Goal: Task Accomplishment & Management: Use online tool/utility

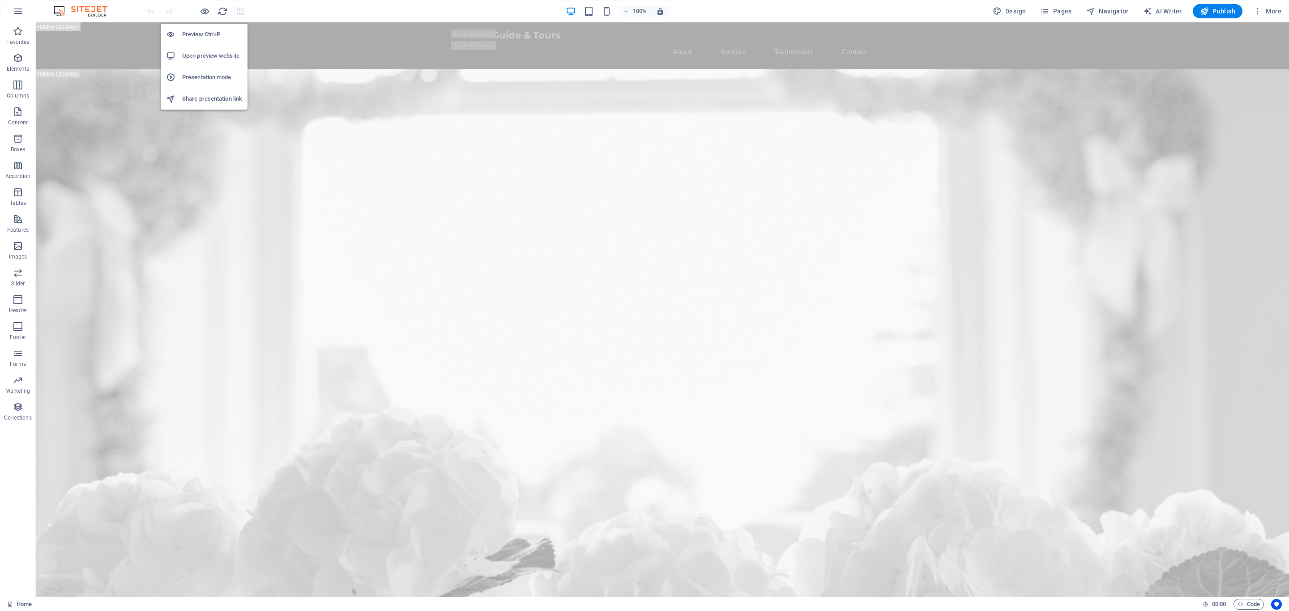
click at [203, 59] on h6 "Open preview website" at bounding box center [212, 56] width 60 height 11
click at [1213, 9] on span "Publish" at bounding box center [1217, 11] width 35 height 9
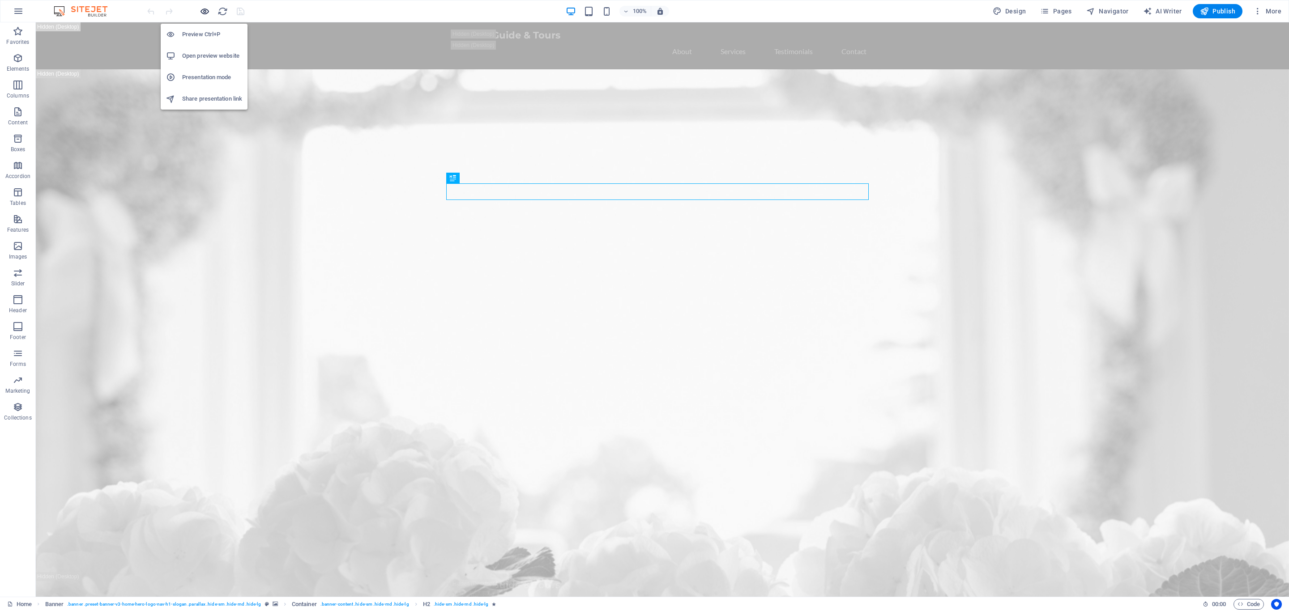
click at [205, 12] on icon "button" at bounding box center [205, 11] width 10 height 10
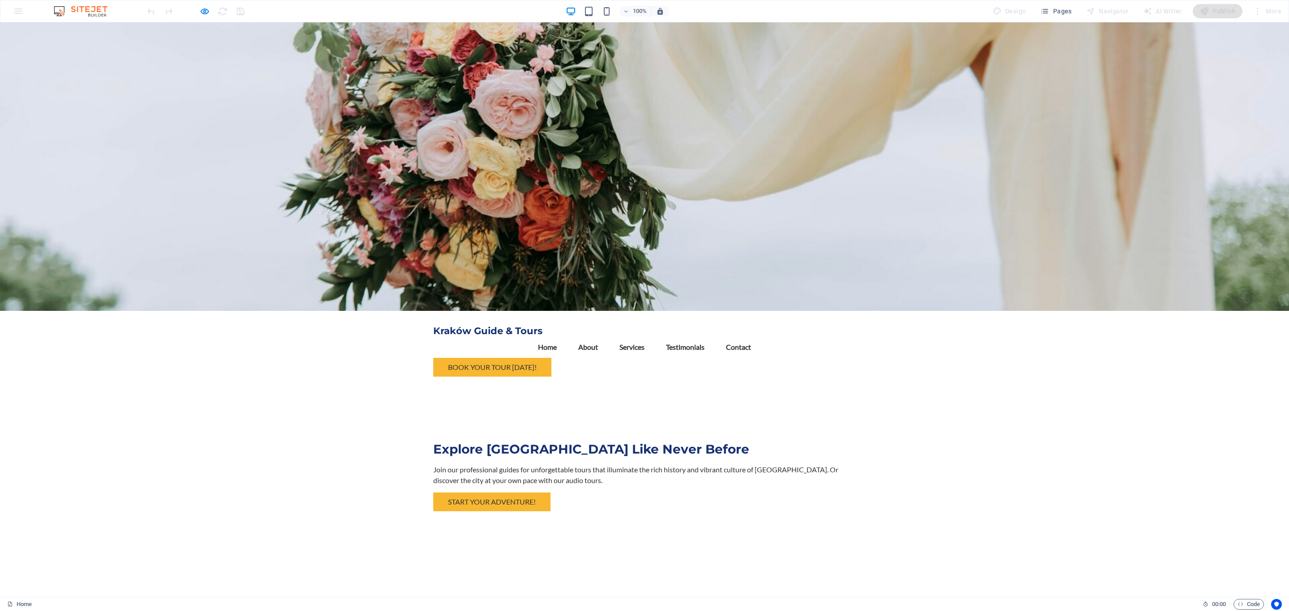
click at [564, 337] on link "Home" at bounding box center [547, 347] width 33 height 21
click at [758, 337] on link "Contact" at bounding box center [738, 347] width 39 height 21
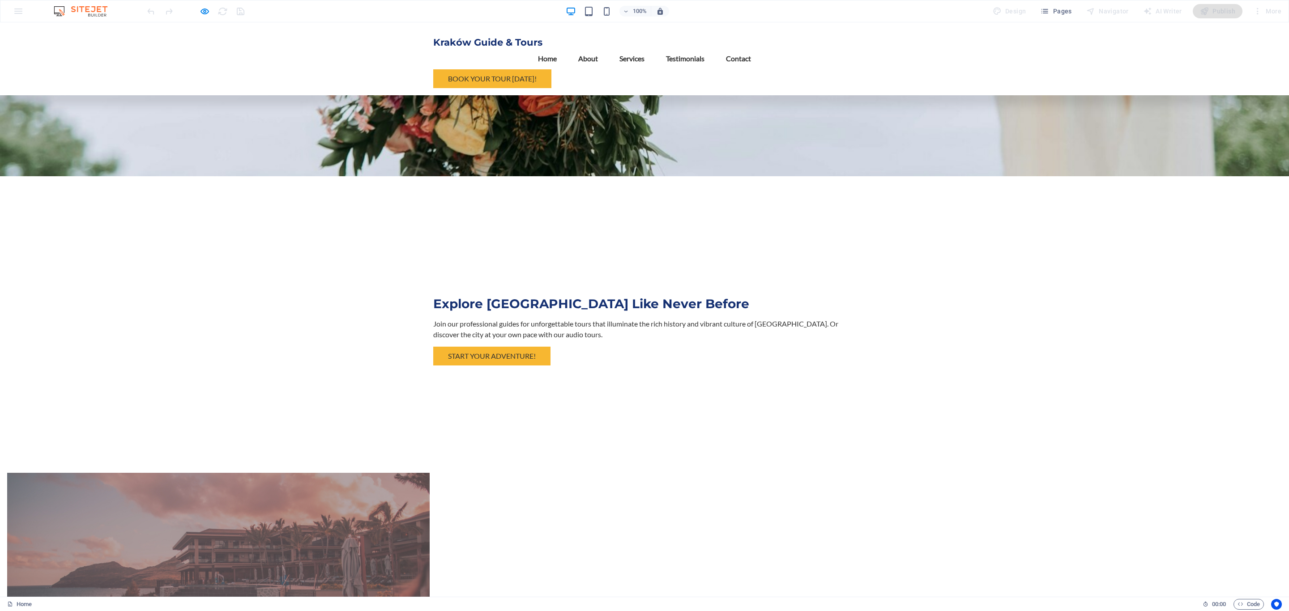
scroll to position [1020, 0]
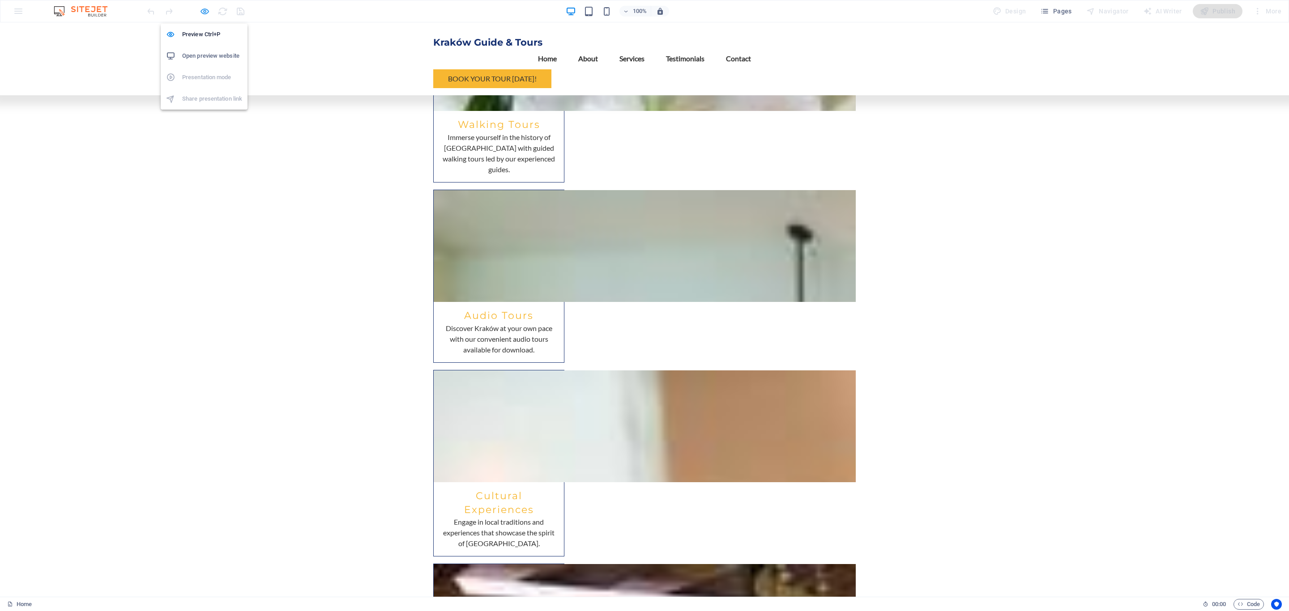
click at [202, 7] on icon "button" at bounding box center [205, 11] width 10 height 10
click at [204, 12] on icon "button" at bounding box center [205, 11] width 10 height 10
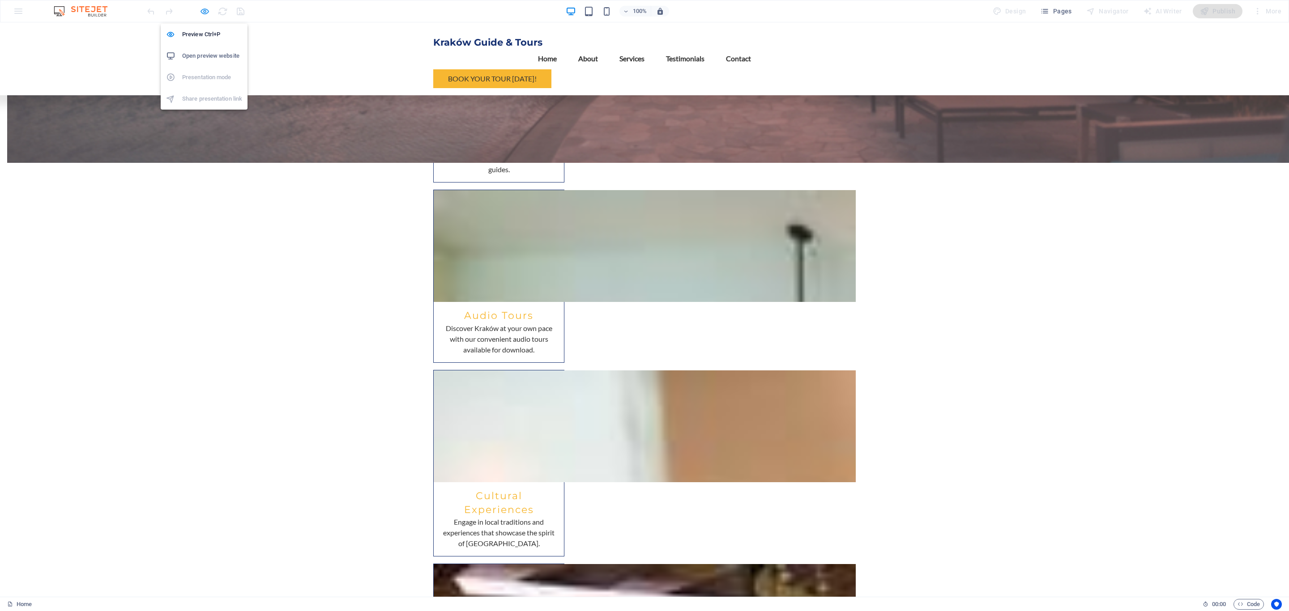
click at [206, 14] on icon "button" at bounding box center [205, 11] width 10 height 10
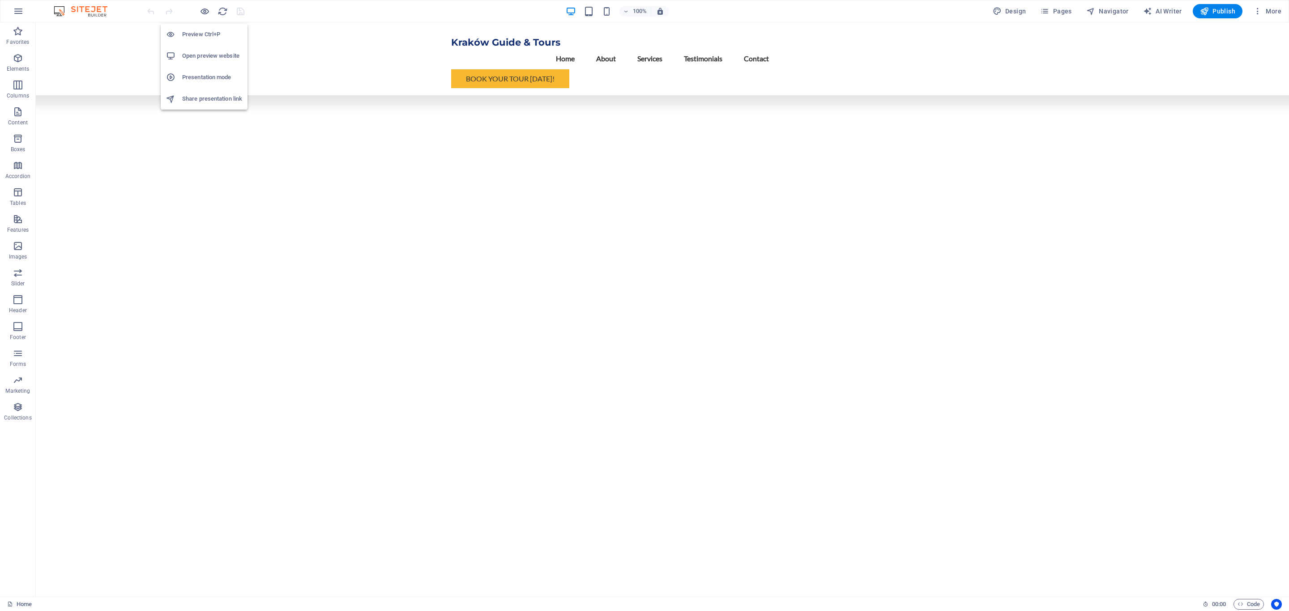
scroll to position [4873, 0]
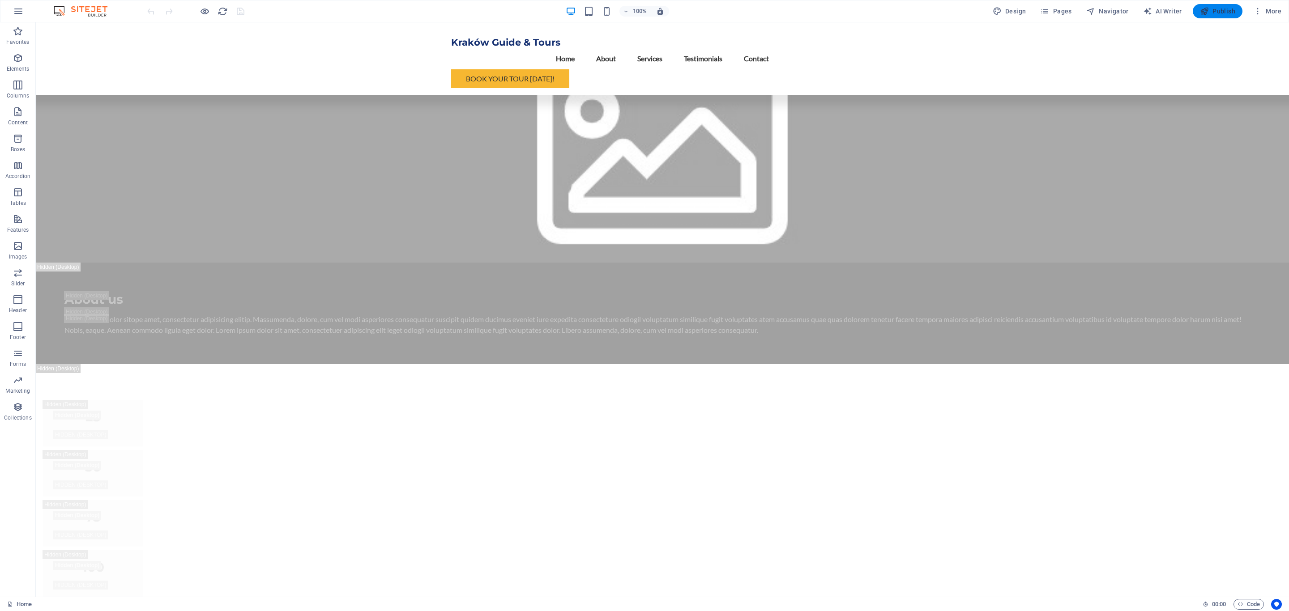
click at [1215, 7] on span "Publish" at bounding box center [1217, 11] width 35 height 9
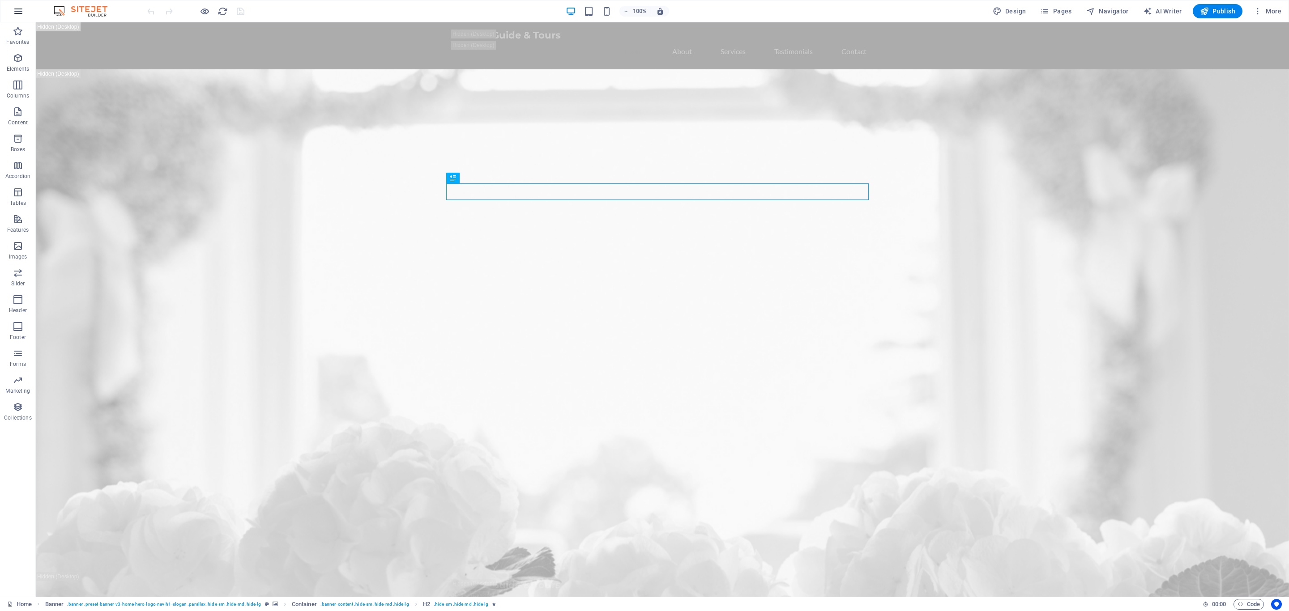
click at [19, 10] on icon "button" at bounding box center [18, 11] width 11 height 11
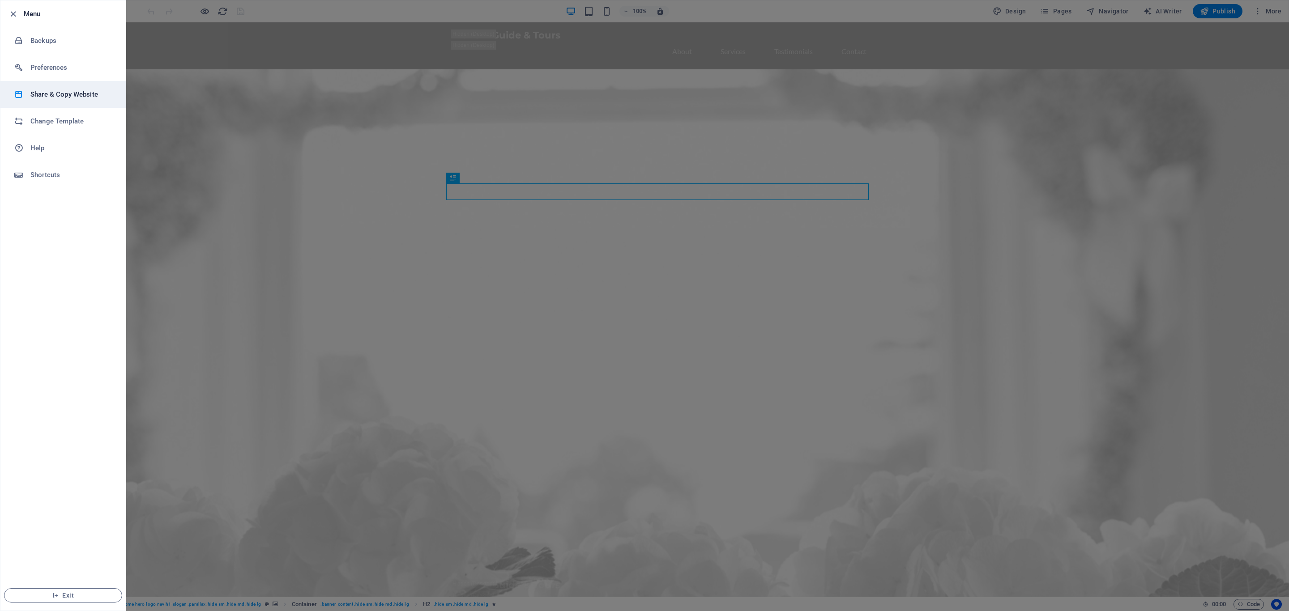
click at [69, 94] on h6 "Share & Copy Website" at bounding box center [71, 94] width 83 height 11
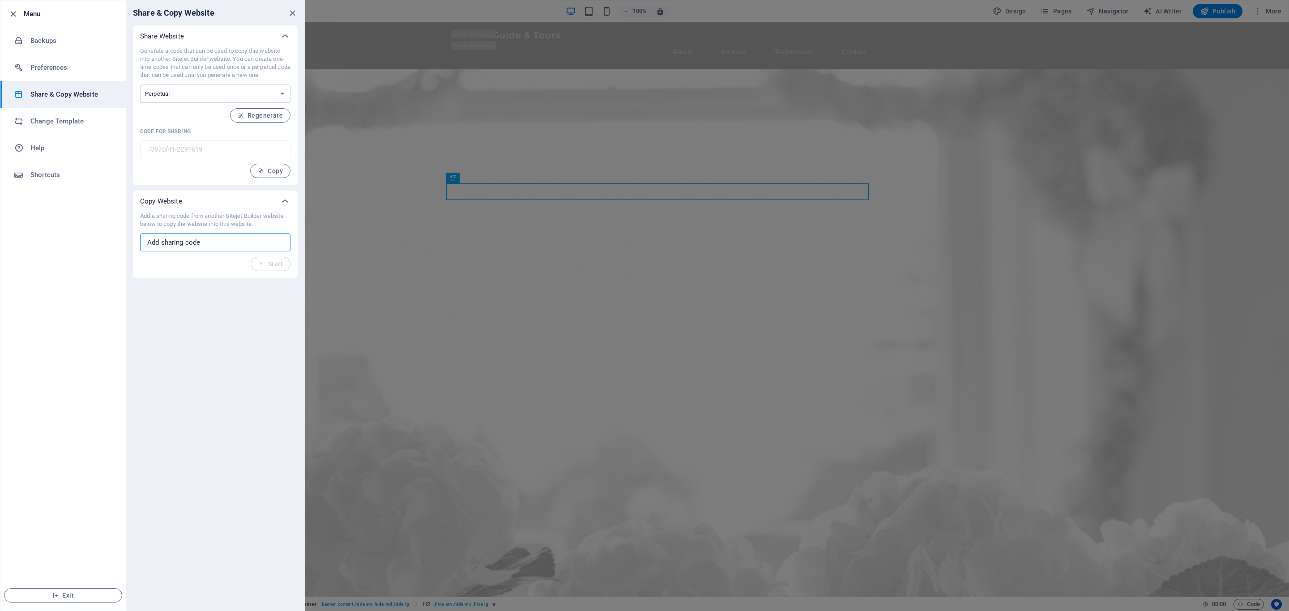
click at [230, 244] on input "text" at bounding box center [215, 243] width 150 height 18
paste input "ea77e869-2158584"
type input "ea77e869-2158584"
click at [265, 263] on icon "button" at bounding box center [261, 264] width 6 height 6
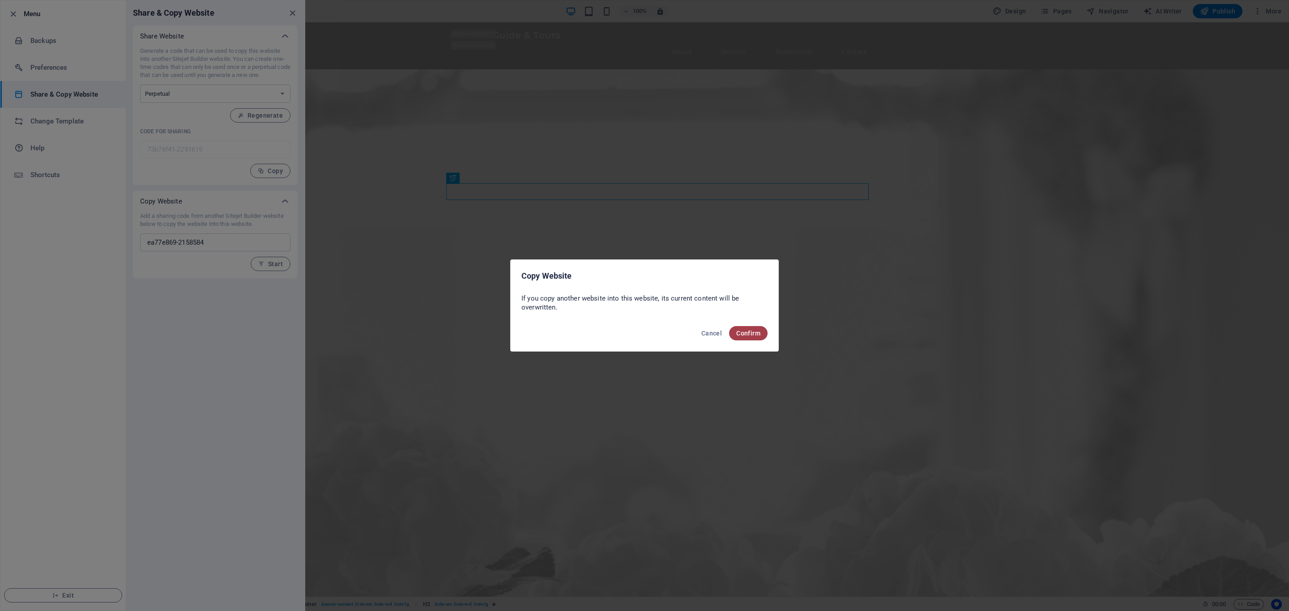
click at [754, 332] on span "Confirm" at bounding box center [748, 333] width 24 height 7
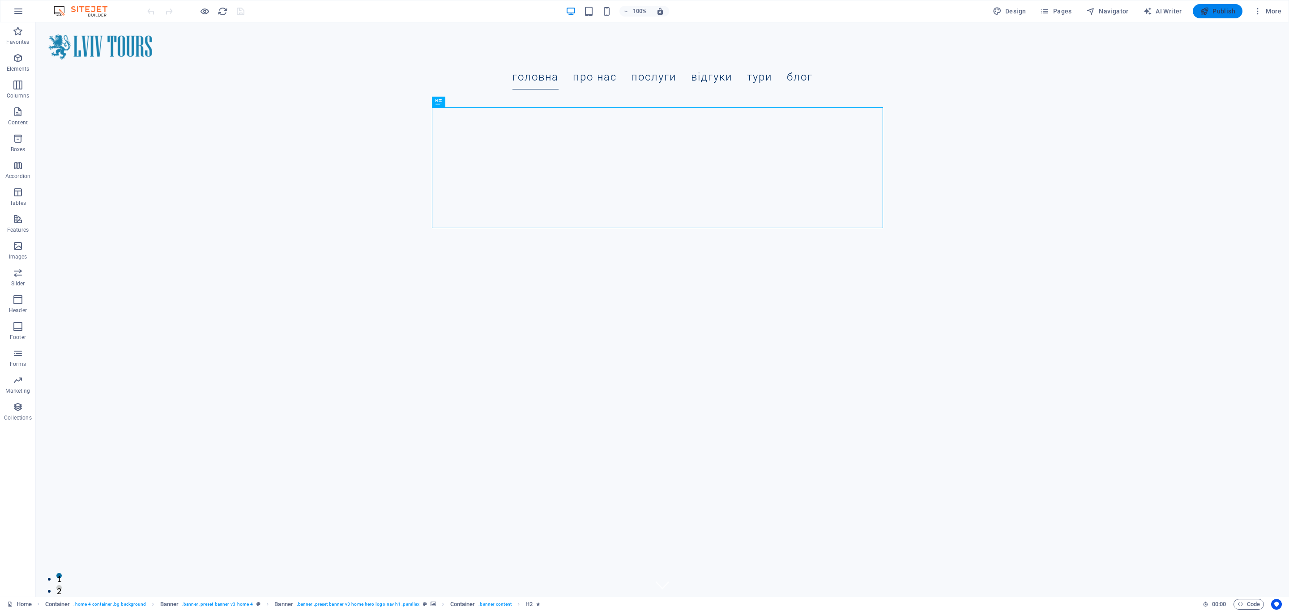
click at [1211, 7] on span "Publish" at bounding box center [1217, 11] width 35 height 9
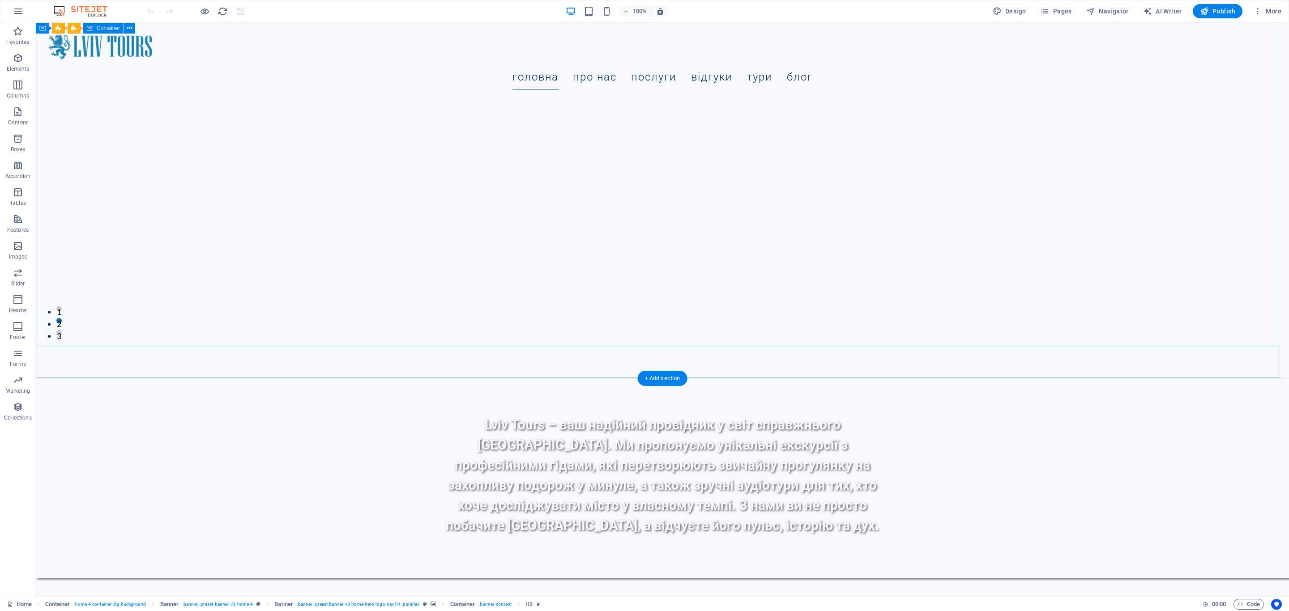
scroll to position [268, 0]
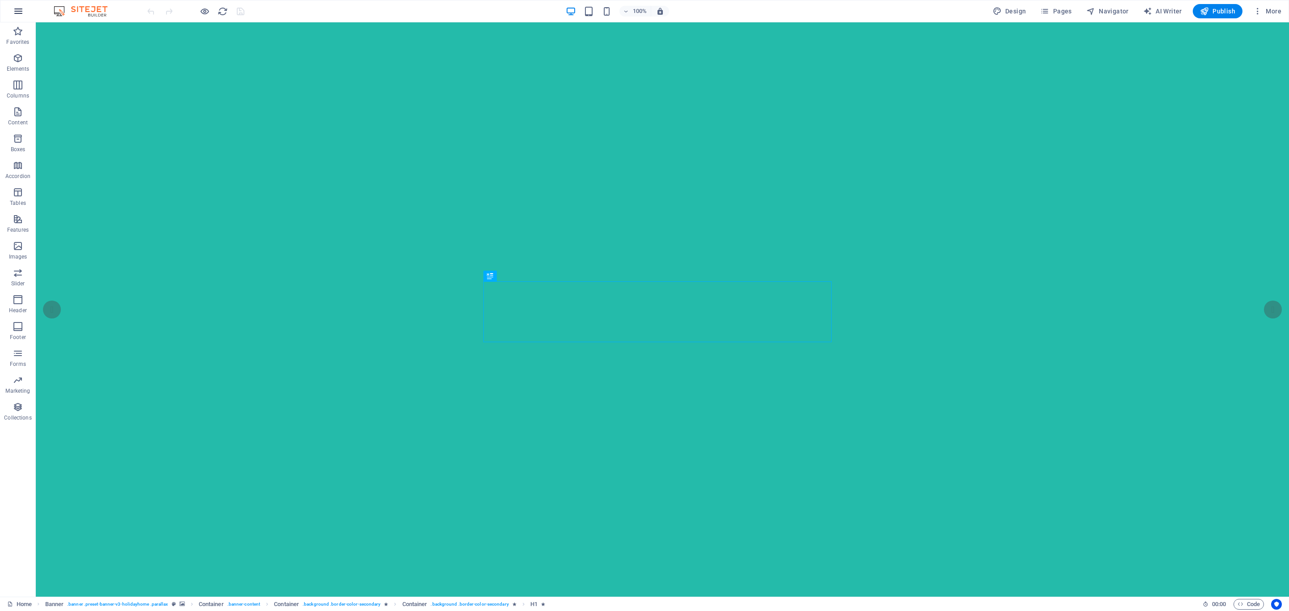
click at [16, 12] on icon "button" at bounding box center [18, 11] width 11 height 11
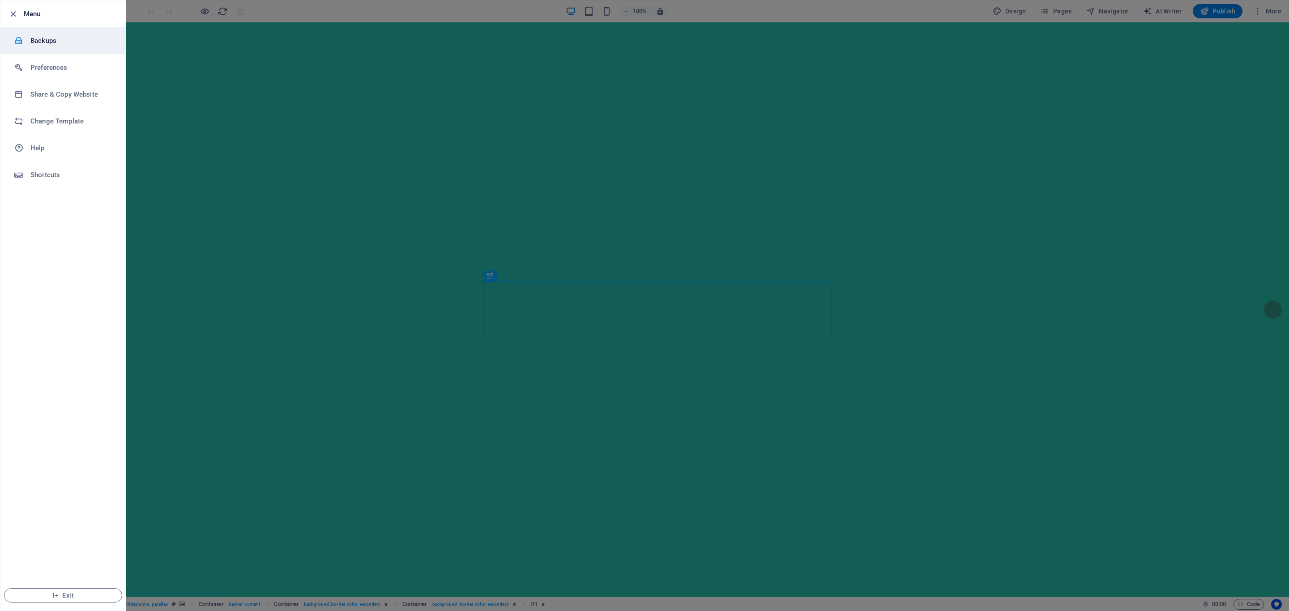
click at [38, 44] on h6 "Backups" at bounding box center [71, 40] width 83 height 11
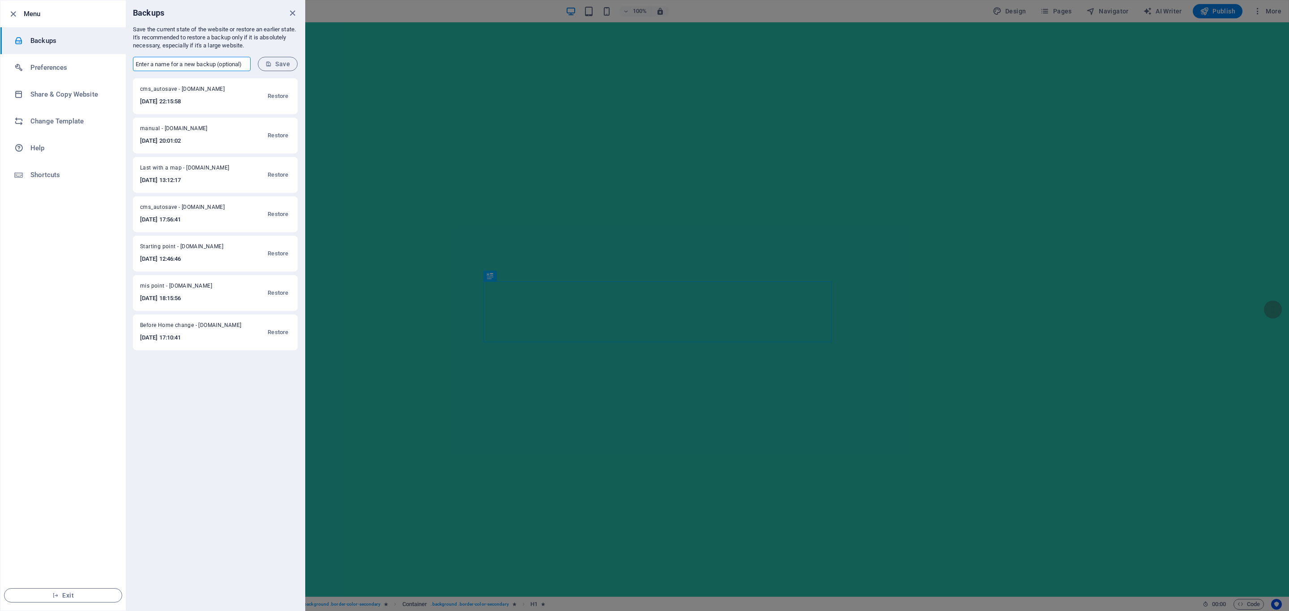
click at [135, 66] on input "text" at bounding box center [192, 64] width 118 height 14
type input "working base"
click at [273, 62] on span "Save" at bounding box center [277, 63] width 25 height 7
click at [291, 13] on icon "close" at bounding box center [292, 13] width 10 height 10
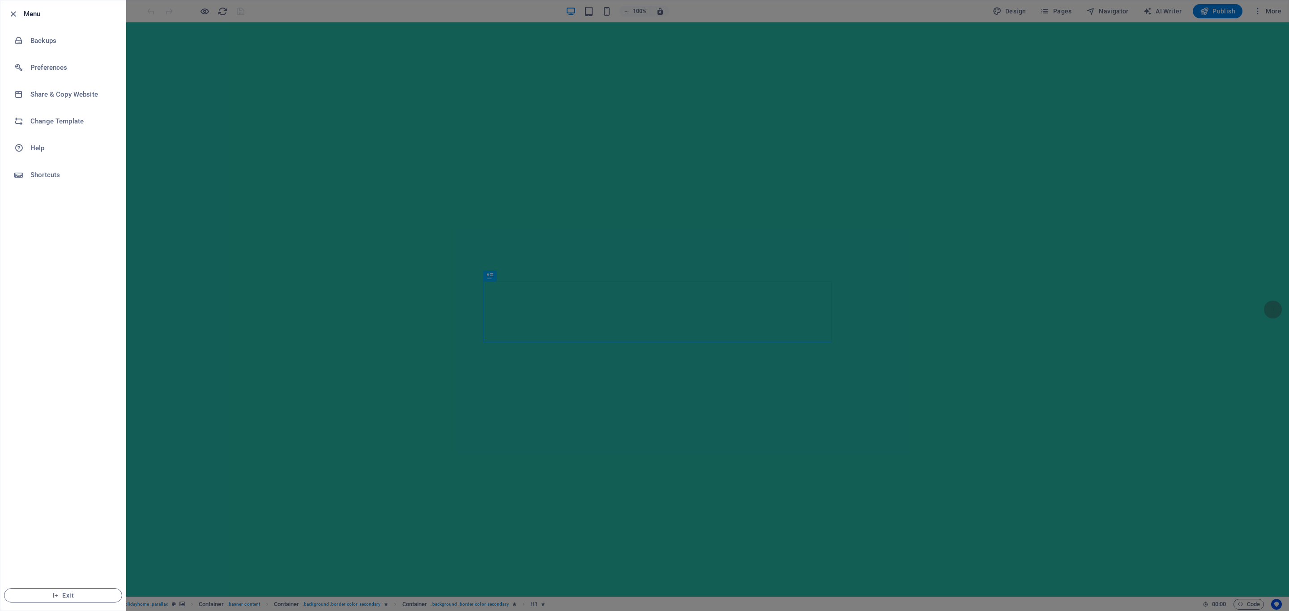
drag, startPoint x: 1282, startPoint y: 68, endPoint x: 1288, endPoint y: 113, distance: 45.3
click at [1288, 113] on div at bounding box center [644, 305] width 1289 height 611
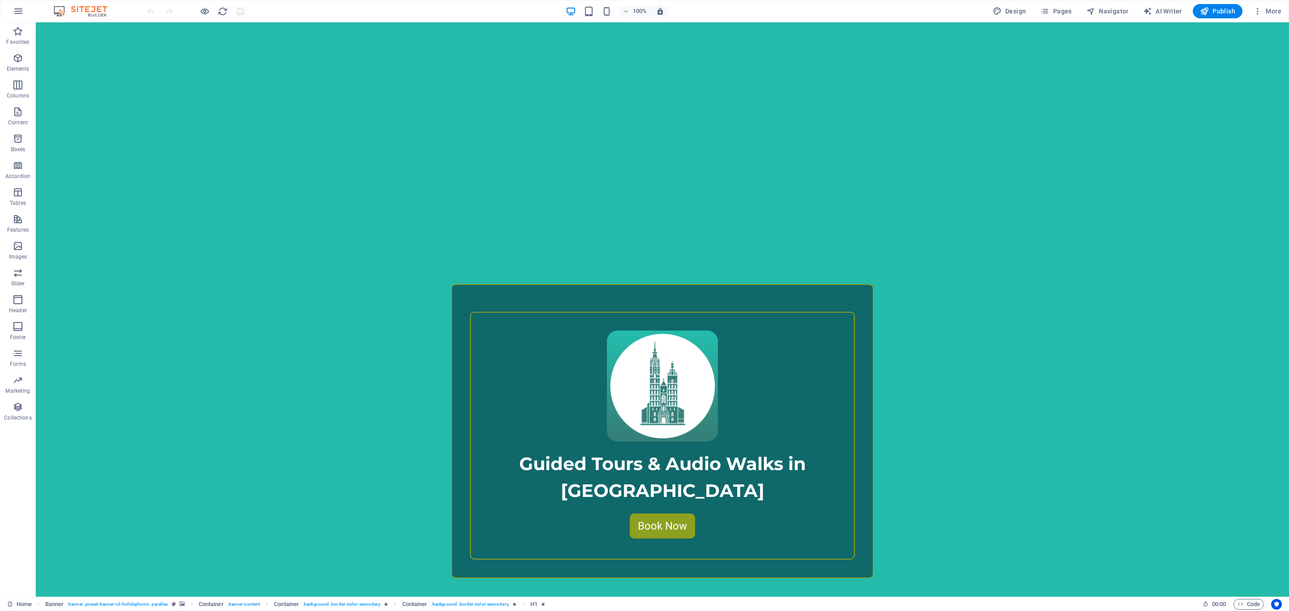
scroll to position [335, 0]
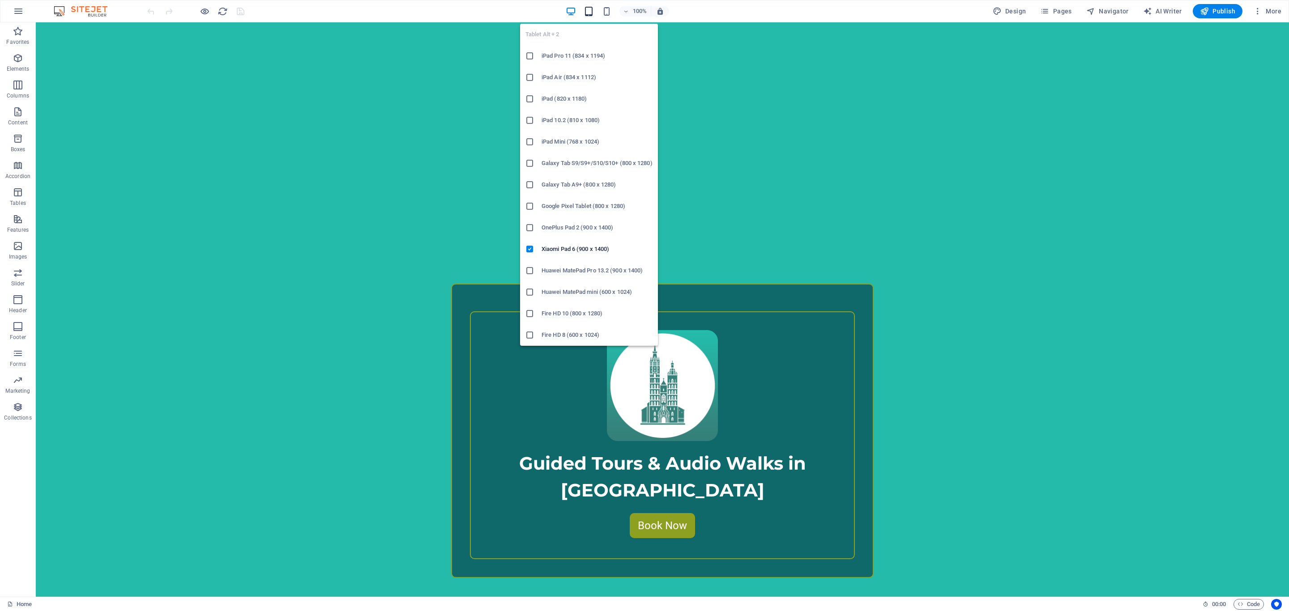
click at [588, 11] on icon "button" at bounding box center [589, 11] width 10 height 10
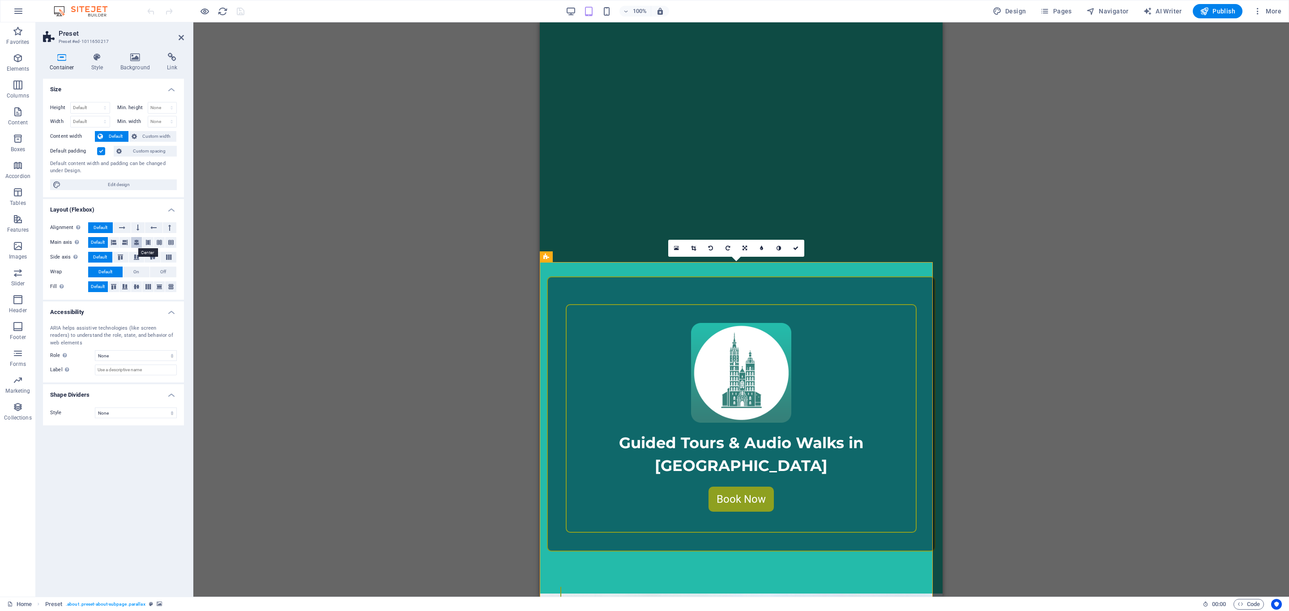
click at [134, 242] on icon at bounding box center [136, 242] width 5 height 11
click at [240, 8] on icon "save" at bounding box center [240, 11] width 10 height 10
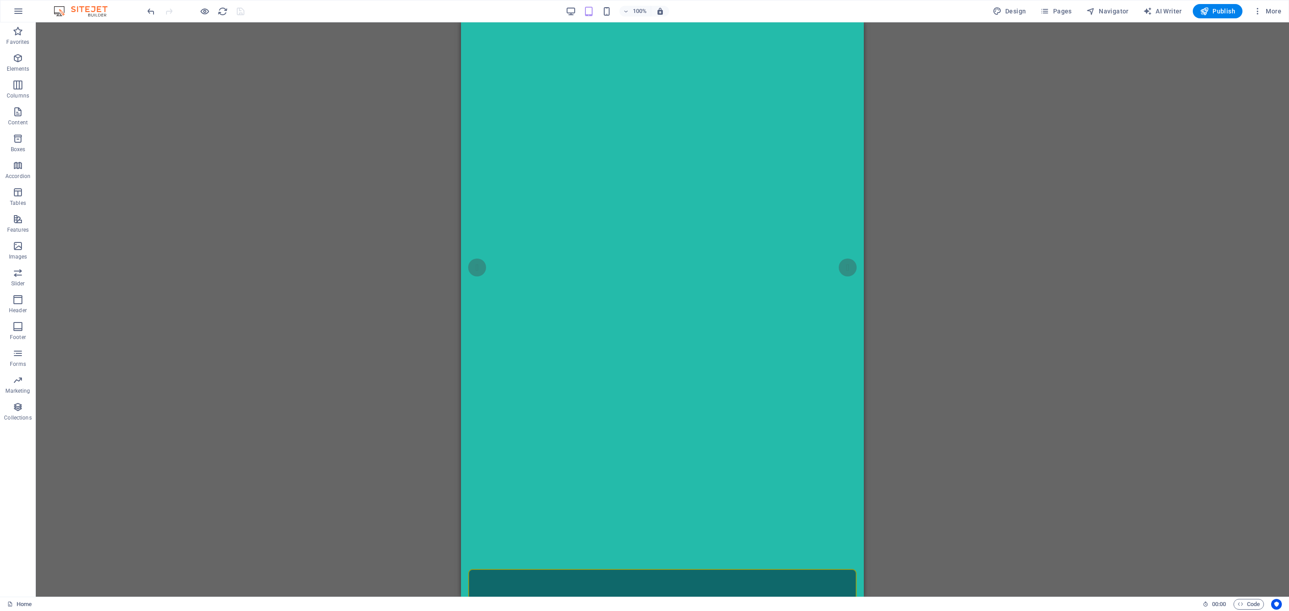
scroll to position [0, 0]
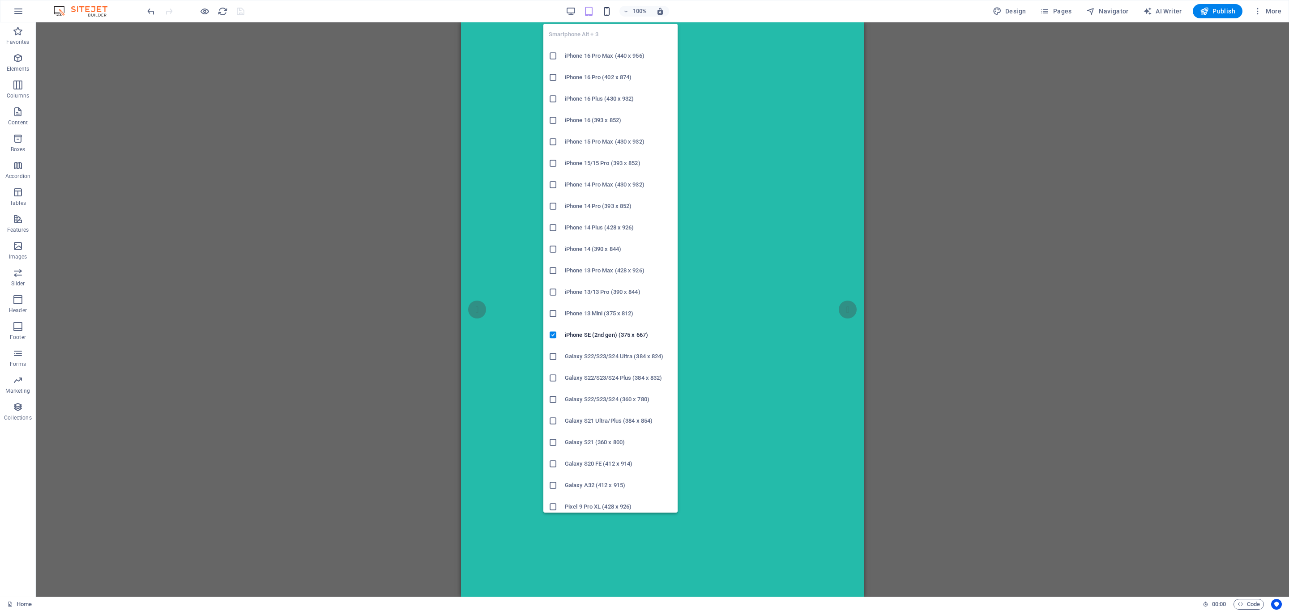
click at [605, 12] on icon "button" at bounding box center [607, 11] width 10 height 10
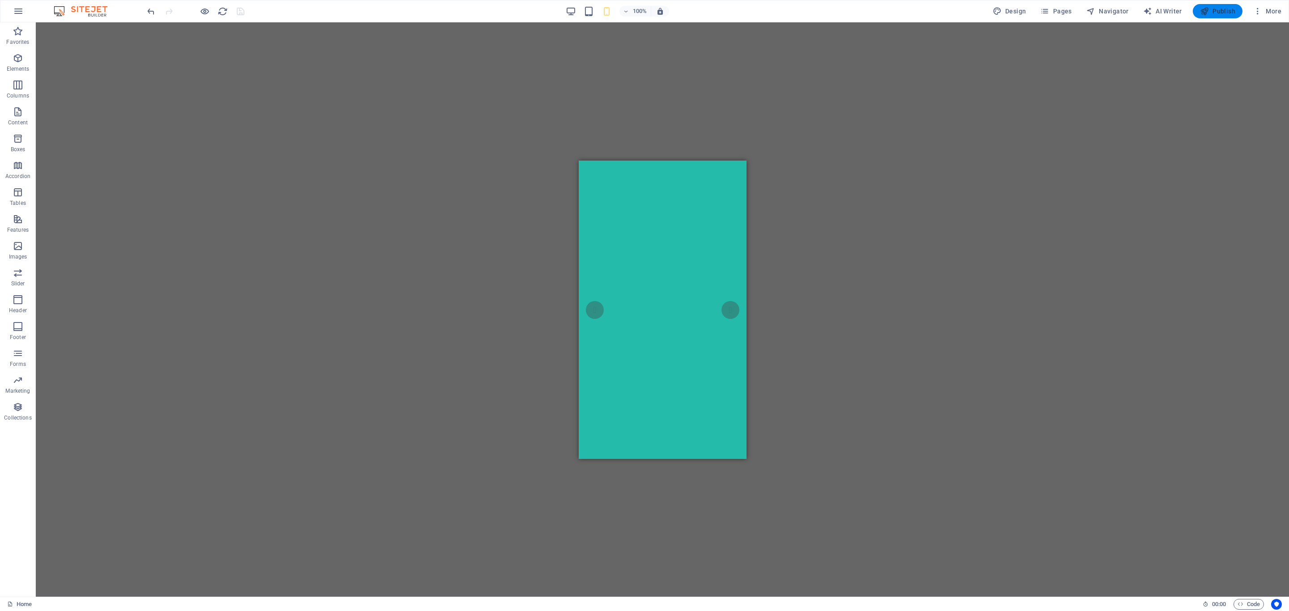
click at [1211, 11] on span "Publish" at bounding box center [1217, 11] width 35 height 9
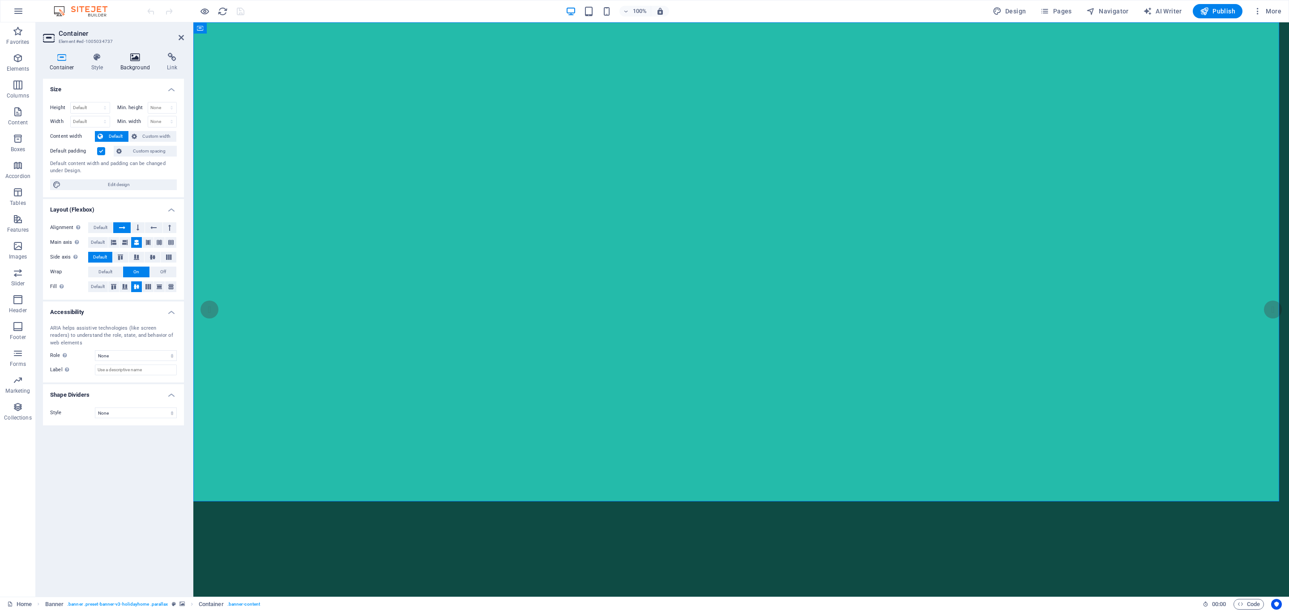
click at [138, 60] on icon at bounding box center [135, 57] width 43 height 9
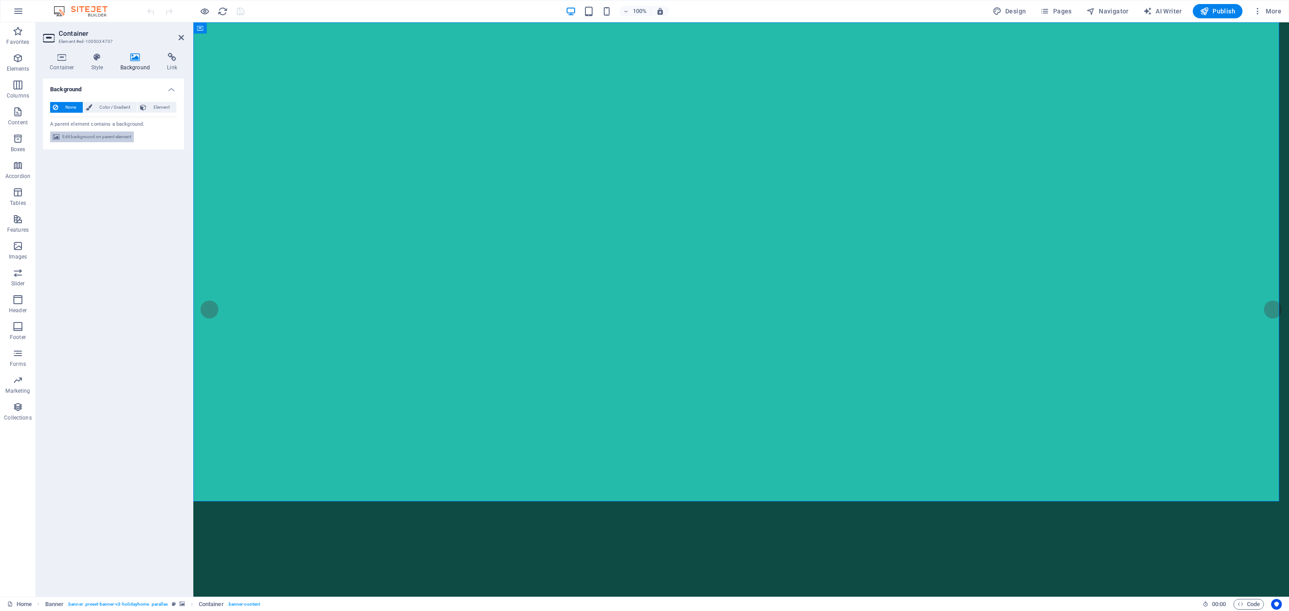
click at [97, 136] on span "Edit background on parent element" at bounding box center [96, 137] width 69 height 11
select select "ms"
select select "s"
select select "progressive"
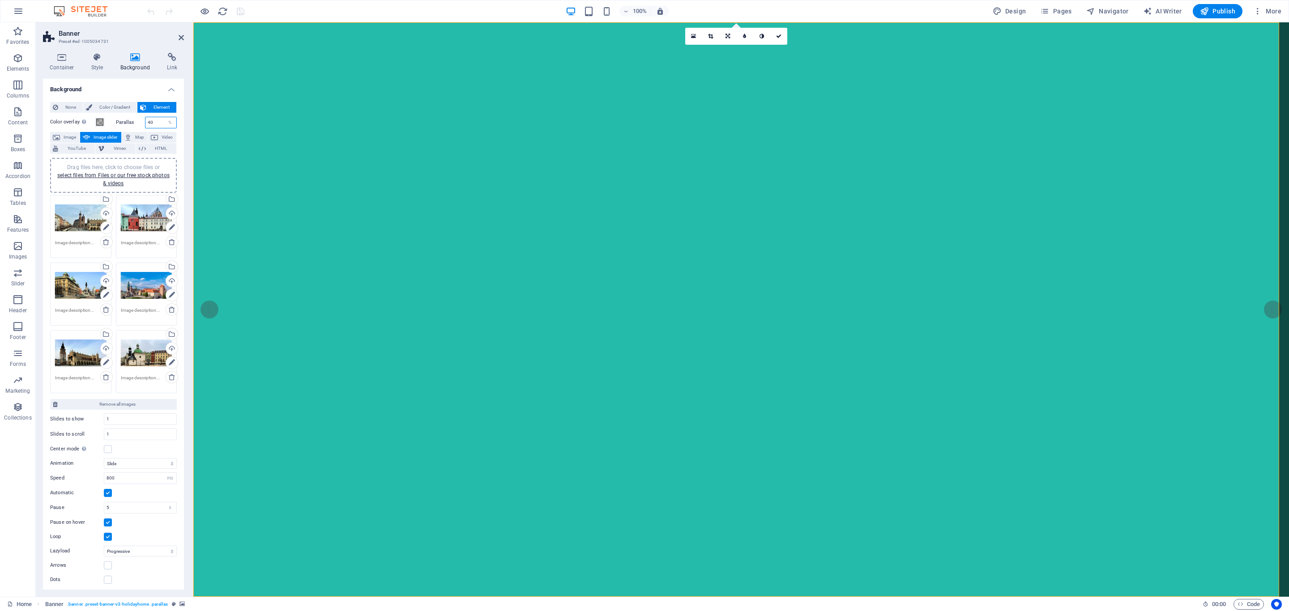
drag, startPoint x: 157, startPoint y: 124, endPoint x: 137, endPoint y: 123, distance: 20.2
click at [137, 123] on div "Parallax 40 %" at bounding box center [146, 123] width 61 height 12
type input "0"
click at [239, 6] on icon "save" at bounding box center [240, 11] width 10 height 10
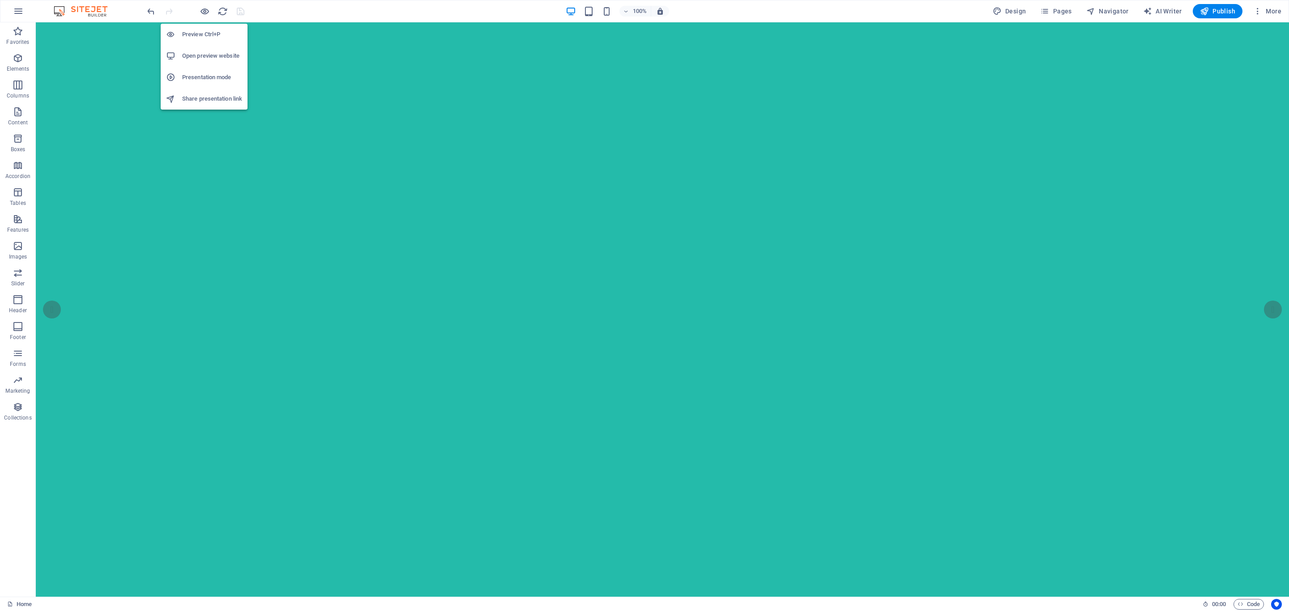
click at [203, 56] on h6 "Open preview website" at bounding box center [212, 56] width 60 height 11
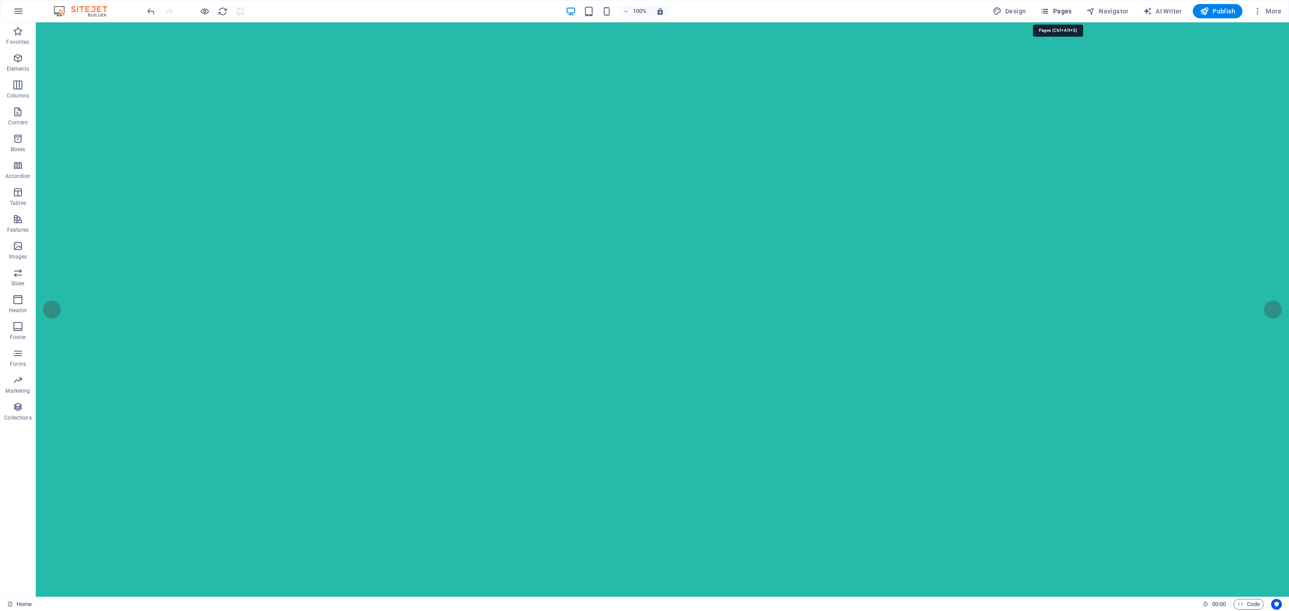
click at [1052, 9] on span "Pages" at bounding box center [1055, 11] width 31 height 9
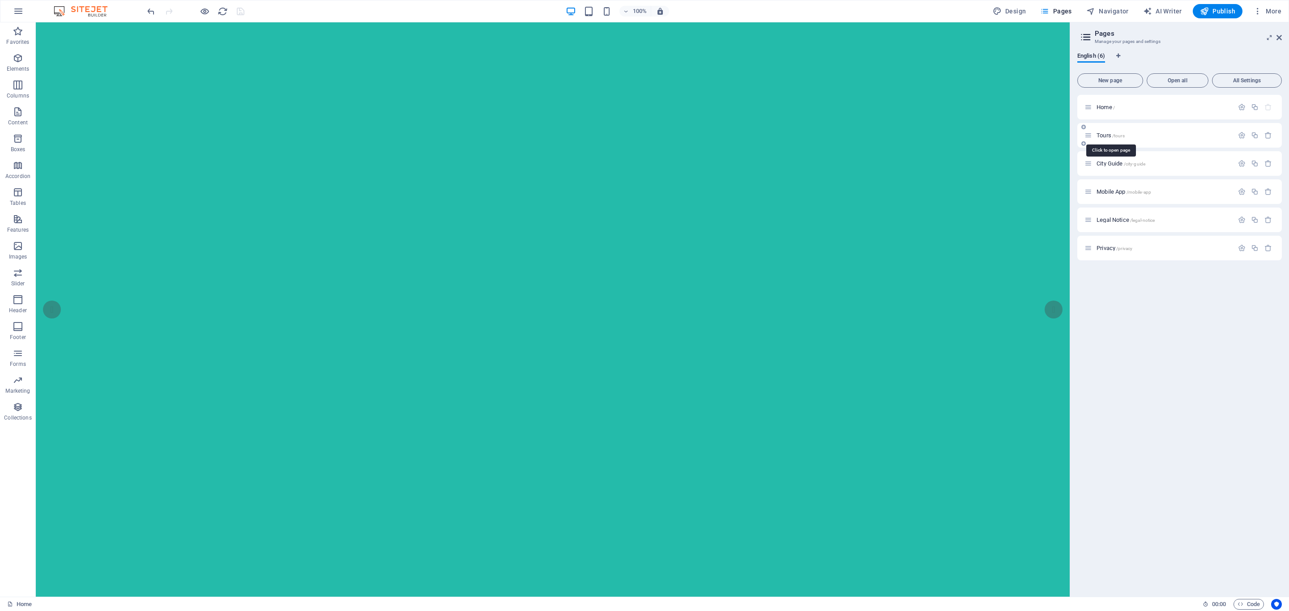
click at [1107, 136] on span "Tours /tours" at bounding box center [1111, 135] width 28 height 7
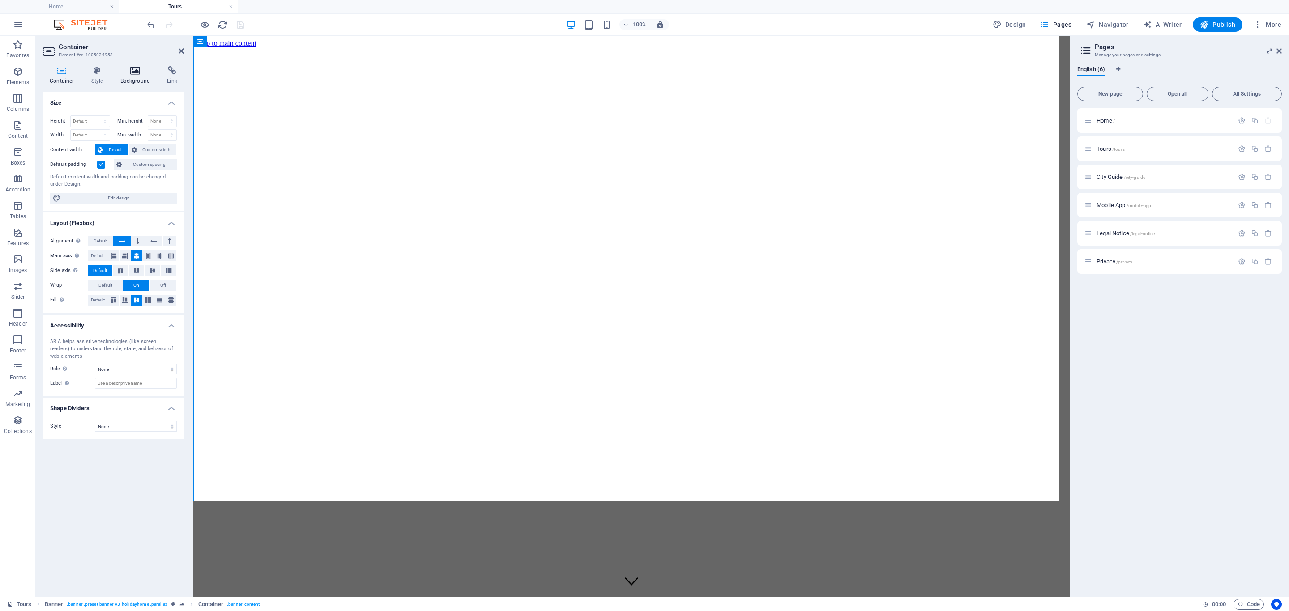
click at [136, 77] on h4 "Background" at bounding box center [137, 75] width 47 height 19
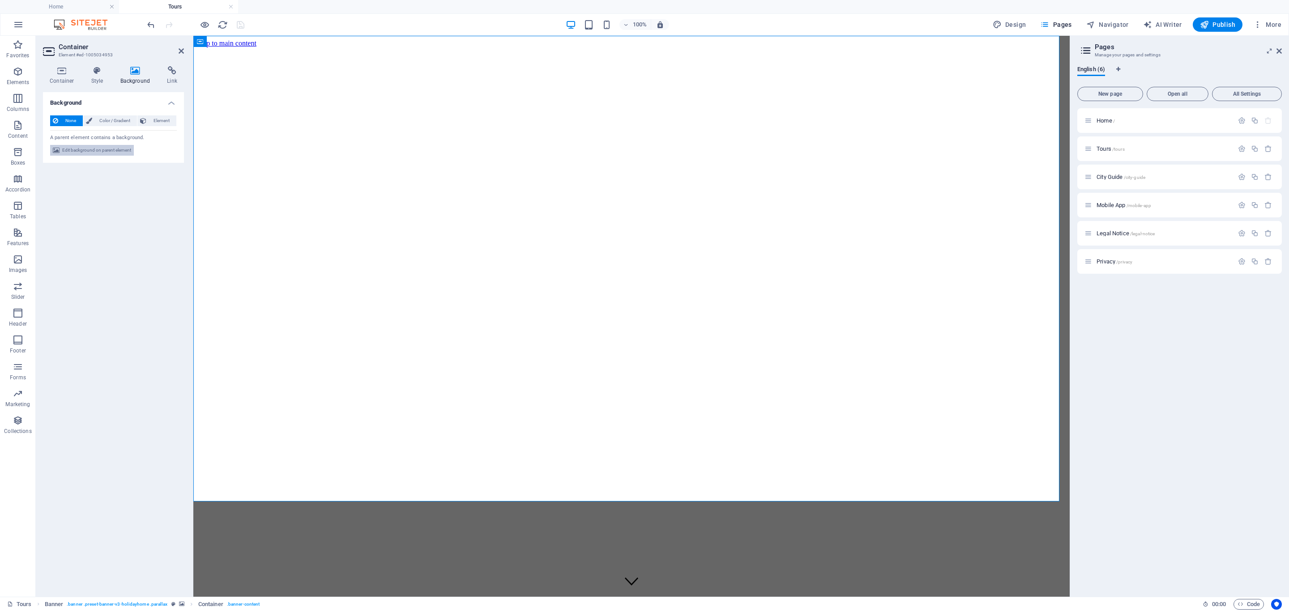
click at [104, 148] on span "Edit background on parent element" at bounding box center [96, 150] width 69 height 11
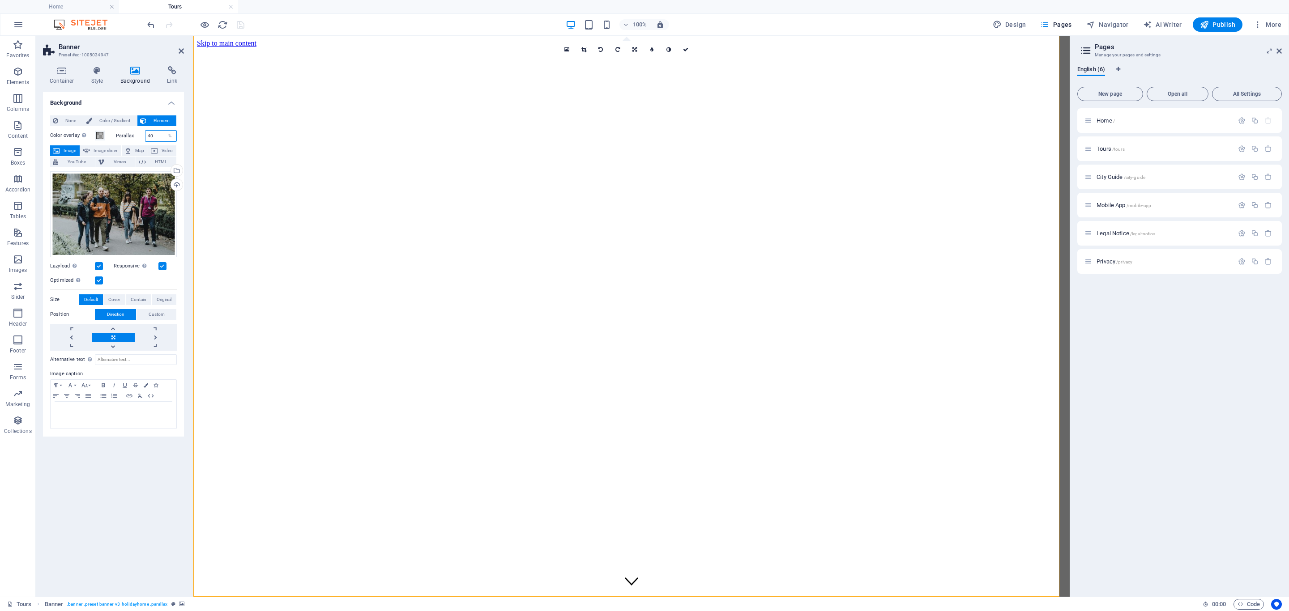
drag, startPoint x: 156, startPoint y: 137, endPoint x: 137, endPoint y: 137, distance: 18.8
click at [137, 137] on div "Parallax 40 %" at bounding box center [146, 136] width 61 height 12
type input "0"
click at [241, 26] on icon "save" at bounding box center [240, 25] width 10 height 10
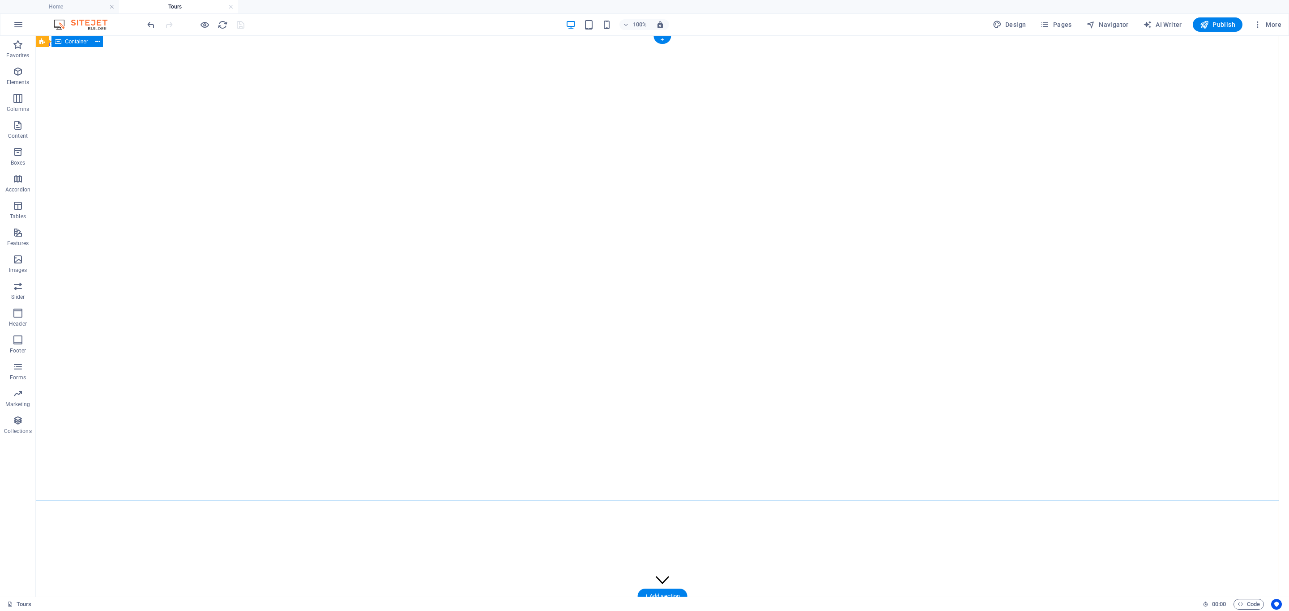
scroll to position [0, 0]
click at [1061, 24] on span "Pages" at bounding box center [1055, 24] width 31 height 9
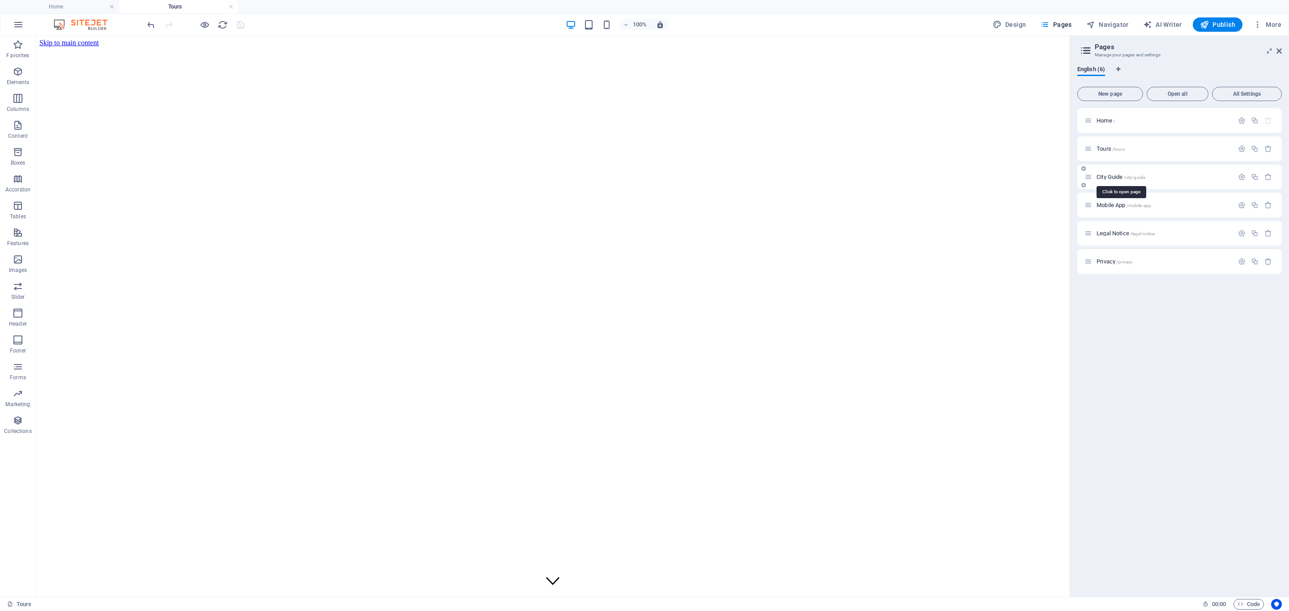
click at [1108, 176] on span "City Guide /city-guide" at bounding box center [1121, 177] width 49 height 7
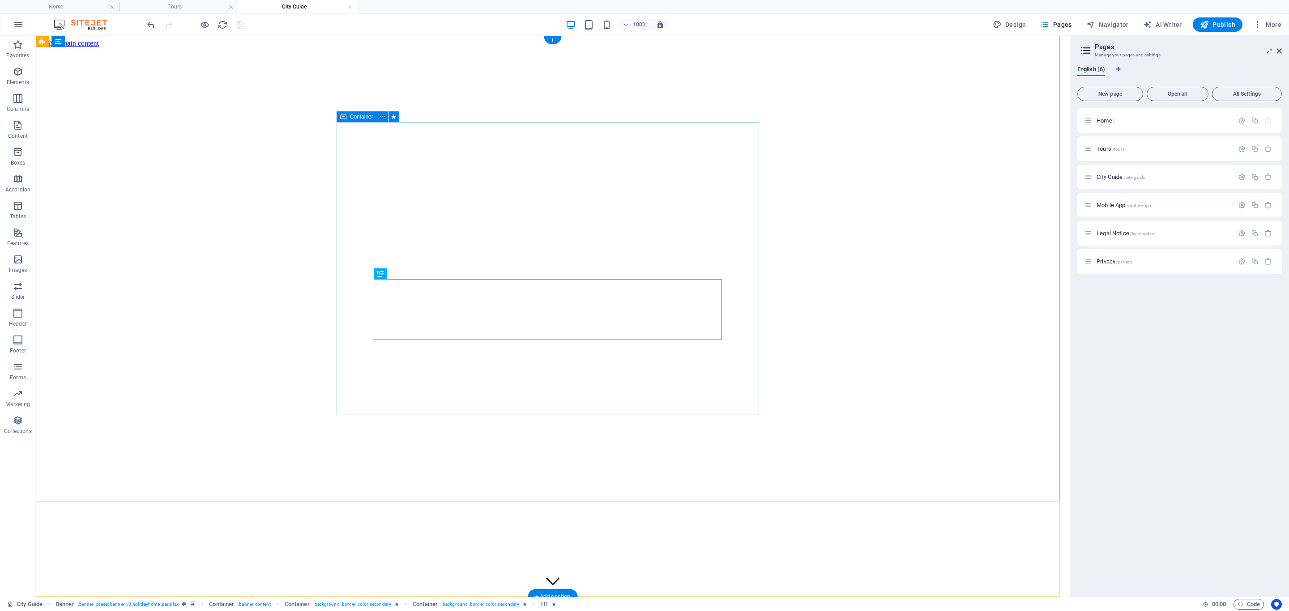
scroll to position [0, 0]
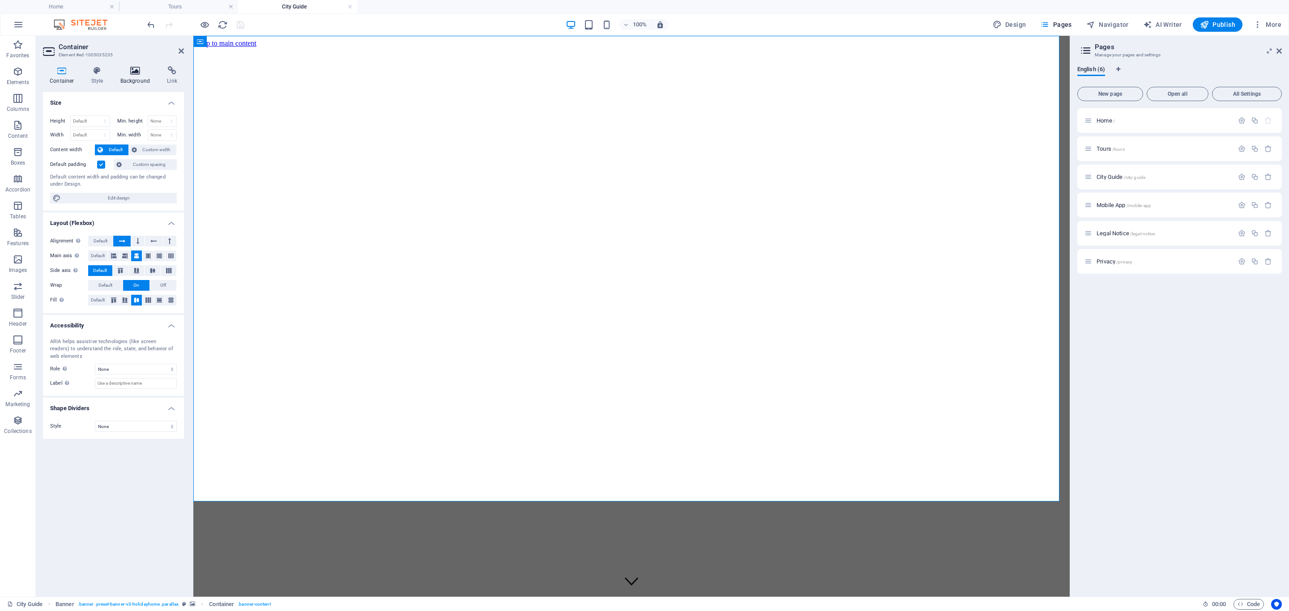
click at [136, 80] on h4 "Background" at bounding box center [137, 75] width 47 height 19
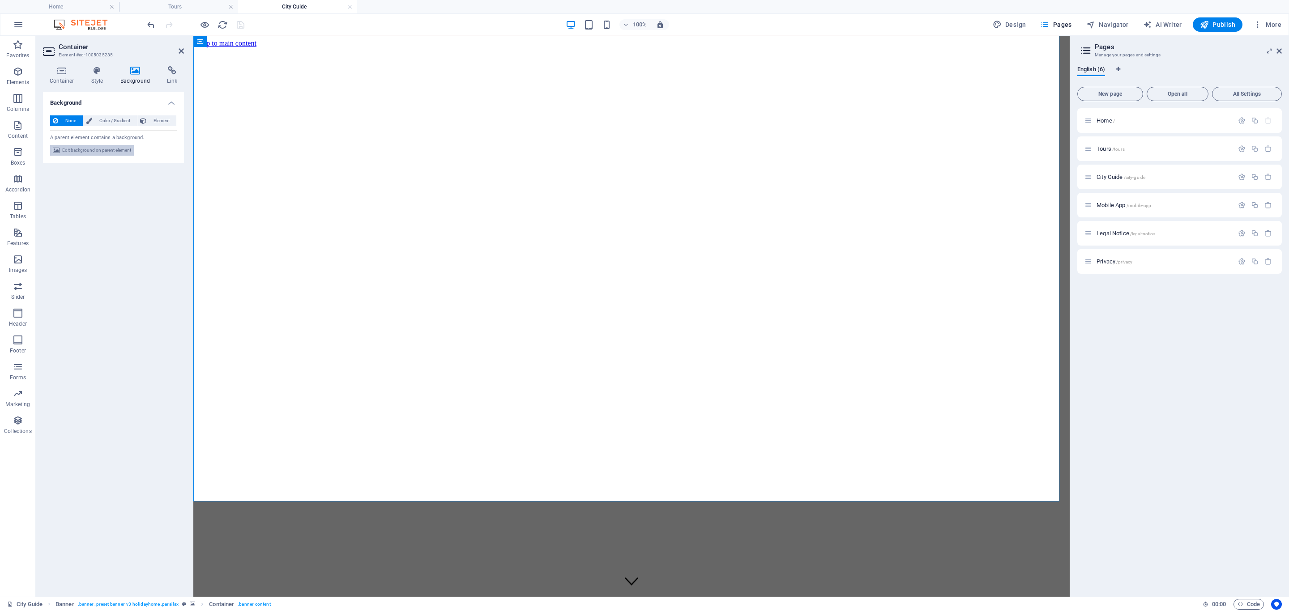
click at [117, 150] on span "Edit background on parent element" at bounding box center [96, 150] width 69 height 11
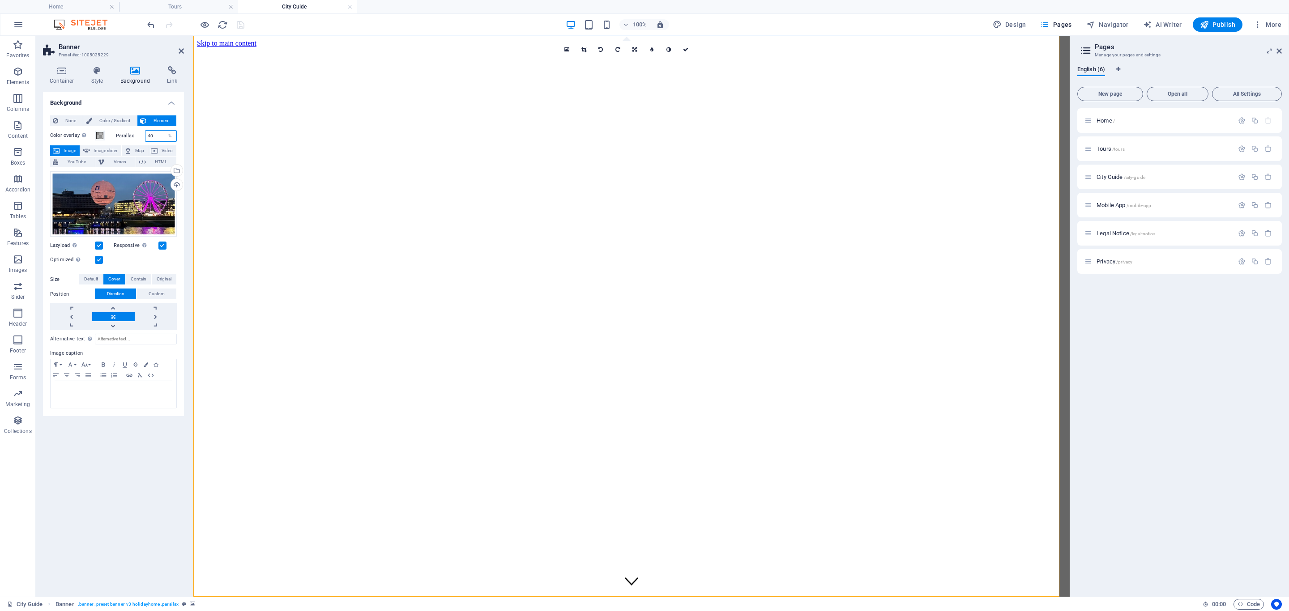
drag, startPoint x: 158, startPoint y: 136, endPoint x: 137, endPoint y: 135, distance: 20.2
click at [137, 135] on div "Parallax 40 %" at bounding box center [146, 136] width 61 height 12
type input "0"
click at [240, 25] on icon "save" at bounding box center [240, 25] width 10 height 10
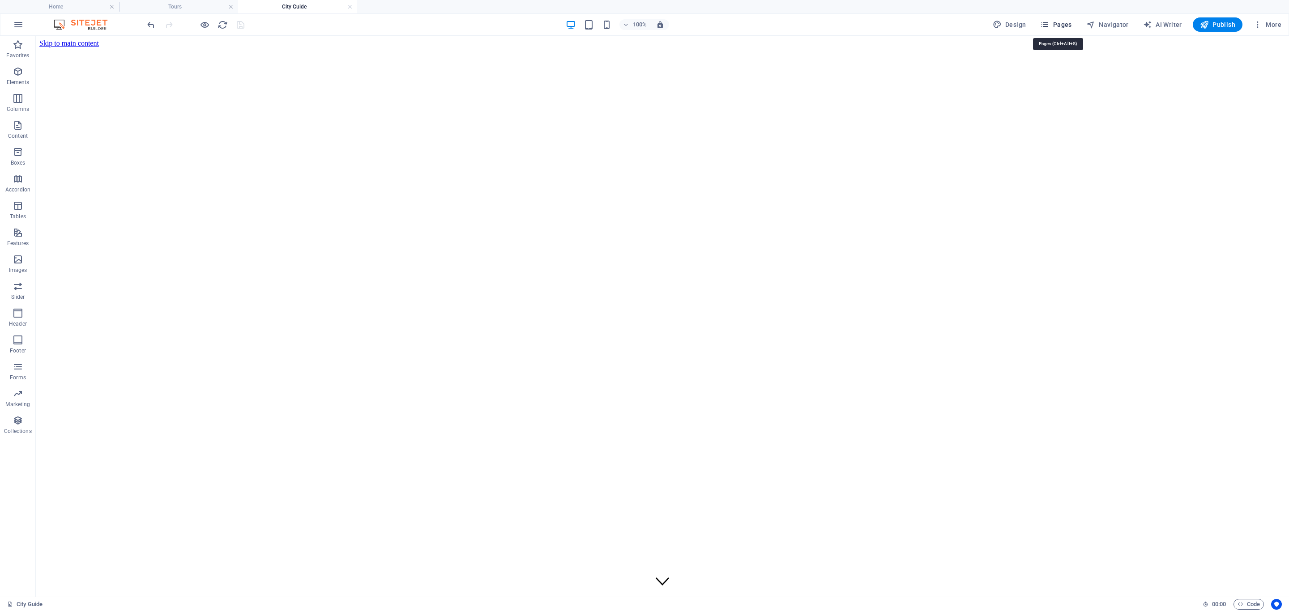
click at [1068, 26] on span "Pages" at bounding box center [1055, 24] width 31 height 9
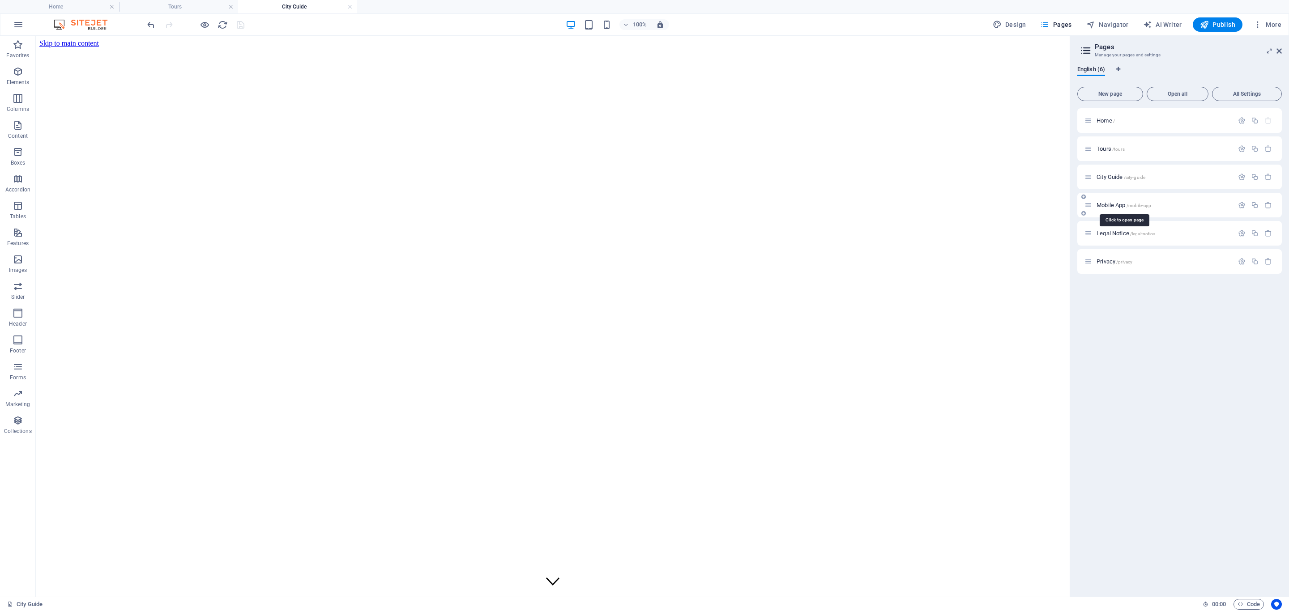
click at [1116, 204] on span "Mobile App /mobile-app" at bounding box center [1124, 205] width 55 height 7
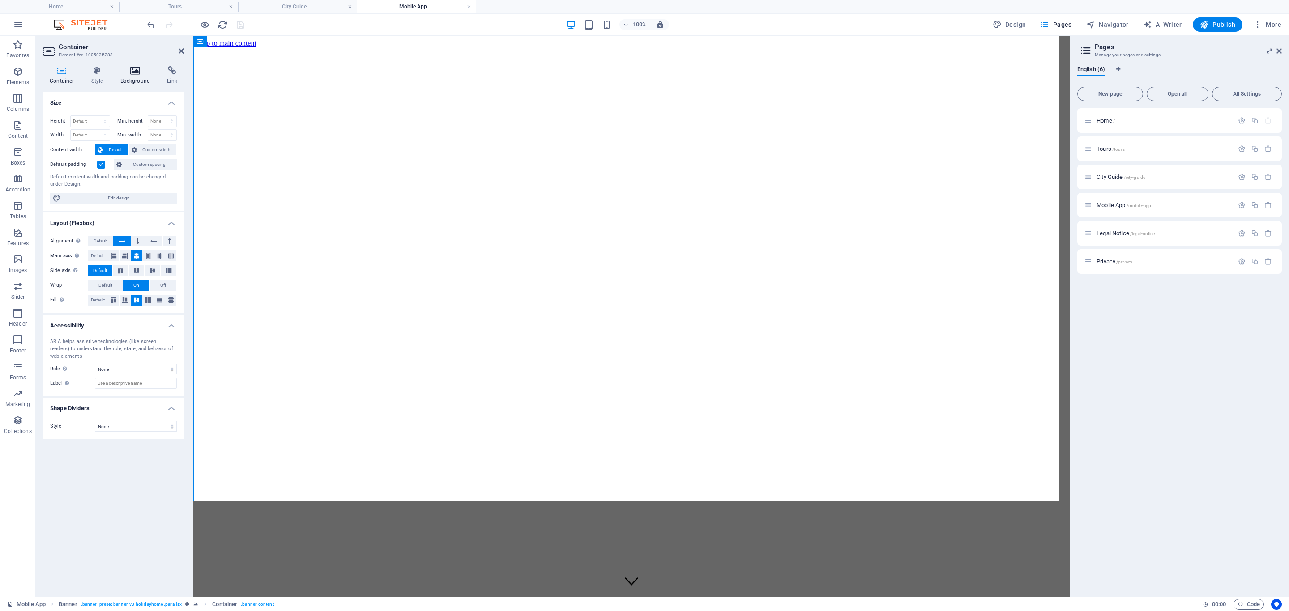
click at [137, 78] on h4 "Background" at bounding box center [137, 75] width 47 height 19
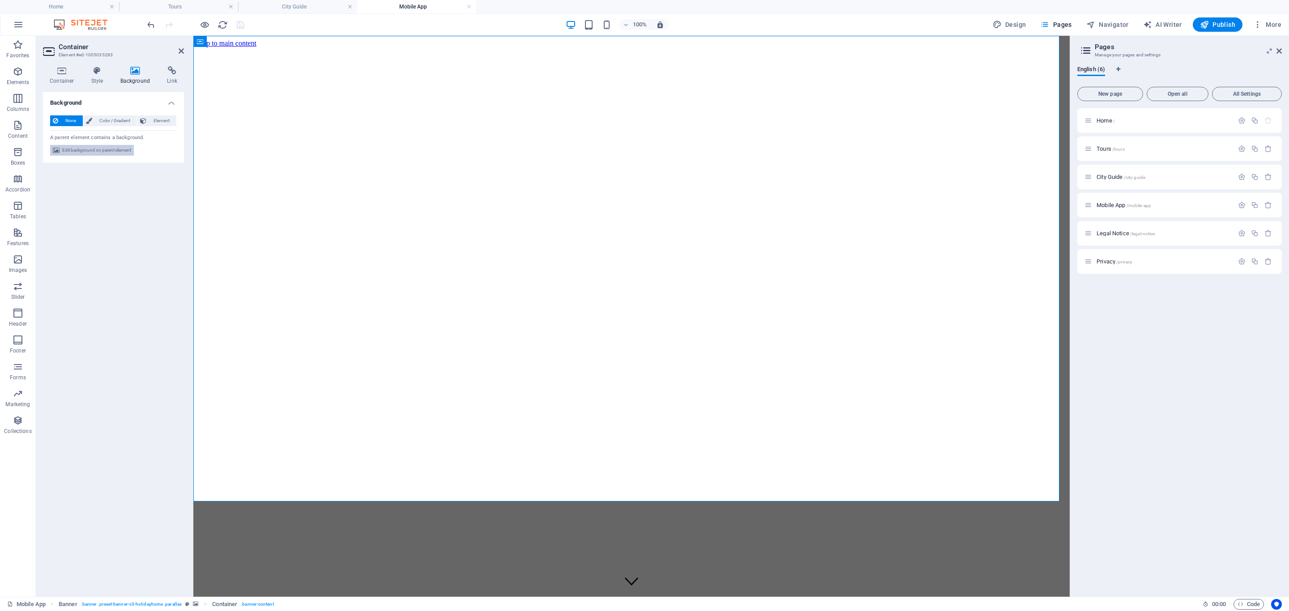
click at [121, 147] on span "Edit background on parent element" at bounding box center [96, 150] width 69 height 11
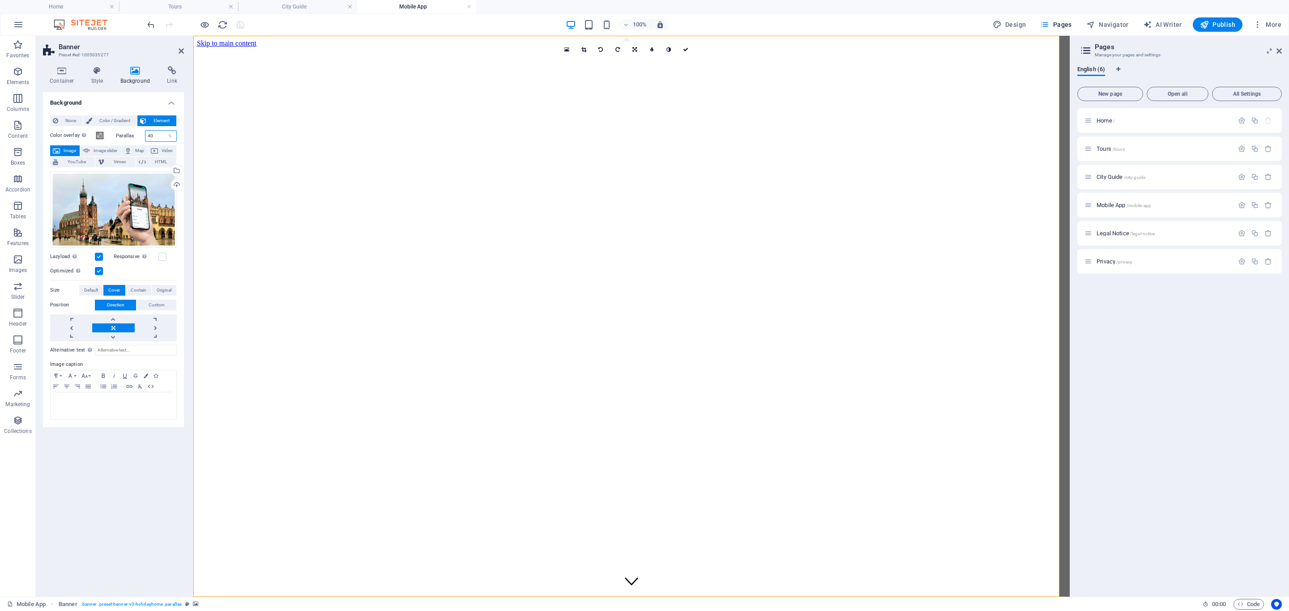
drag, startPoint x: 156, startPoint y: 136, endPoint x: 139, endPoint y: 134, distance: 17.5
click at [139, 134] on div "Parallax 40 %" at bounding box center [146, 136] width 61 height 12
type input "0"
click at [239, 23] on icon "save" at bounding box center [240, 25] width 10 height 10
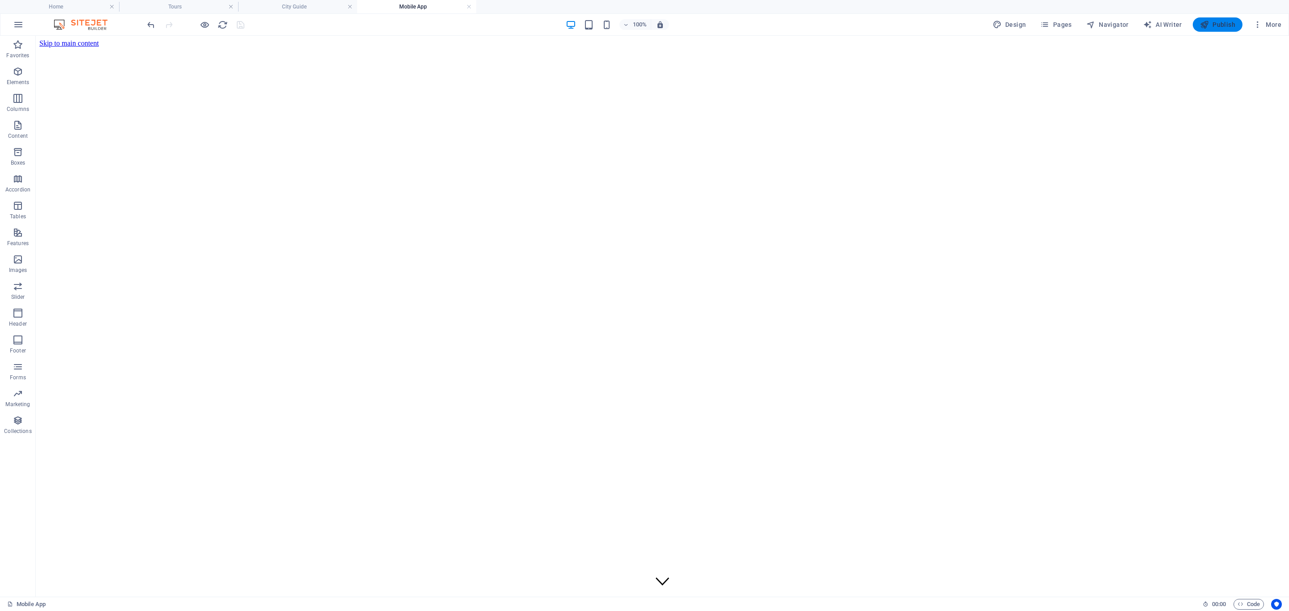
click at [1221, 23] on span "Publish" at bounding box center [1217, 24] width 35 height 9
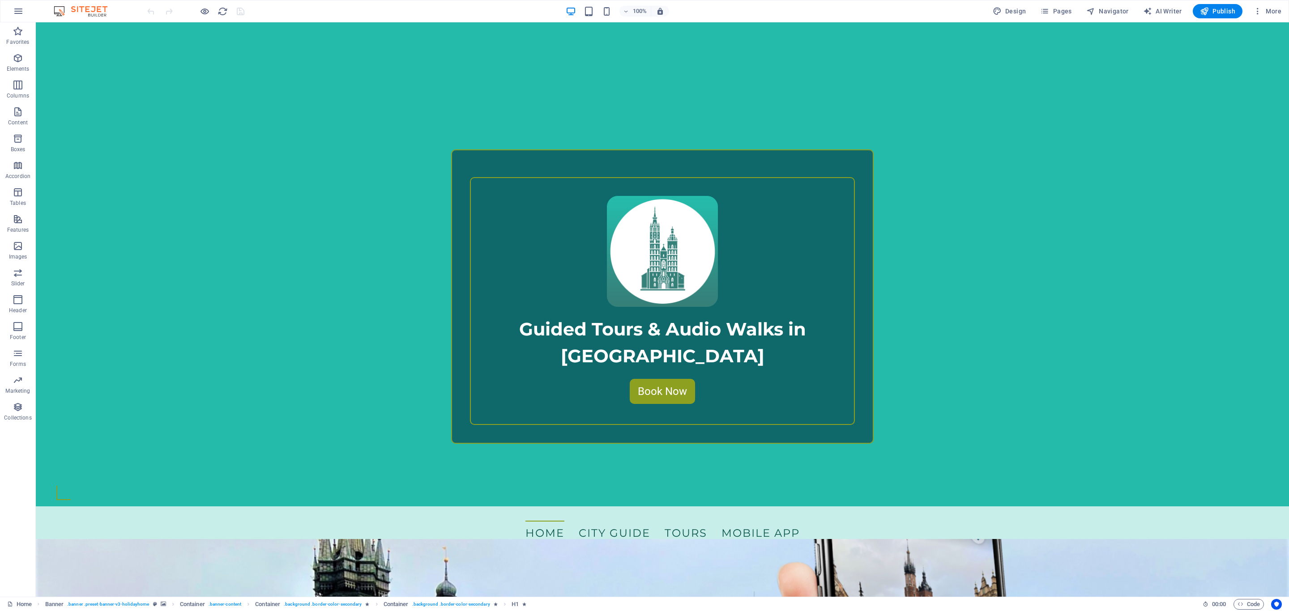
scroll to position [470, 0]
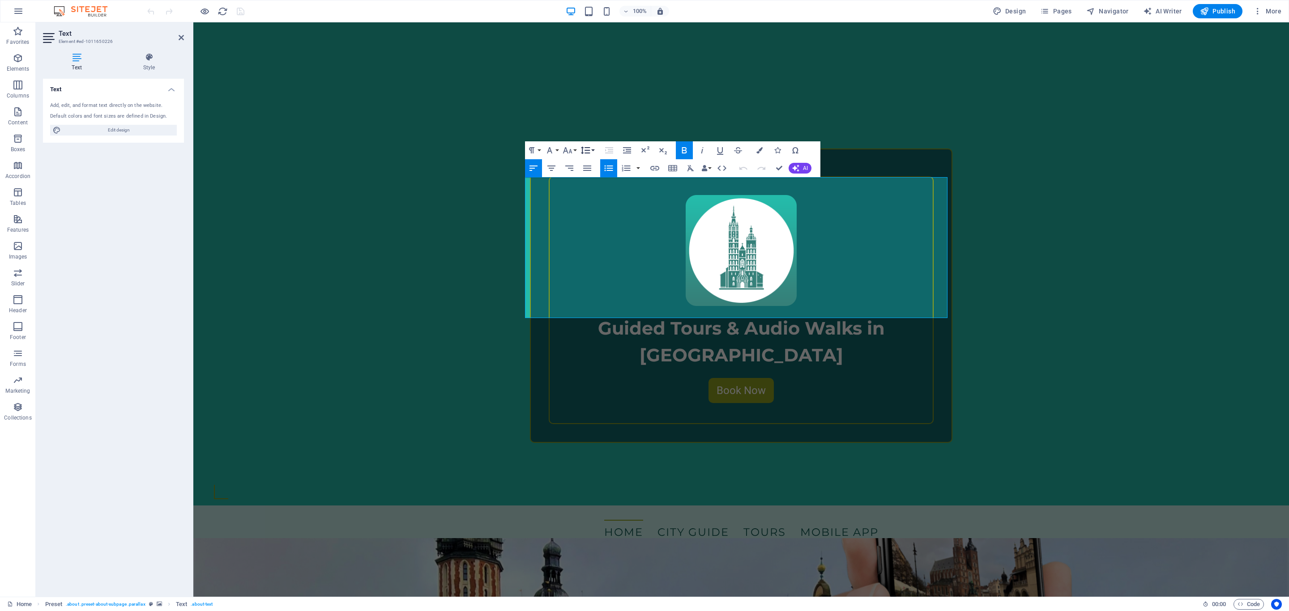
click at [594, 152] on button "Line Height" at bounding box center [587, 150] width 17 height 18
drag, startPoint x: 532, startPoint y: 188, endPoint x: 928, endPoint y: 328, distance: 420.5
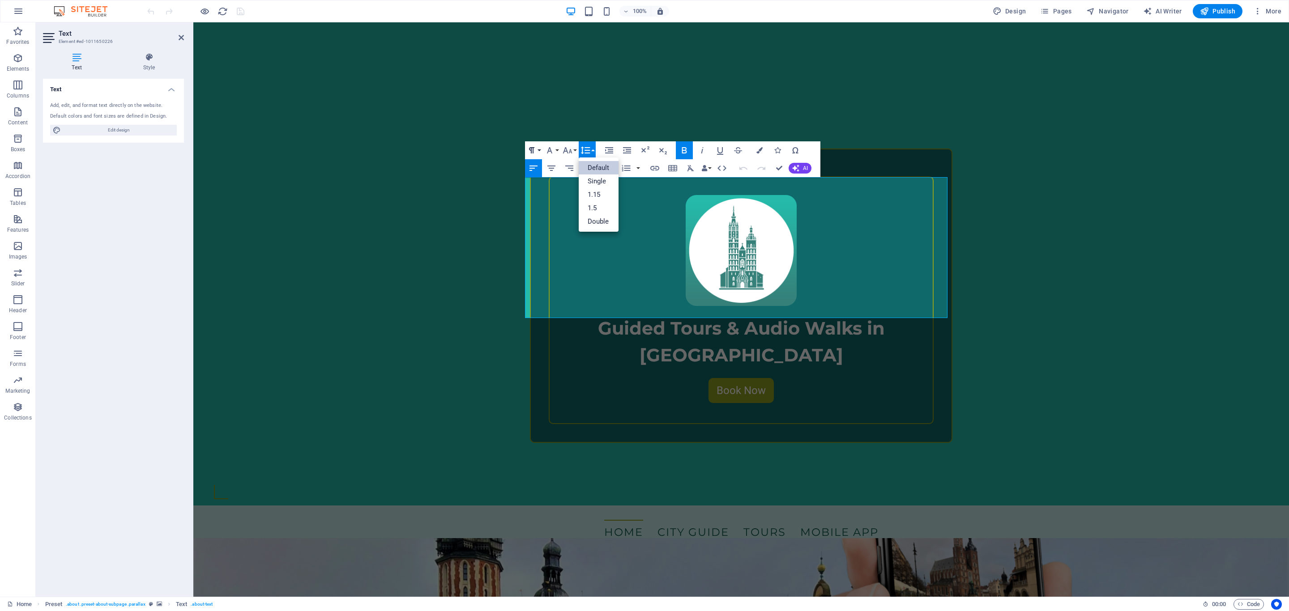
click at [539, 147] on button "Paragraph Format" at bounding box center [533, 150] width 17 height 18
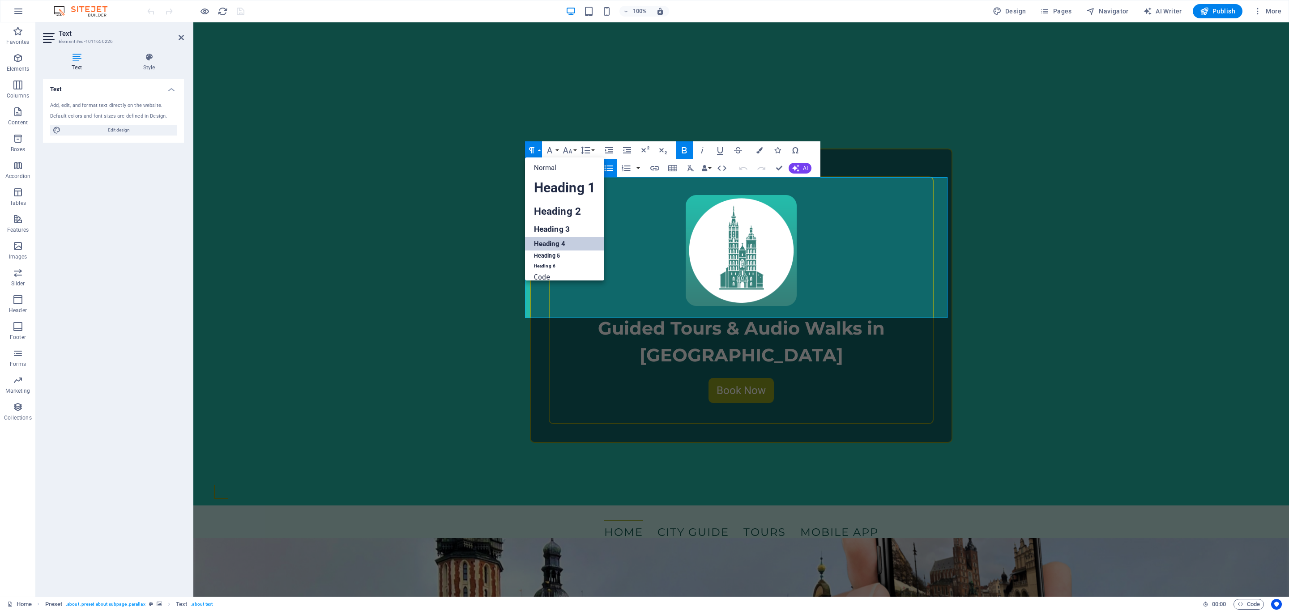
click at [560, 245] on link "Heading 4" at bounding box center [564, 243] width 79 height 13
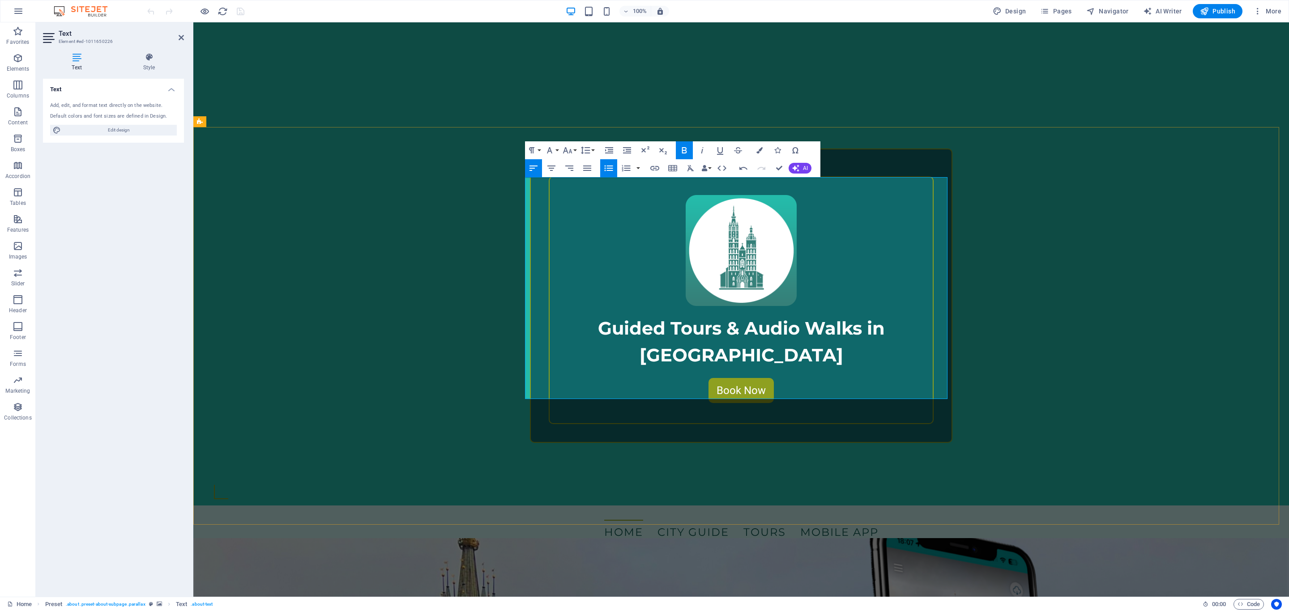
click at [610, 171] on icon "button" at bounding box center [608, 168] width 11 height 11
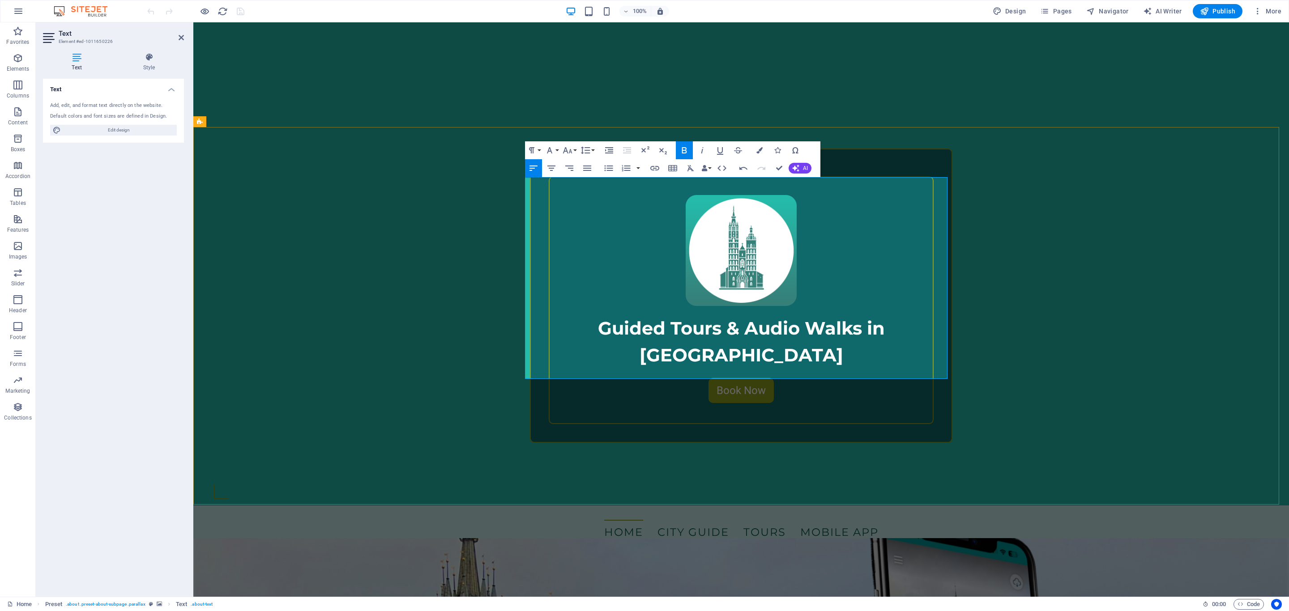
drag, startPoint x: 526, startPoint y: 184, endPoint x: 896, endPoint y: 372, distance: 415.6
click at [608, 168] on icon "button" at bounding box center [608, 168] width 9 height 6
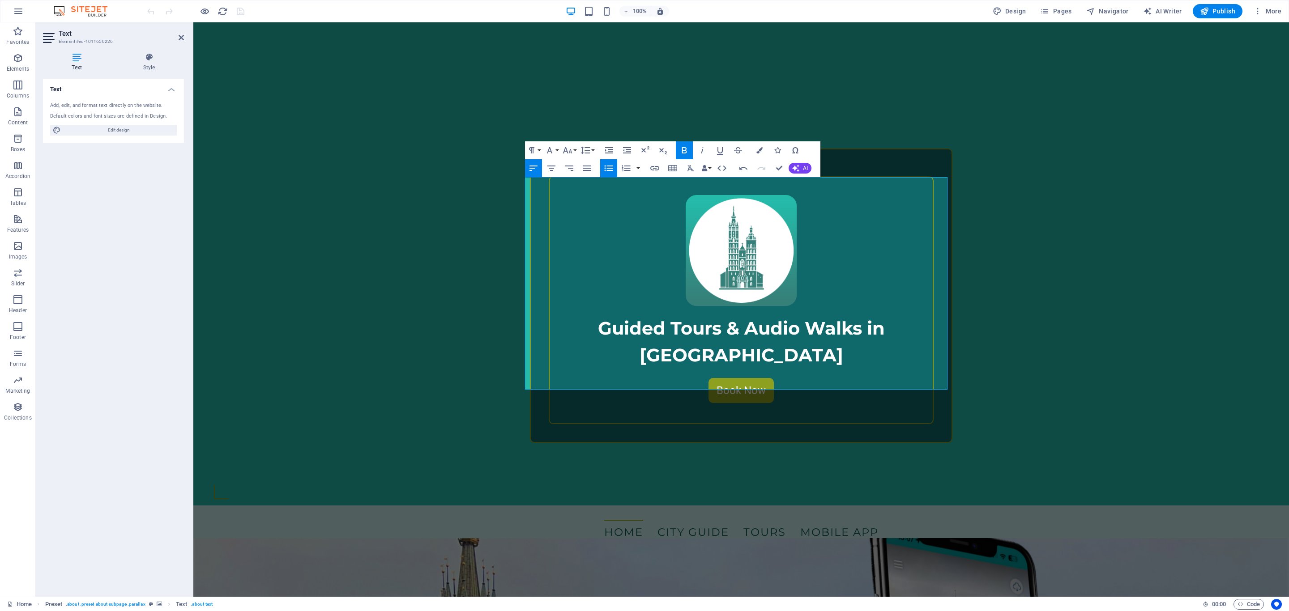
click at [608, 168] on icon "button" at bounding box center [608, 168] width 9 height 6
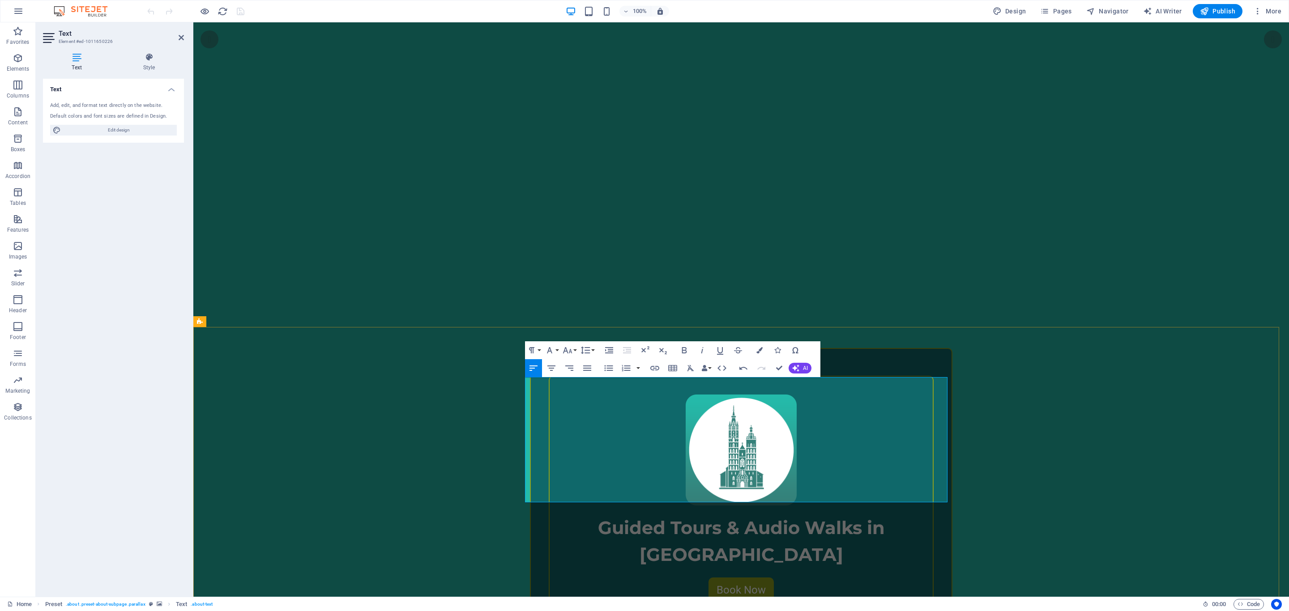
scroll to position [269, 0]
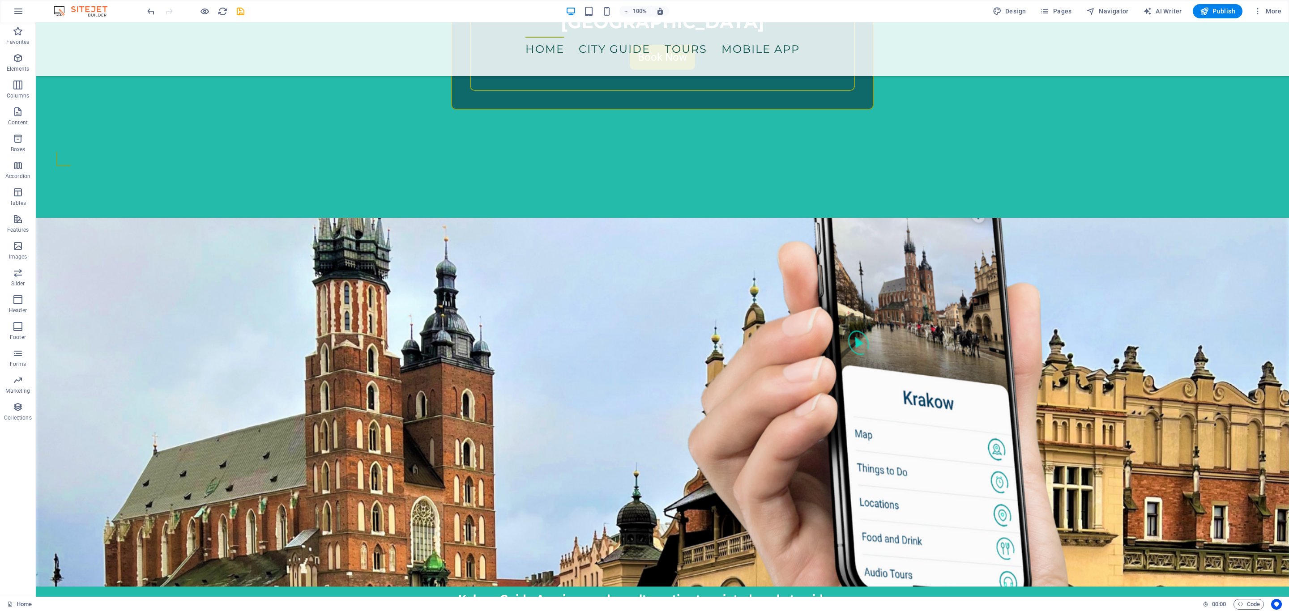
scroll to position [805, 0]
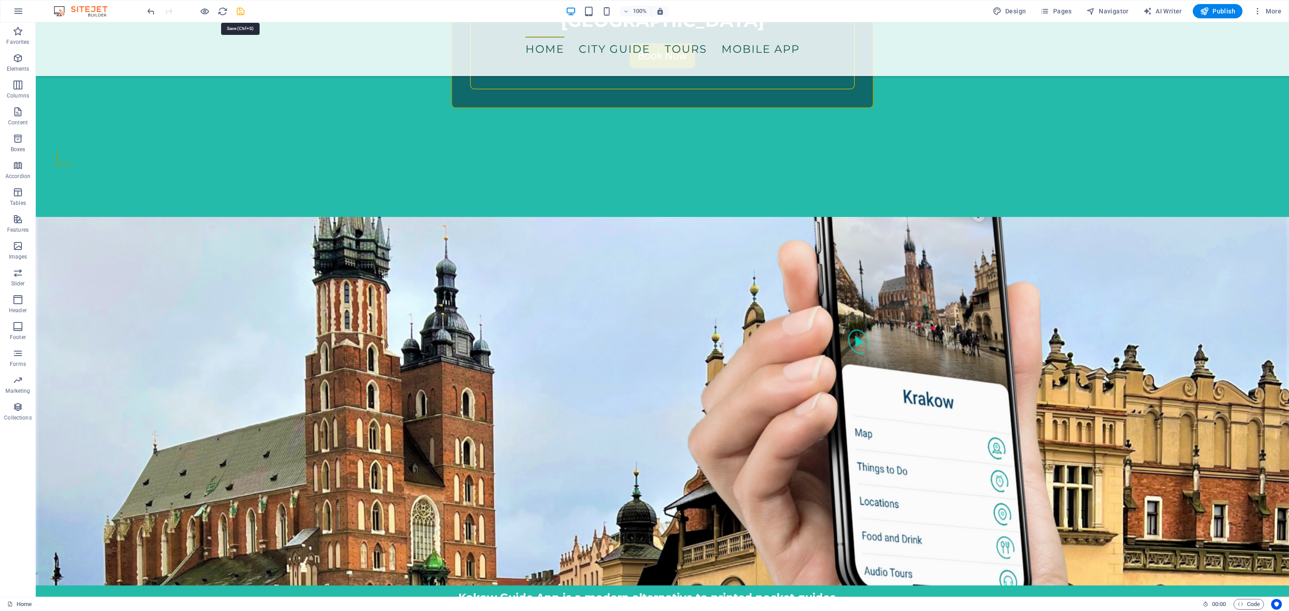
click at [240, 13] on icon "save" at bounding box center [240, 11] width 10 height 10
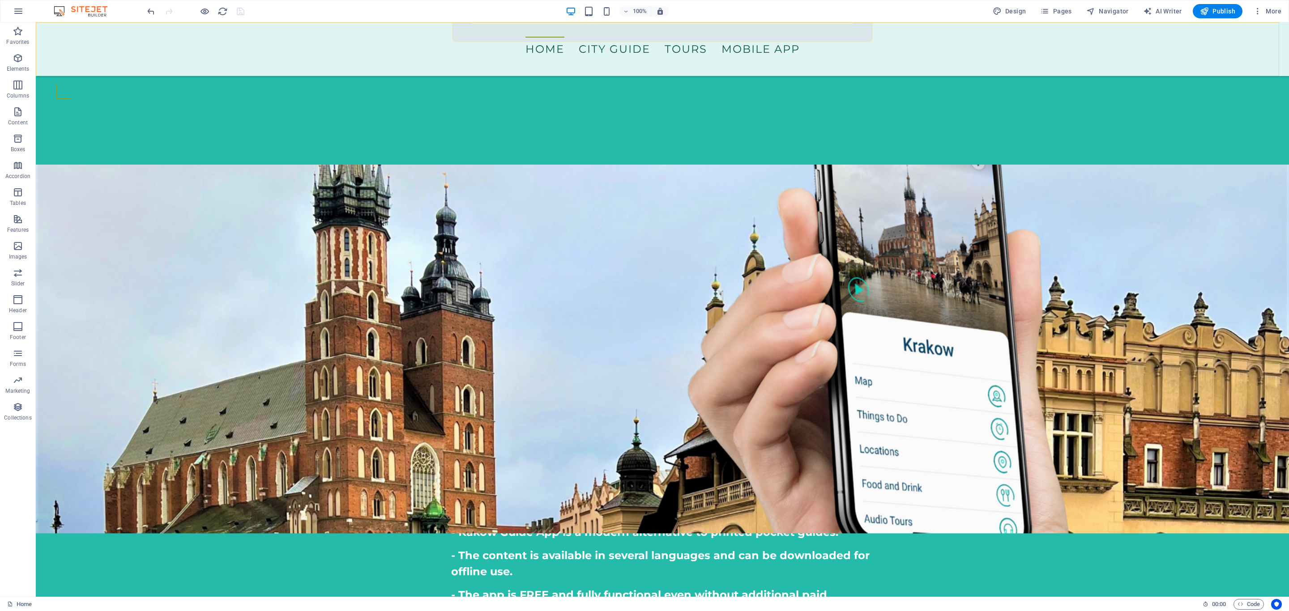
scroll to position [871, 0]
click at [1059, 7] on span "Pages" at bounding box center [1055, 11] width 31 height 9
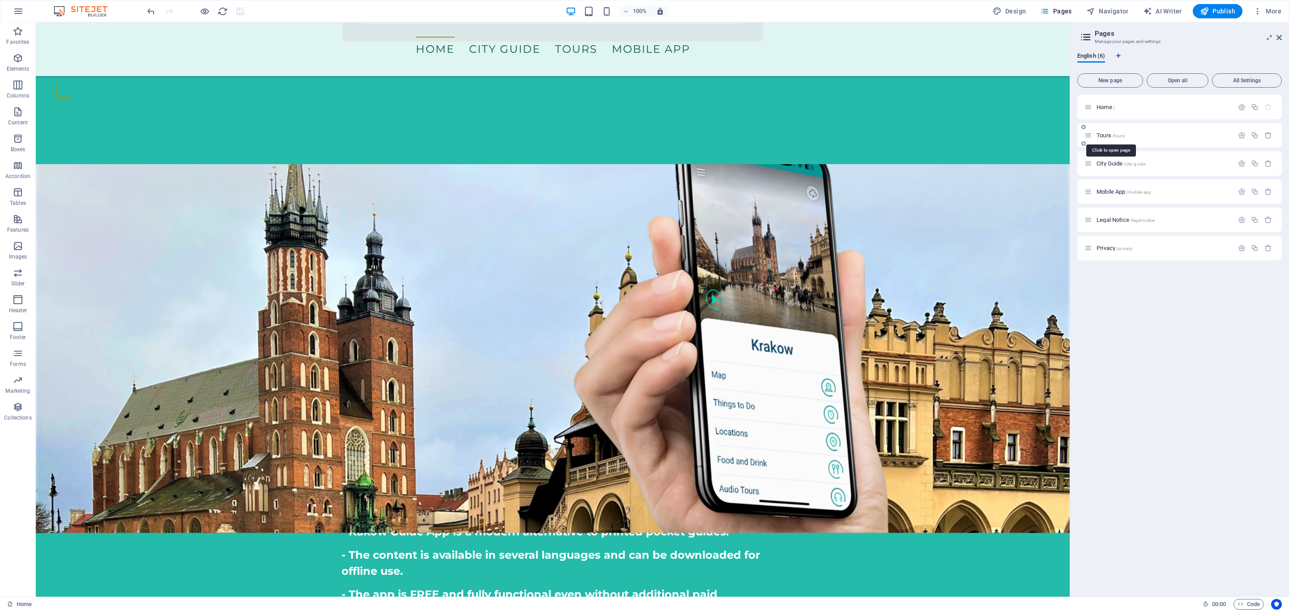
click at [1114, 137] on span "/tours" at bounding box center [1118, 135] width 13 height 5
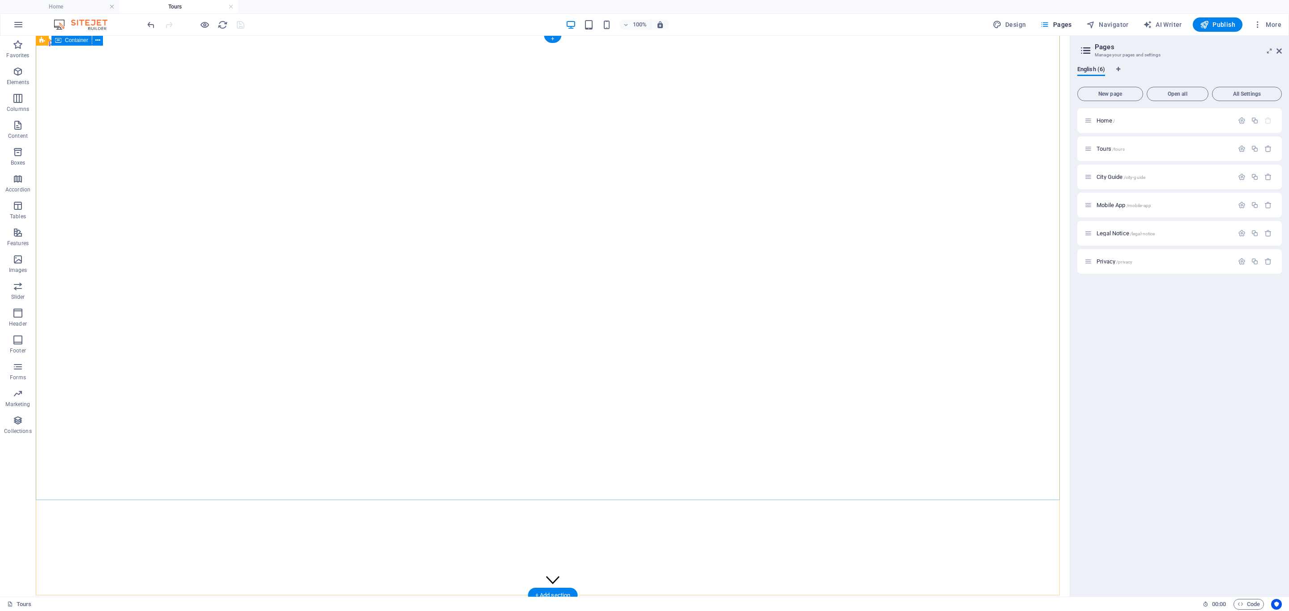
scroll to position [0, 0]
click at [230, 7] on link at bounding box center [230, 7] width 5 height 9
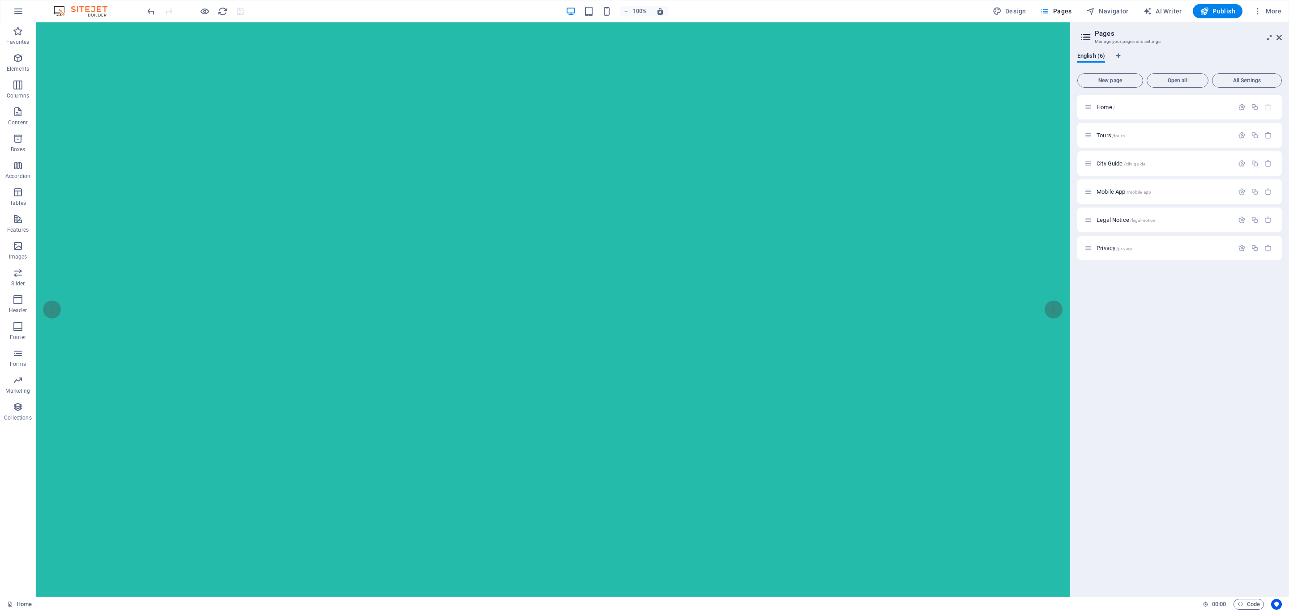
scroll to position [871, 0]
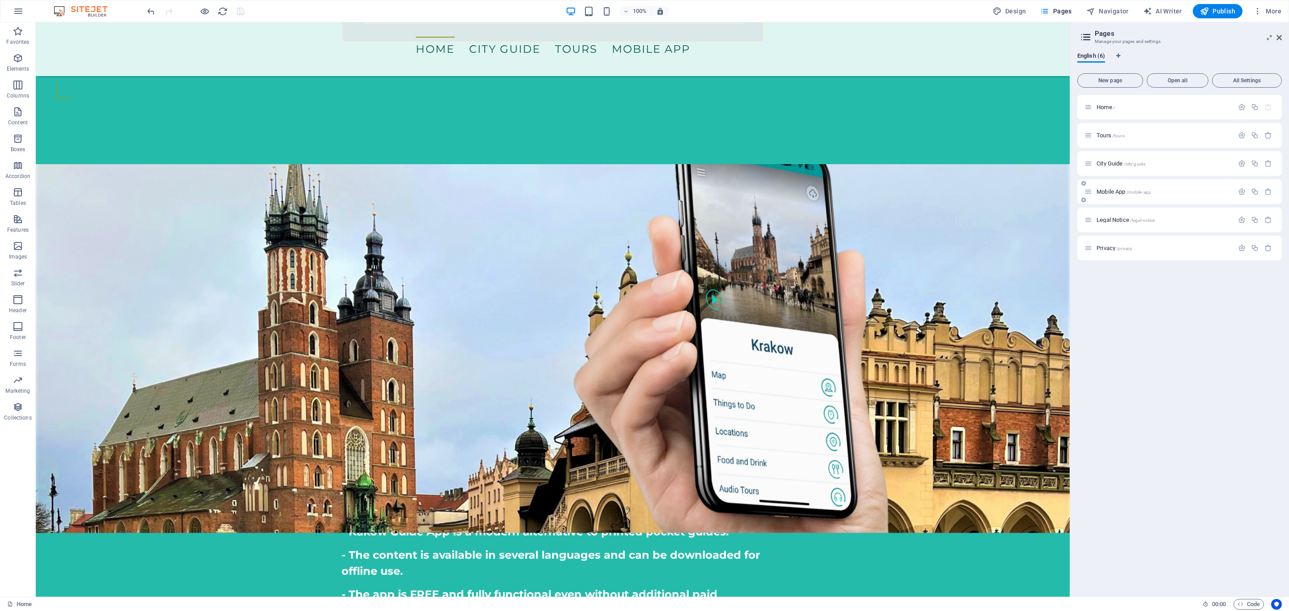
click at [1112, 192] on span "Mobile App /mobile-app" at bounding box center [1124, 191] width 55 height 7
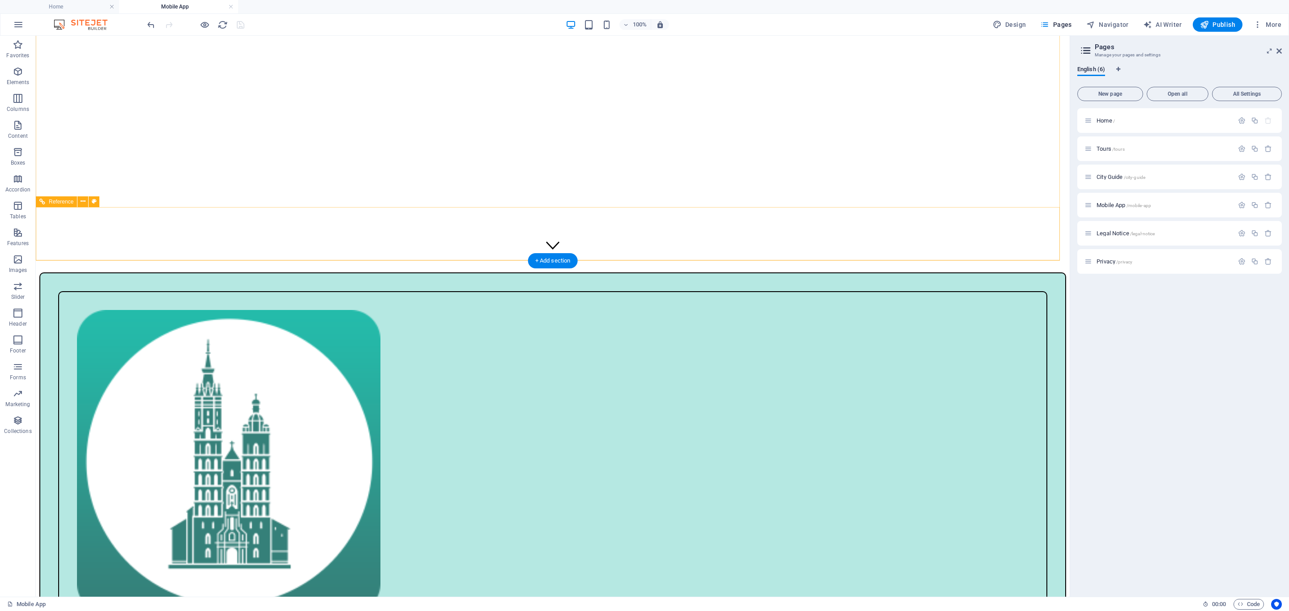
scroll to position [336, 0]
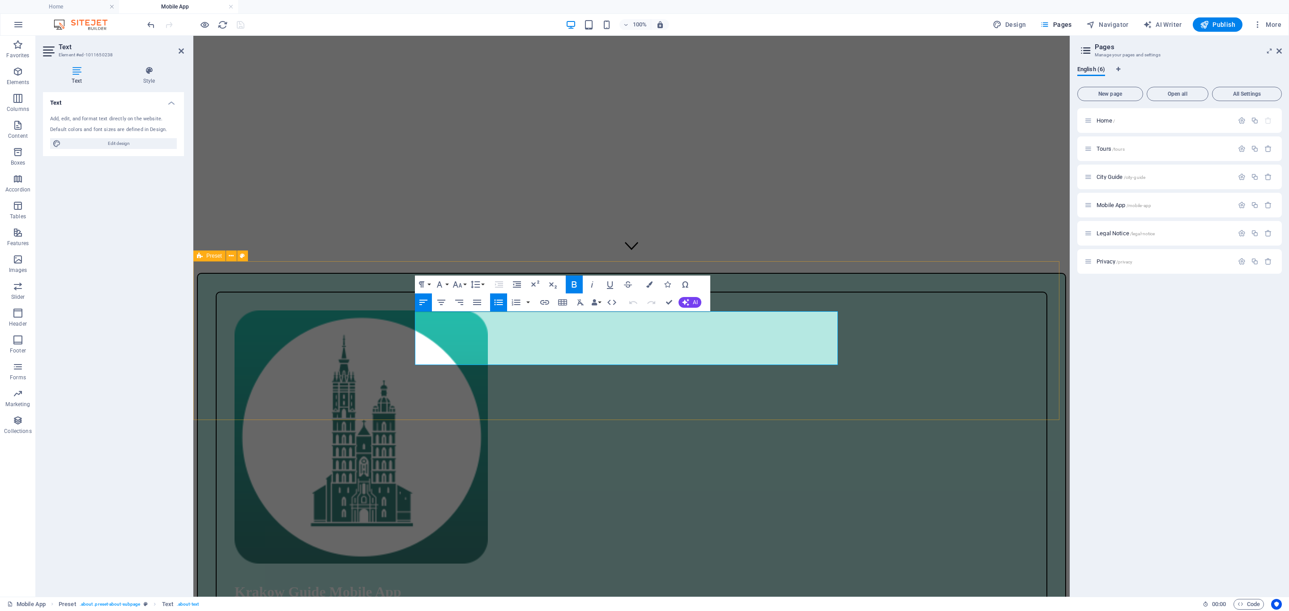
drag, startPoint x: 454, startPoint y: 360, endPoint x: 385, endPoint y: 313, distance: 83.8
click at [570, 285] on icon "button" at bounding box center [574, 284] width 11 height 11
click at [428, 285] on button "Paragraph Format" at bounding box center [423, 285] width 17 height 18
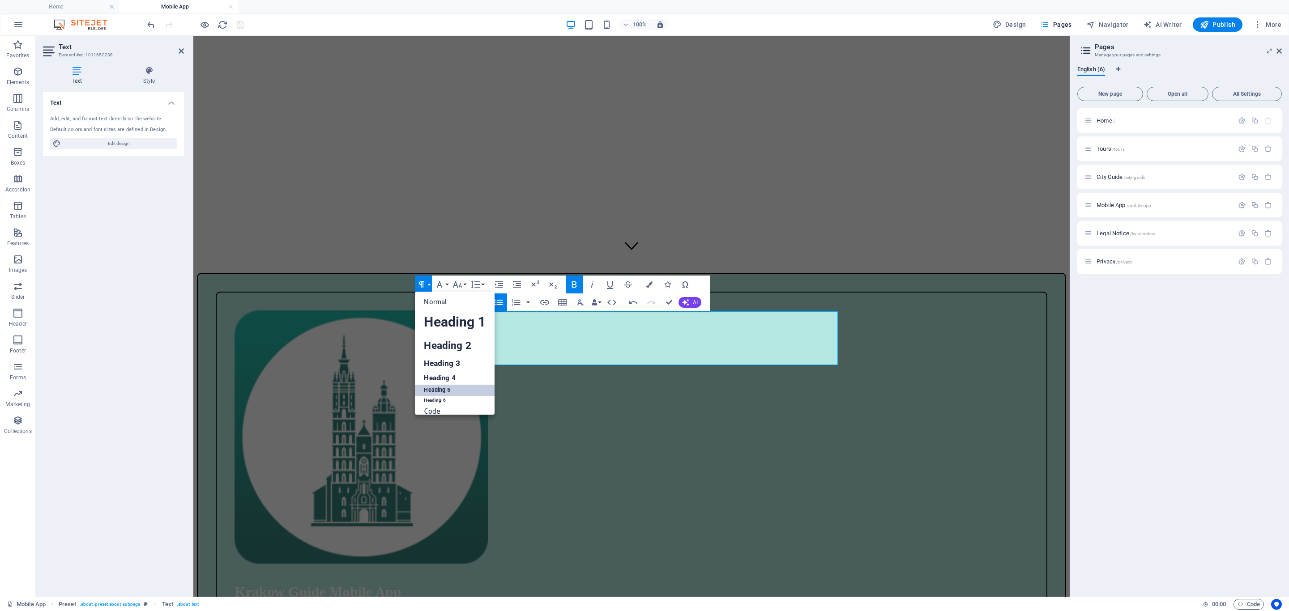
click at [442, 391] on link "Heading 5" at bounding box center [454, 390] width 79 height 11
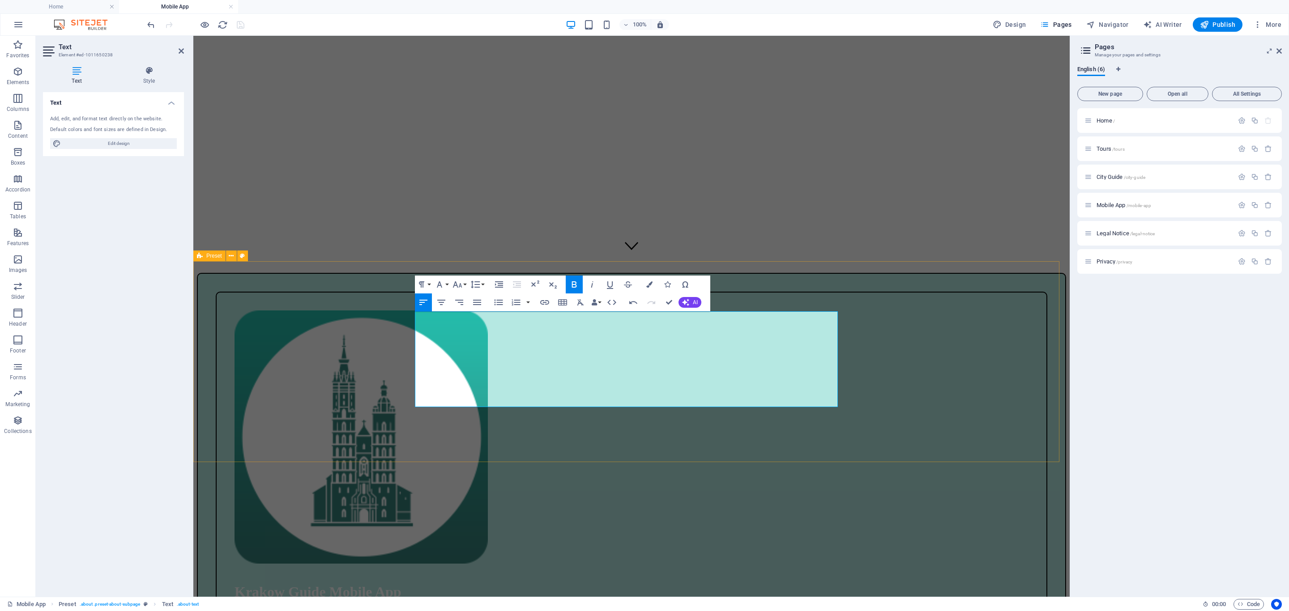
drag, startPoint x: 650, startPoint y: 394, endPoint x: 295, endPoint y: 285, distance: 372.1
click at [499, 299] on icon "button" at bounding box center [498, 302] width 11 height 11
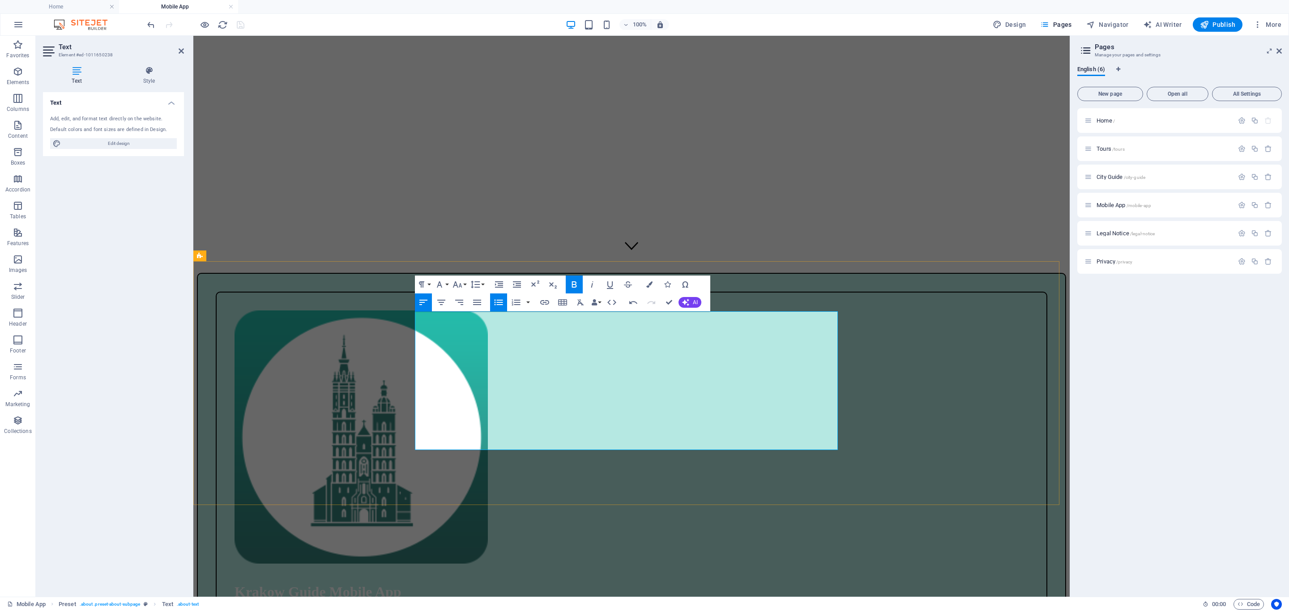
drag, startPoint x: 421, startPoint y: 325, endPoint x: 744, endPoint y: 458, distance: 349.5
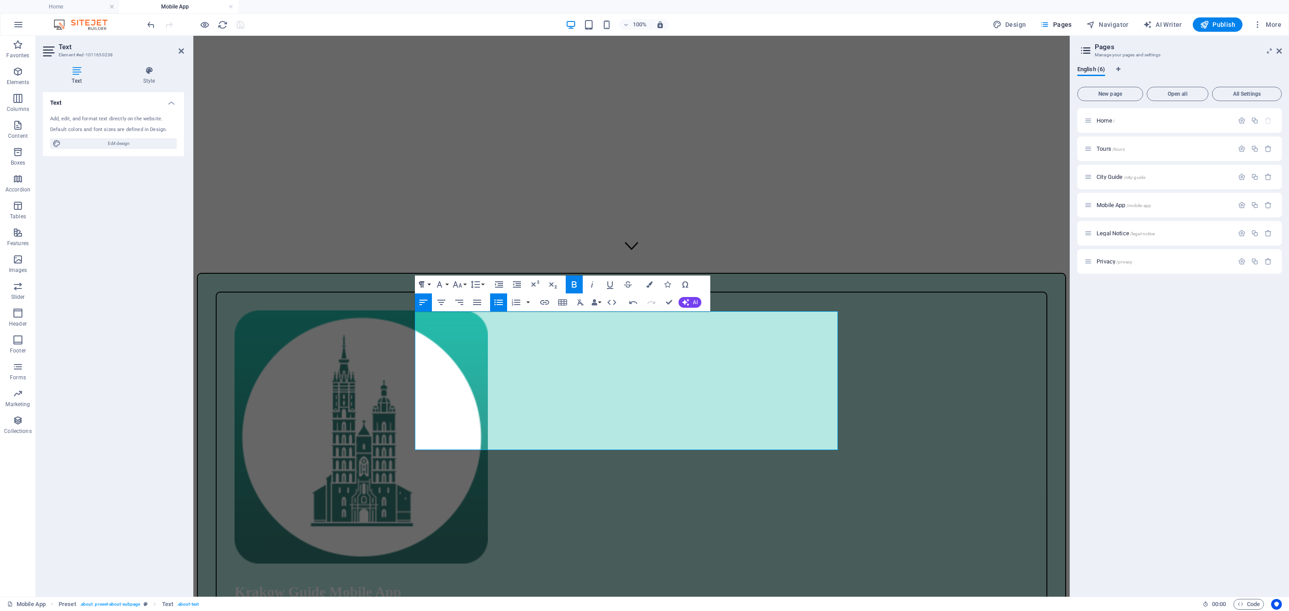
click at [429, 282] on button "Paragraph Format" at bounding box center [423, 285] width 17 height 18
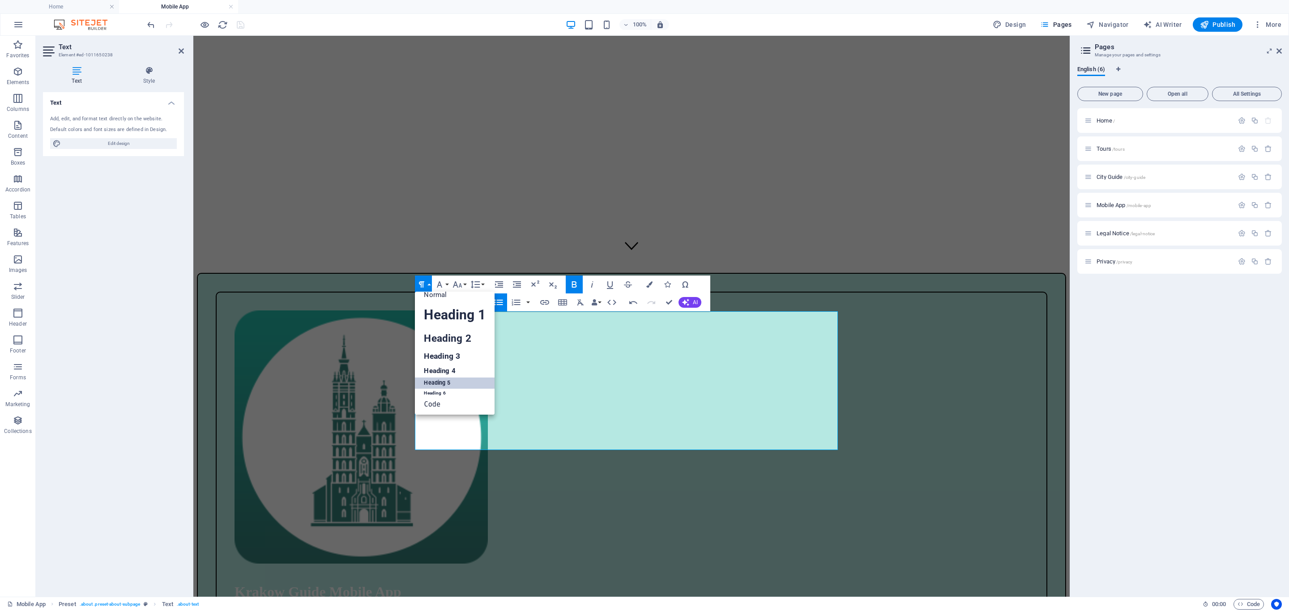
scroll to position [7, 0]
click at [440, 295] on link "Normal" at bounding box center [454, 294] width 79 height 13
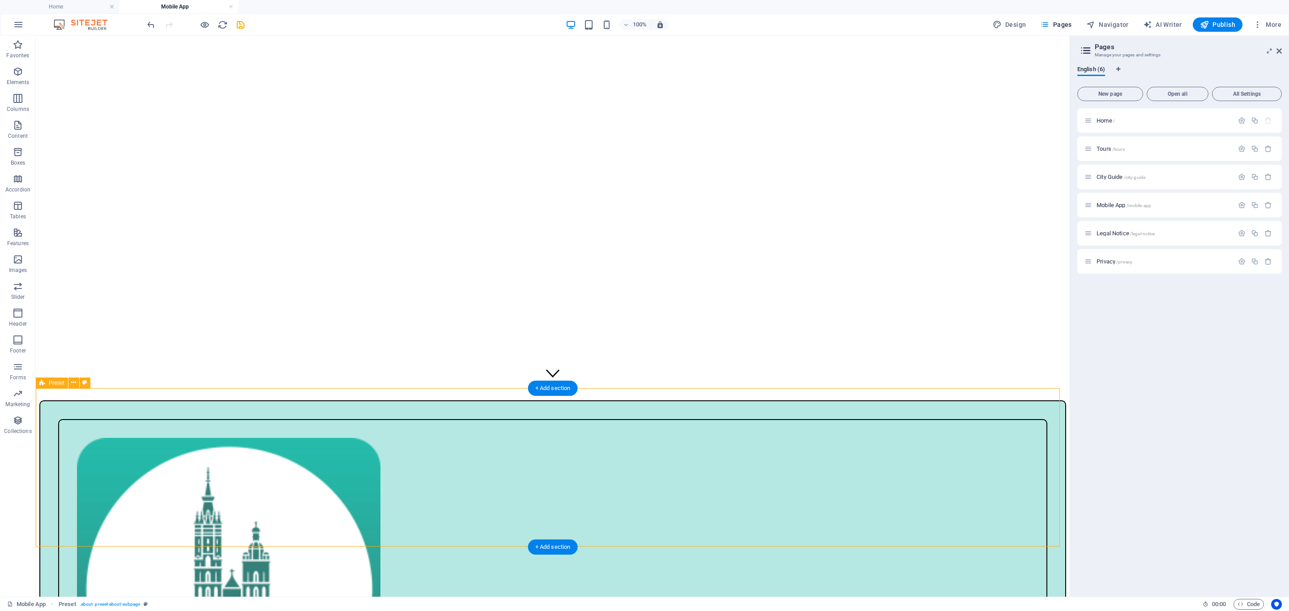
scroll to position [209, 0]
click at [241, 23] on icon "save" at bounding box center [240, 25] width 10 height 10
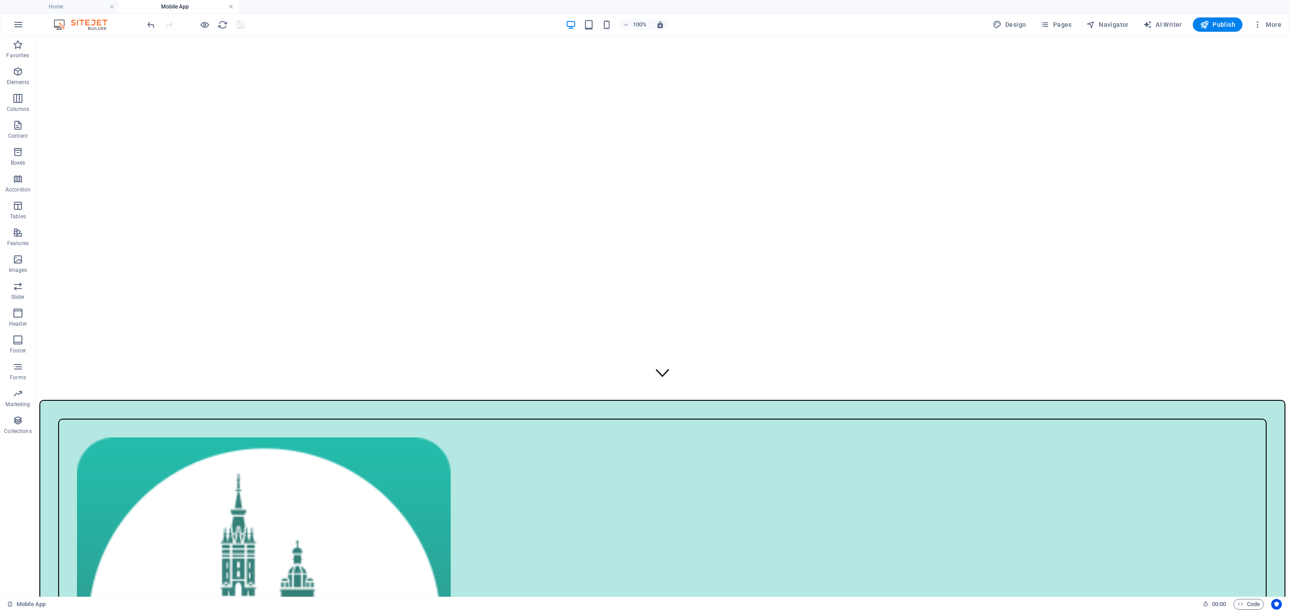
click at [229, 8] on link at bounding box center [230, 7] width 5 height 9
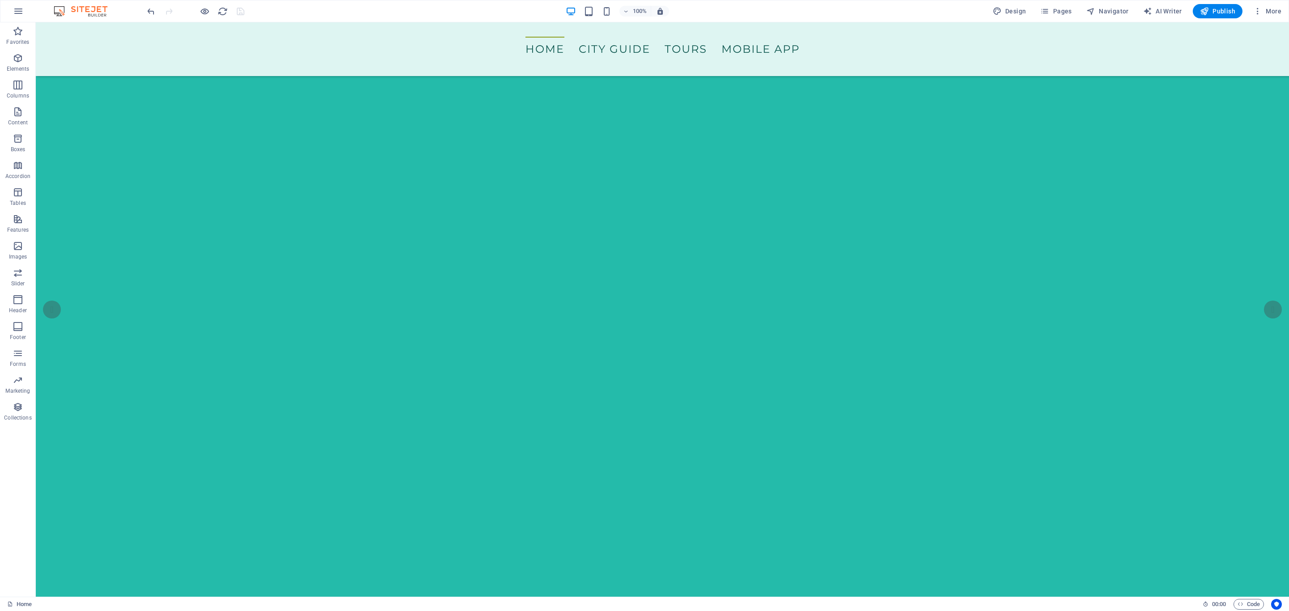
scroll to position [893, 0]
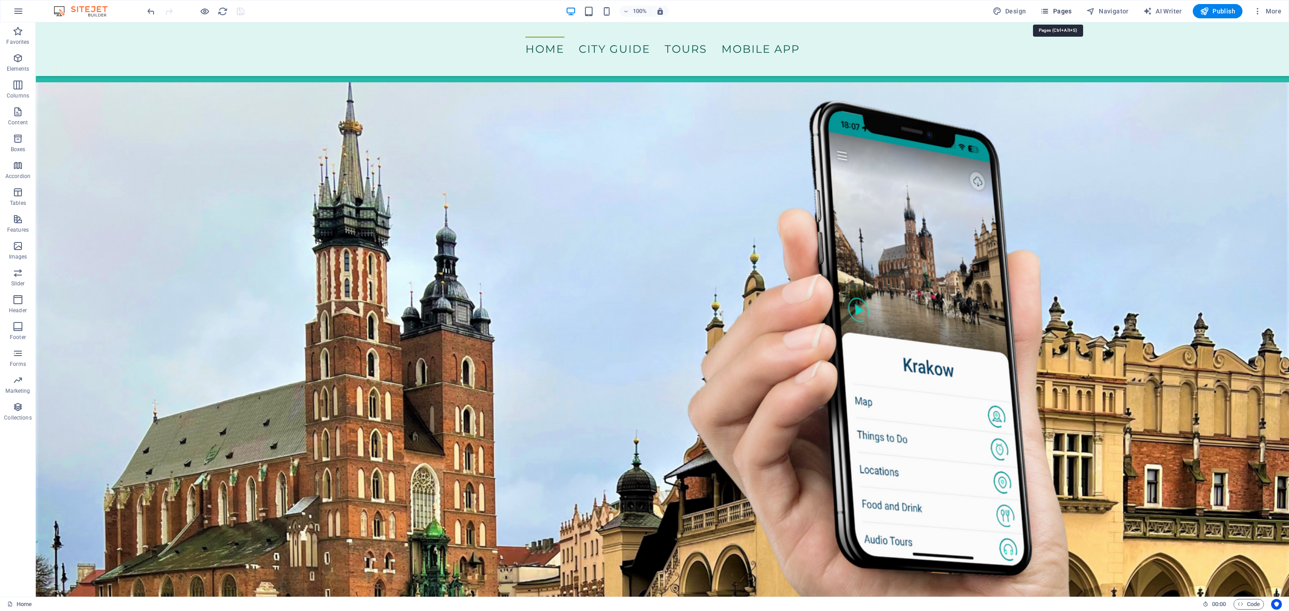
click at [1060, 12] on span "Pages" at bounding box center [1055, 11] width 31 height 9
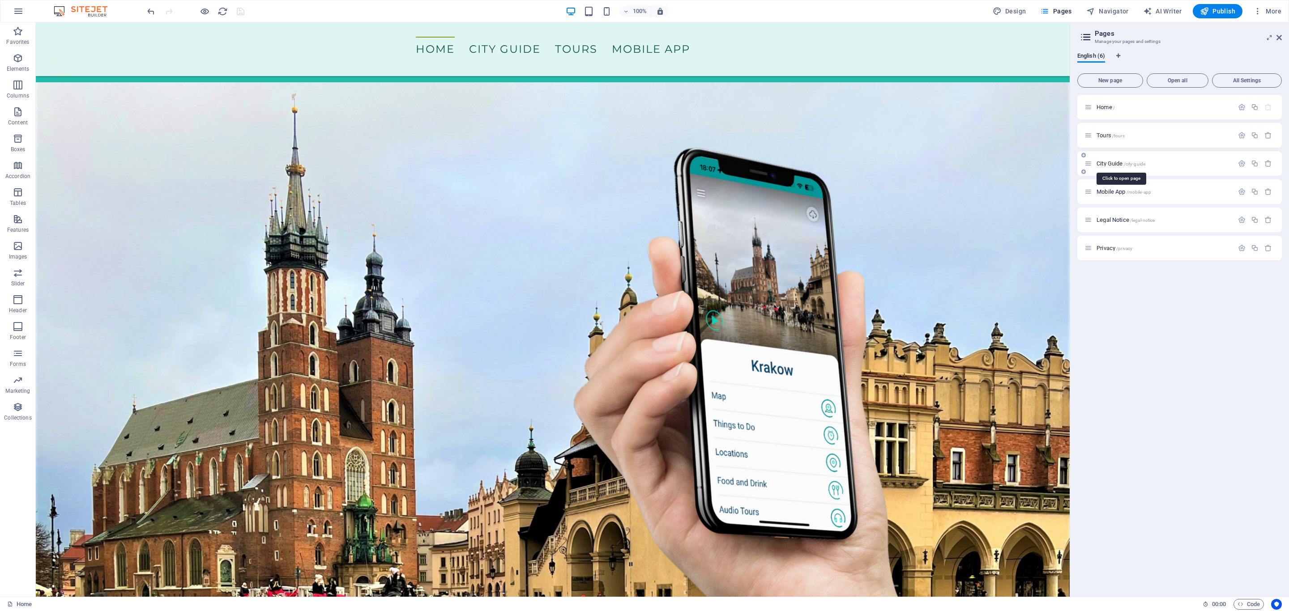
click at [1120, 163] on span "City Guide /city-guide" at bounding box center [1121, 163] width 49 height 7
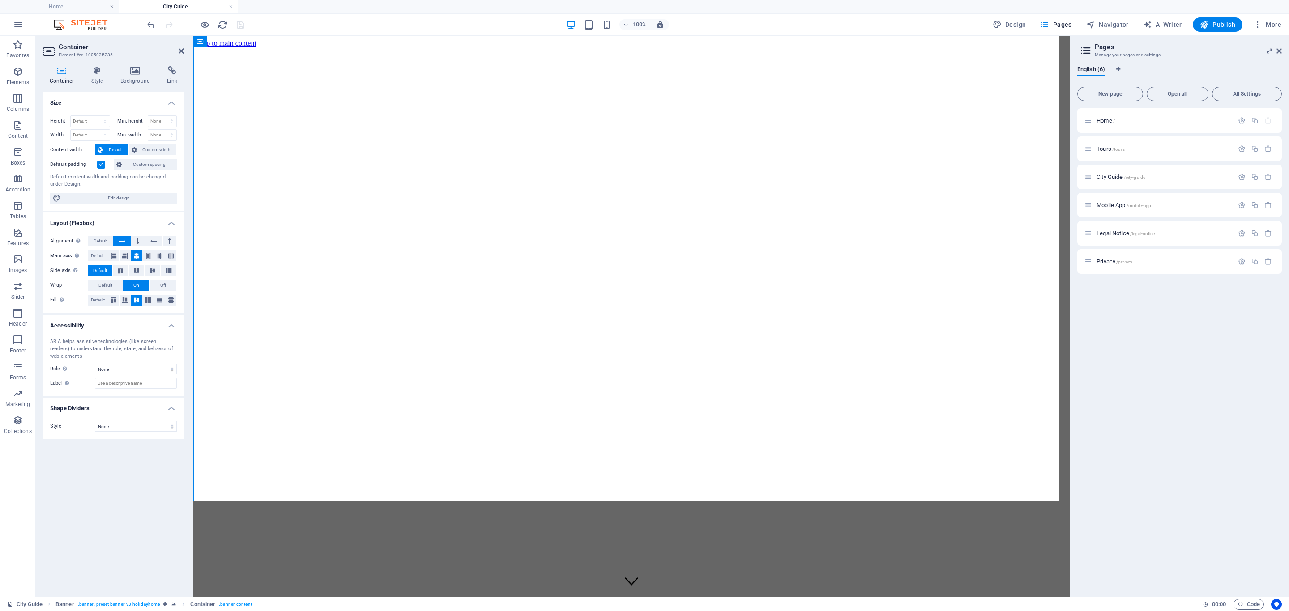
scroll to position [0, 0]
click at [96, 243] on span "Default" at bounding box center [101, 241] width 14 height 11
click at [105, 285] on span "Default" at bounding box center [105, 285] width 14 height 11
click at [239, 26] on icon "save" at bounding box center [240, 25] width 10 height 10
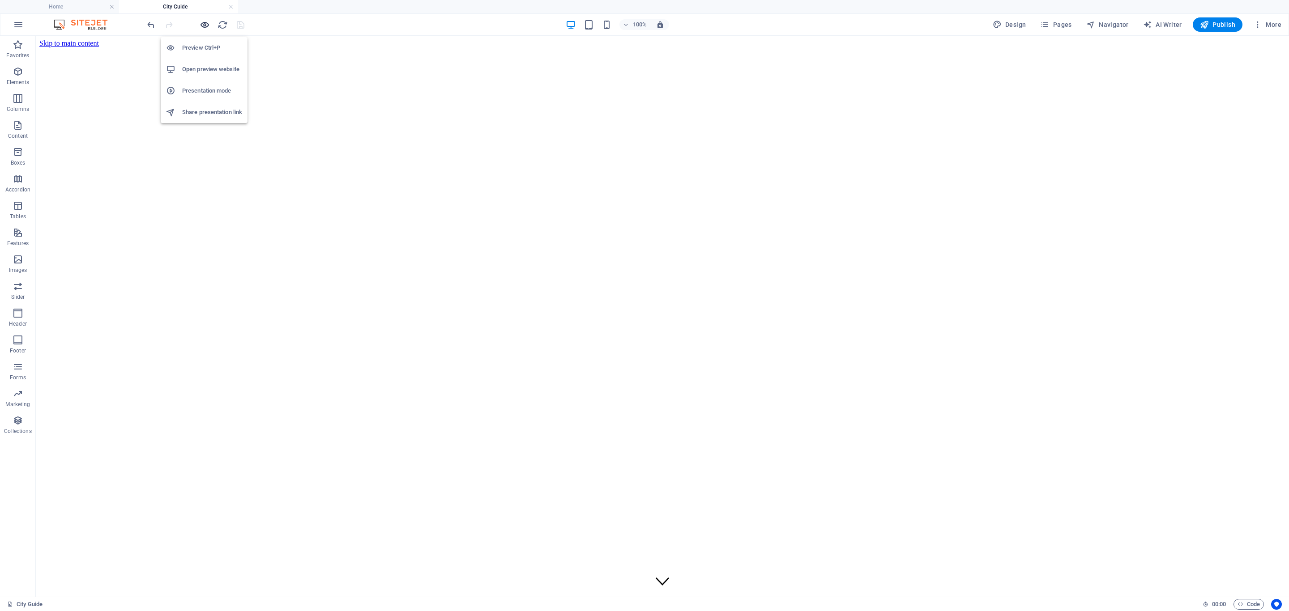
click at [206, 26] on icon "button" at bounding box center [205, 25] width 10 height 10
click at [78, 8] on h4 "Home" at bounding box center [59, 7] width 119 height 10
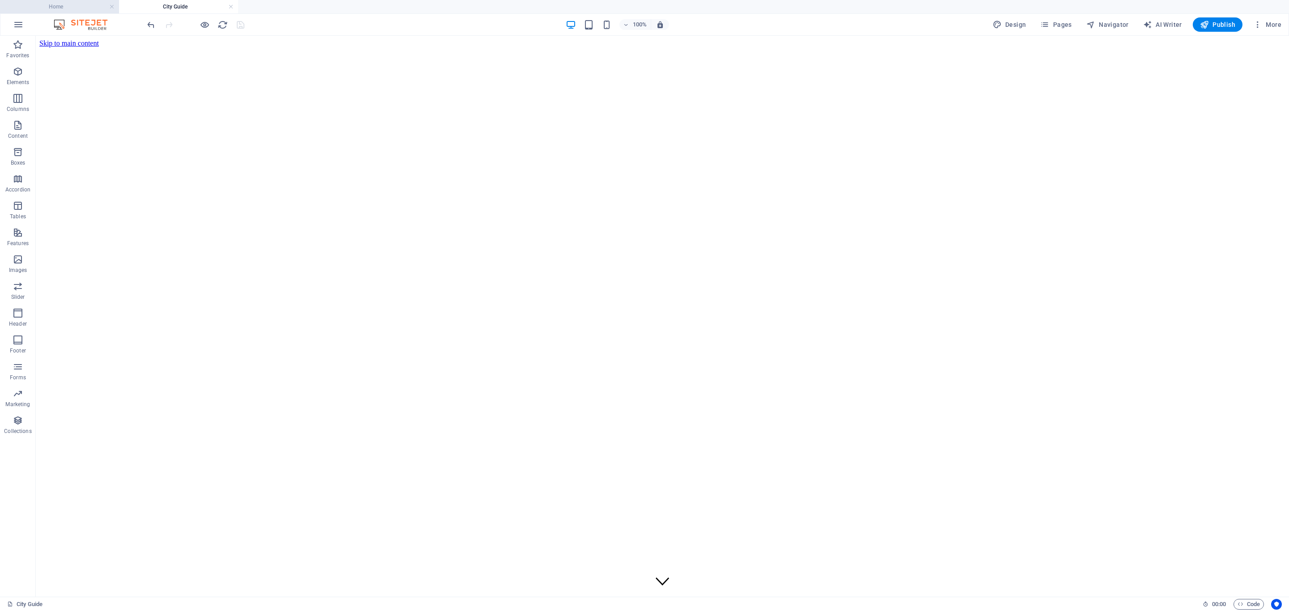
scroll to position [916, 0]
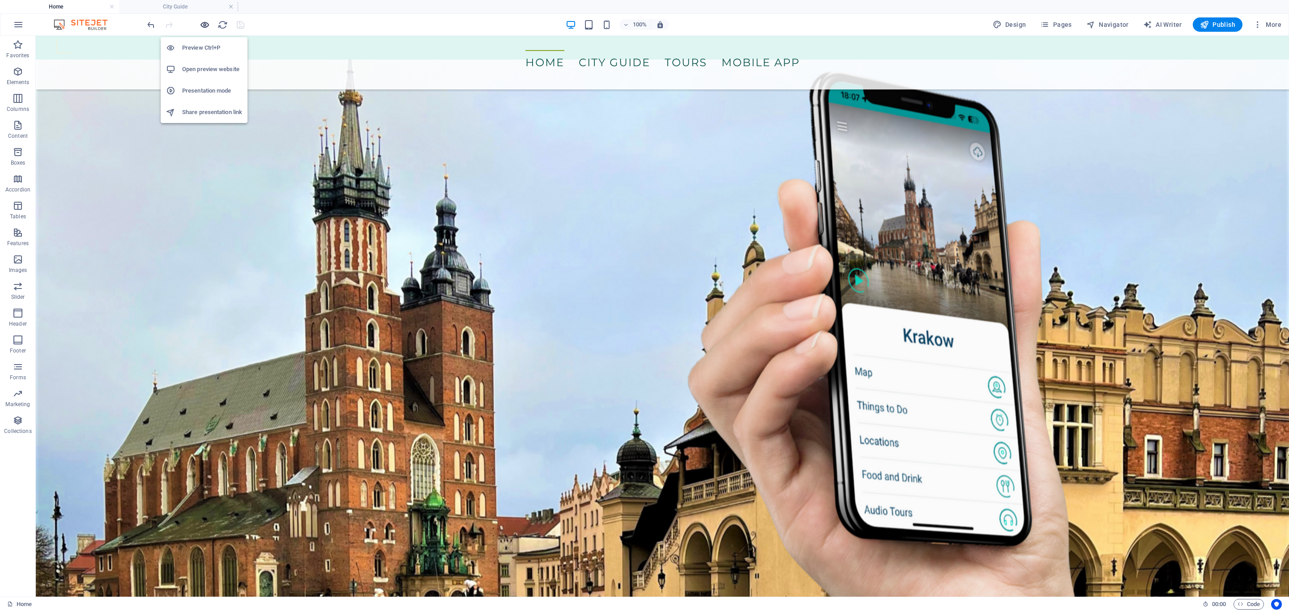
click at [203, 25] on icon "button" at bounding box center [205, 25] width 10 height 10
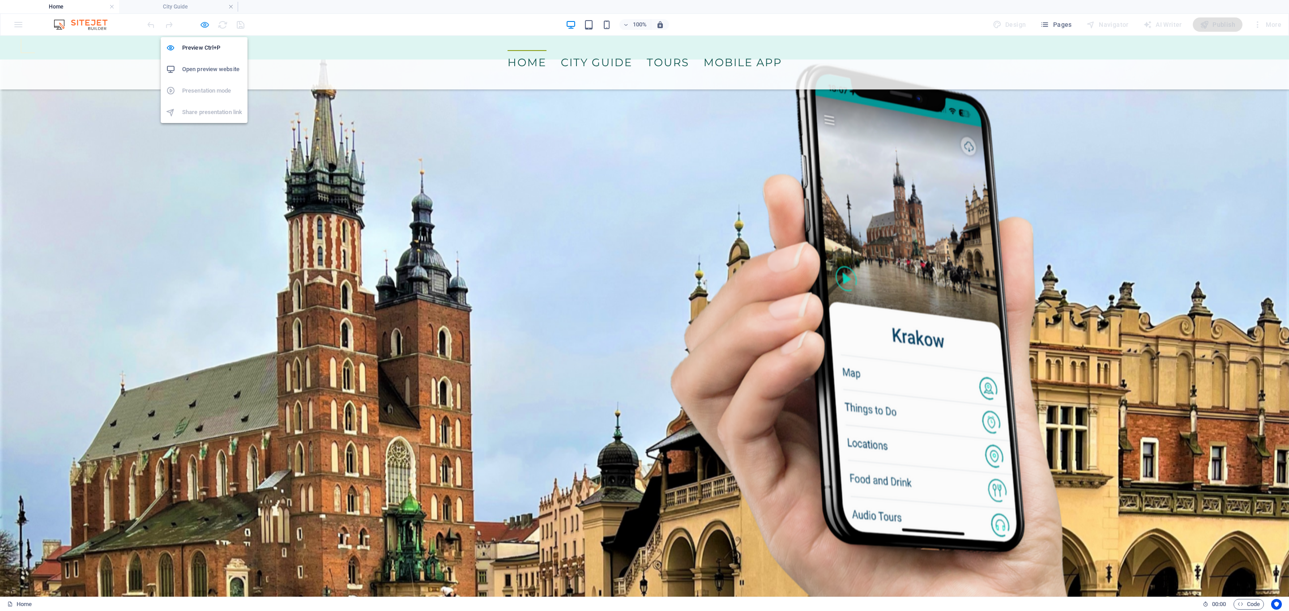
click at [203, 25] on icon "button" at bounding box center [205, 25] width 10 height 10
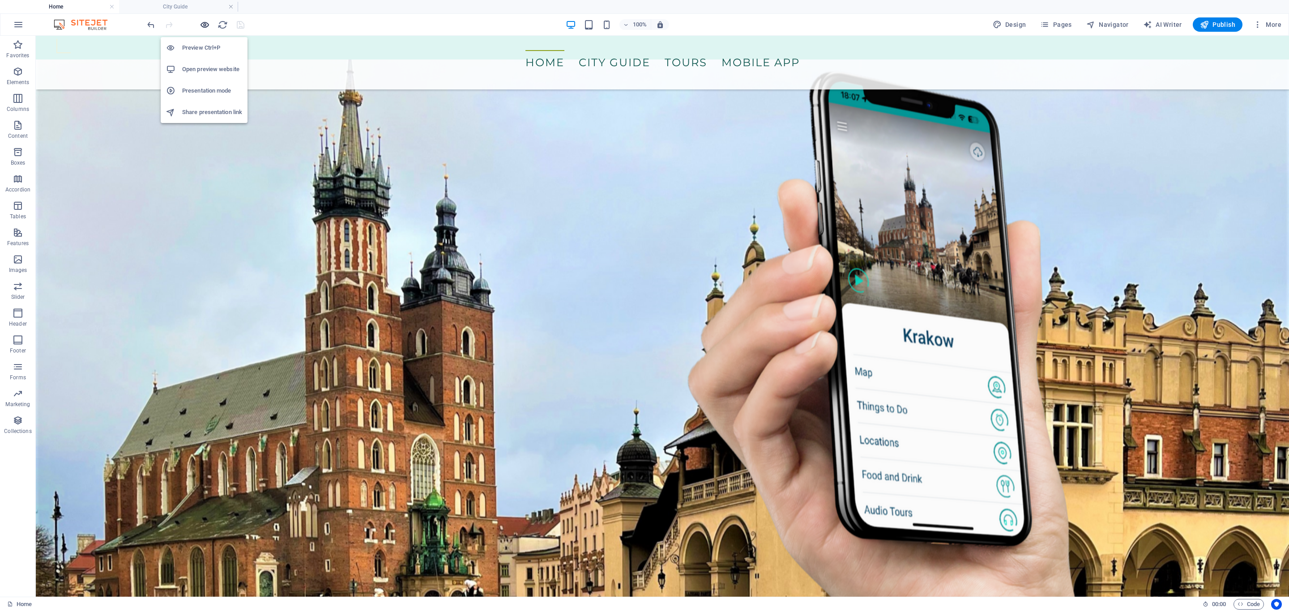
click at [203, 25] on icon "button" at bounding box center [205, 25] width 10 height 10
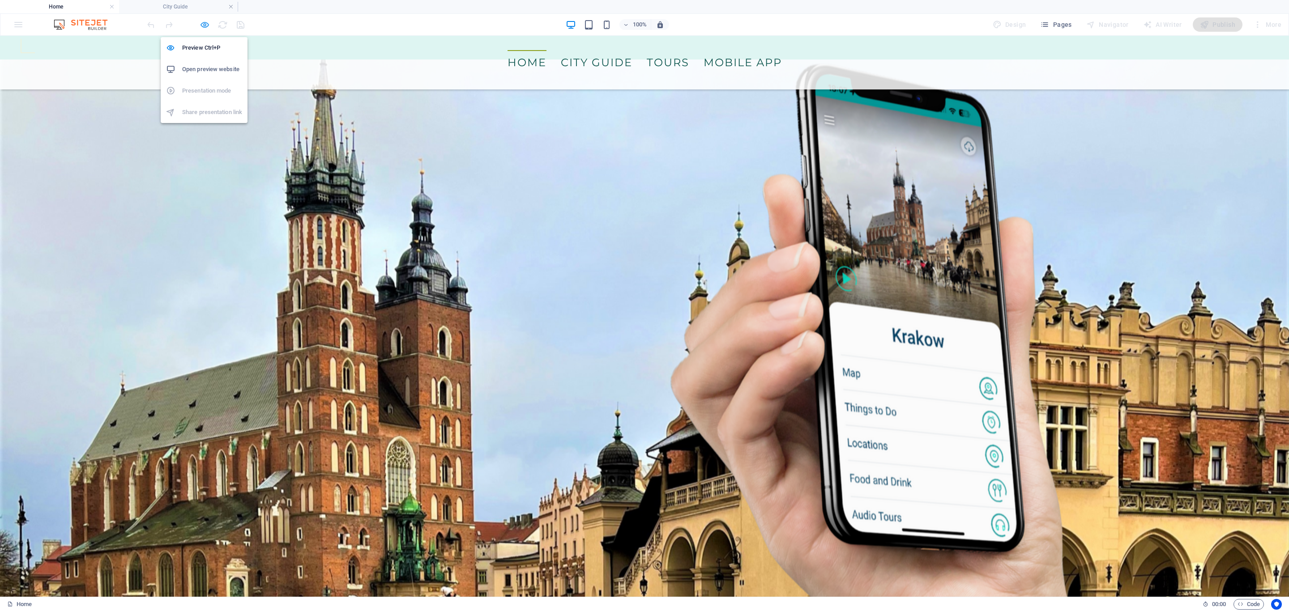
click at [203, 25] on icon "button" at bounding box center [205, 25] width 10 height 10
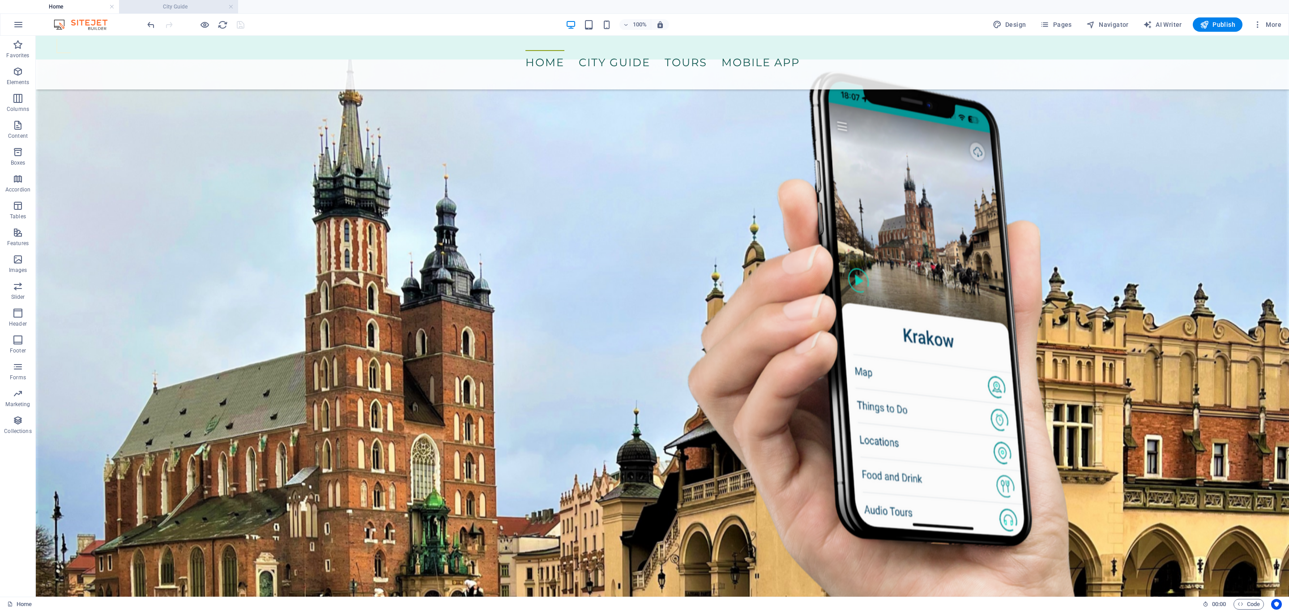
click at [170, 3] on h4 "City Guide" at bounding box center [178, 7] width 119 height 10
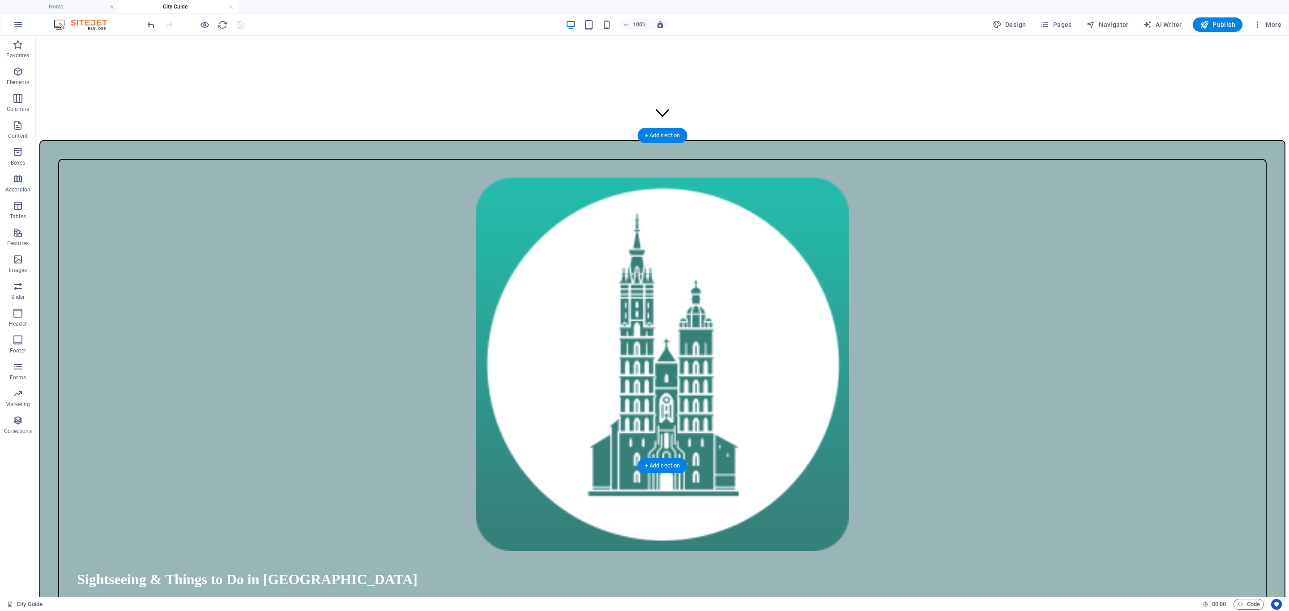
scroll to position [469, 0]
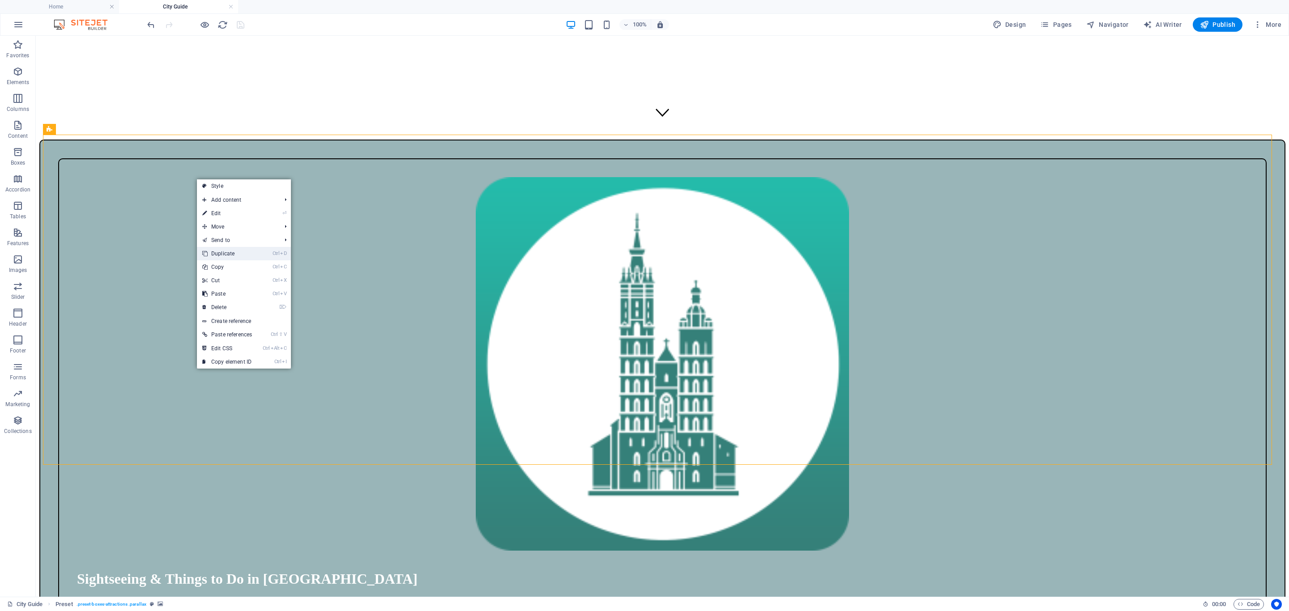
click at [236, 256] on link "Ctrl D Duplicate" at bounding box center [227, 253] width 60 height 13
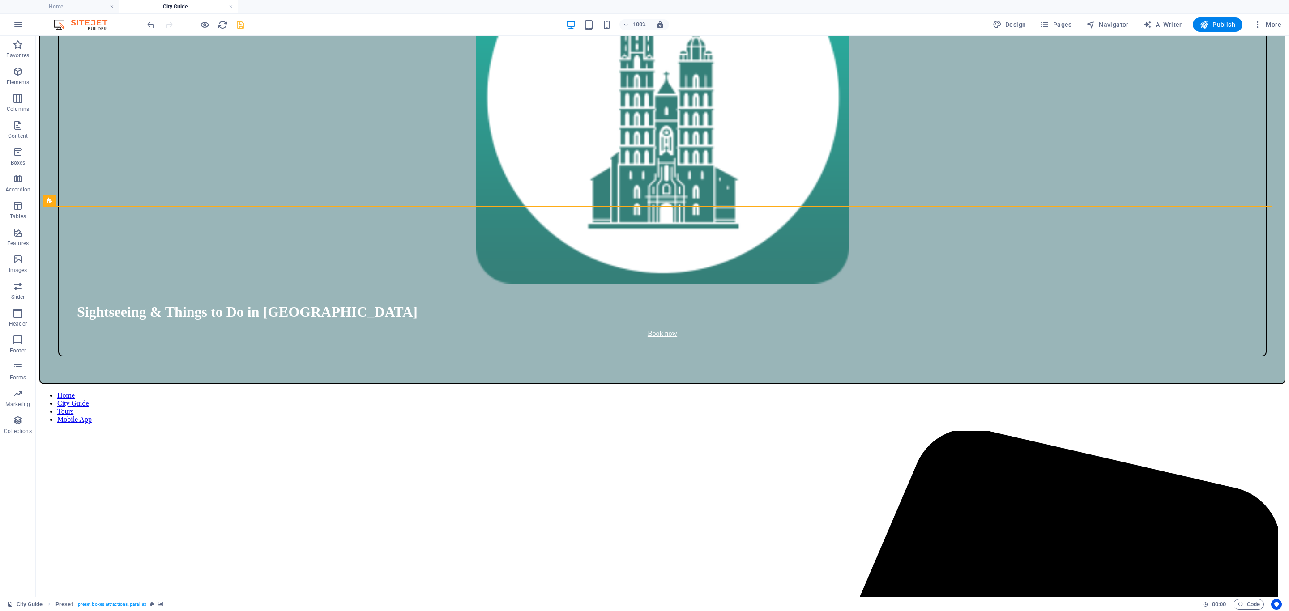
scroll to position [737, 0]
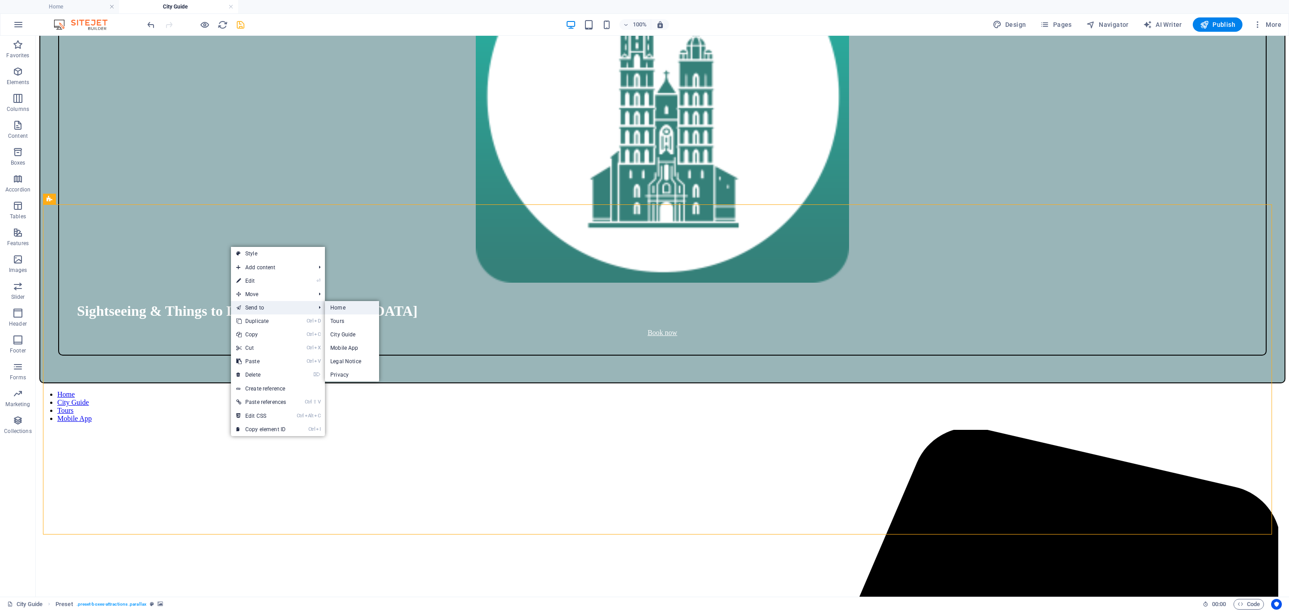
click at [350, 308] on link "Home" at bounding box center [352, 307] width 54 height 13
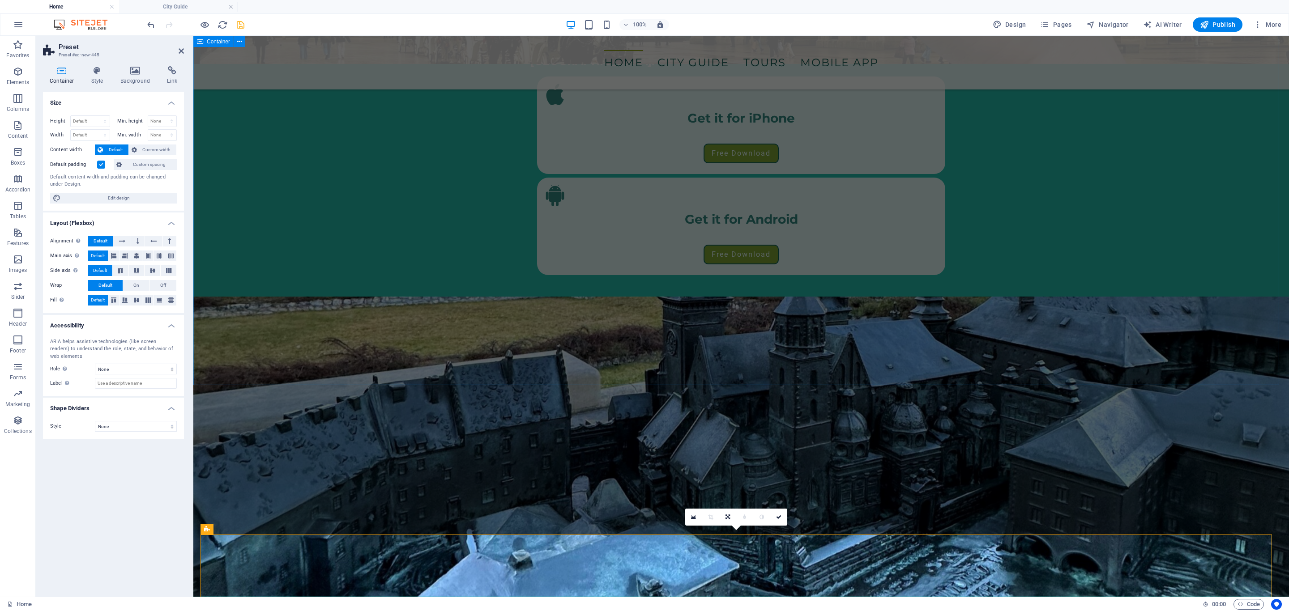
scroll to position [1472, 0]
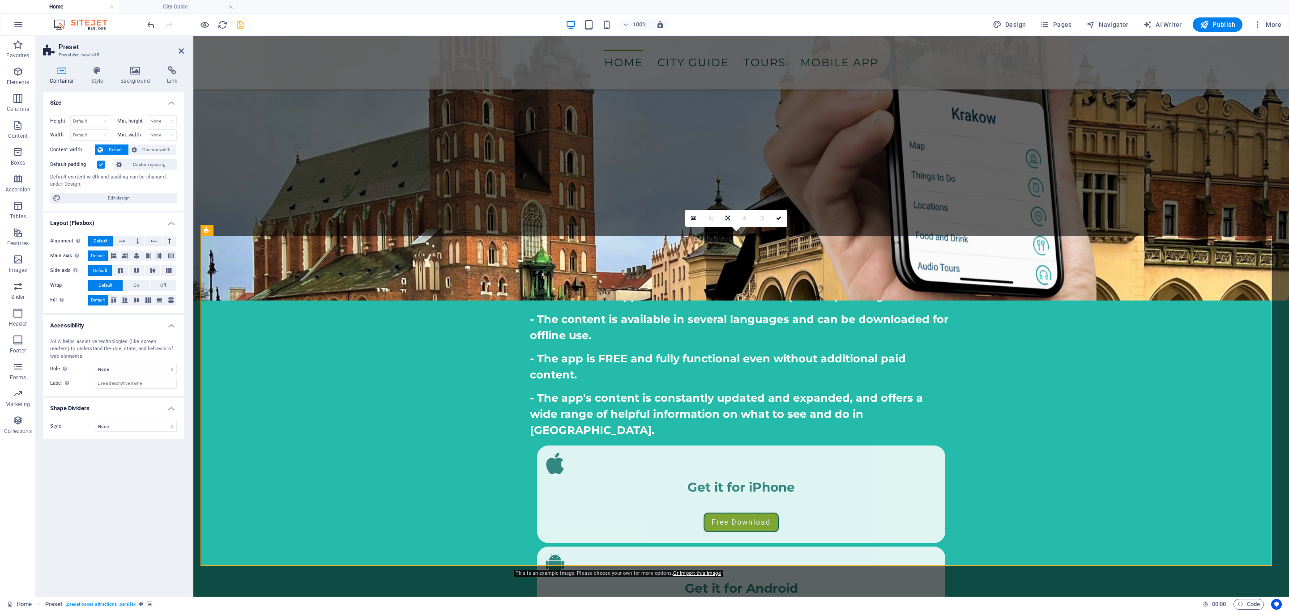
scroll to position [1105, 0]
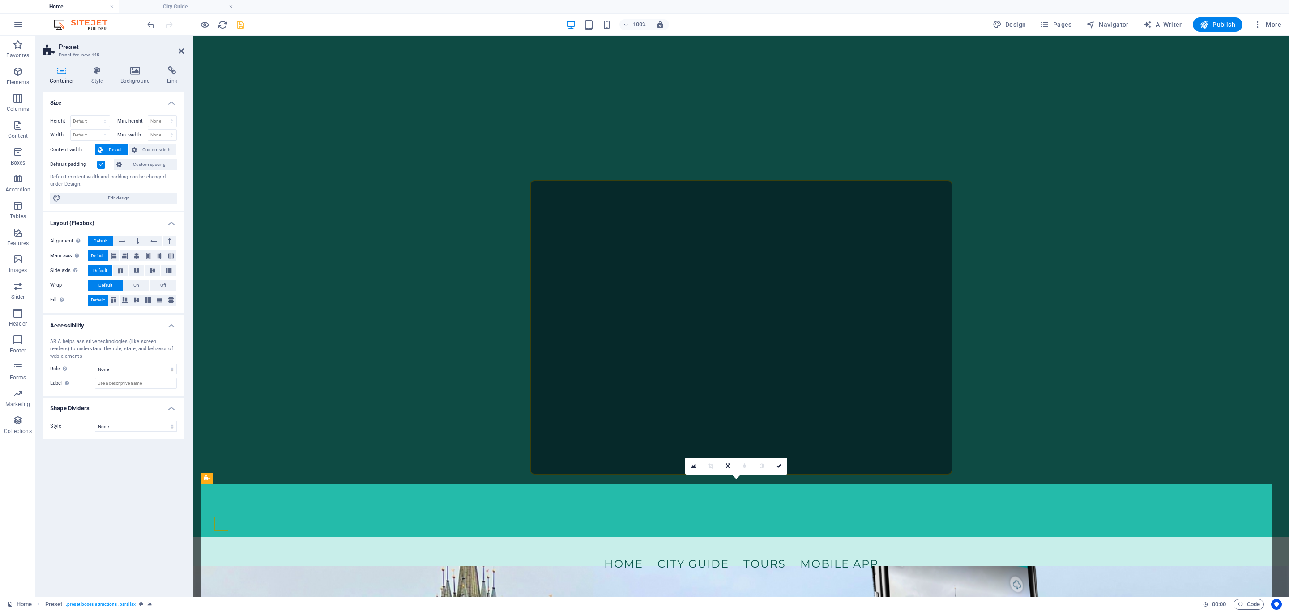
scroll to position [435, 0]
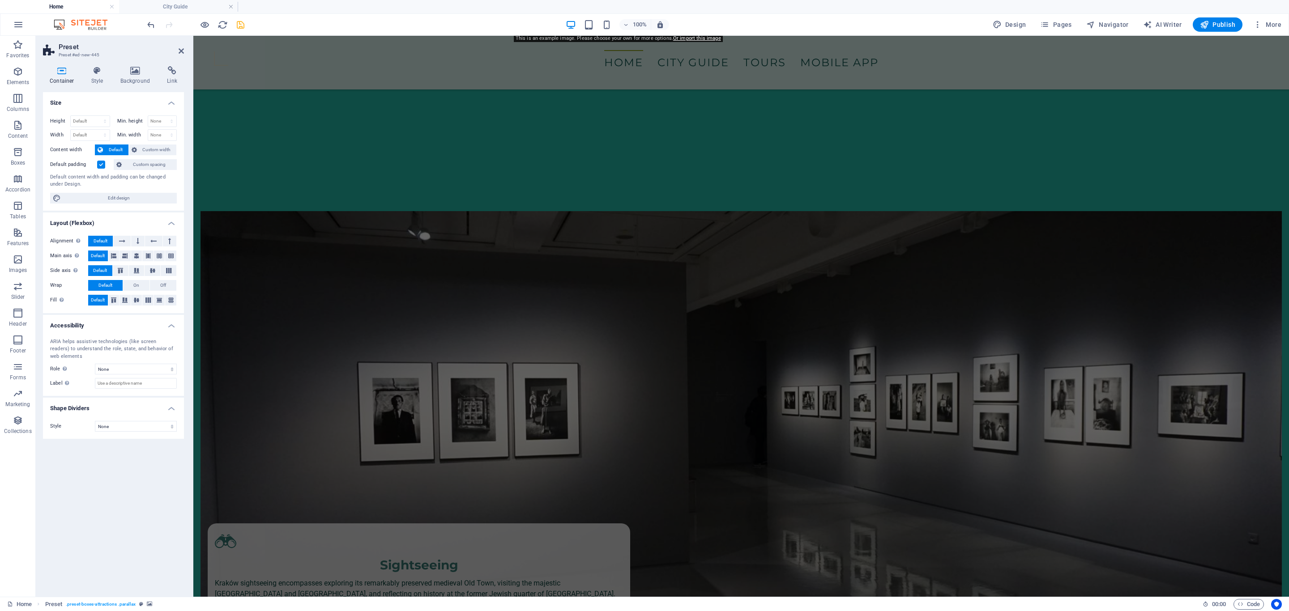
scroll to position [904, 0]
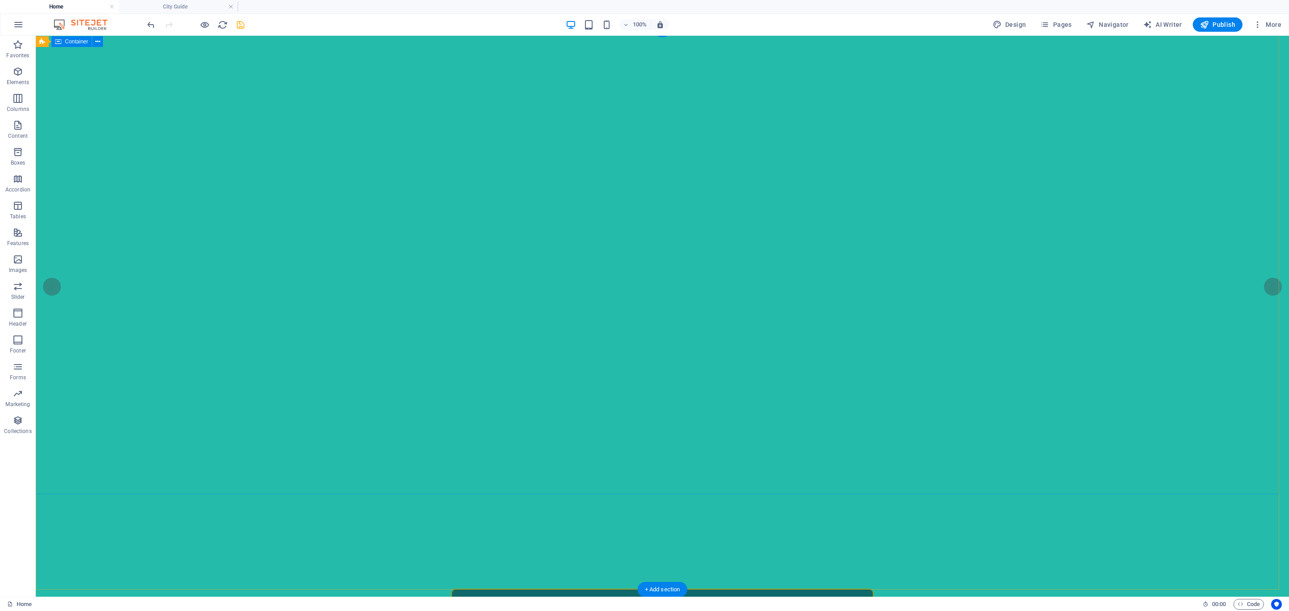
scroll to position [0, 0]
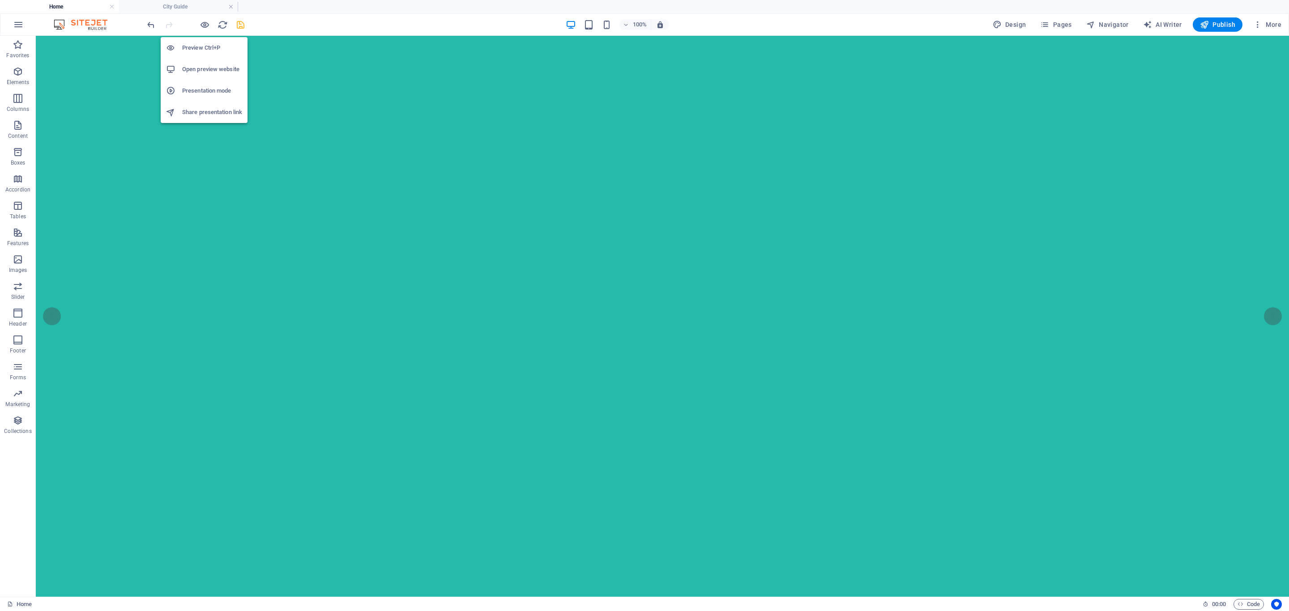
click at [204, 44] on h6 "Preview Ctrl+P" at bounding box center [212, 48] width 60 height 11
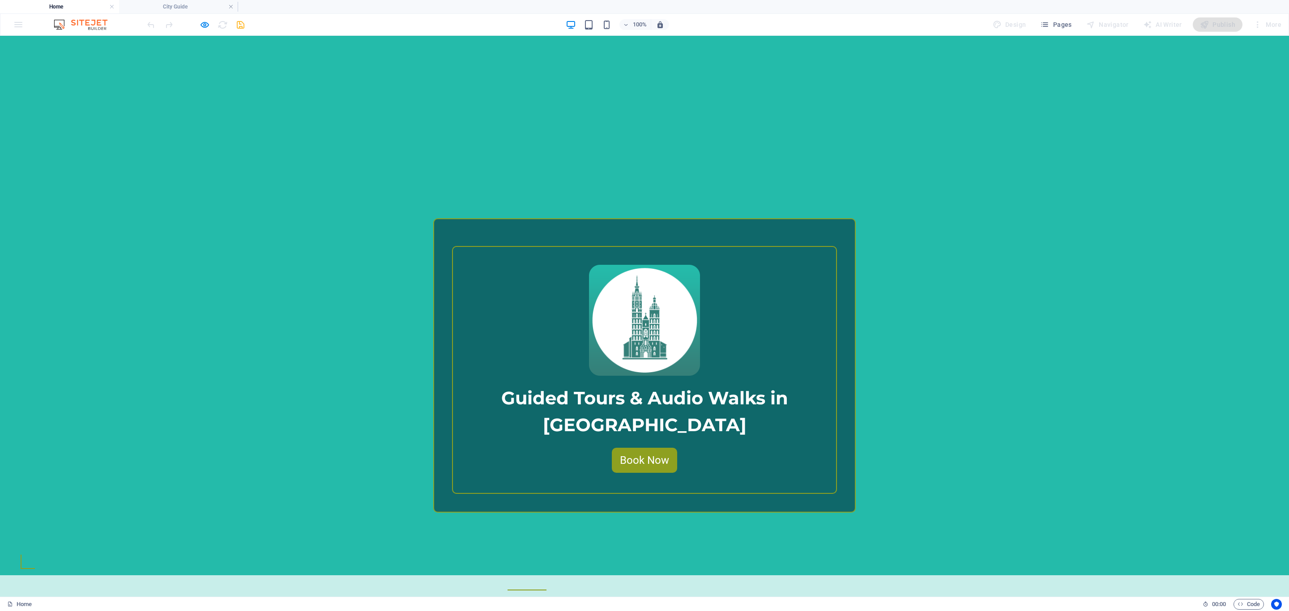
scroll to position [401, 0]
click at [205, 46] on h6 "Preview Ctrl+P" at bounding box center [212, 48] width 60 height 11
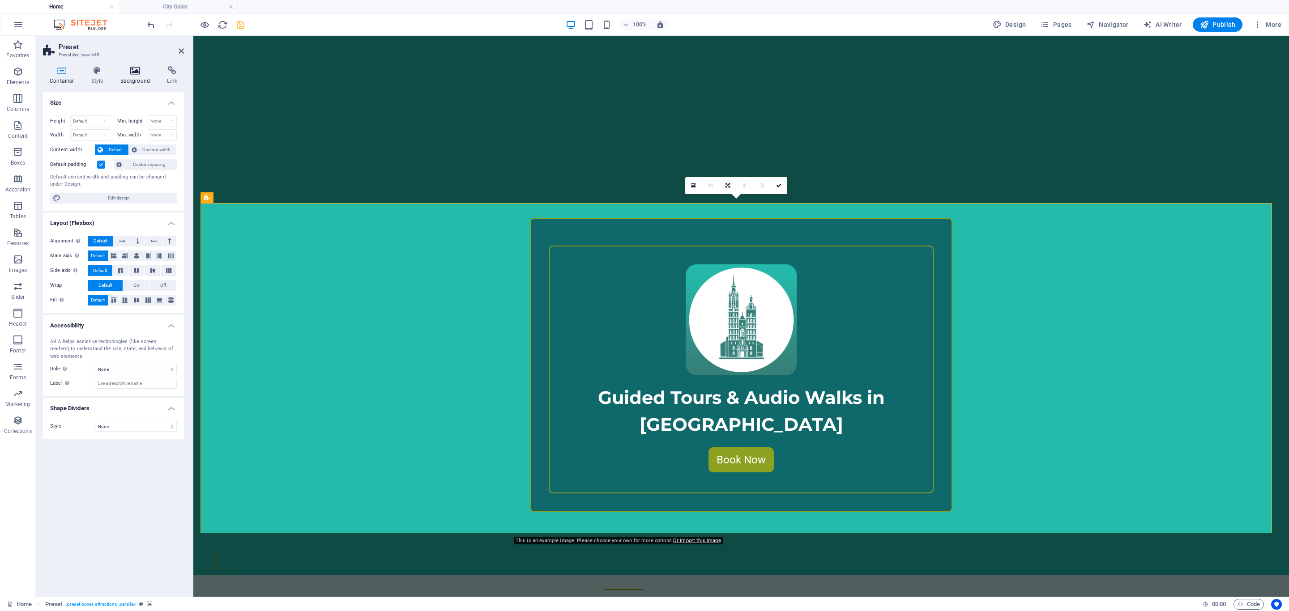
click at [128, 75] on h4 "Background" at bounding box center [137, 75] width 47 height 19
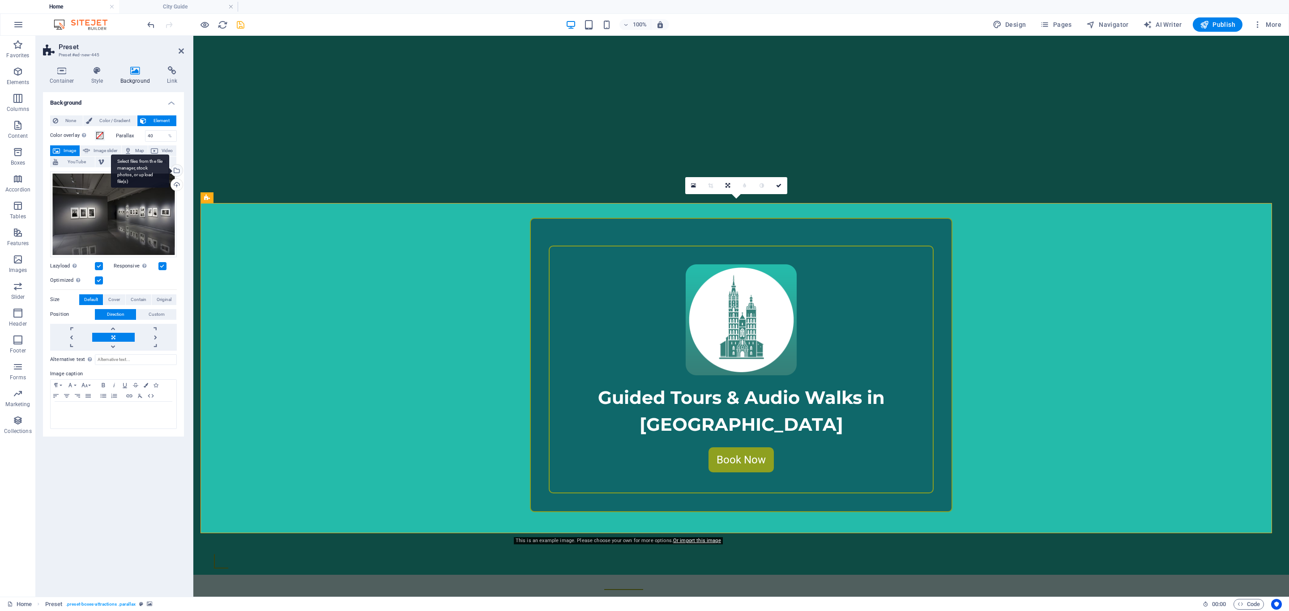
click at [175, 167] on div "Select files from the file manager, stock photos, or upload file(s)" at bounding box center [175, 171] width 13 height 13
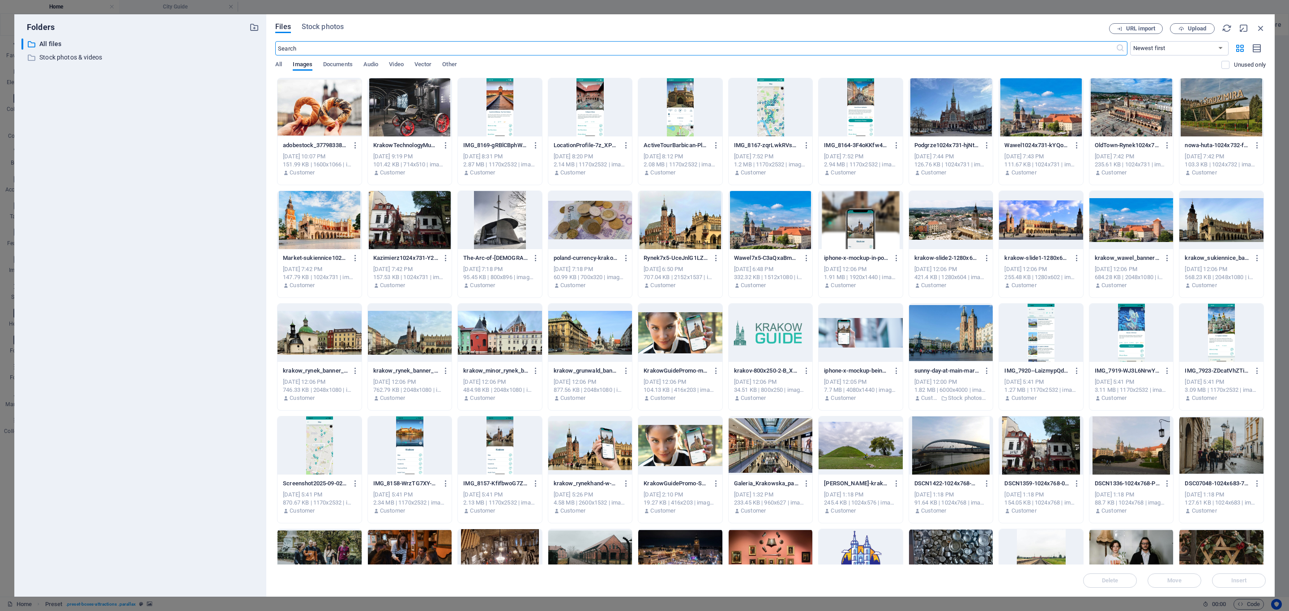
click at [1112, 113] on div at bounding box center [1132, 107] width 84 height 58
click at [1112, 112] on div "1" at bounding box center [1132, 107] width 84 height 58
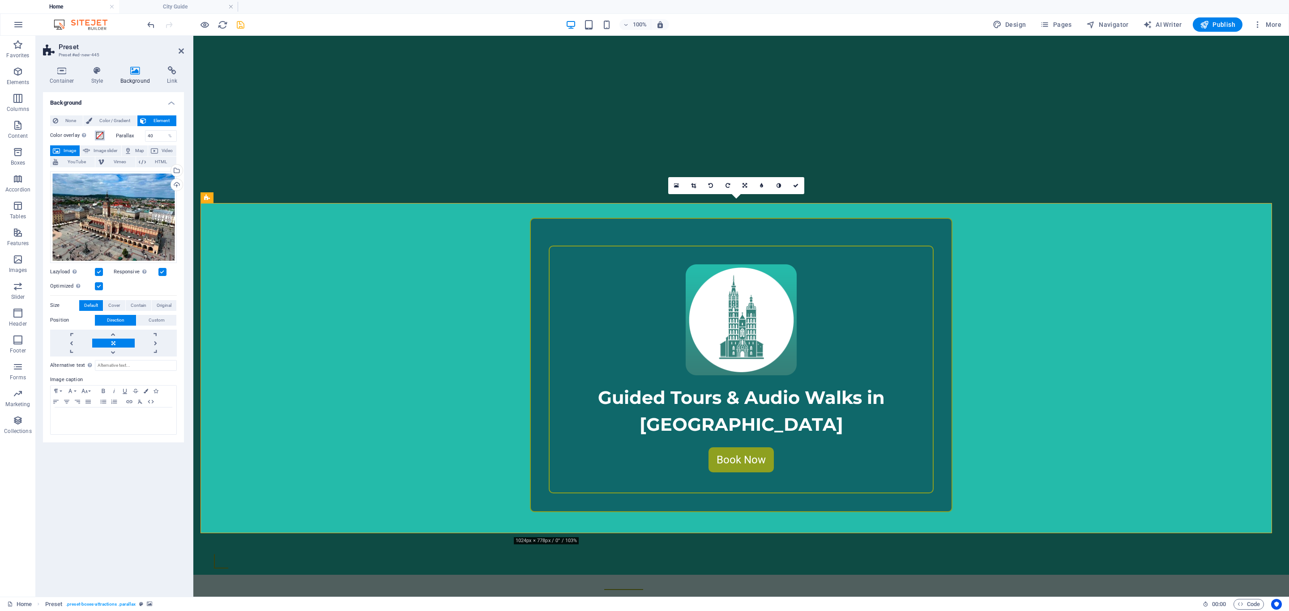
click at [98, 133] on span at bounding box center [99, 135] width 7 height 7
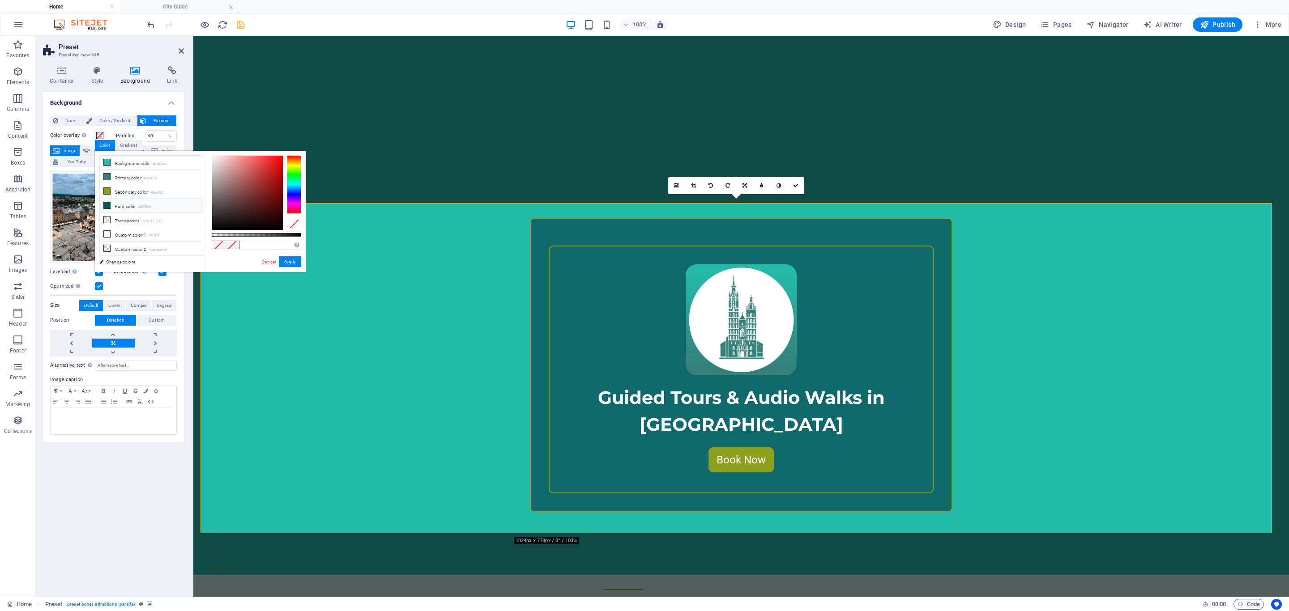
click at [107, 205] on icon at bounding box center [107, 205] width 6 height 6
type input "rgba(13, 86, 78, 0.578)"
drag, startPoint x: 302, startPoint y: 235, endPoint x: 264, endPoint y: 233, distance: 38.6
click at [264, 233] on div at bounding box center [265, 235] width 4 height 6
click at [298, 261] on button "Apply" at bounding box center [290, 261] width 22 height 11
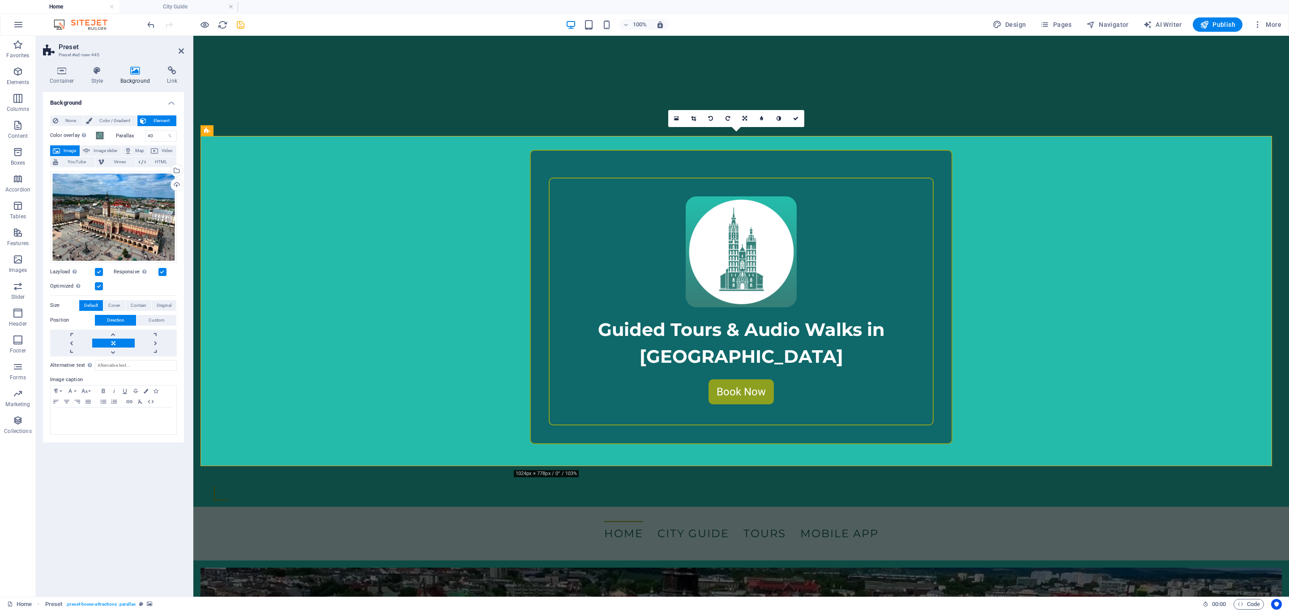
scroll to position [468, 0]
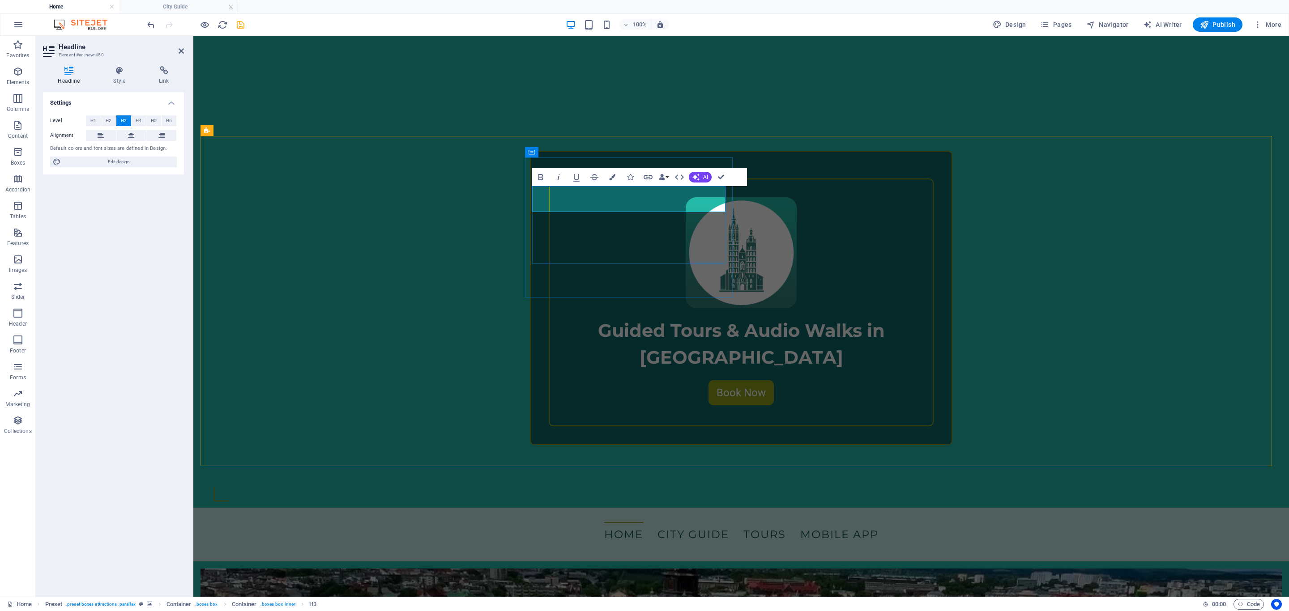
drag, startPoint x: 671, startPoint y: 199, endPoint x: 590, endPoint y: 198, distance: 80.6
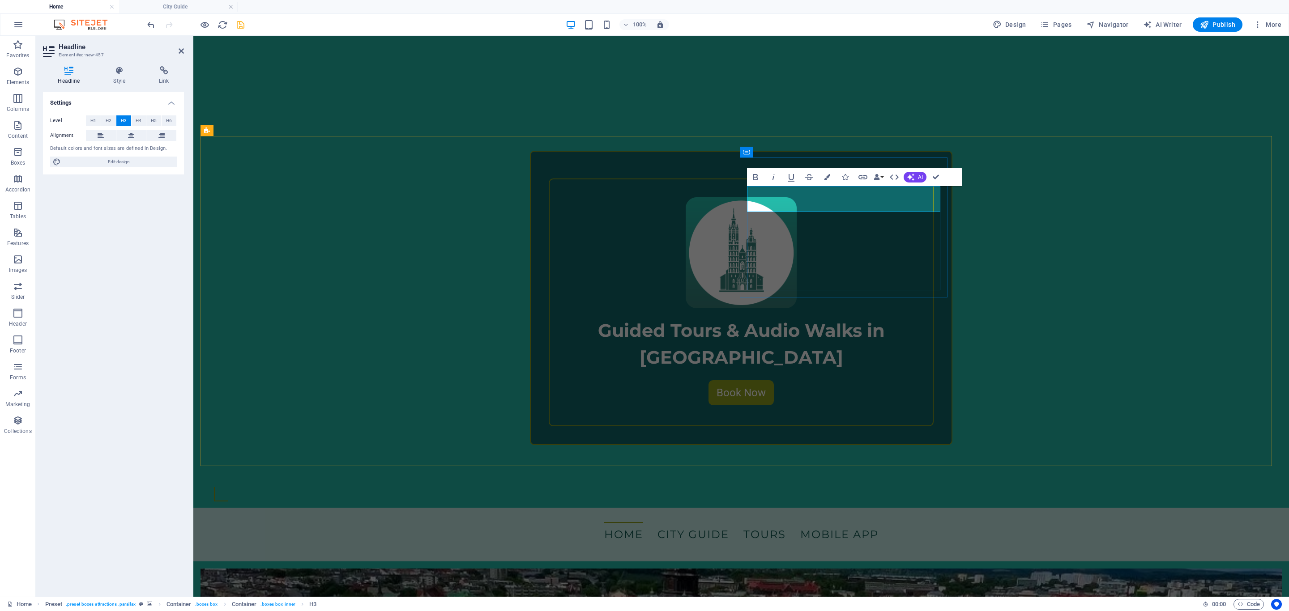
drag, startPoint x: 829, startPoint y: 199, endPoint x: 880, endPoint y: 200, distance: 51.0
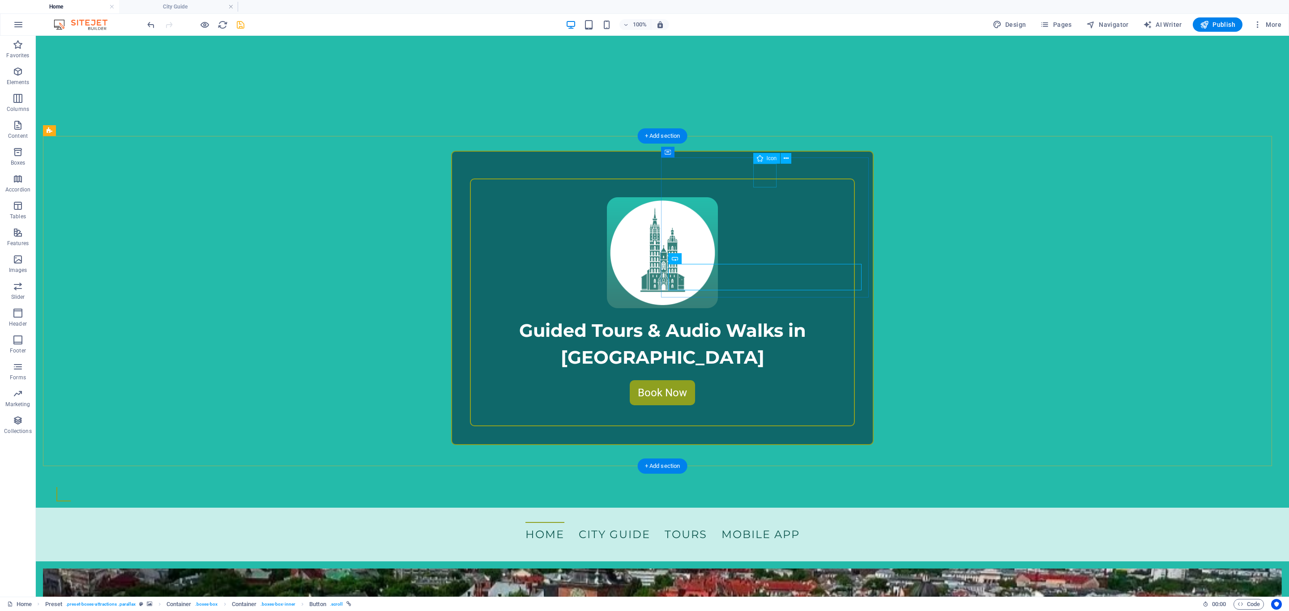
select select "xMidYMid"
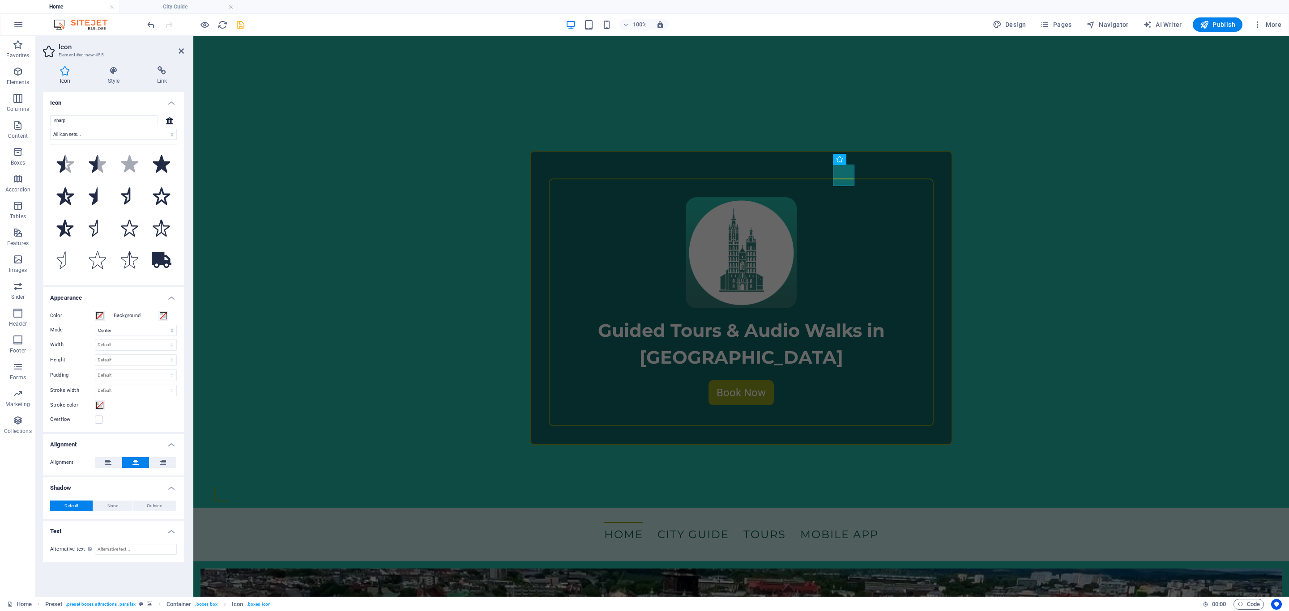
type input "a"
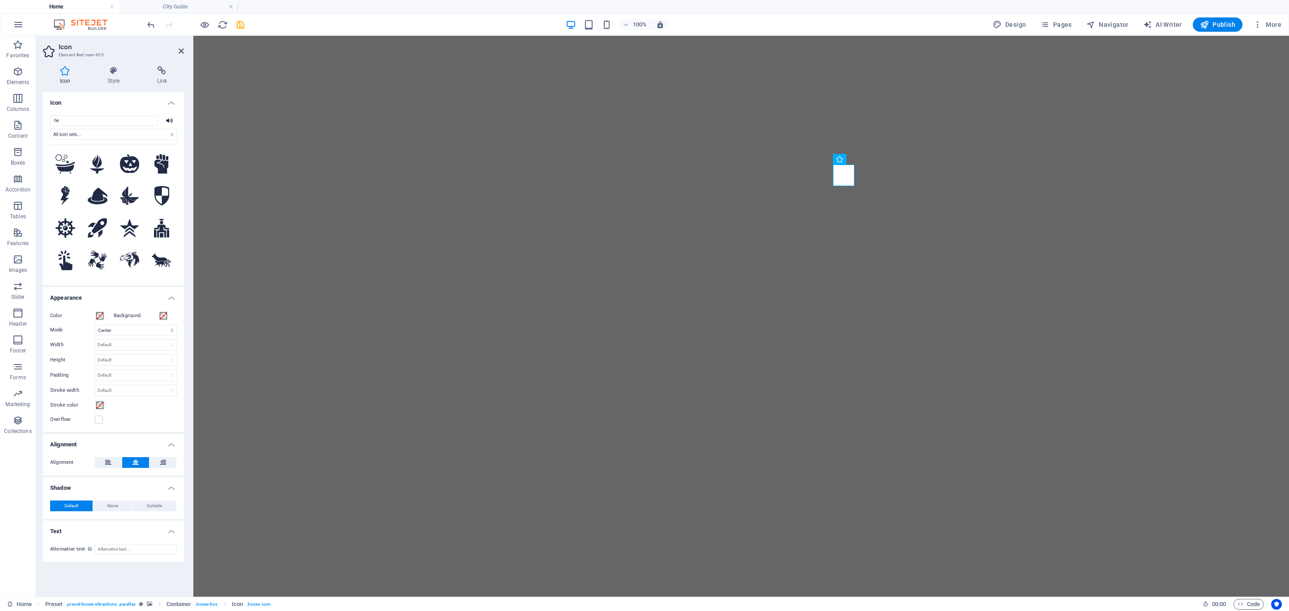
select select "xMidYMid"
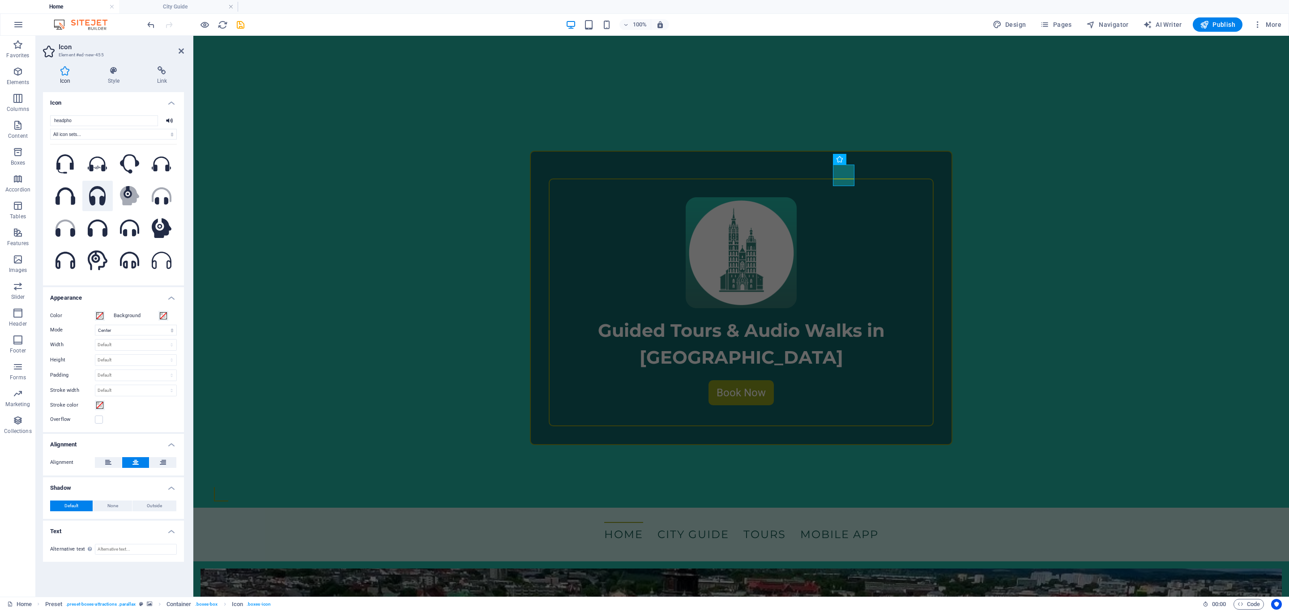
type input "headpho"
click at [101, 201] on icon at bounding box center [97, 196] width 17 height 20
select select "xMidYMid"
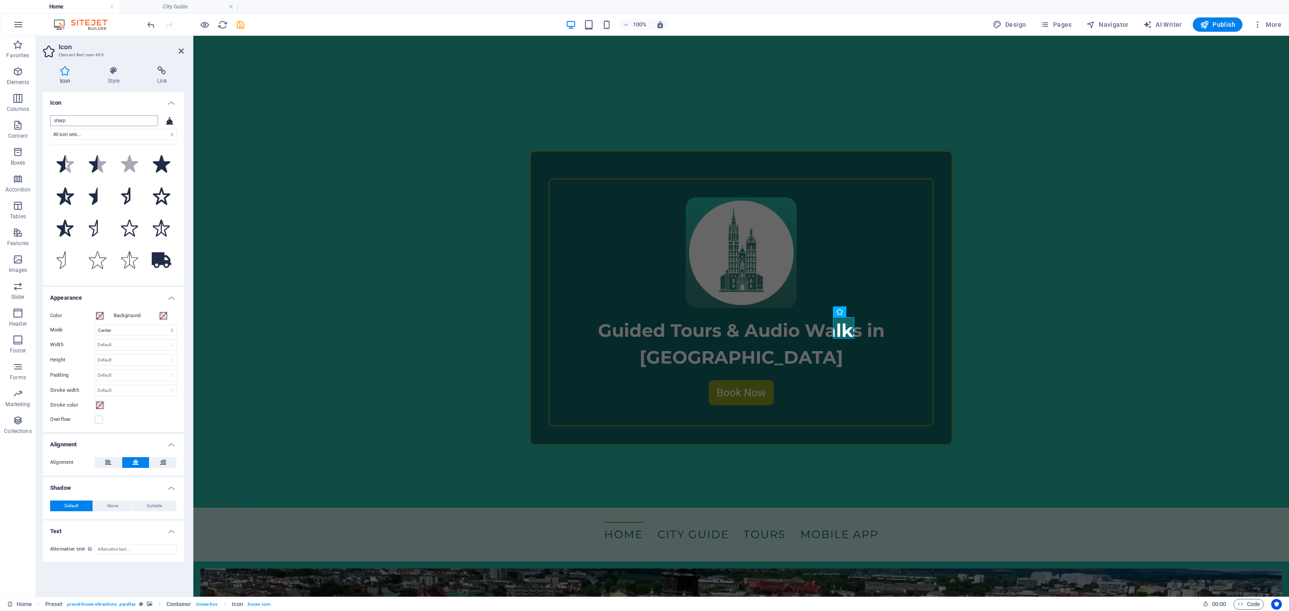
type input "D"
type input "C"
click at [125, 194] on icon at bounding box center [130, 196] width 20 height 19
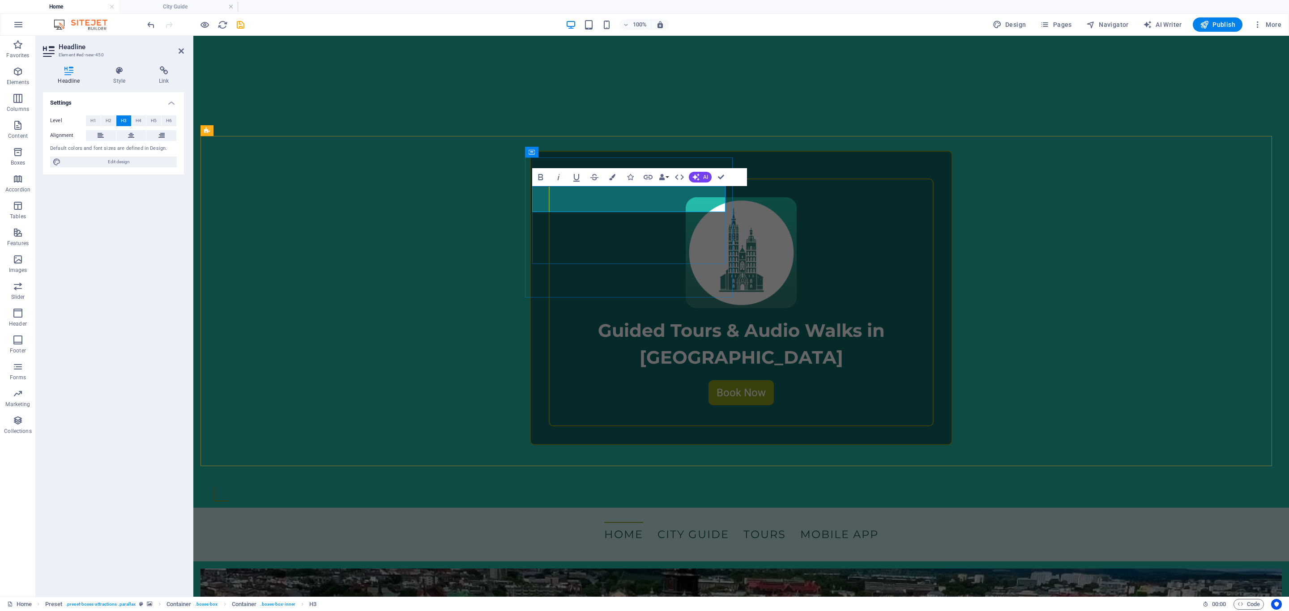
drag, startPoint x: 608, startPoint y: 199, endPoint x: 552, endPoint y: 199, distance: 56.0
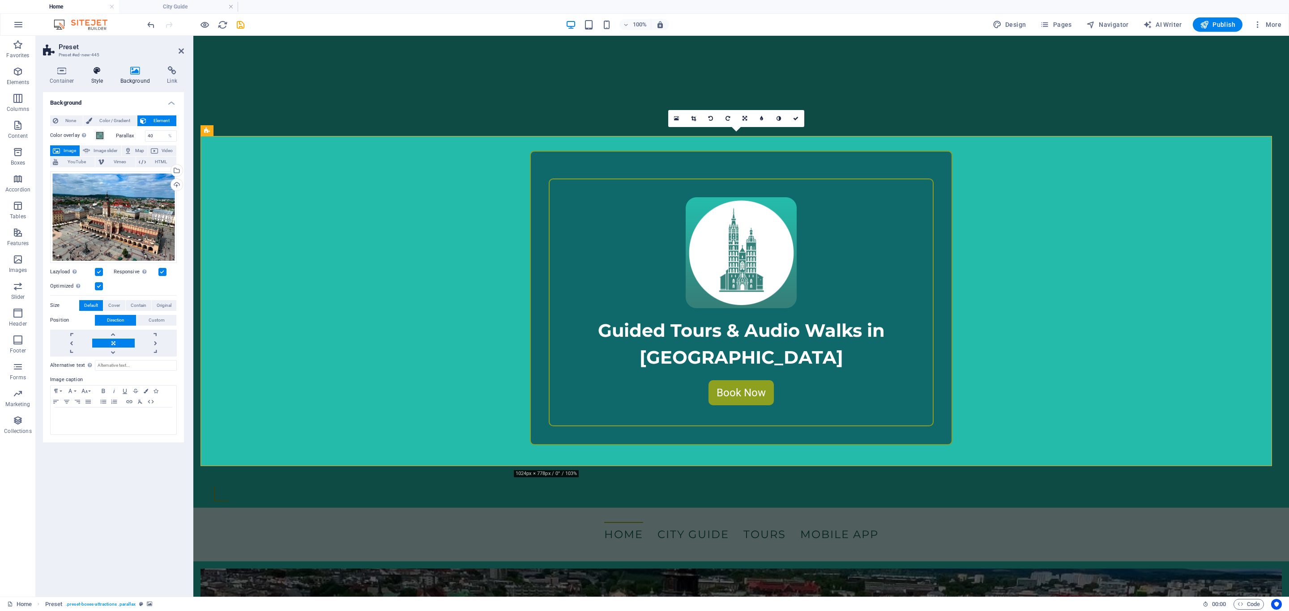
click at [96, 78] on h4 "Style" at bounding box center [99, 75] width 29 height 19
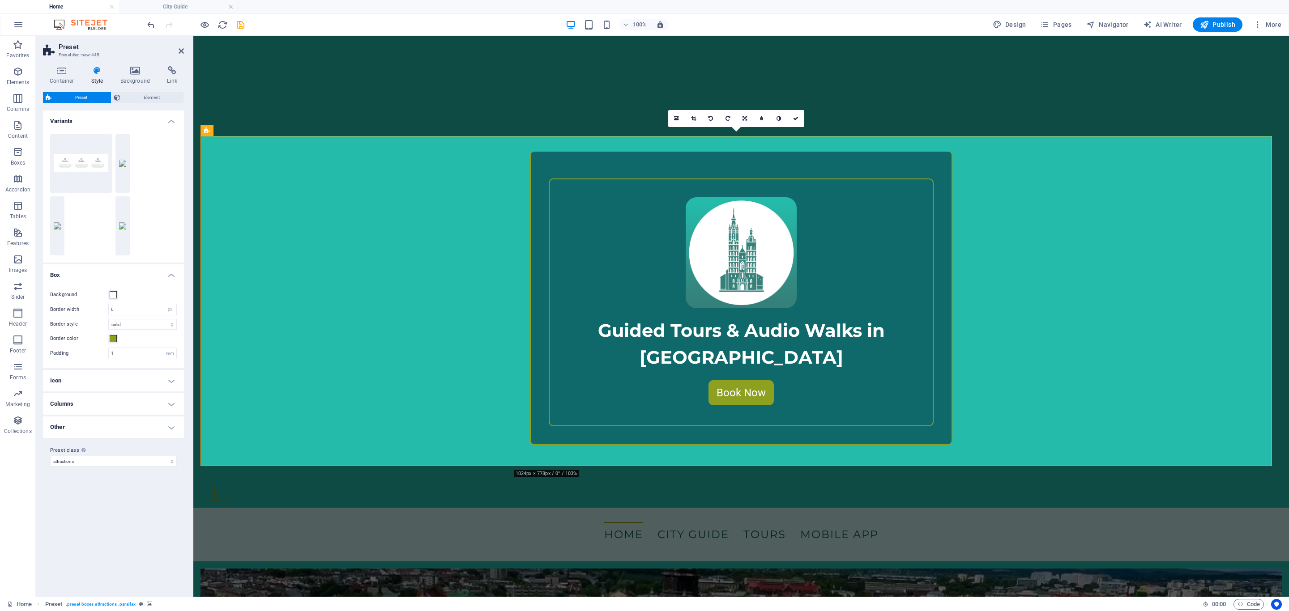
click at [171, 402] on h4 "Columns" at bounding box center [113, 403] width 141 height 21
drag, startPoint x: 133, startPoint y: 486, endPoint x: 99, endPoint y: 487, distance: 34.0
click at [99, 487] on div "Columns (tablet) 4" at bounding box center [113, 484] width 127 height 12
type input "2"
drag, startPoint x: 117, startPoint y: 500, endPoint x: 106, endPoint y: 500, distance: 11.2
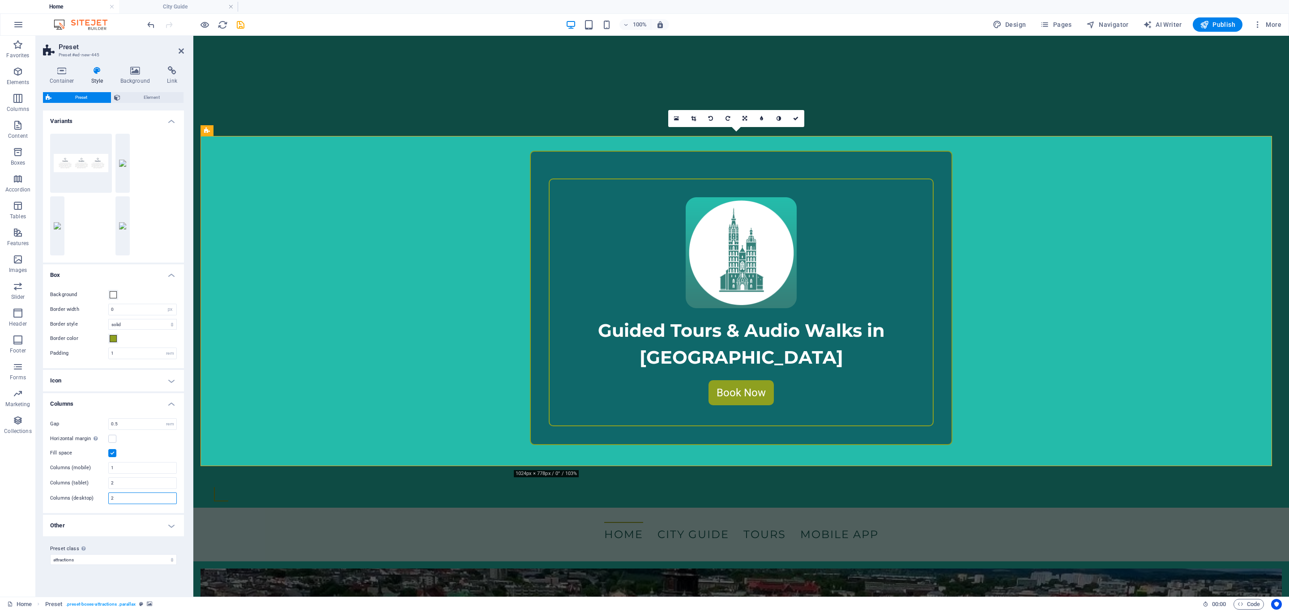
click at [106, 500] on div "Columns (desktop) 2" at bounding box center [113, 499] width 127 height 12
type input "4"
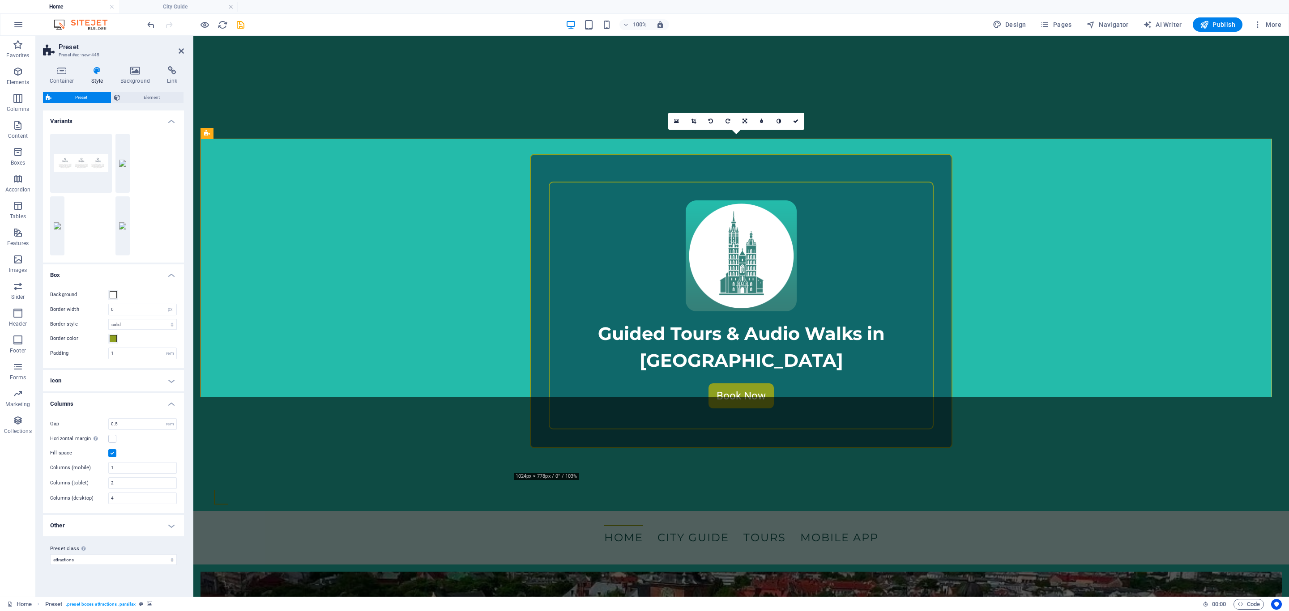
scroll to position [466, 0]
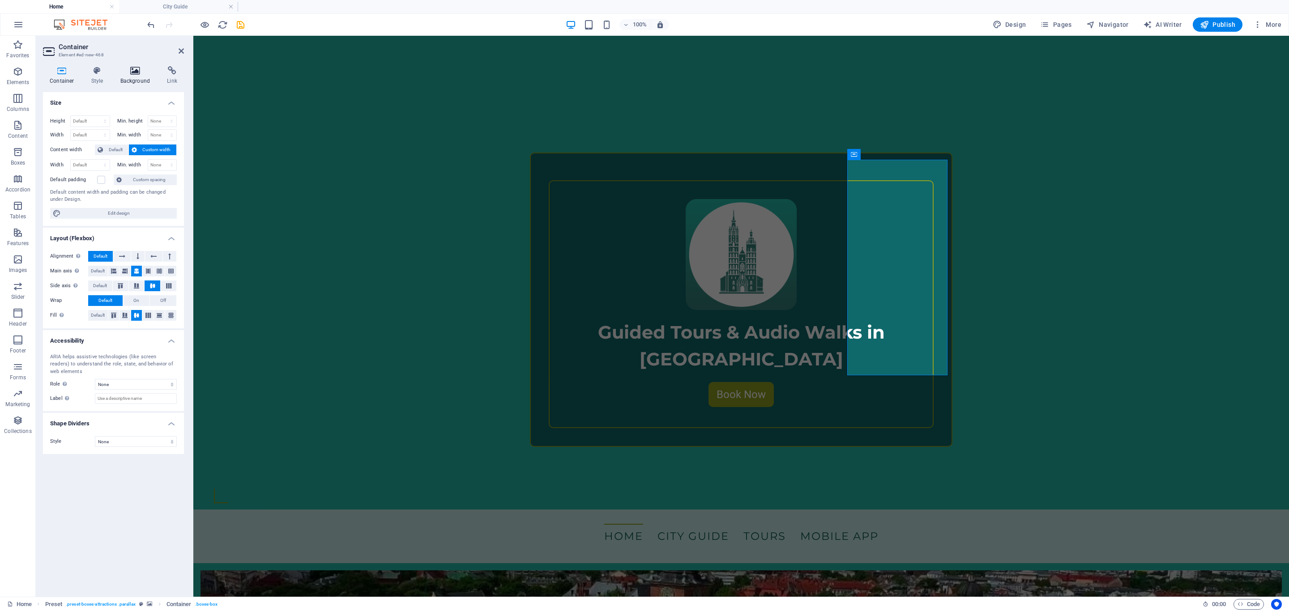
click at [128, 79] on h4 "Background" at bounding box center [137, 75] width 47 height 19
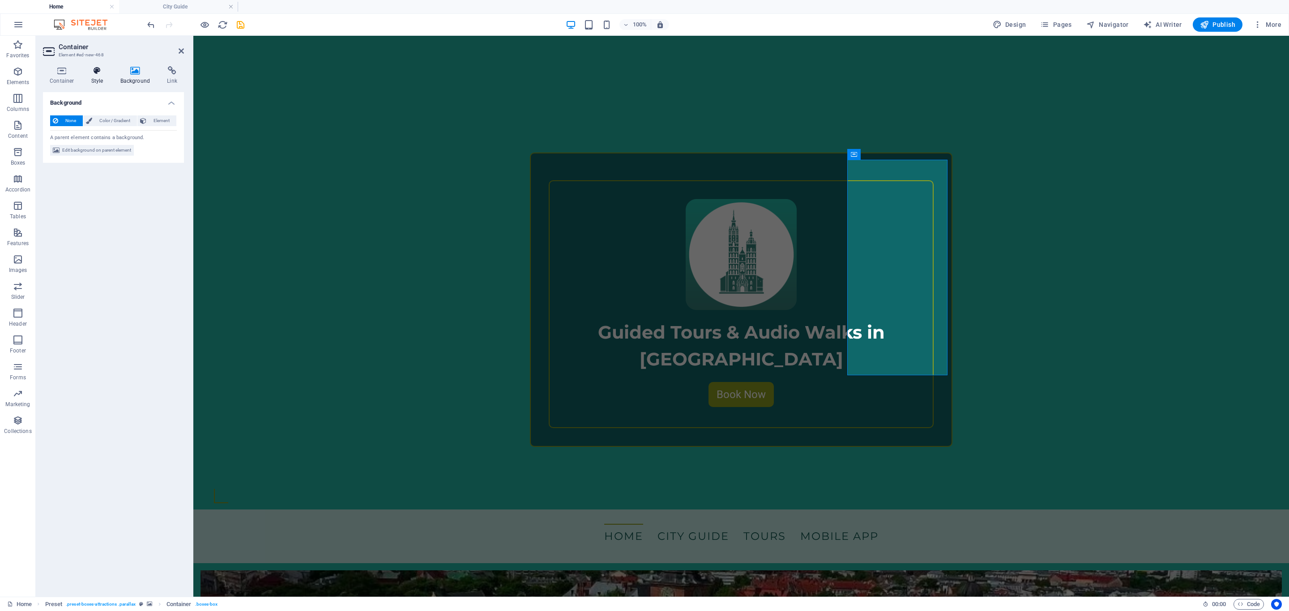
click at [94, 79] on h4 "Style" at bounding box center [99, 75] width 29 height 19
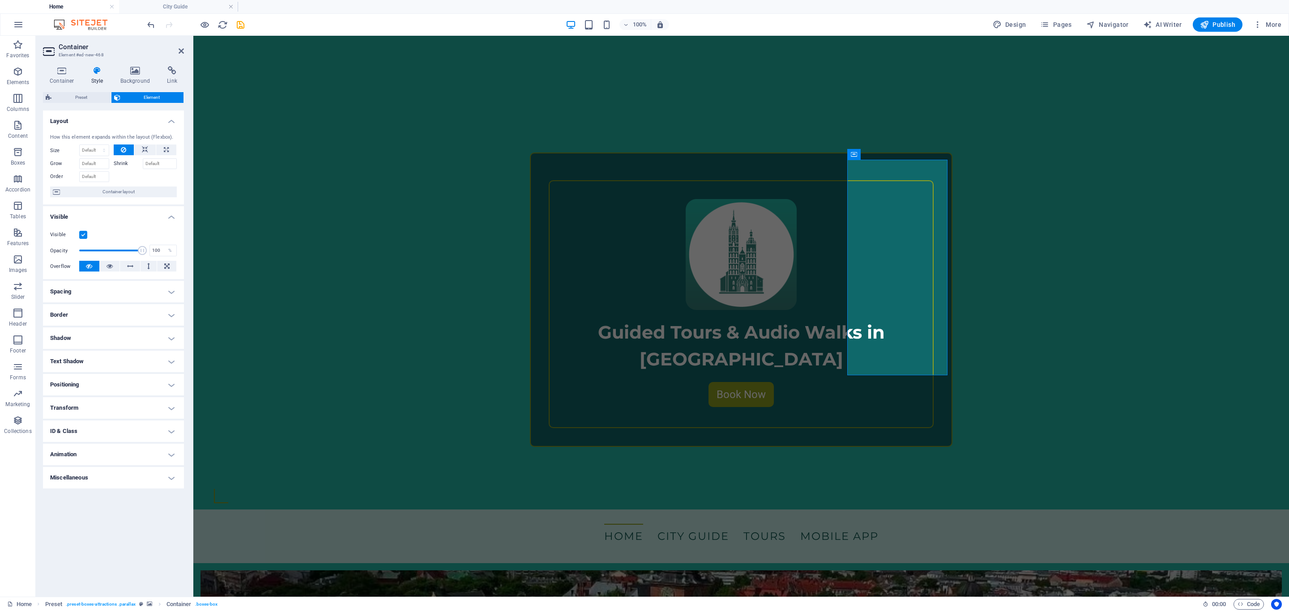
click at [168, 314] on h4 "Border" at bounding box center [113, 314] width 141 height 21
click at [109, 349] on select "Default px rem % vh vw Custom" at bounding box center [112, 349] width 38 height 11
select select "px"
click at [118, 344] on select "Default px rem % vh vw Custom" at bounding box center [112, 349] width 38 height 11
type input "20"
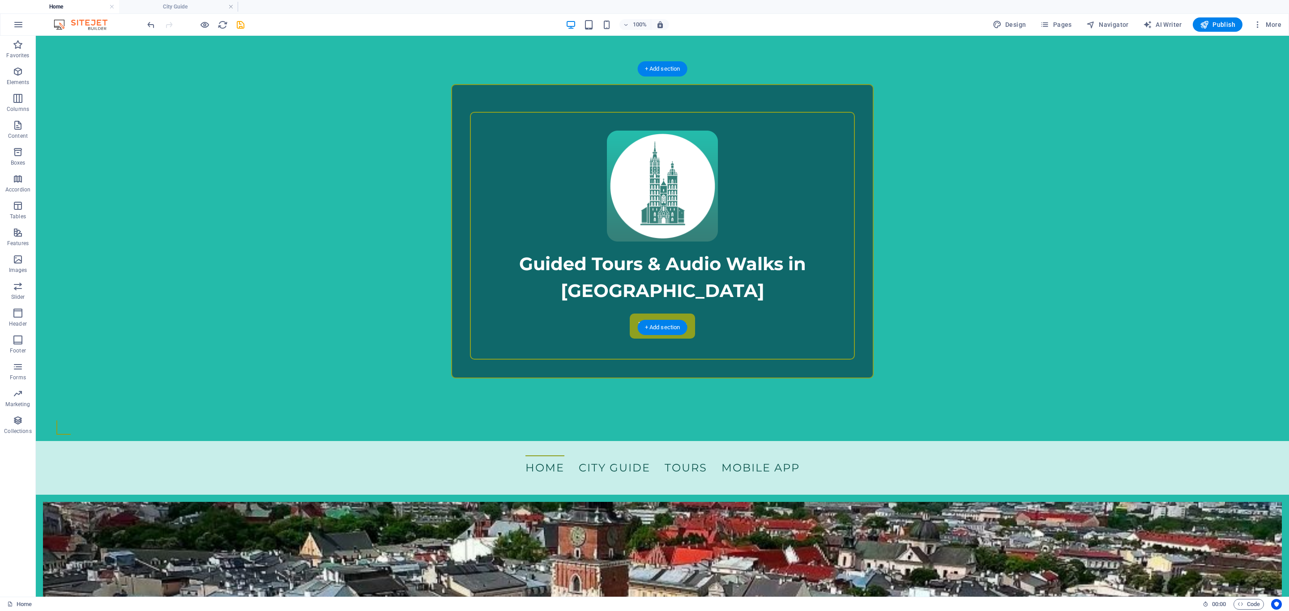
scroll to position [535, 0]
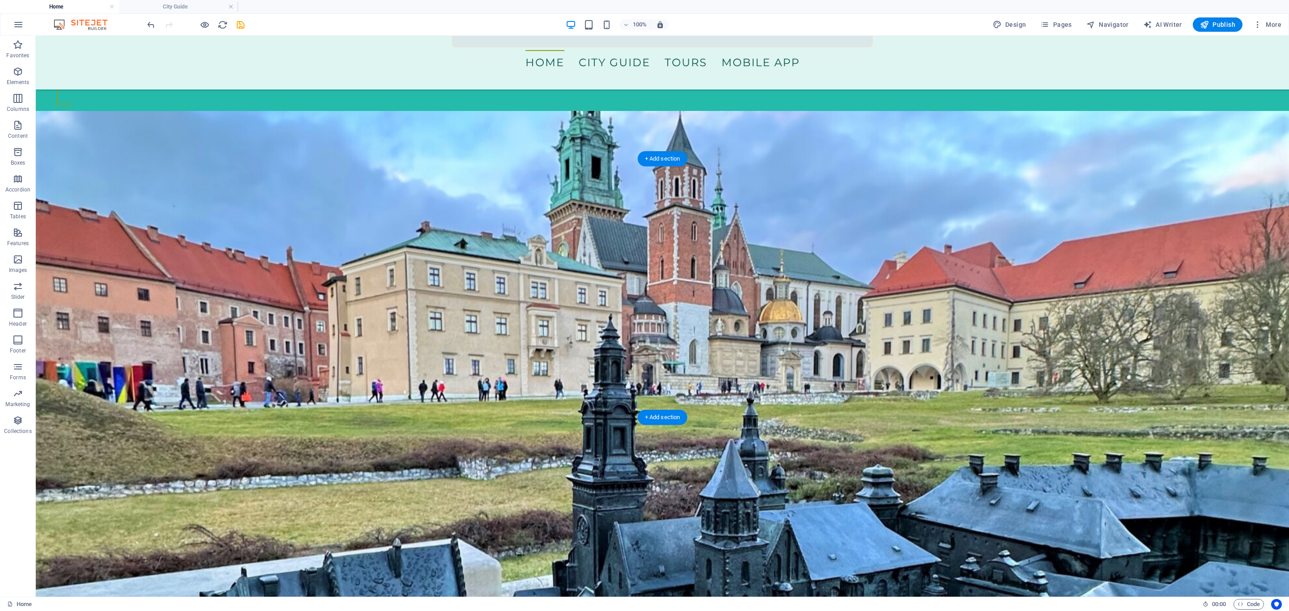
scroll to position [864, 0]
select select "px"
select select "preset-boxes-attractions"
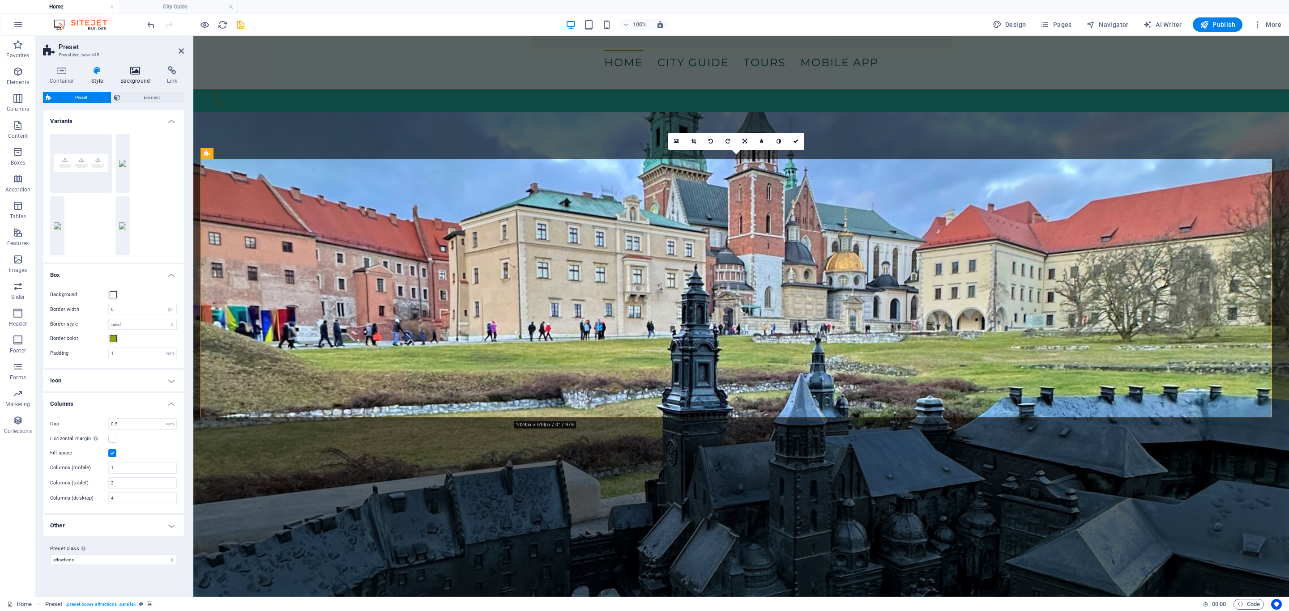
click at [140, 74] on icon at bounding box center [135, 70] width 43 height 9
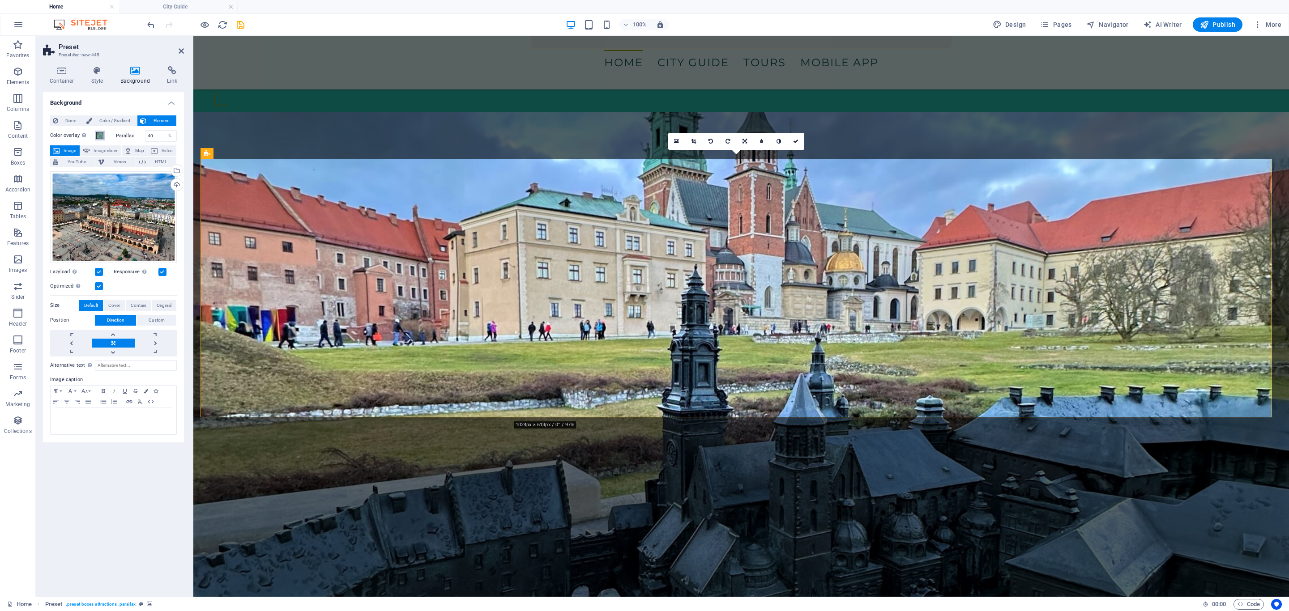
click at [98, 136] on span at bounding box center [99, 135] width 7 height 7
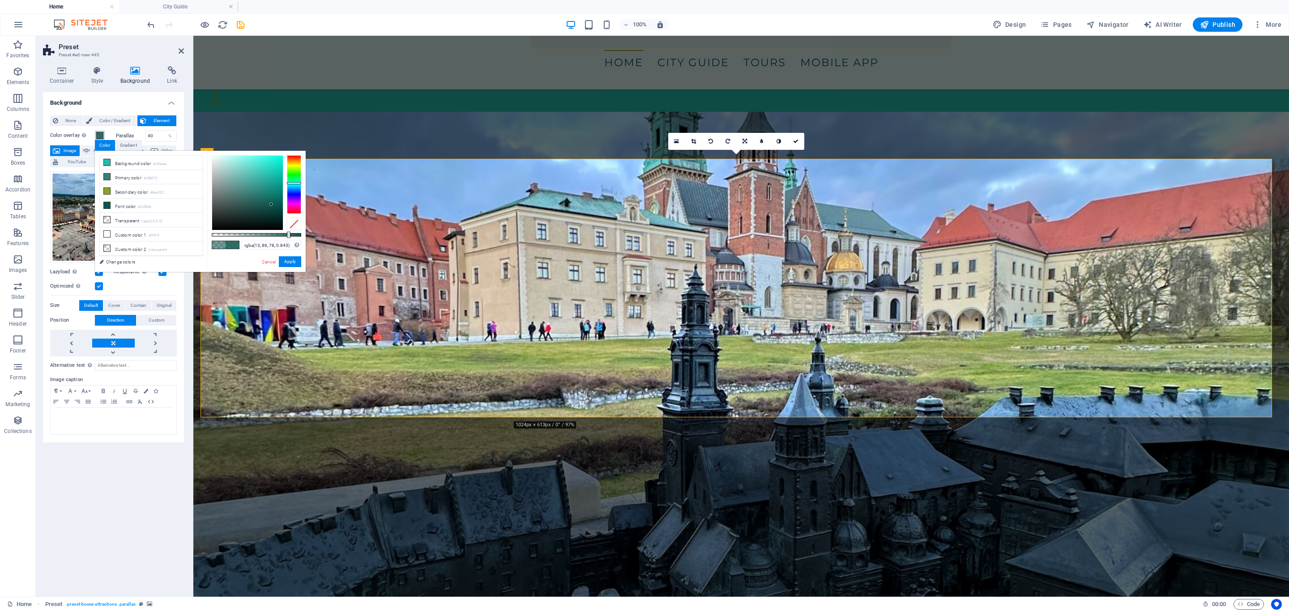
type input "rgba(13, 86, 78, 0.833)"
drag, startPoint x: 264, startPoint y: 235, endPoint x: 286, endPoint y: 235, distance: 22.8
click at [286, 235] on div at bounding box center [288, 235] width 4 height 6
drag, startPoint x: 154, startPoint y: 138, endPoint x: 129, endPoint y: 137, distance: 24.6
click at [129, 137] on div "Parallax 40 %" at bounding box center [146, 136] width 61 height 12
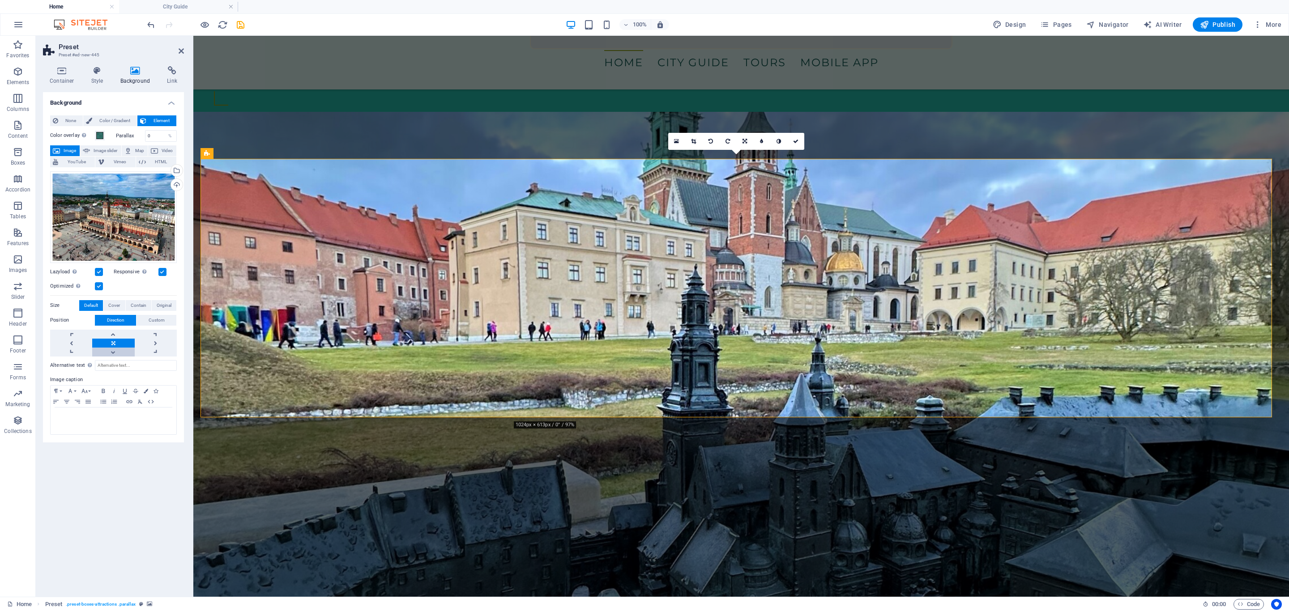
click at [113, 353] on link at bounding box center [113, 352] width 42 height 9
click at [111, 332] on link at bounding box center [113, 334] width 42 height 9
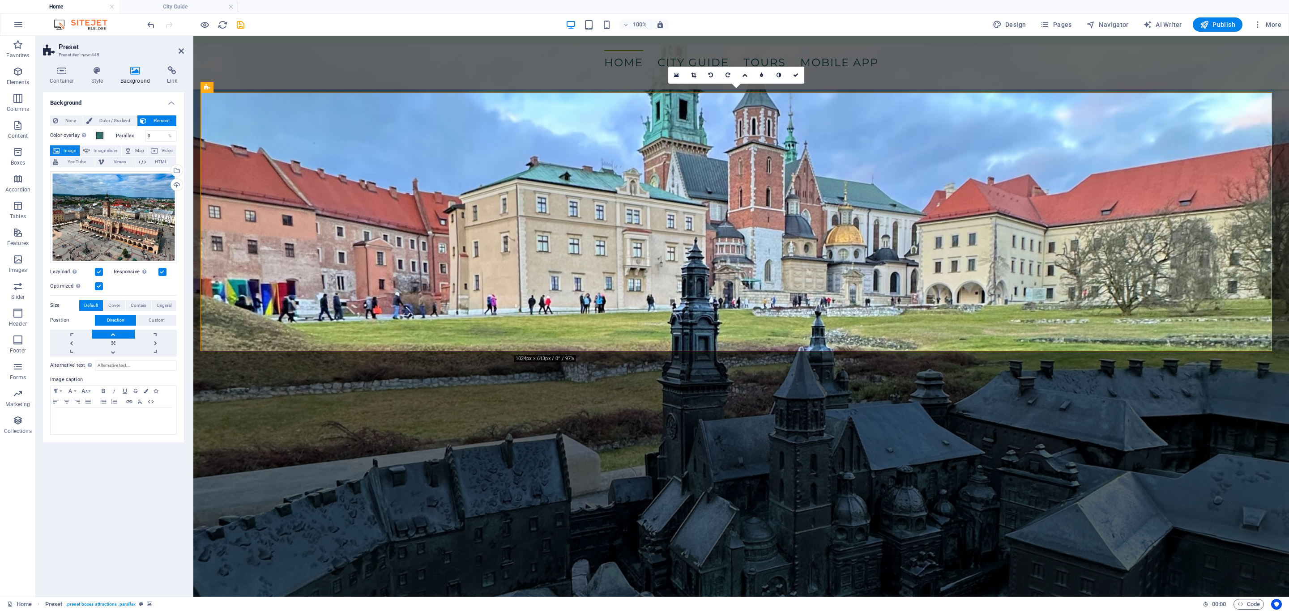
scroll to position [931, 0]
drag, startPoint x: 158, startPoint y: 135, endPoint x: 145, endPoint y: 136, distance: 12.1
click at [145, 136] on input "0" at bounding box center [160, 136] width 31 height 11
type input "40"
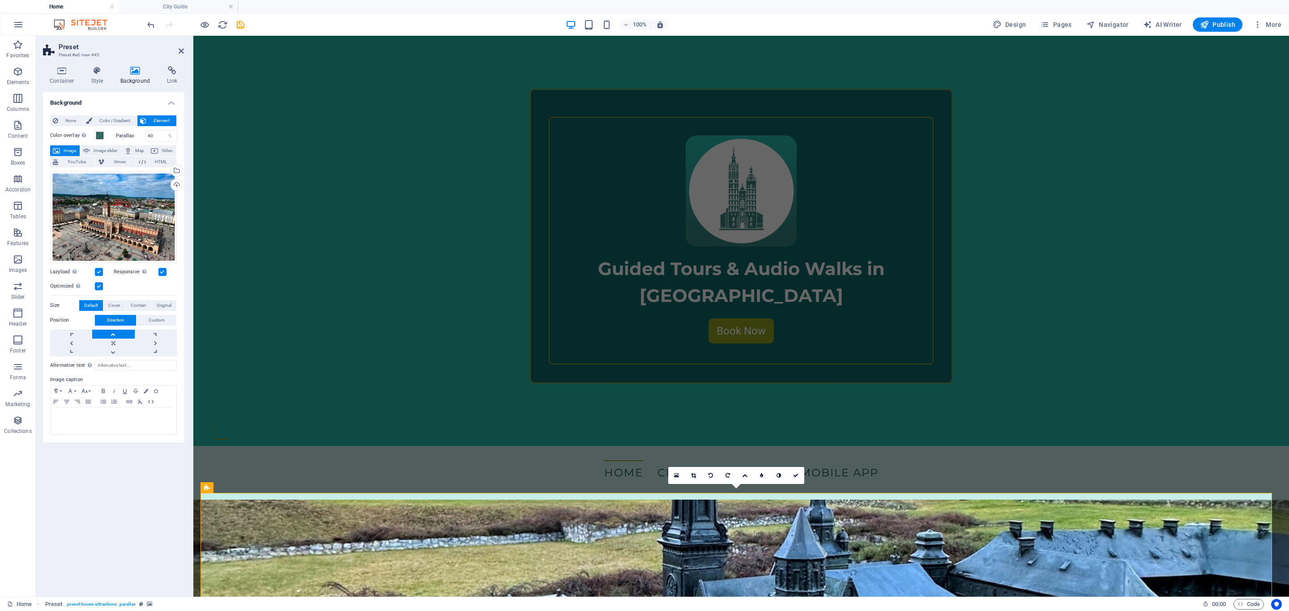
scroll to position [529, 0]
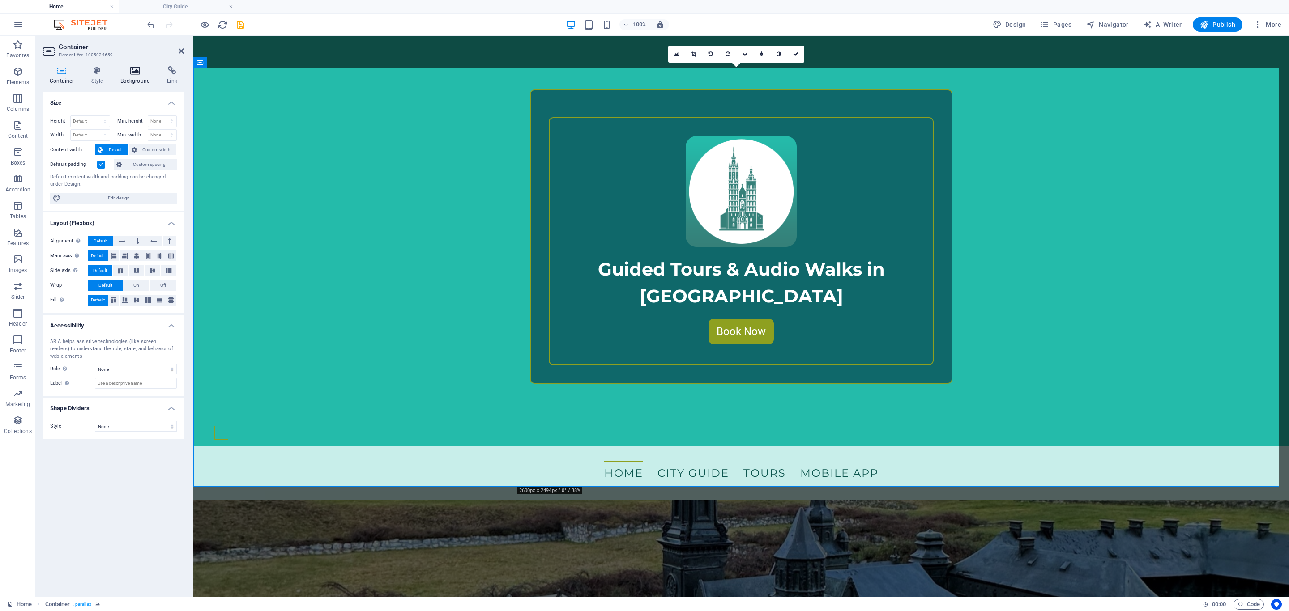
click at [131, 77] on h4 "Background" at bounding box center [137, 75] width 47 height 19
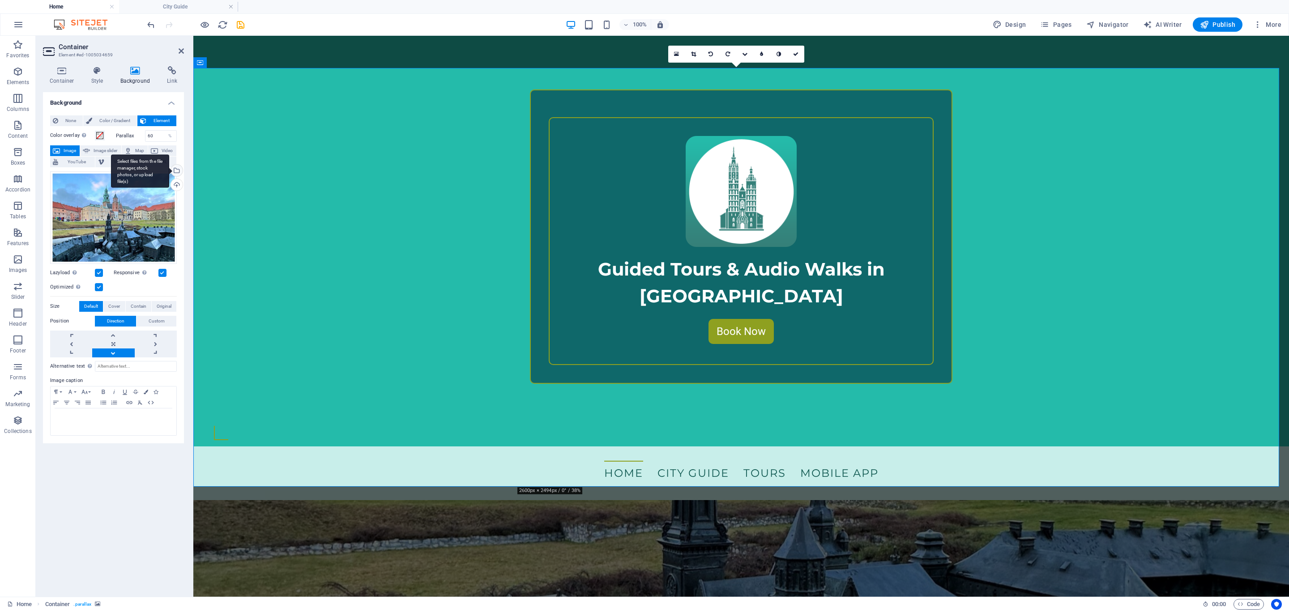
click at [176, 169] on div "Select files from the file manager, stock photos, or upload file(s)" at bounding box center [175, 171] width 13 height 13
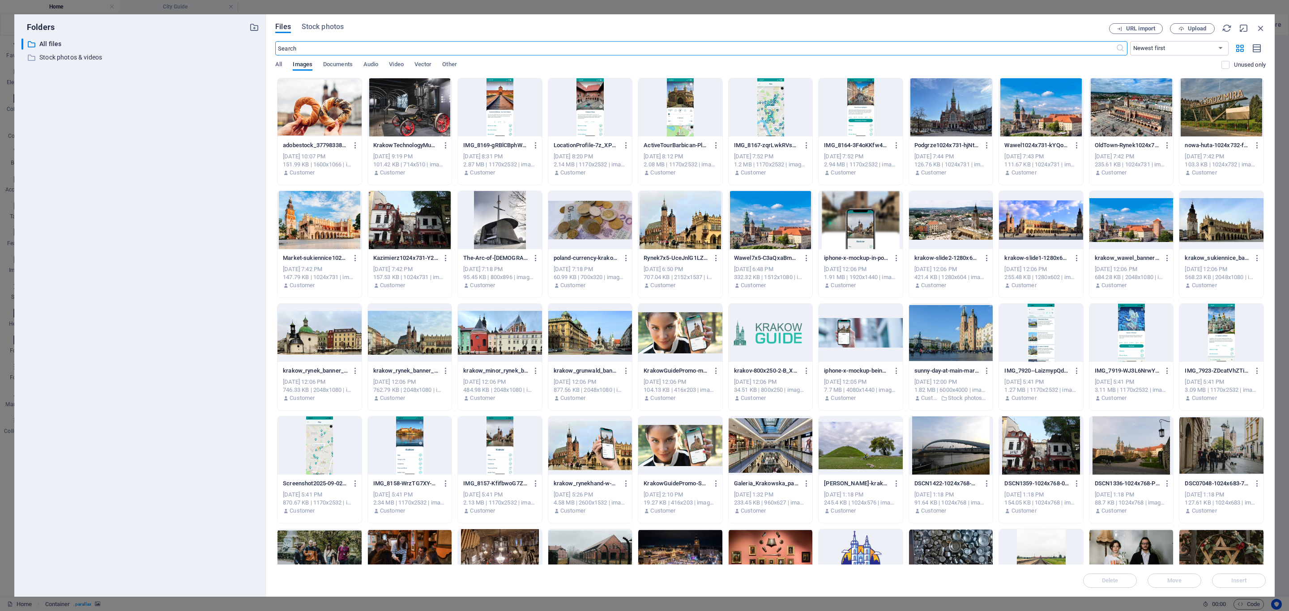
click at [1124, 123] on div at bounding box center [1132, 107] width 84 height 58
click at [1124, 123] on div "1" at bounding box center [1132, 107] width 84 height 58
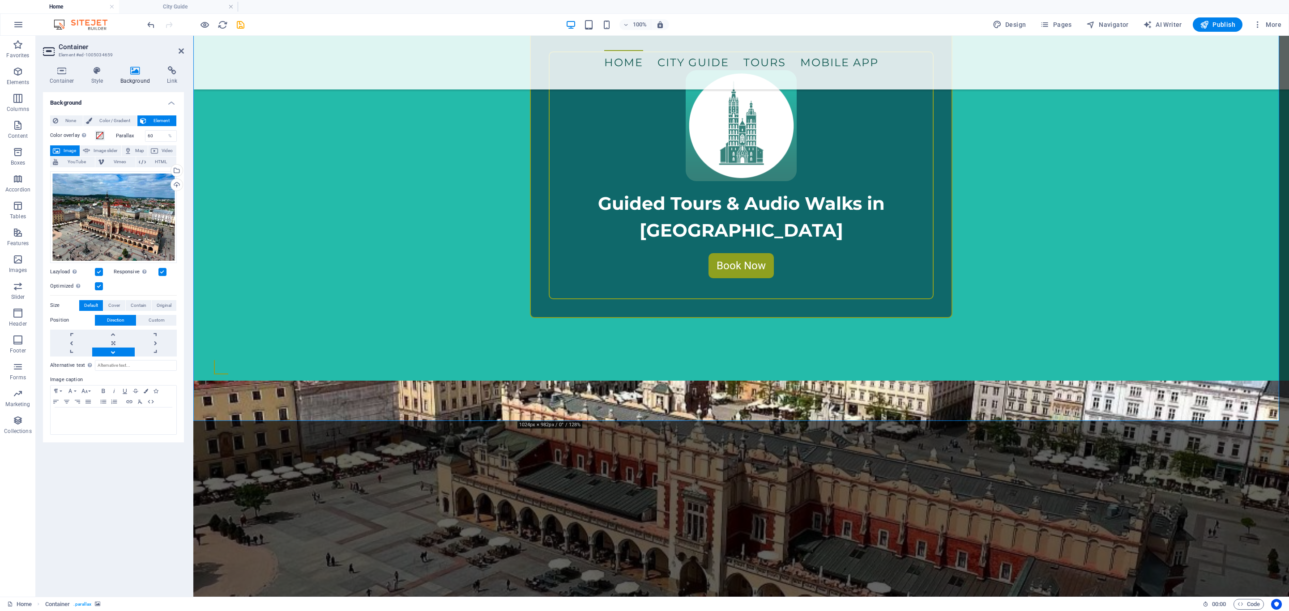
scroll to position [595, 0]
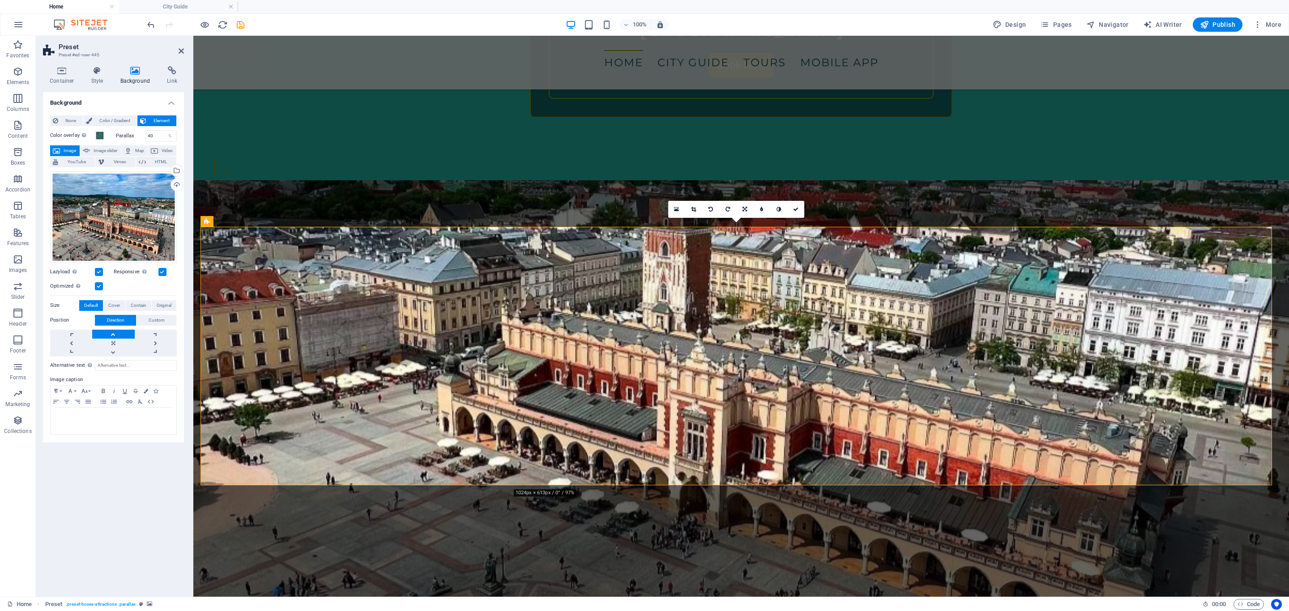
scroll to position [796, 0]
click at [114, 349] on link at bounding box center [113, 352] width 42 height 9
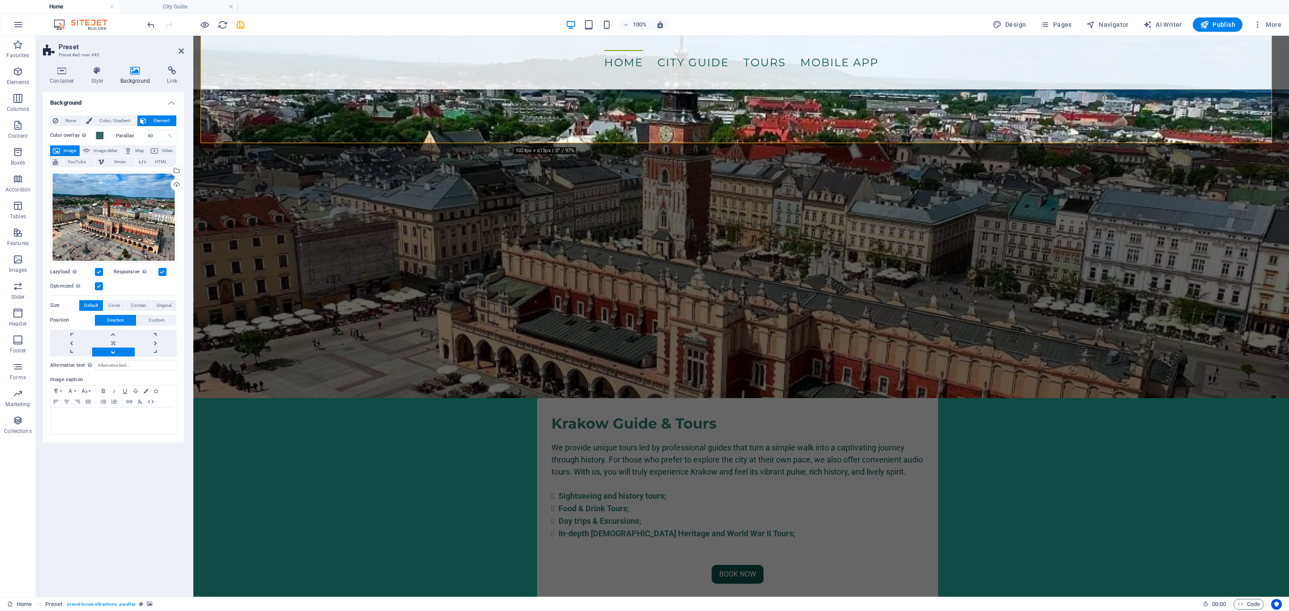
scroll to position [1139, 0]
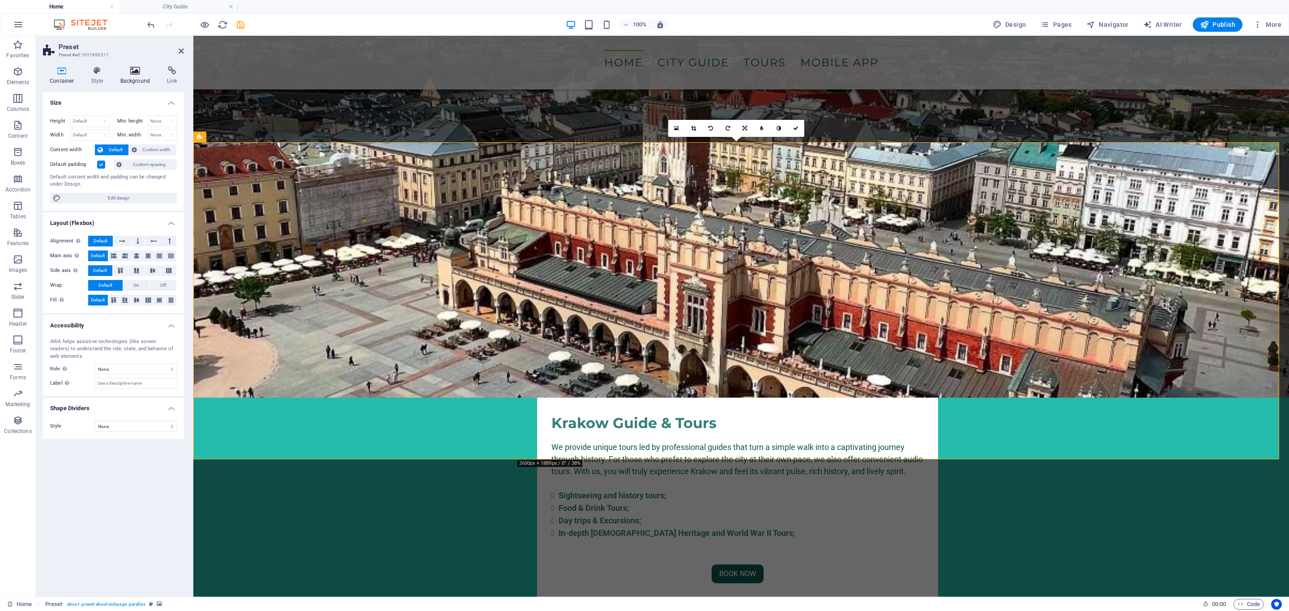
click at [133, 82] on h4 "Background" at bounding box center [137, 75] width 47 height 19
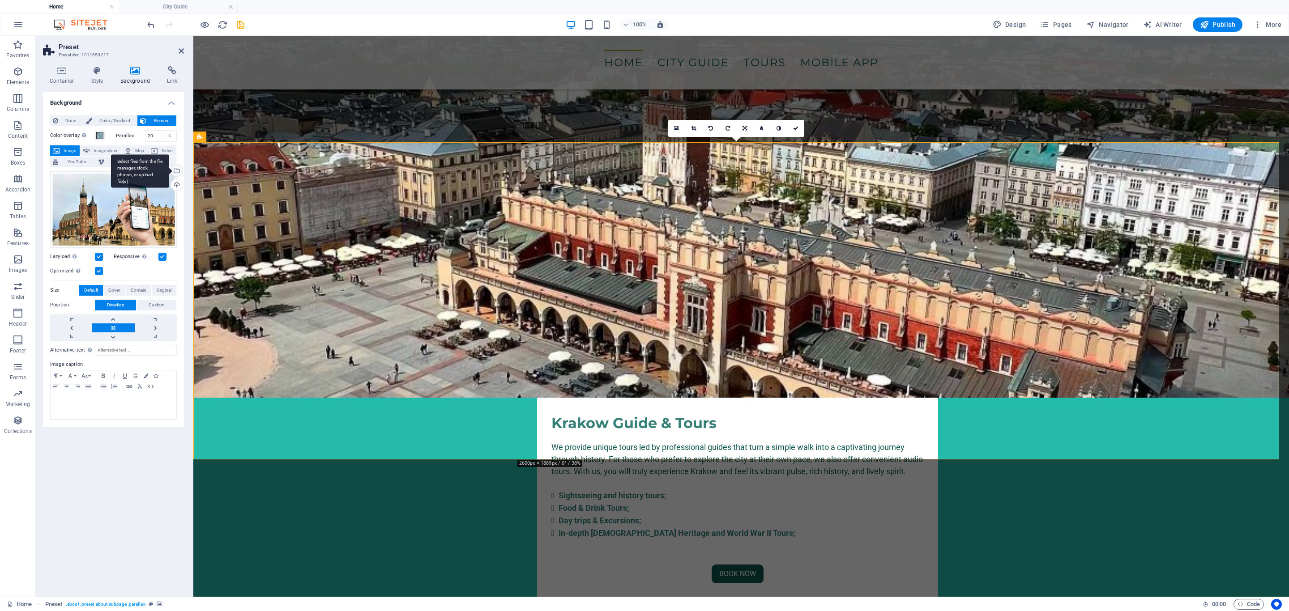
click at [176, 171] on div "Select files from the file manager, stock photos, or upload file(s)" at bounding box center [175, 171] width 13 height 13
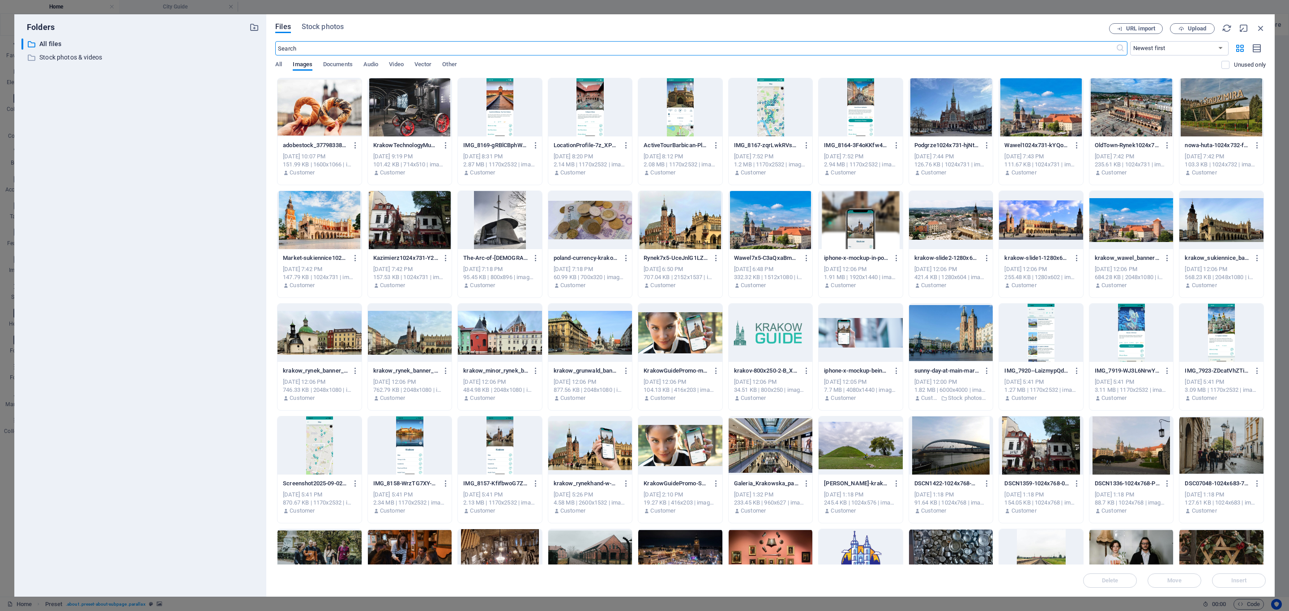
click at [1131, 116] on div at bounding box center [1132, 107] width 84 height 58
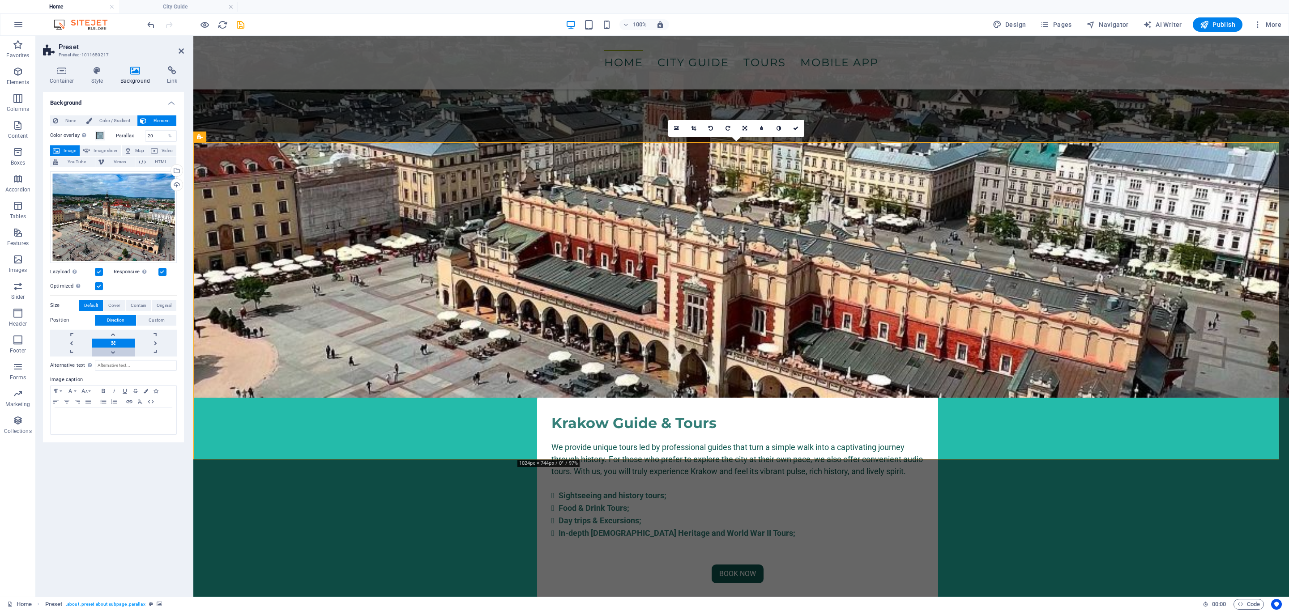
click at [115, 355] on link at bounding box center [113, 352] width 42 height 9
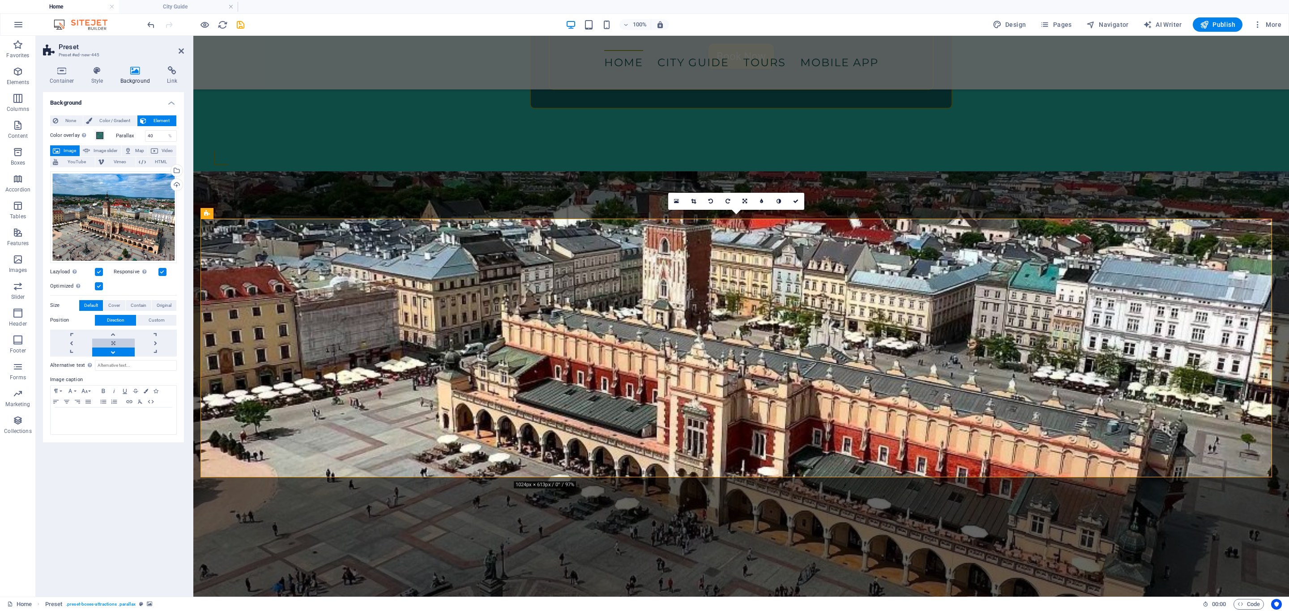
click at [114, 344] on link at bounding box center [113, 343] width 42 height 9
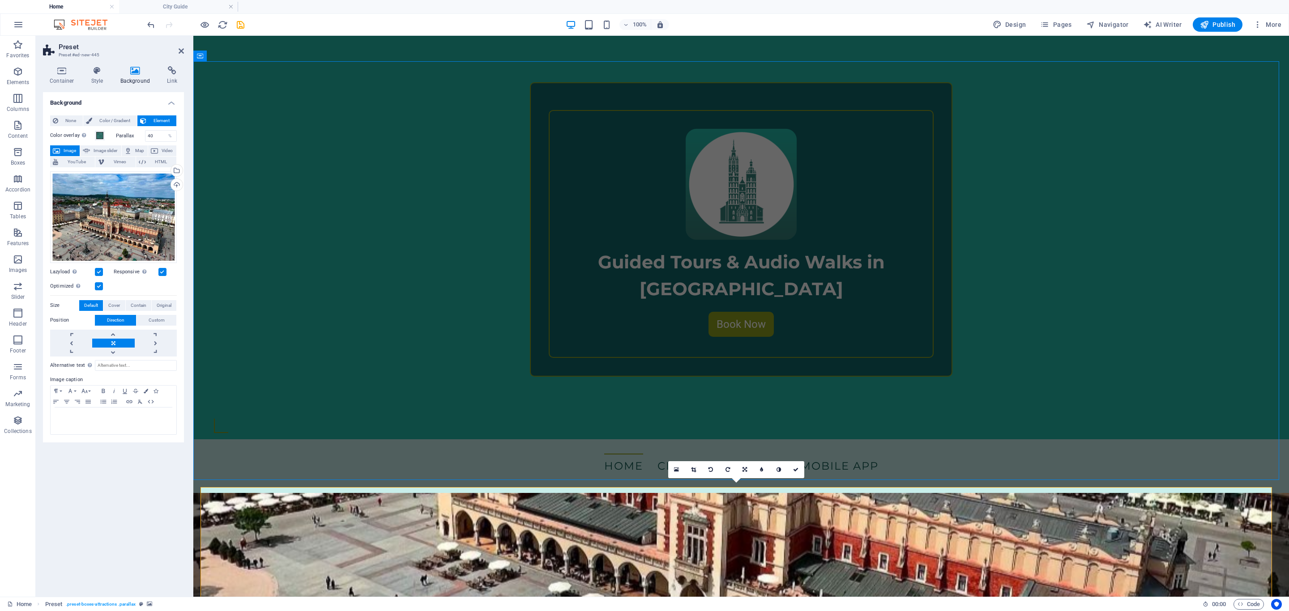
scroll to position [536, 0]
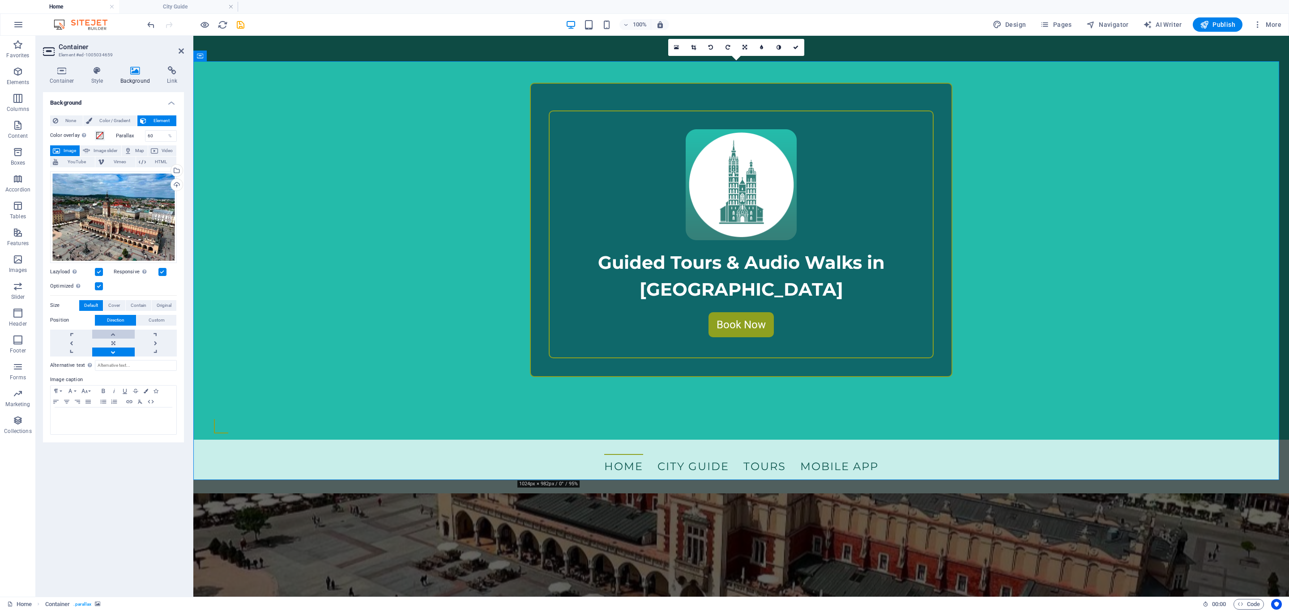
click at [113, 335] on link at bounding box center [113, 334] width 42 height 9
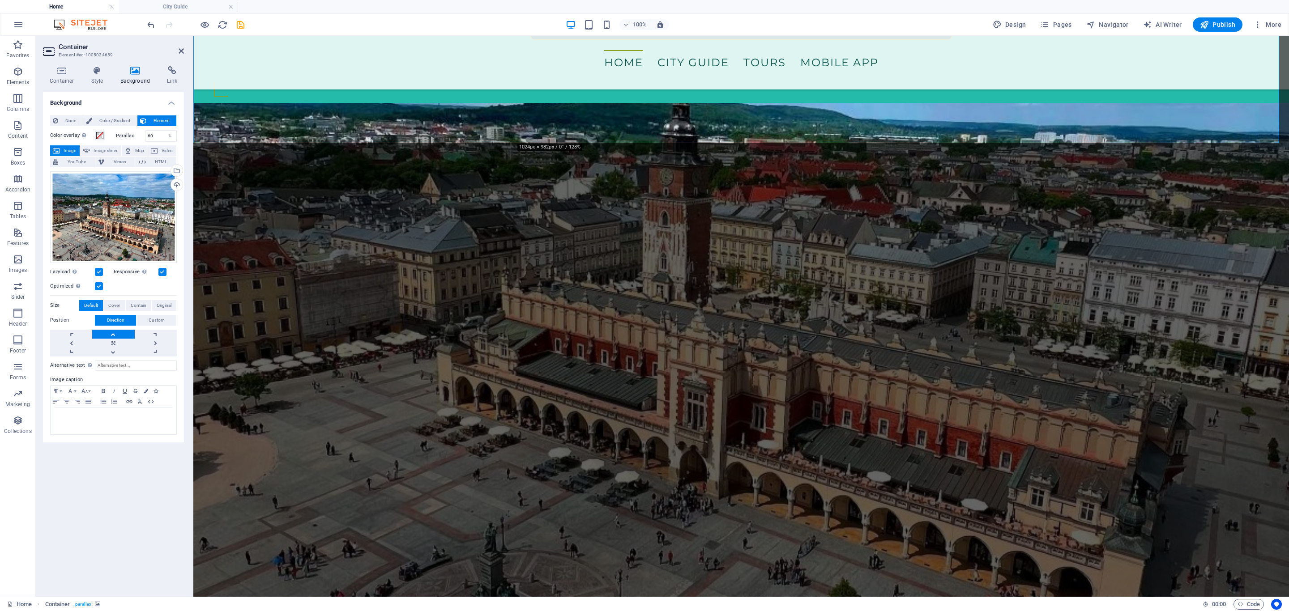
scroll to position [872, 0]
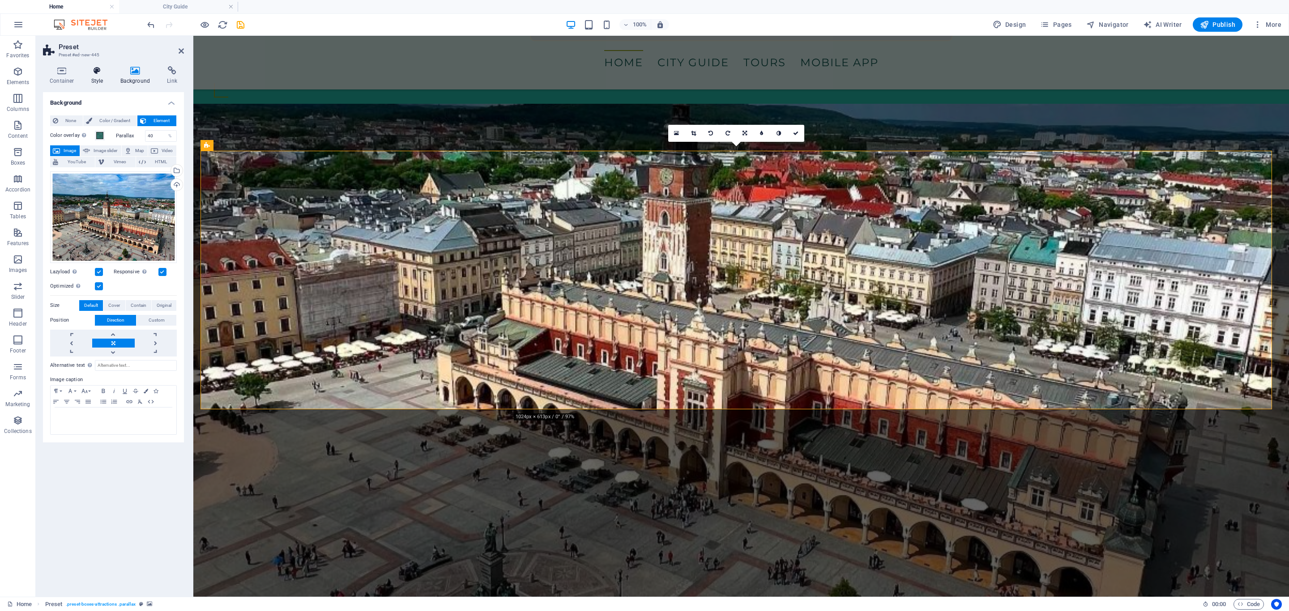
click at [98, 78] on h4 "Style" at bounding box center [99, 75] width 29 height 19
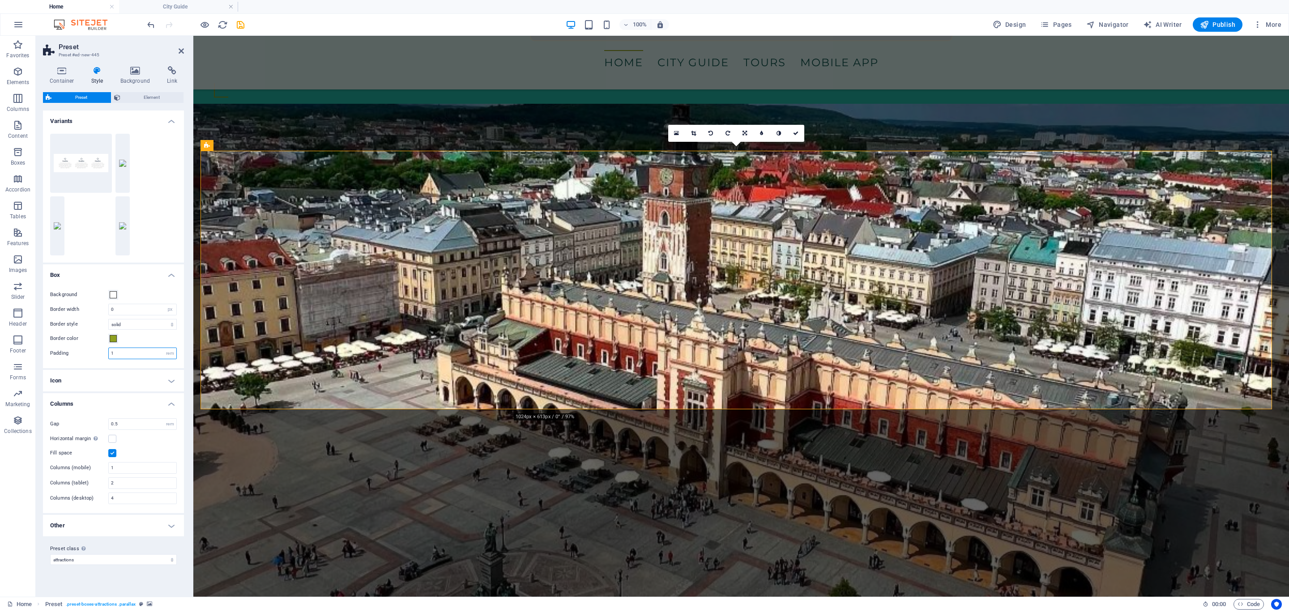
click at [113, 355] on input "1" at bounding box center [143, 353] width 68 height 11
type input "10"
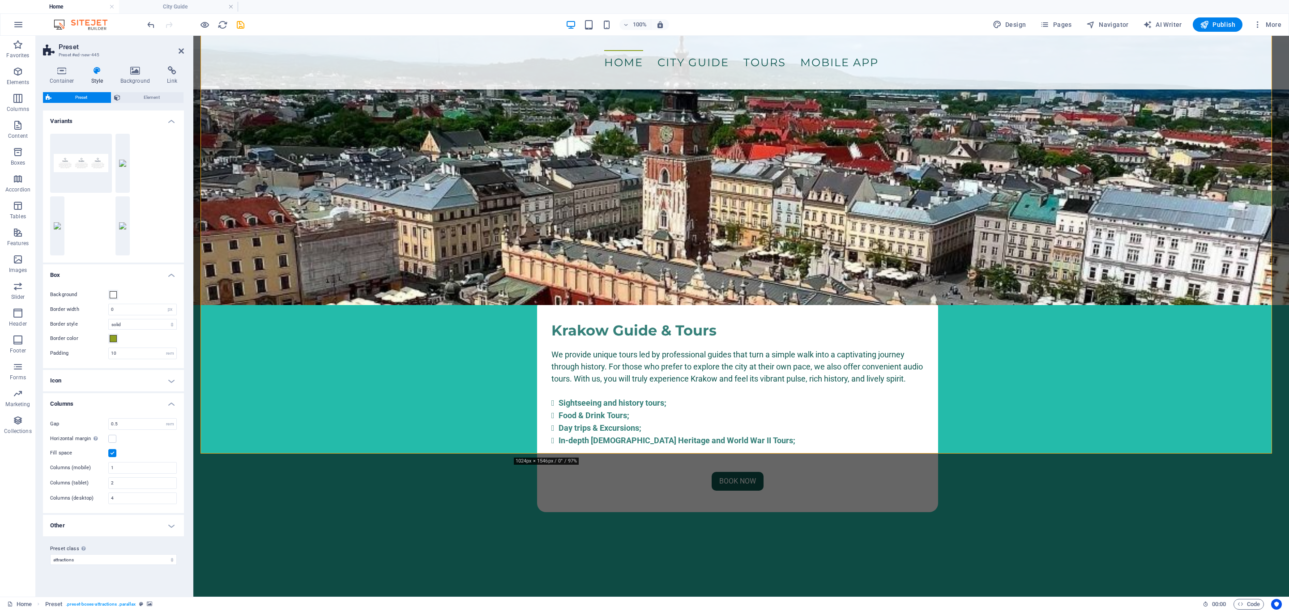
scroll to position [1233, 0]
click at [151, 26] on icon "undo" at bounding box center [151, 25] width 10 height 10
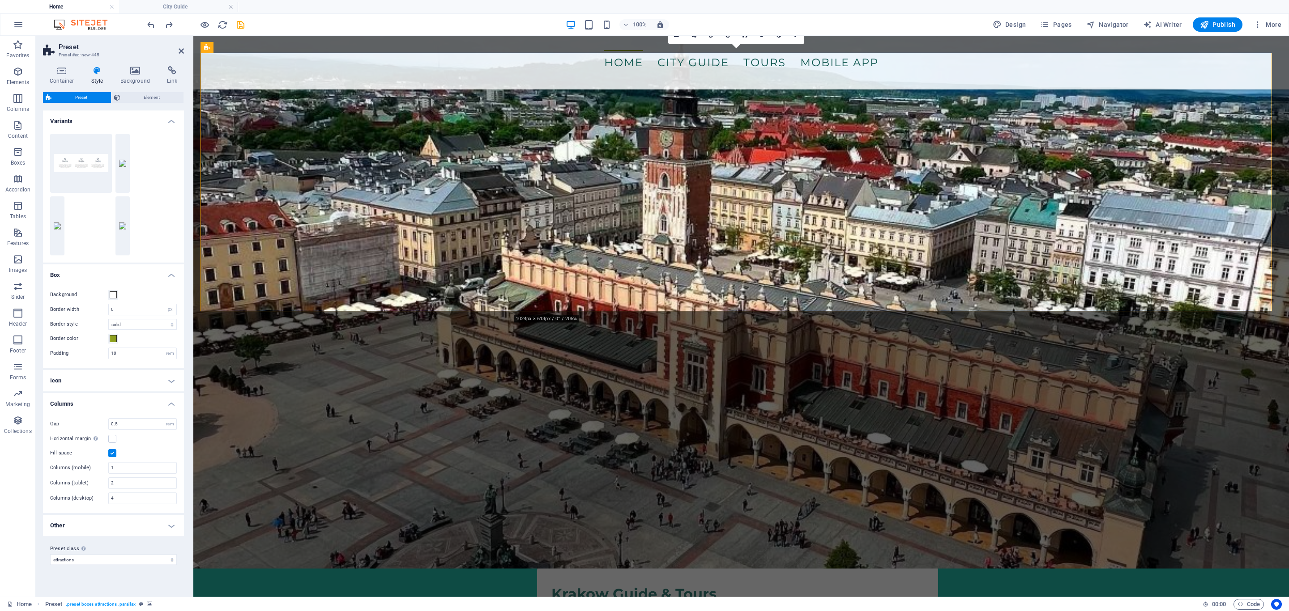
scroll to position [965, 0]
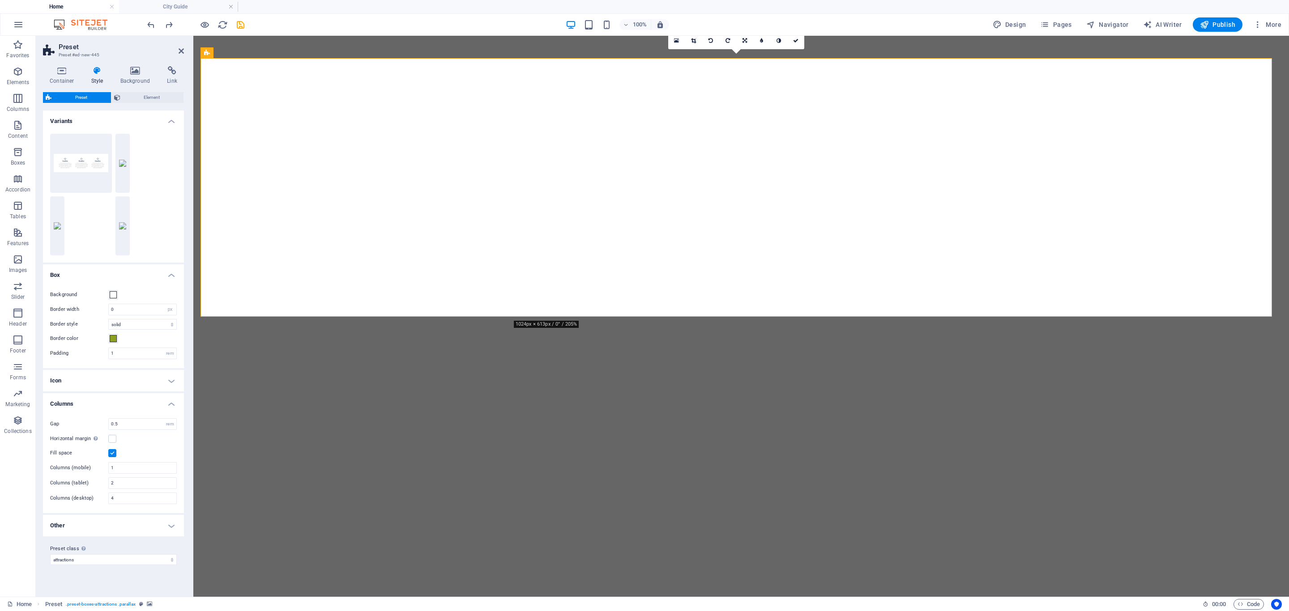
select select "px"
select select "preset-boxes-attractions"
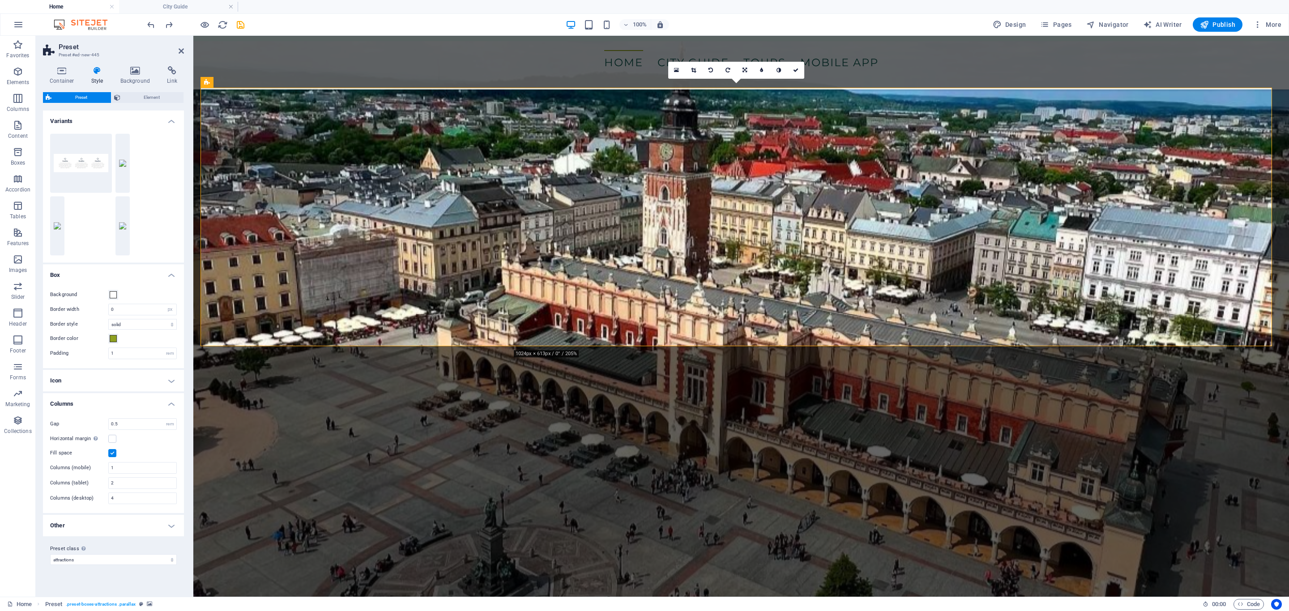
scroll to position [935, 0]
click at [239, 23] on icon "save" at bounding box center [240, 25] width 10 height 10
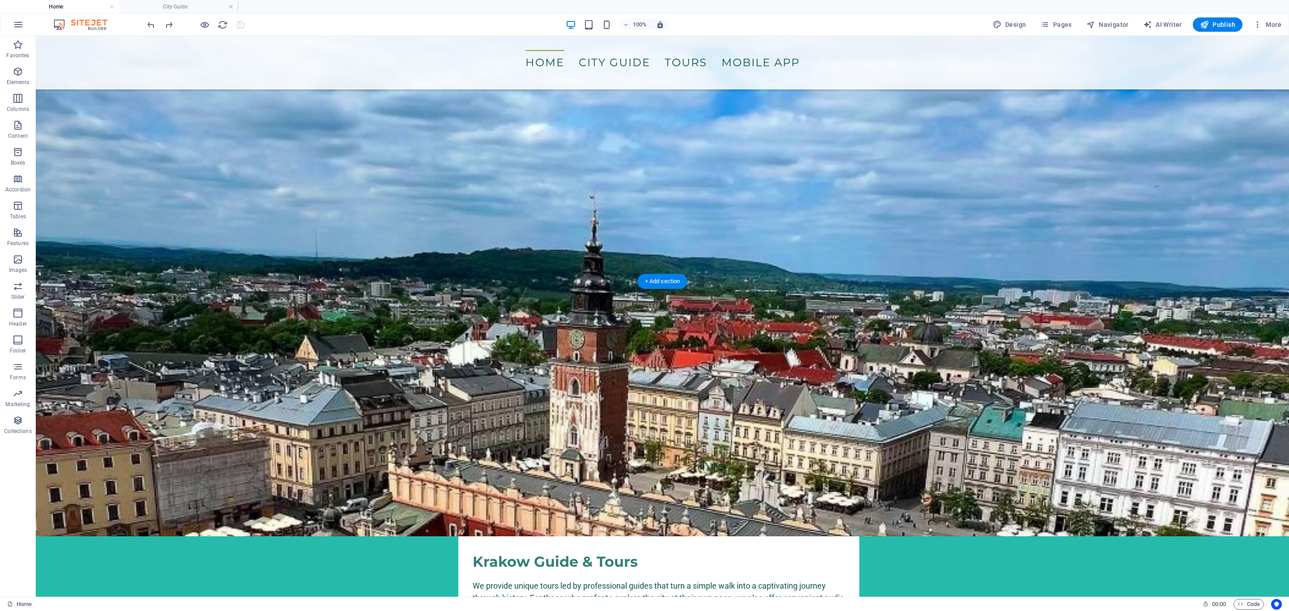
scroll to position [1000, 0]
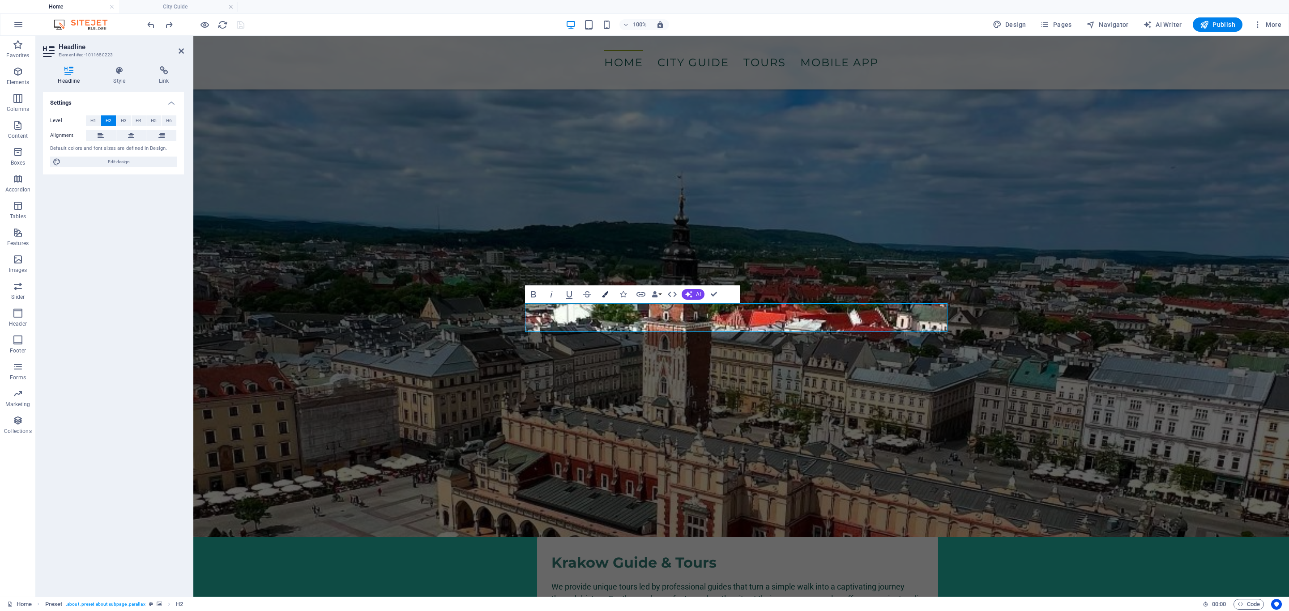
click at [602, 293] on icon "button" at bounding box center [605, 294] width 6 height 6
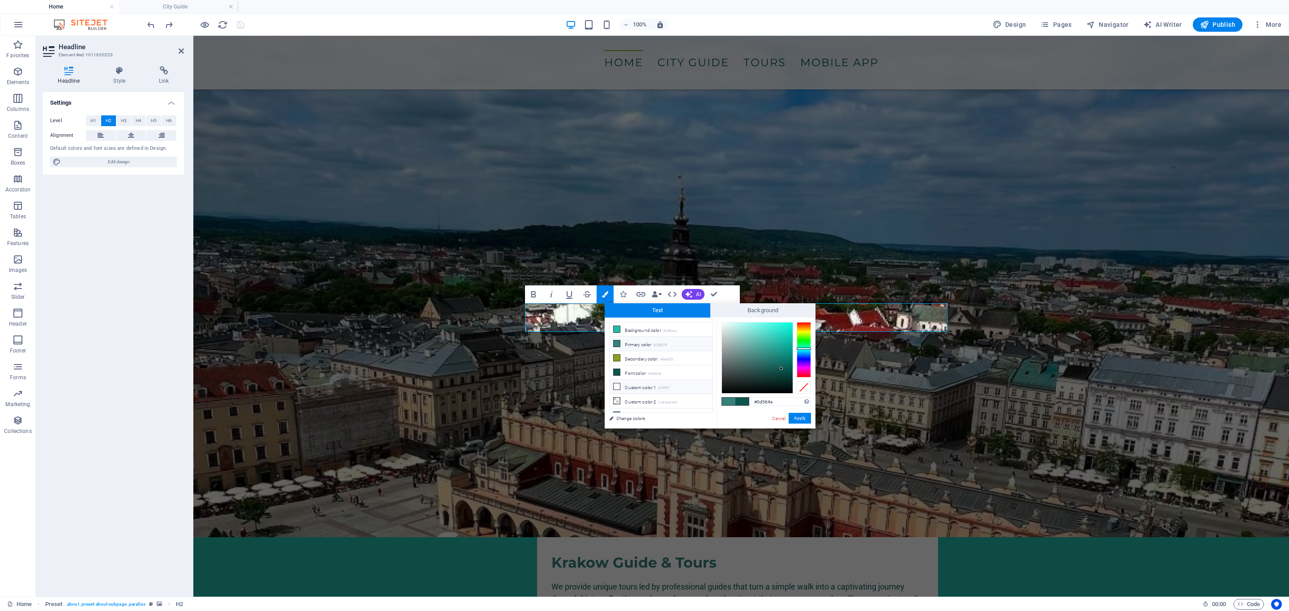
click at [622, 389] on li "Custom color 1 #ffffff" at bounding box center [661, 387] width 103 height 14
type input "#ffffff"
click at [802, 415] on button "Apply" at bounding box center [800, 418] width 22 height 11
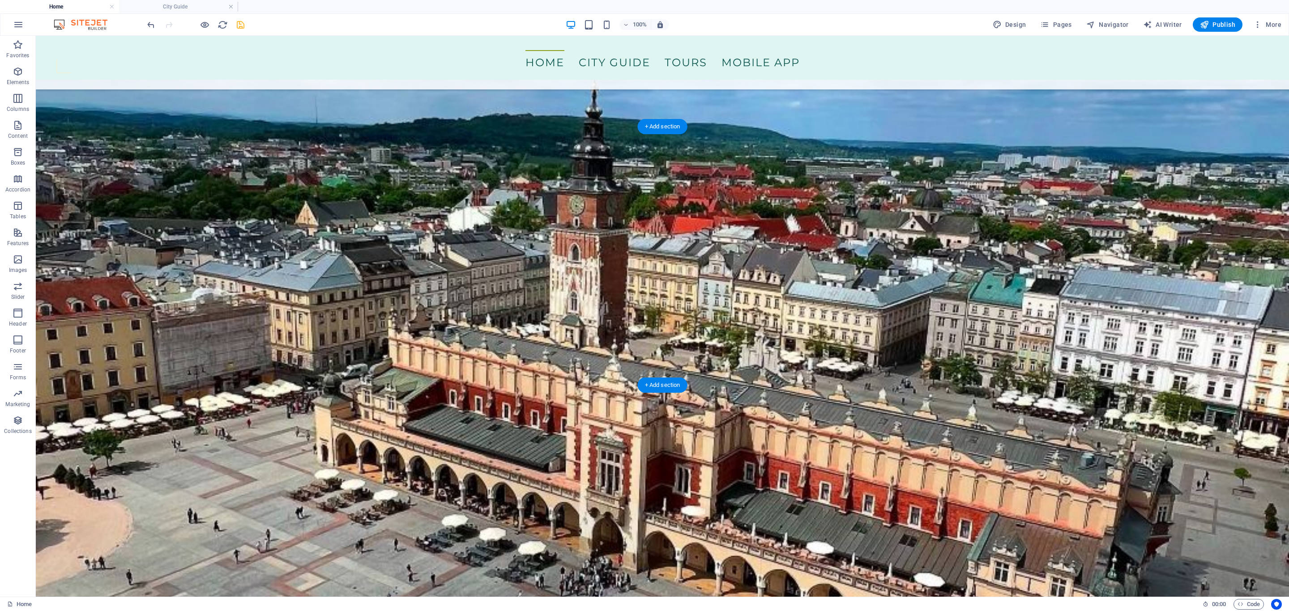
scroll to position [897, 0]
click at [239, 23] on icon "save" at bounding box center [240, 25] width 10 height 10
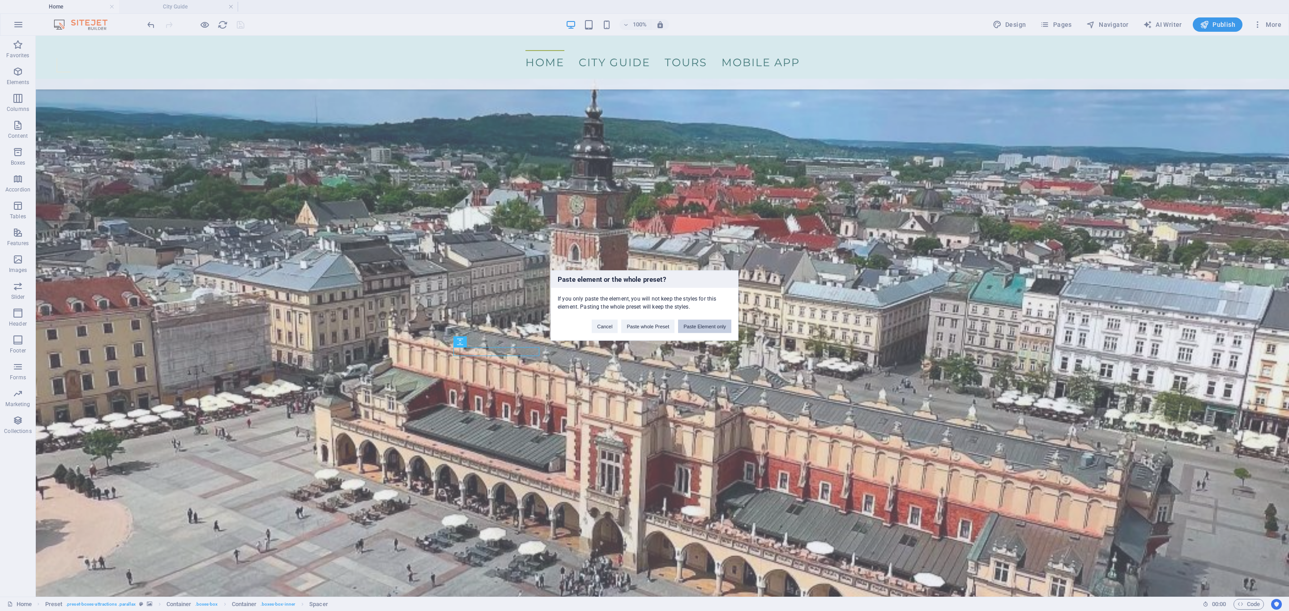
click at [704, 326] on button "Paste Element only" at bounding box center [704, 326] width 53 height 13
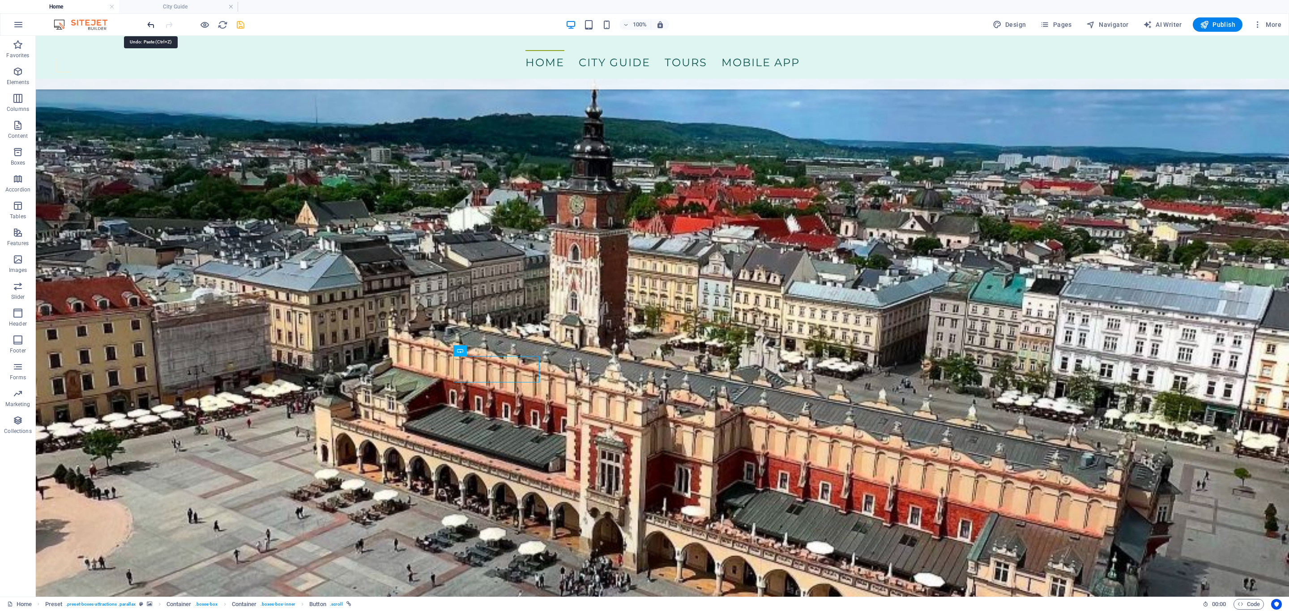
click at [150, 24] on icon "undo" at bounding box center [151, 25] width 10 height 10
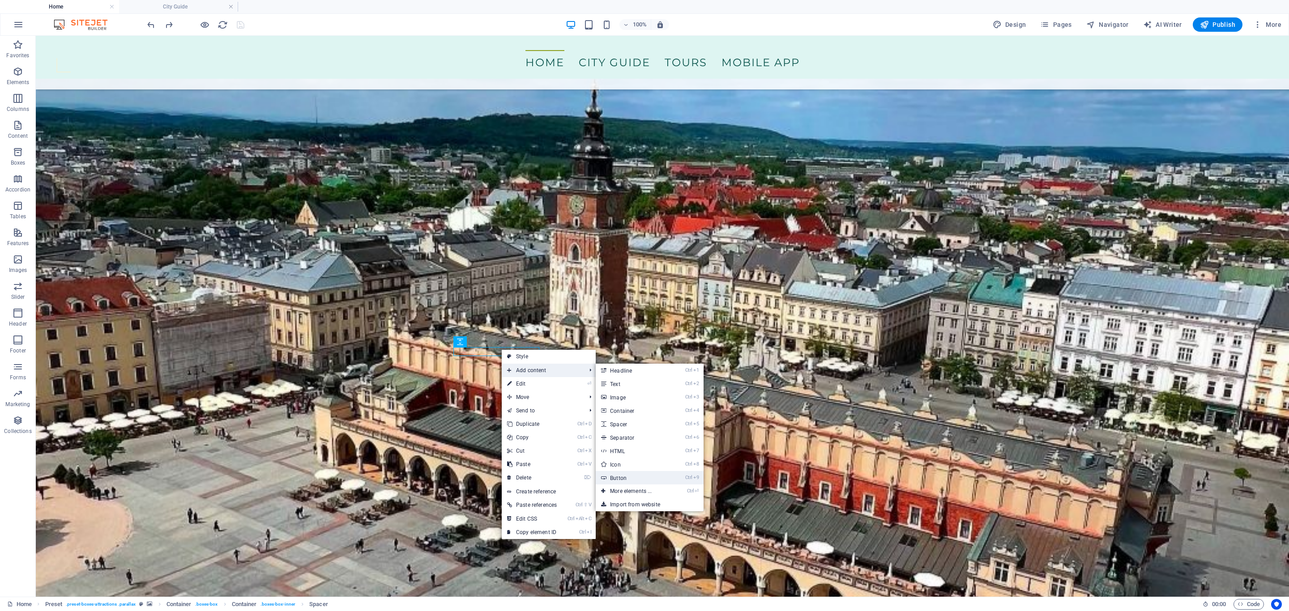
click at [650, 474] on link "Ctrl 9 Button" at bounding box center [633, 477] width 74 height 13
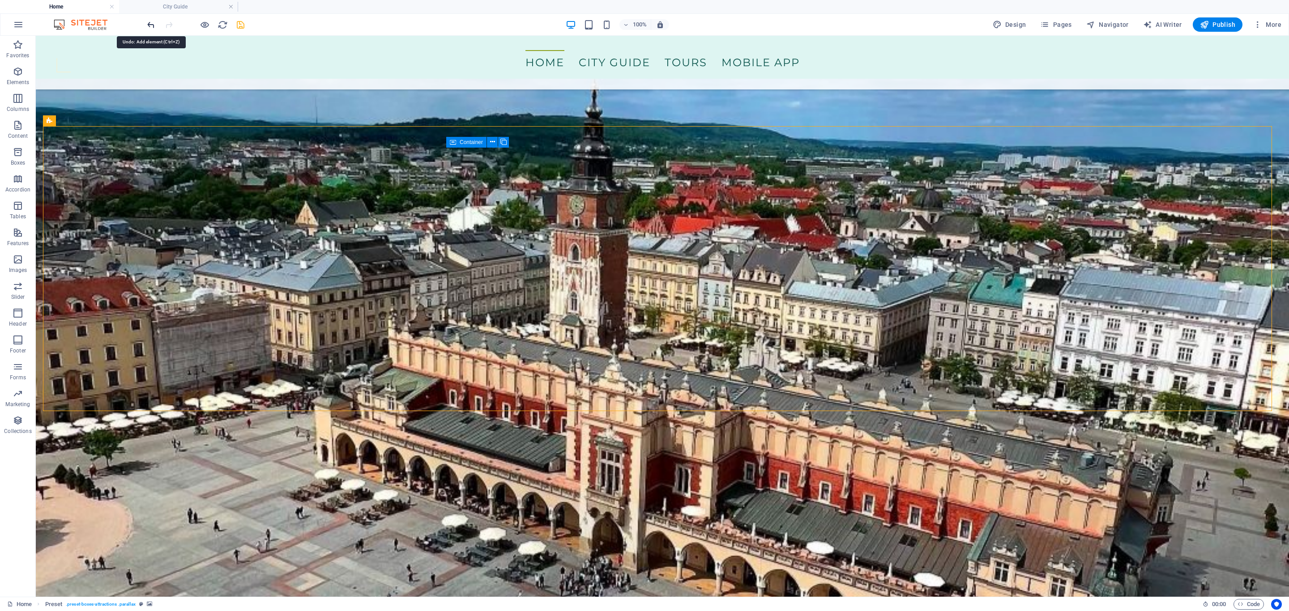
click at [148, 25] on icon "undo" at bounding box center [151, 25] width 10 height 10
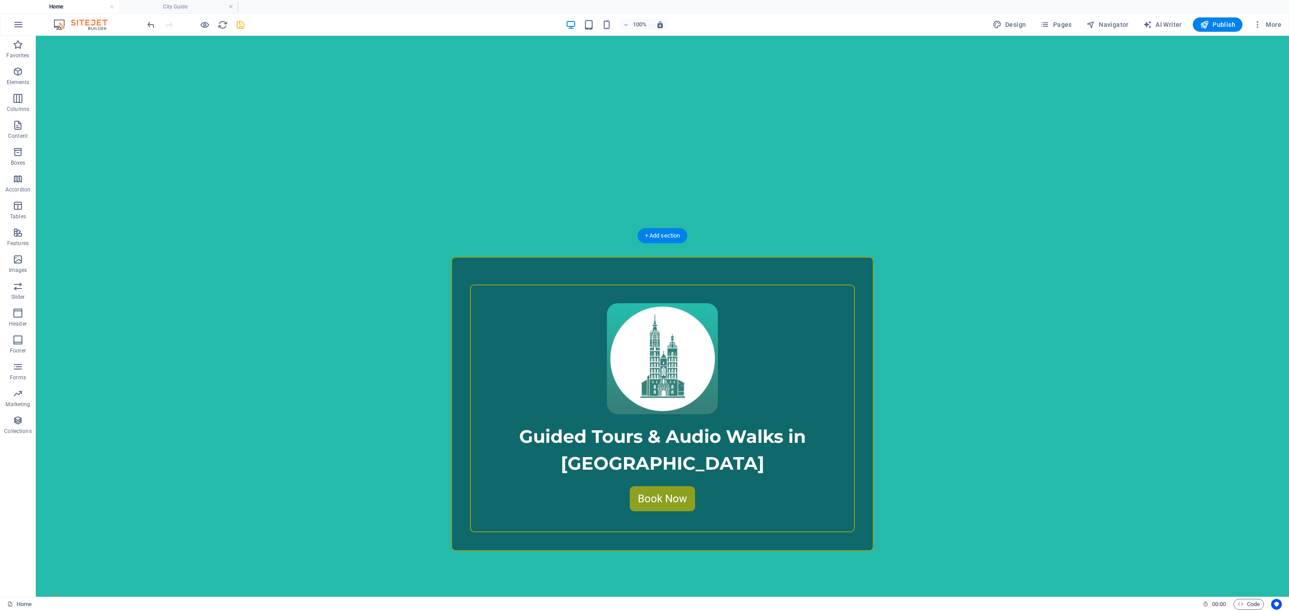
scroll to position [361, 0]
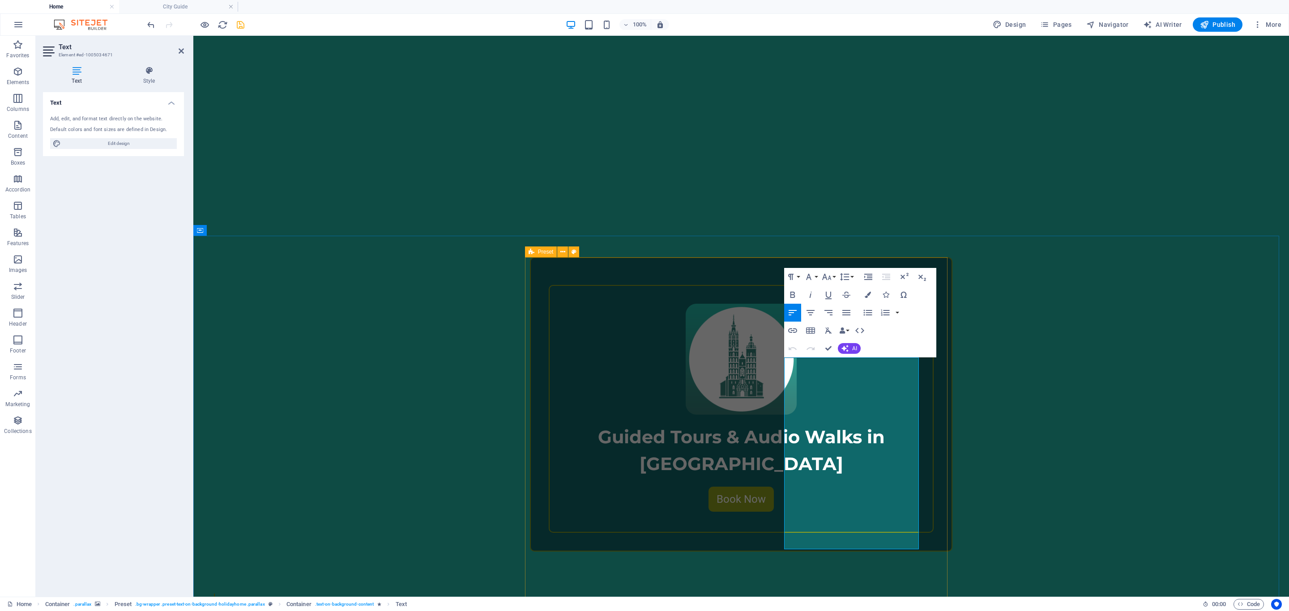
drag, startPoint x: 883, startPoint y: 462, endPoint x: 731, endPoint y: 363, distance: 181.8
copy span "We provide unique tours led by professional guides that turn a simple walk into…"
click at [152, 26] on icon "undo" at bounding box center [151, 25] width 10 height 10
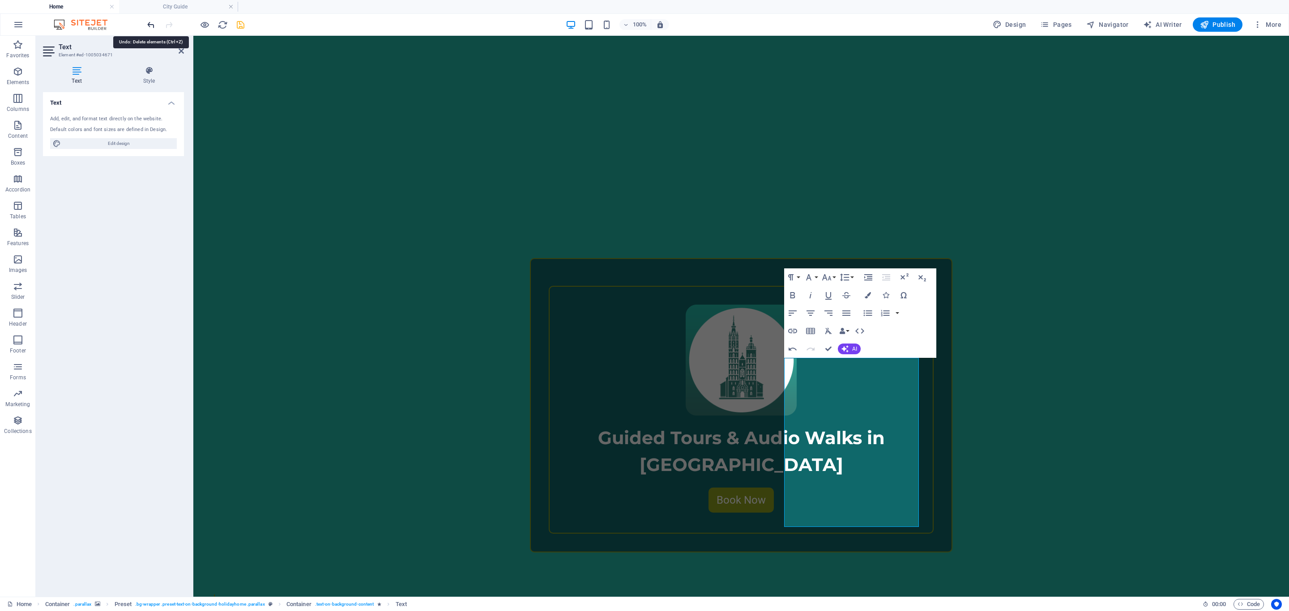
click at [152, 26] on icon "undo" at bounding box center [151, 25] width 10 height 10
click at [151, 27] on icon "undo" at bounding box center [151, 25] width 10 height 10
click at [793, 351] on icon "button" at bounding box center [792, 349] width 11 height 11
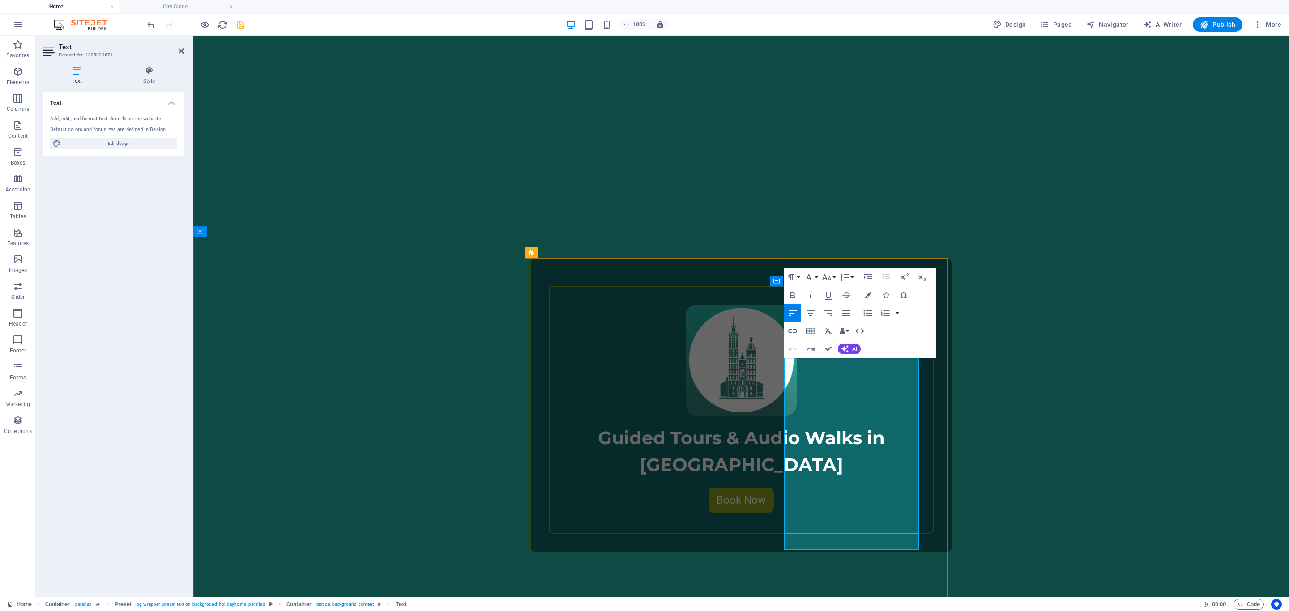
drag, startPoint x: 849, startPoint y: 364, endPoint x: 825, endPoint y: 364, distance: 23.7
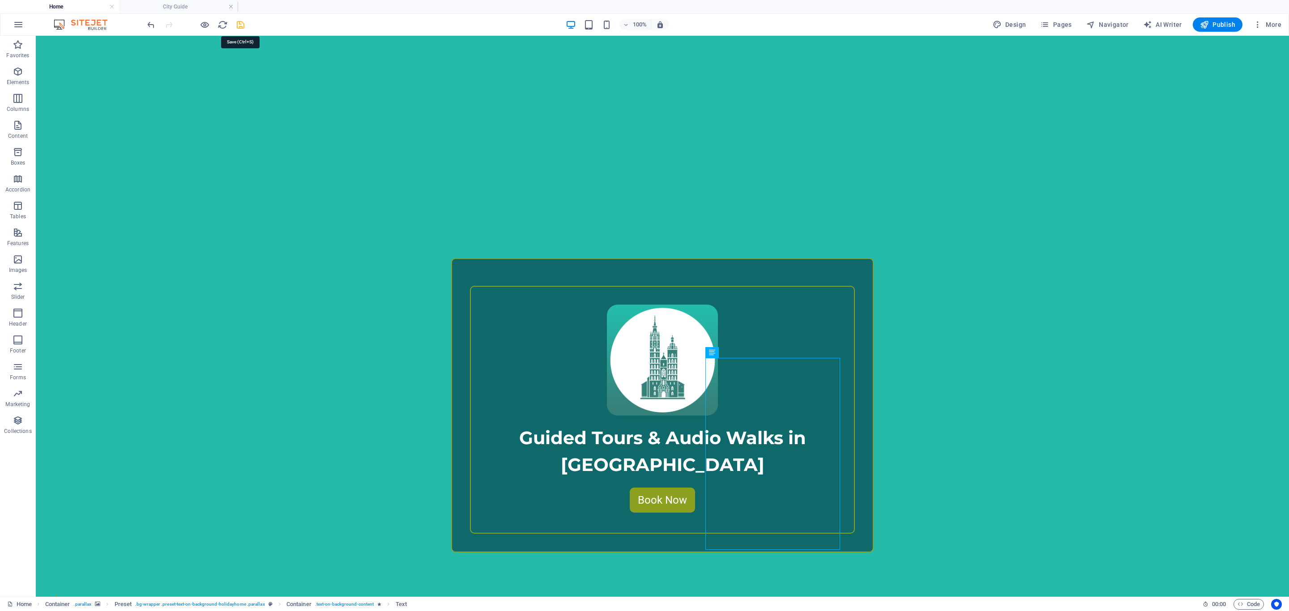
click at [243, 21] on icon "save" at bounding box center [240, 25] width 10 height 10
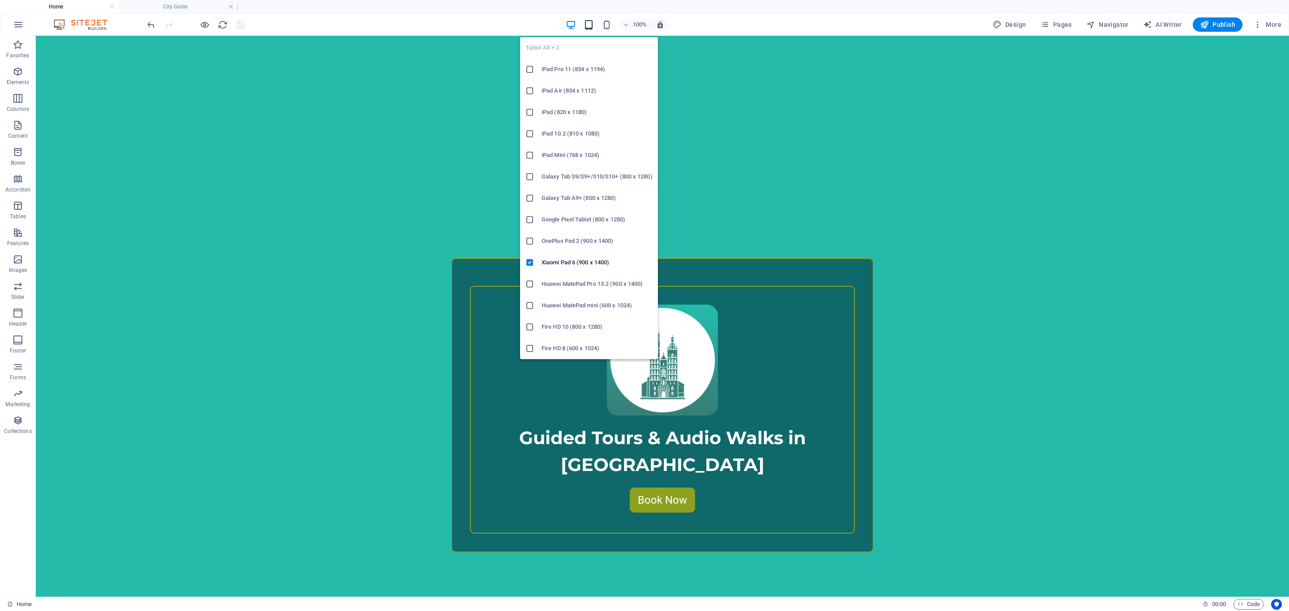
click at [587, 23] on icon "button" at bounding box center [589, 25] width 10 height 10
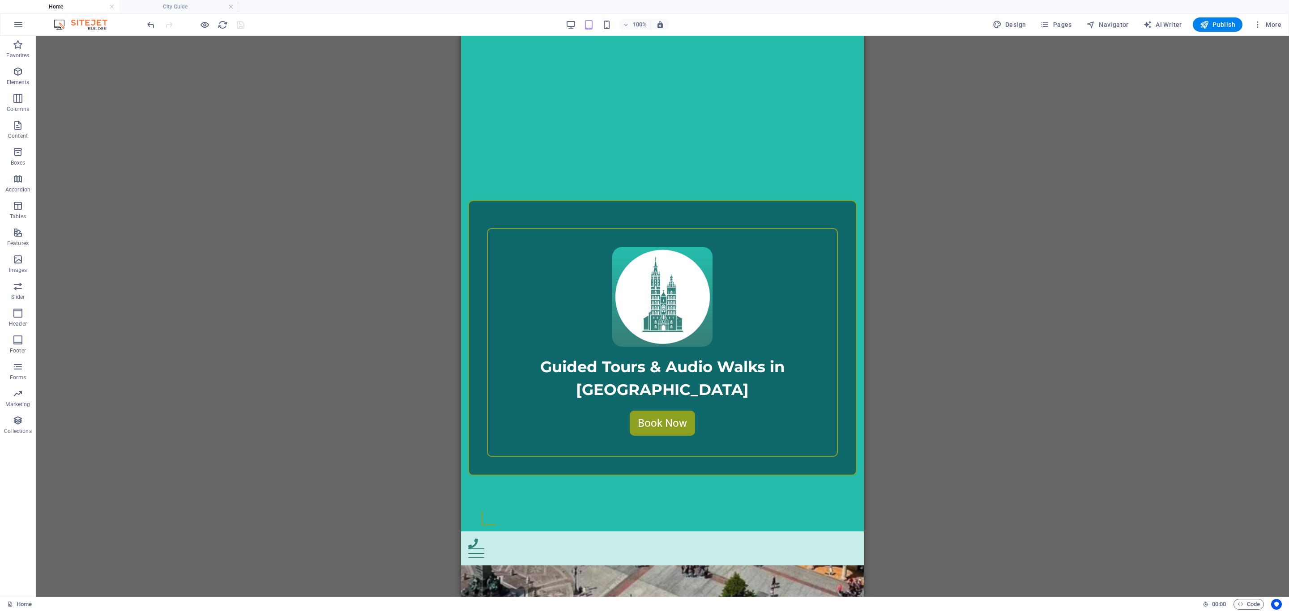
scroll to position [415, 0]
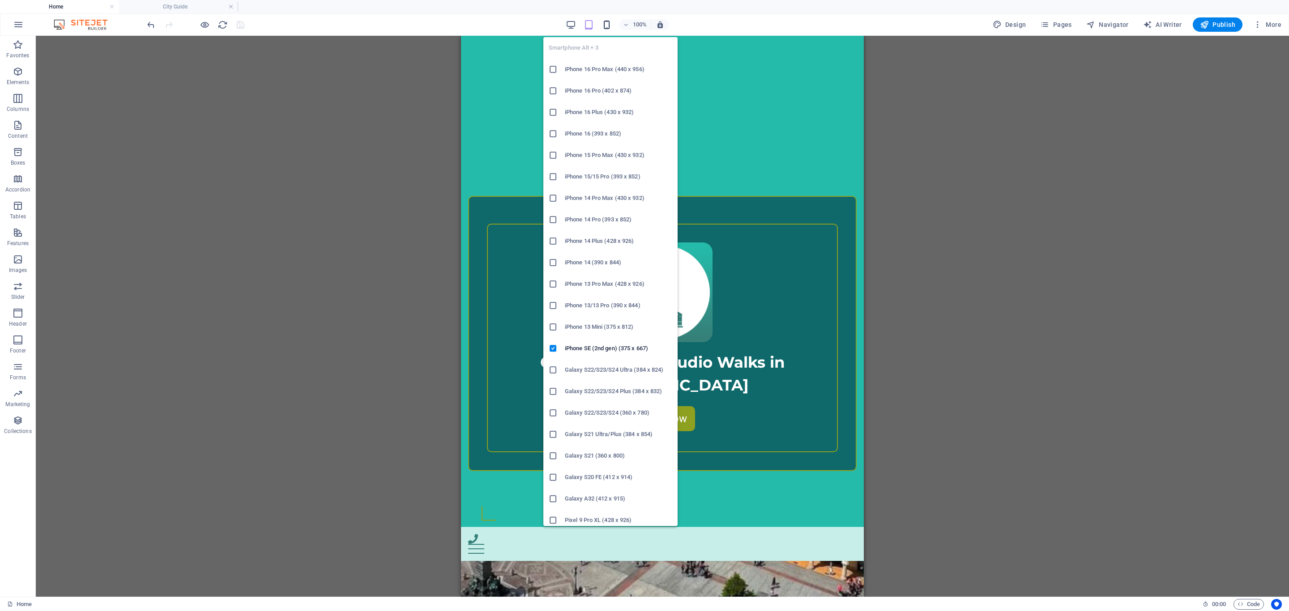
click at [608, 25] on icon "button" at bounding box center [607, 25] width 10 height 10
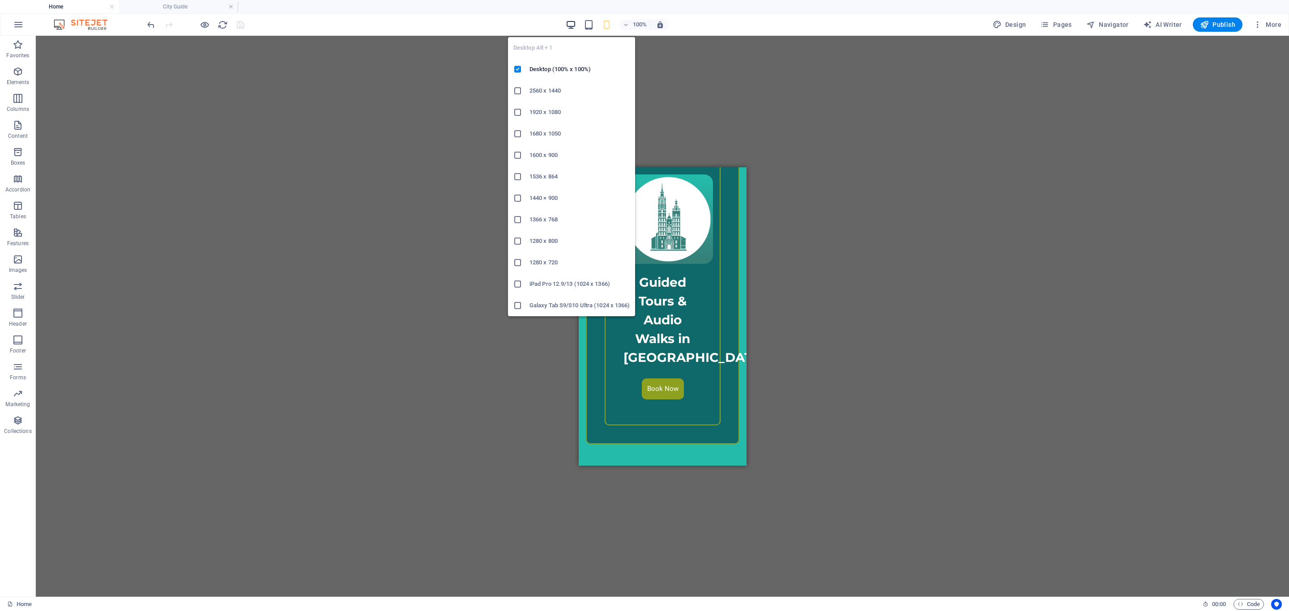
click at [572, 24] on icon "button" at bounding box center [571, 25] width 10 height 10
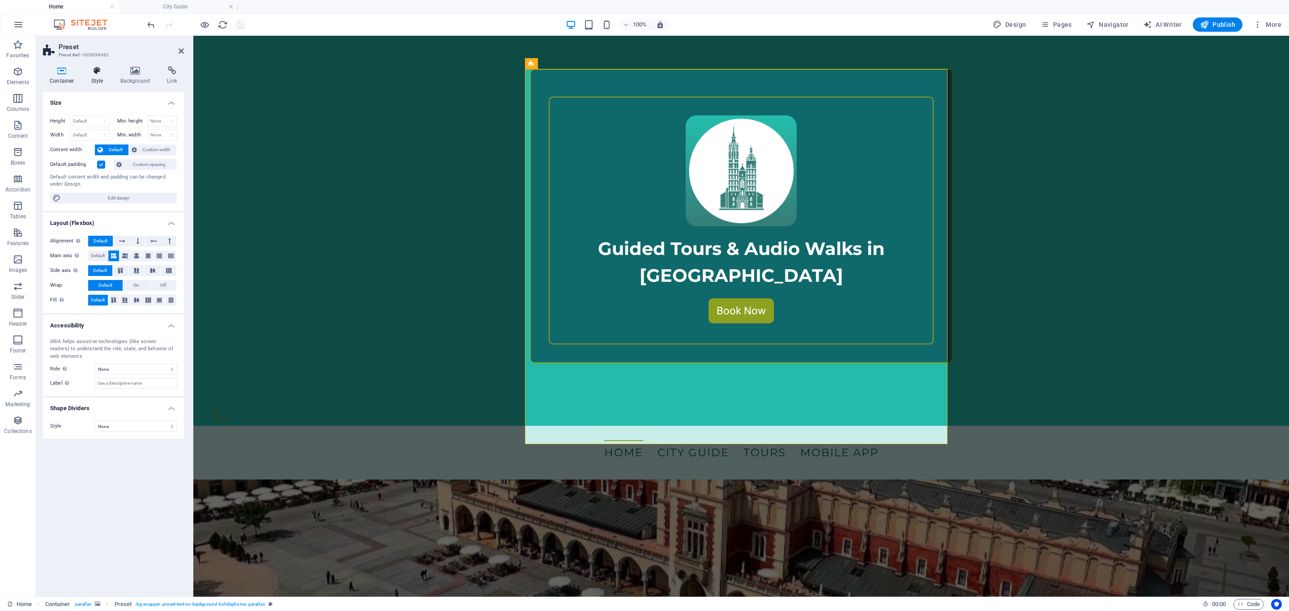
click at [104, 68] on icon at bounding box center [98, 70] width 26 height 9
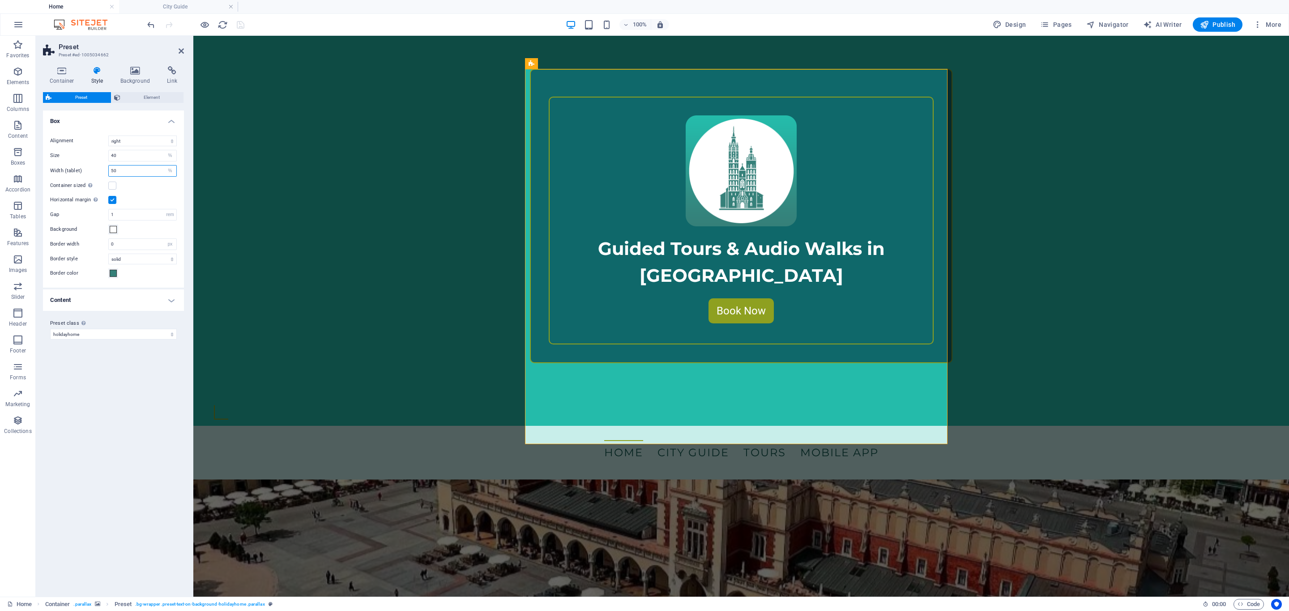
click at [113, 173] on input "50" at bounding box center [143, 171] width 68 height 11
click at [113, 173] on input "60" at bounding box center [143, 171] width 68 height 11
type input "80"
click at [133, 173] on input "80" at bounding box center [143, 171] width 68 height 11
drag, startPoint x: 120, startPoint y: 172, endPoint x: 102, endPoint y: 172, distance: 17.5
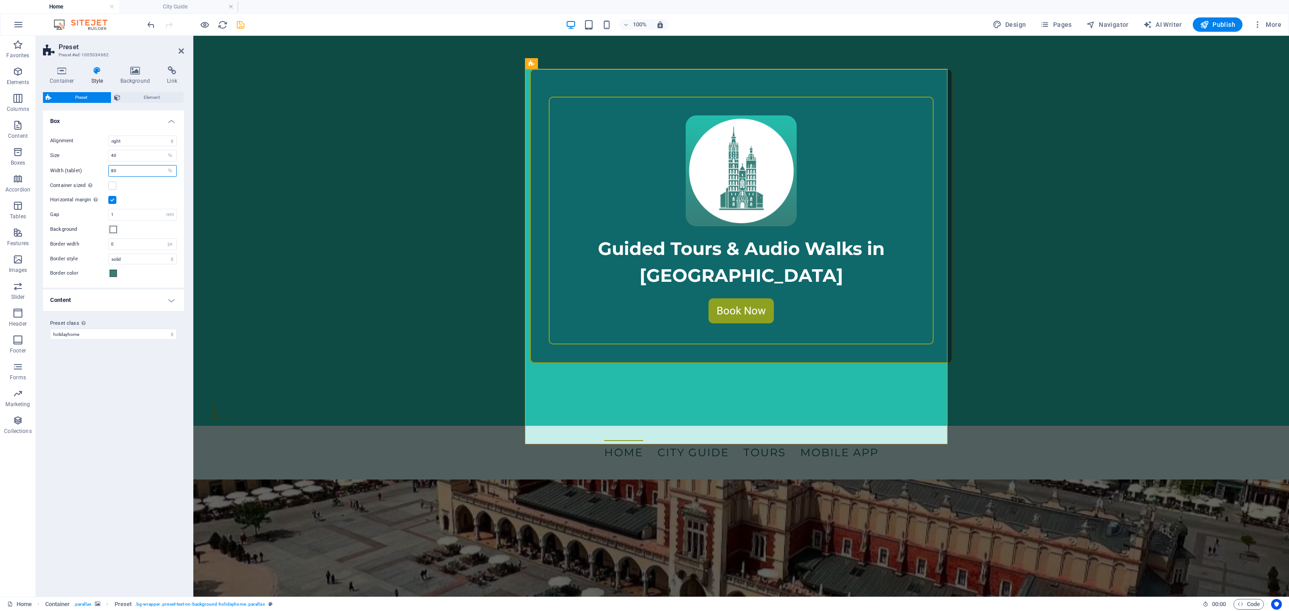
click at [102, 172] on div "Width (tablet) 80 rem px % vh vw" at bounding box center [113, 171] width 127 height 12
type input "50"
click at [134, 156] on input "40" at bounding box center [143, 155] width 68 height 11
drag, startPoint x: 130, startPoint y: 170, endPoint x: 106, endPoint y: 170, distance: 24.2
click at [106, 170] on div "Width (tablet) 50 rem px % vh vw" at bounding box center [113, 171] width 127 height 12
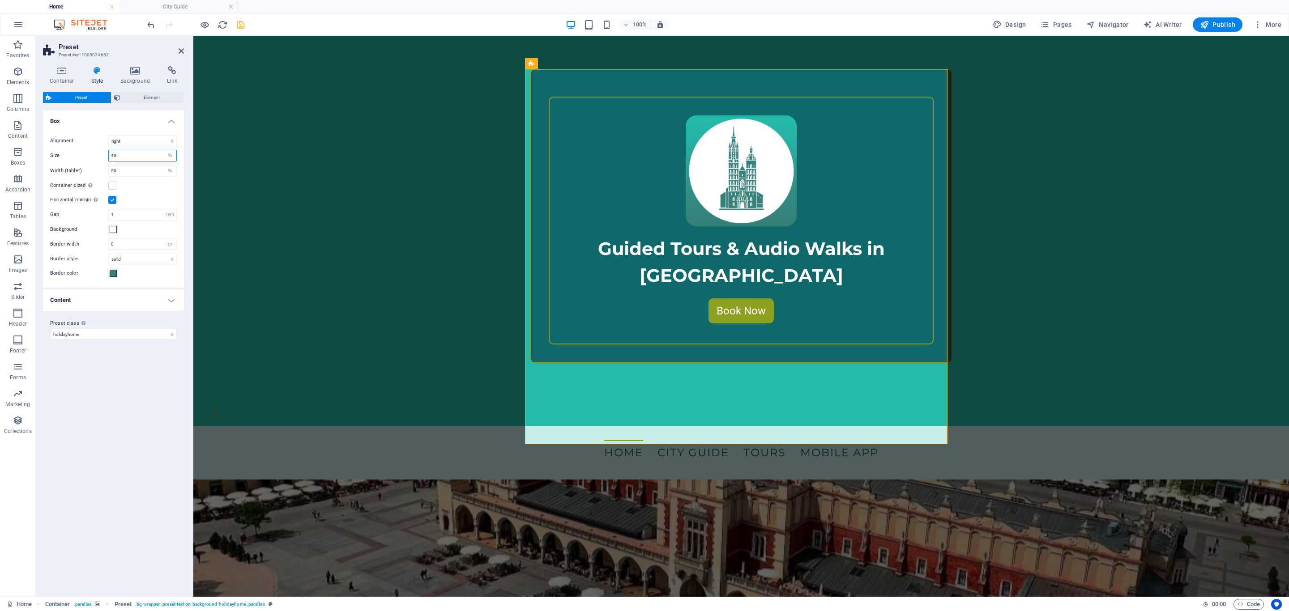
drag, startPoint x: 120, startPoint y: 158, endPoint x: 104, endPoint y: 158, distance: 16.1
click at [104, 158] on div "Size 40 rem px % vh vw" at bounding box center [113, 156] width 127 height 12
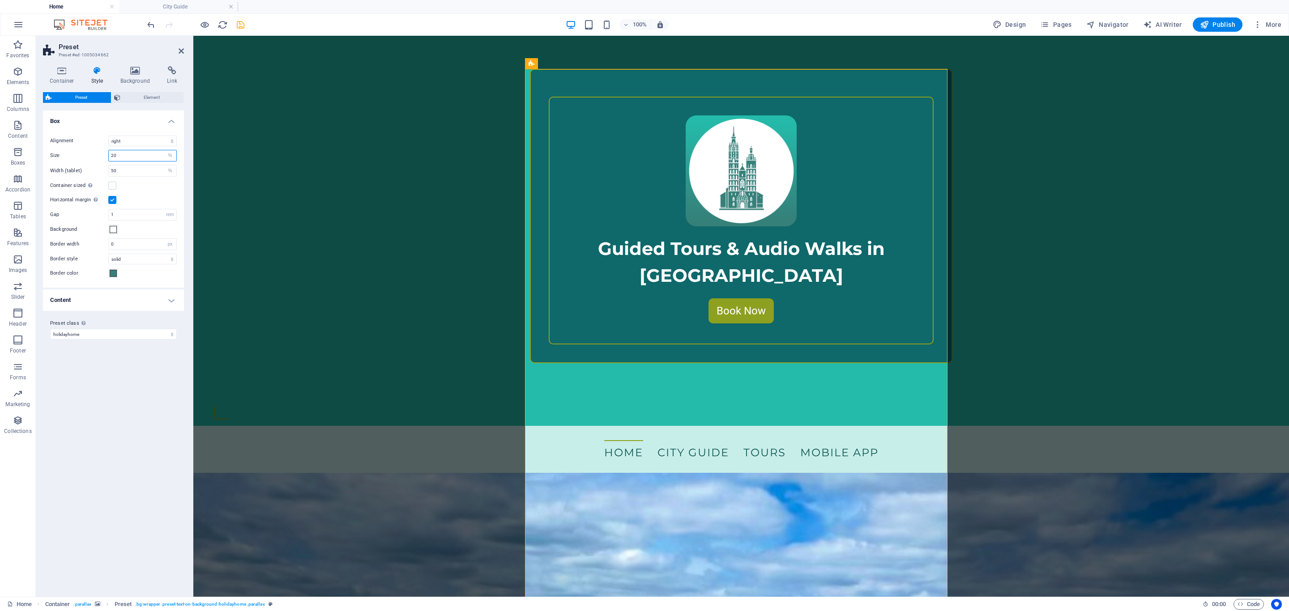
drag, startPoint x: 120, startPoint y: 156, endPoint x: 108, endPoint y: 156, distance: 11.6
click at [108, 156] on div "20 rem px % vh vw" at bounding box center [142, 156] width 68 height 12
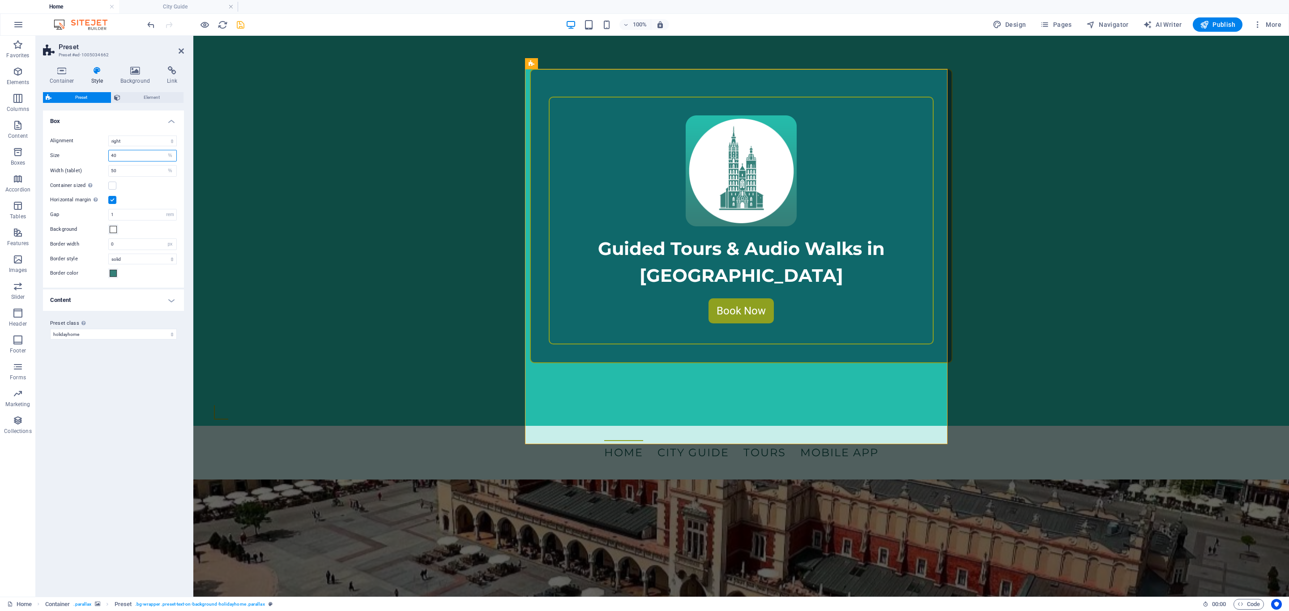
click at [111, 157] on input "40" at bounding box center [143, 155] width 68 height 11
type input "50"
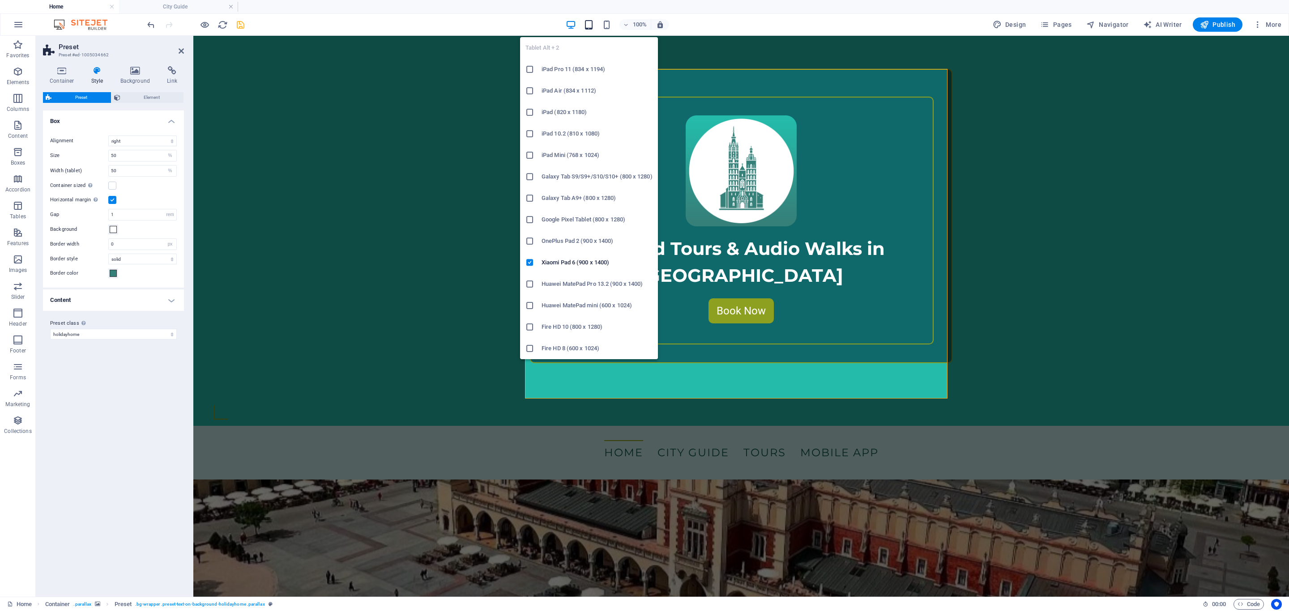
click at [591, 26] on icon "button" at bounding box center [589, 25] width 10 height 10
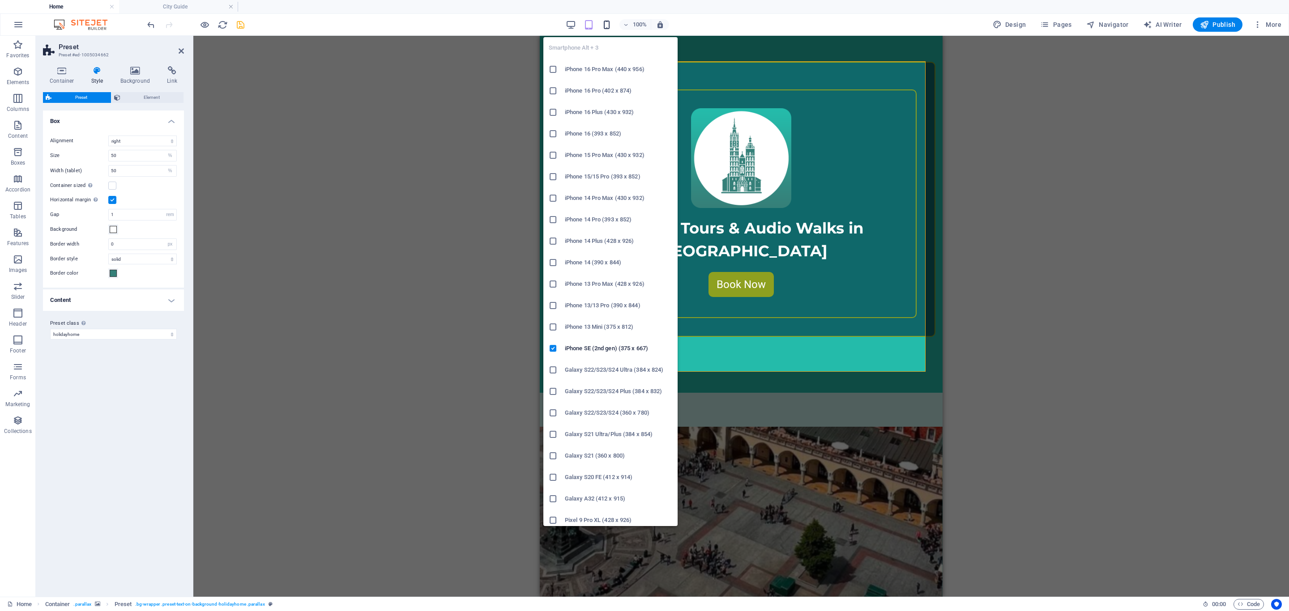
click at [605, 24] on icon "button" at bounding box center [607, 25] width 10 height 10
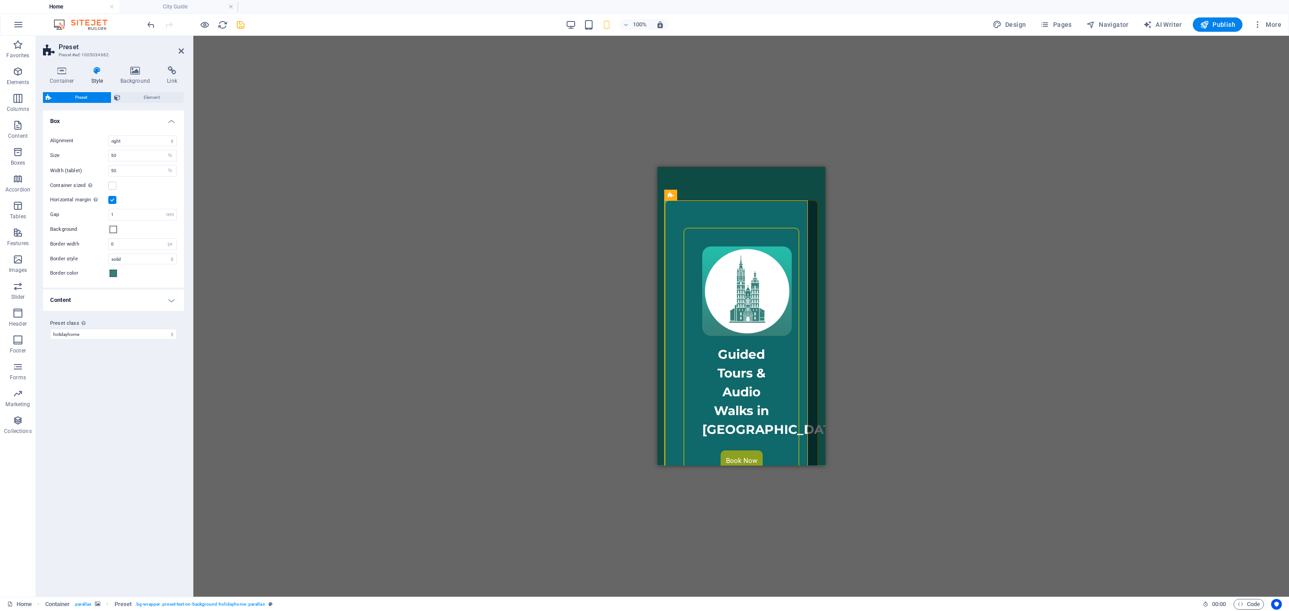
scroll to position [348, 0]
click at [136, 156] on input "50" at bounding box center [143, 155] width 68 height 11
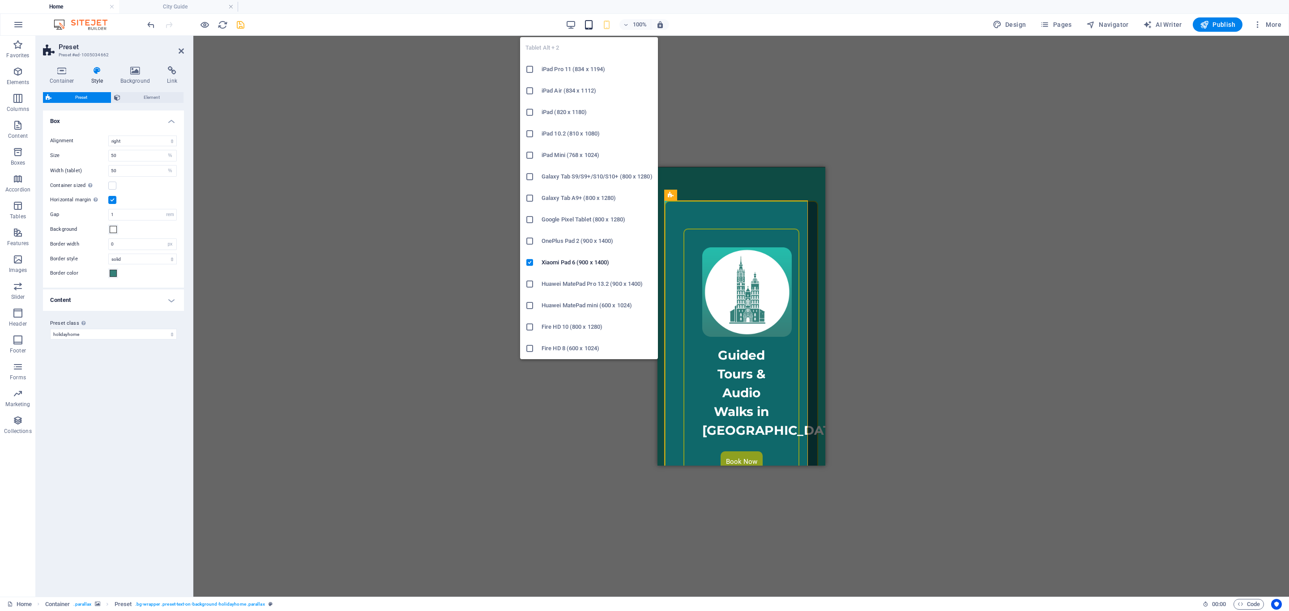
click at [588, 26] on icon "button" at bounding box center [589, 25] width 10 height 10
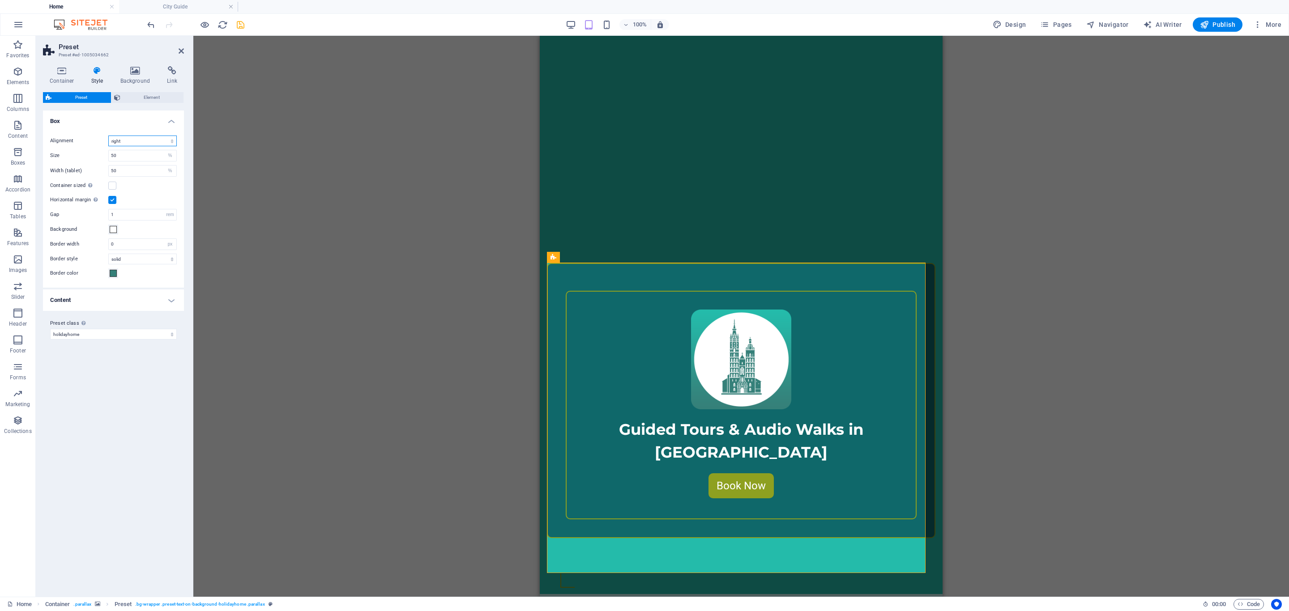
click at [170, 143] on select "left center right" at bounding box center [142, 141] width 68 height 11
select select "left"
click at [108, 136] on select "left center right" at bounding box center [142, 141] width 68 height 11
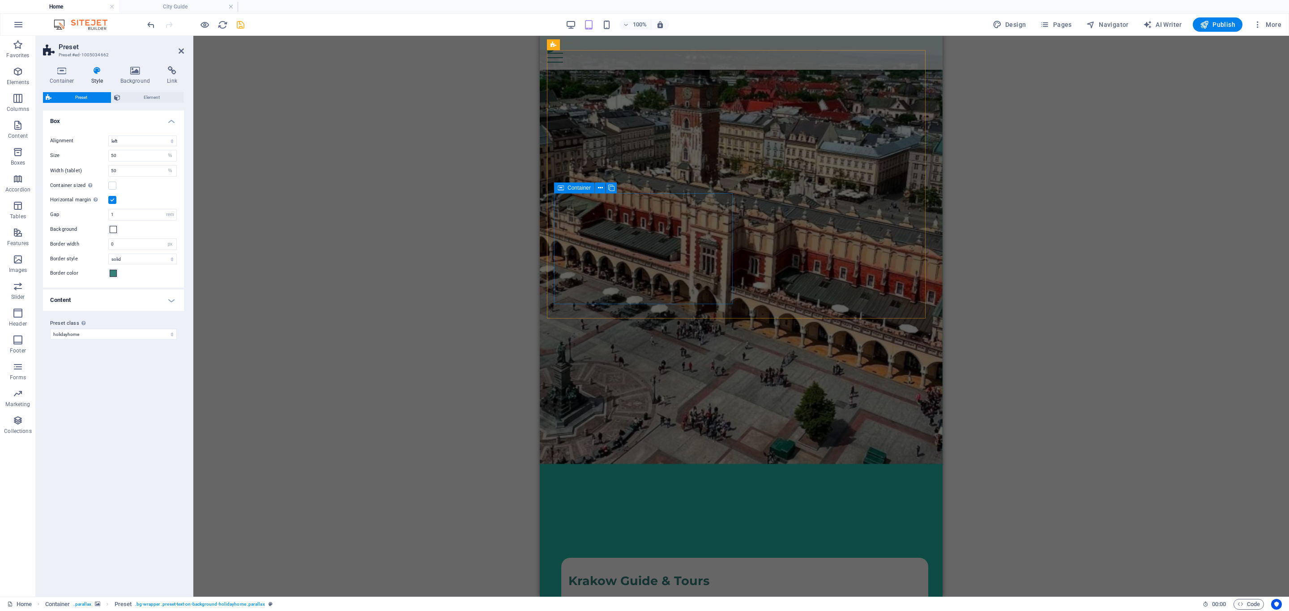
scroll to position [893, 0]
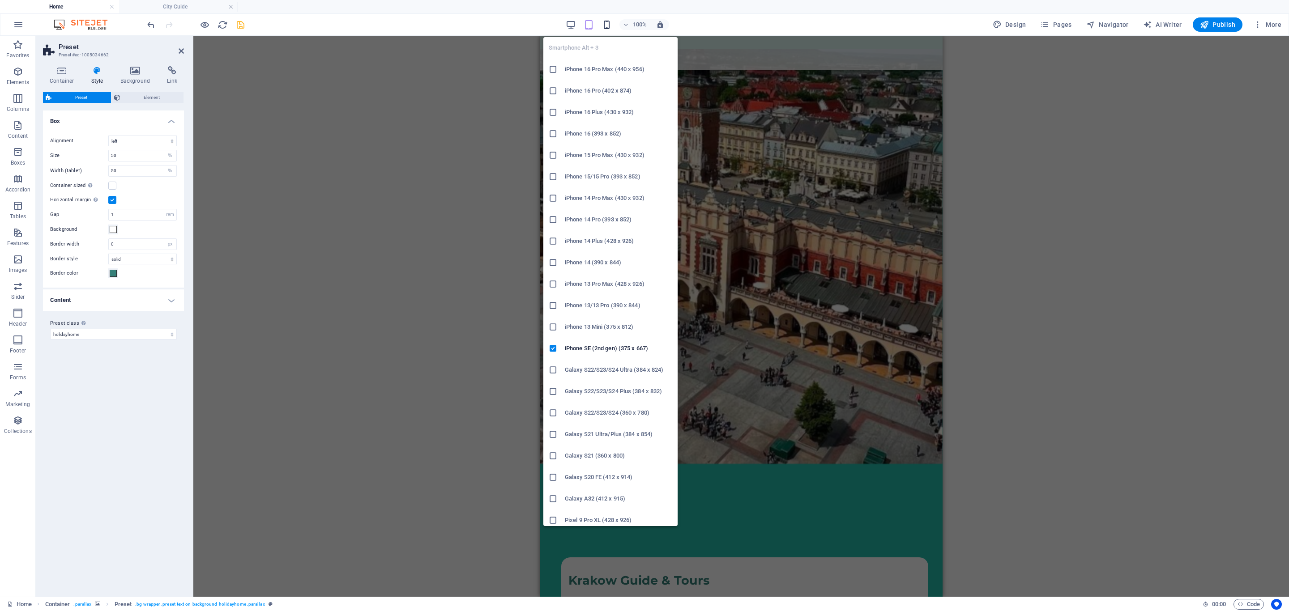
click at [606, 24] on icon "button" at bounding box center [607, 25] width 10 height 10
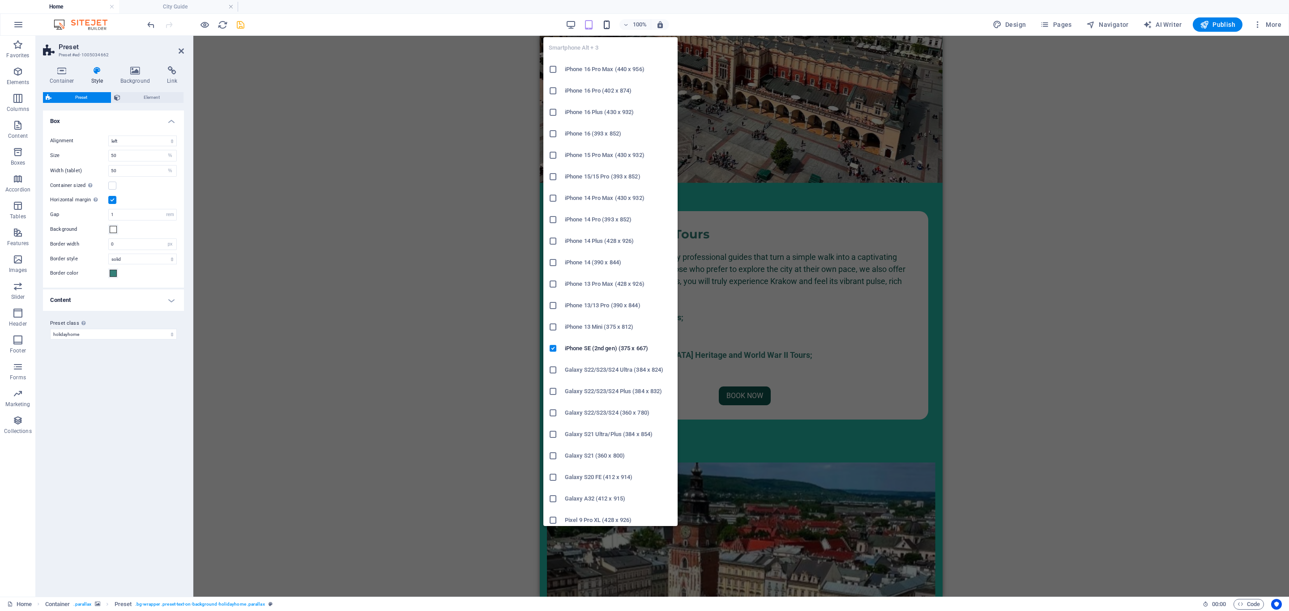
scroll to position [357, 0]
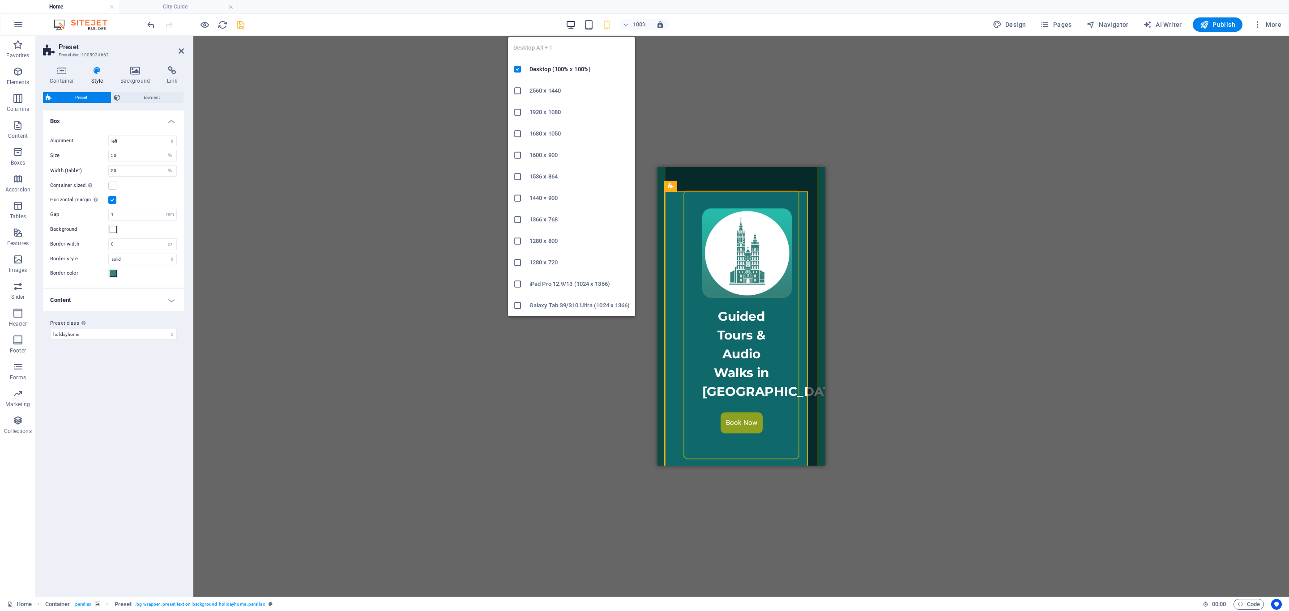
click at [568, 26] on icon "button" at bounding box center [571, 25] width 10 height 10
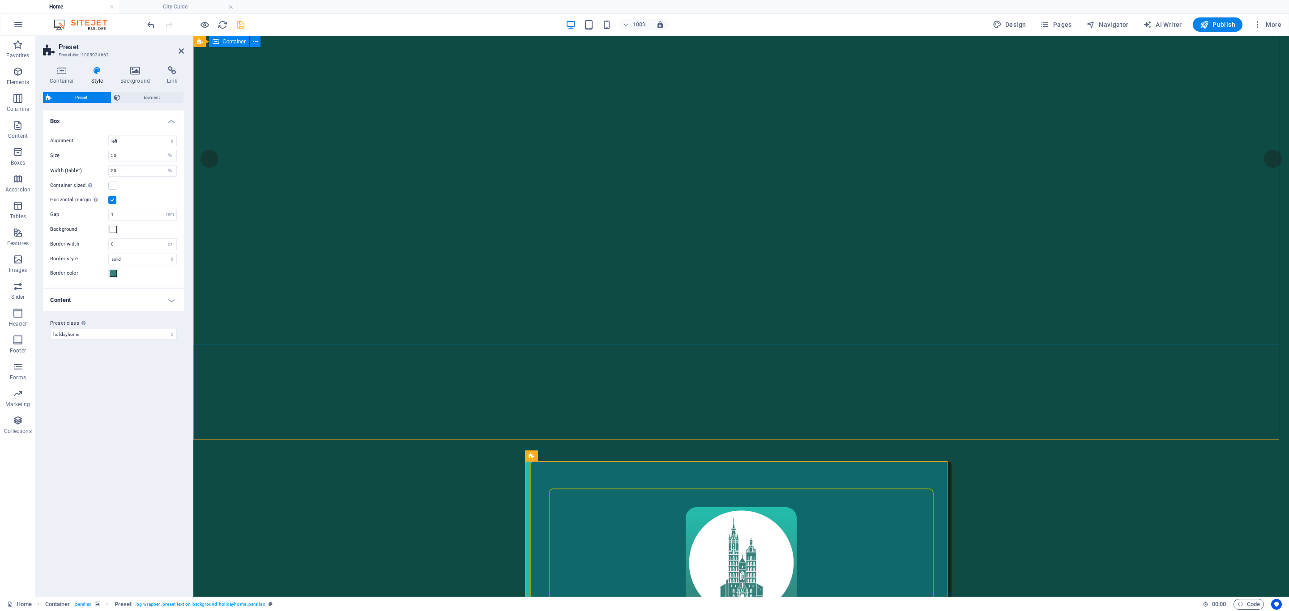
scroll to position [156, 0]
click at [240, 26] on icon "save" at bounding box center [240, 25] width 10 height 10
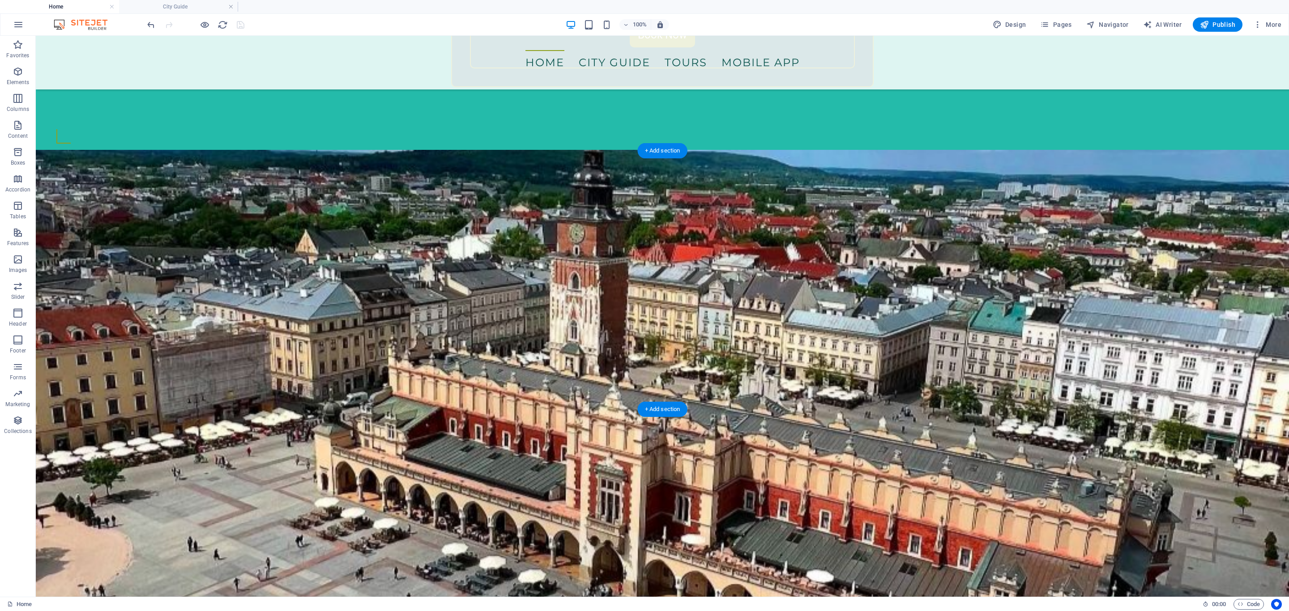
scroll to position [826, 0]
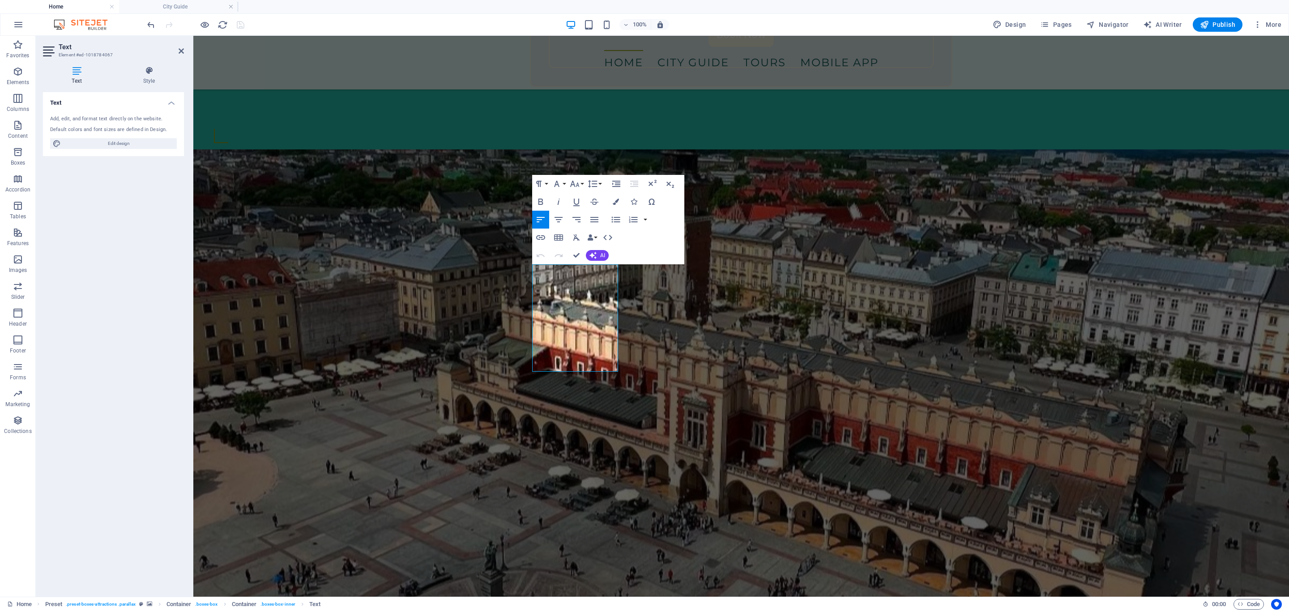
drag, startPoint x: 577, startPoint y: 367, endPoint x: 496, endPoint y: 221, distance: 166.9
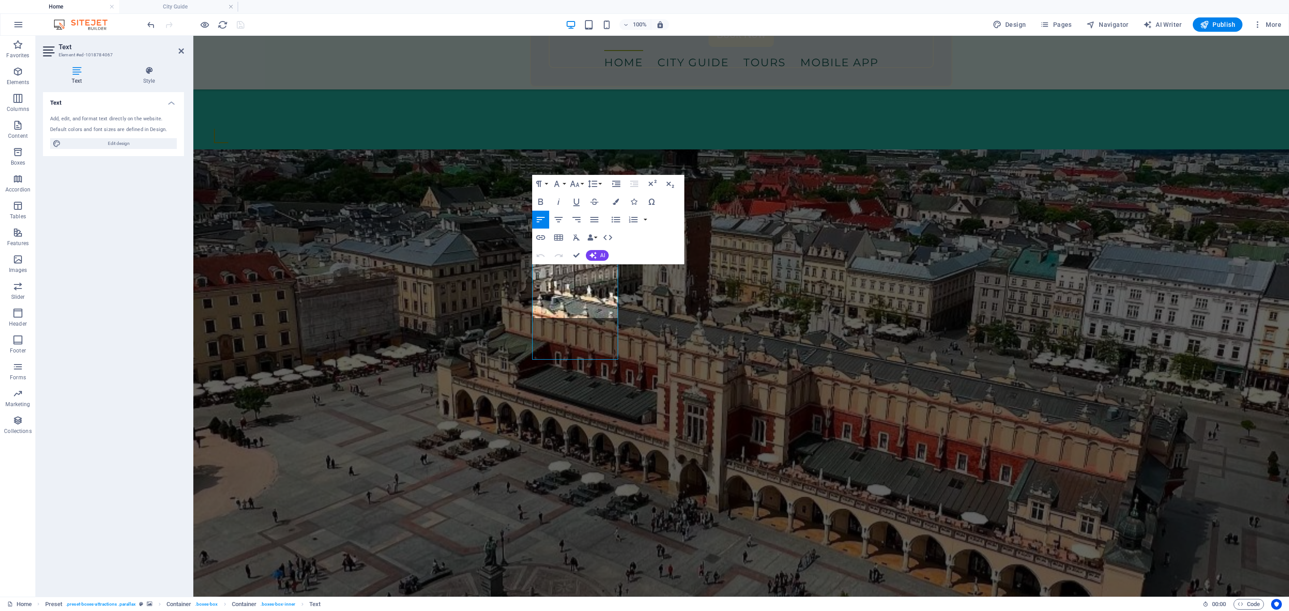
scroll to position [838, 0]
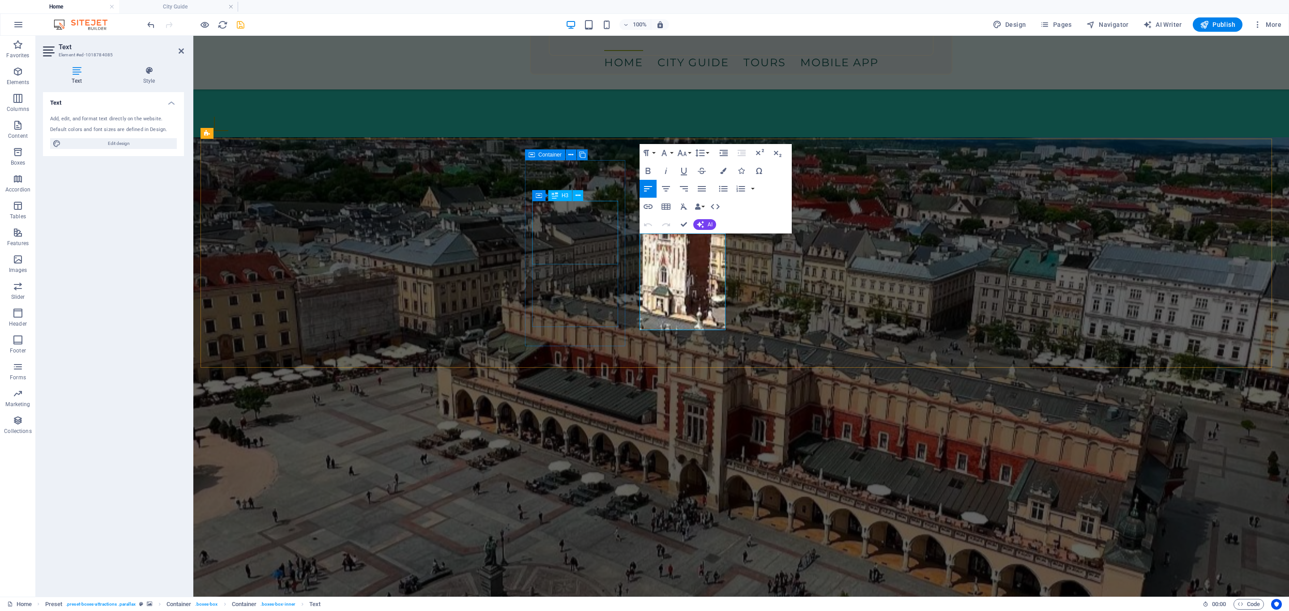
drag, startPoint x: 723, startPoint y: 324, endPoint x: 608, endPoint y: 235, distance: 144.9
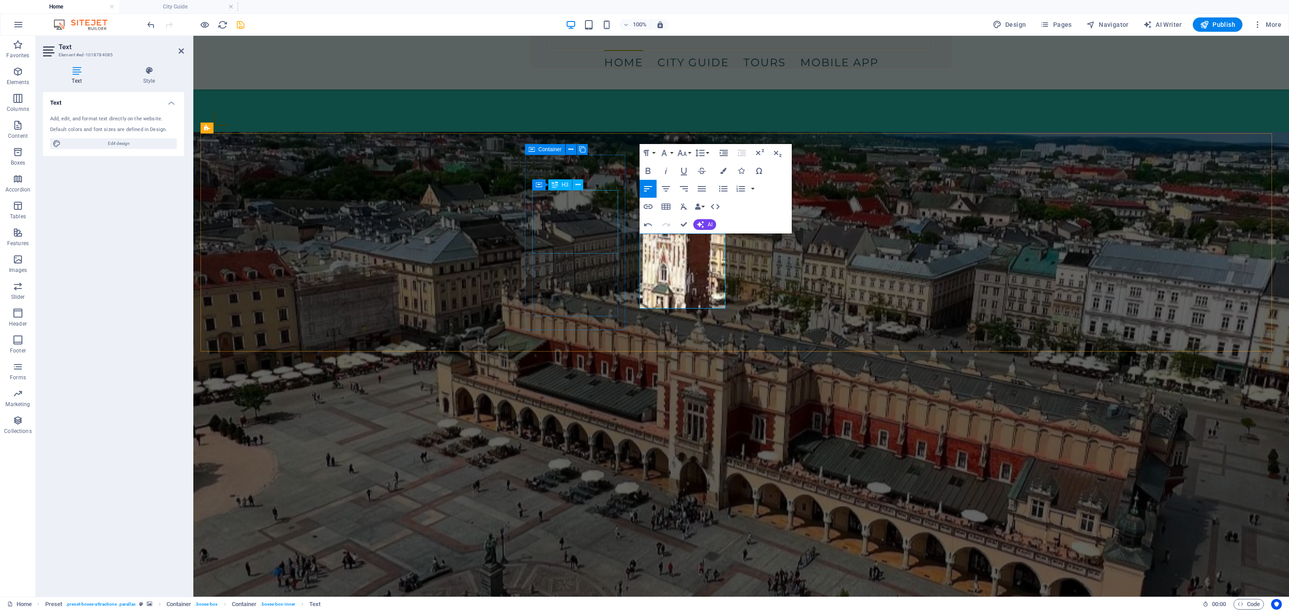
scroll to position [852, 0]
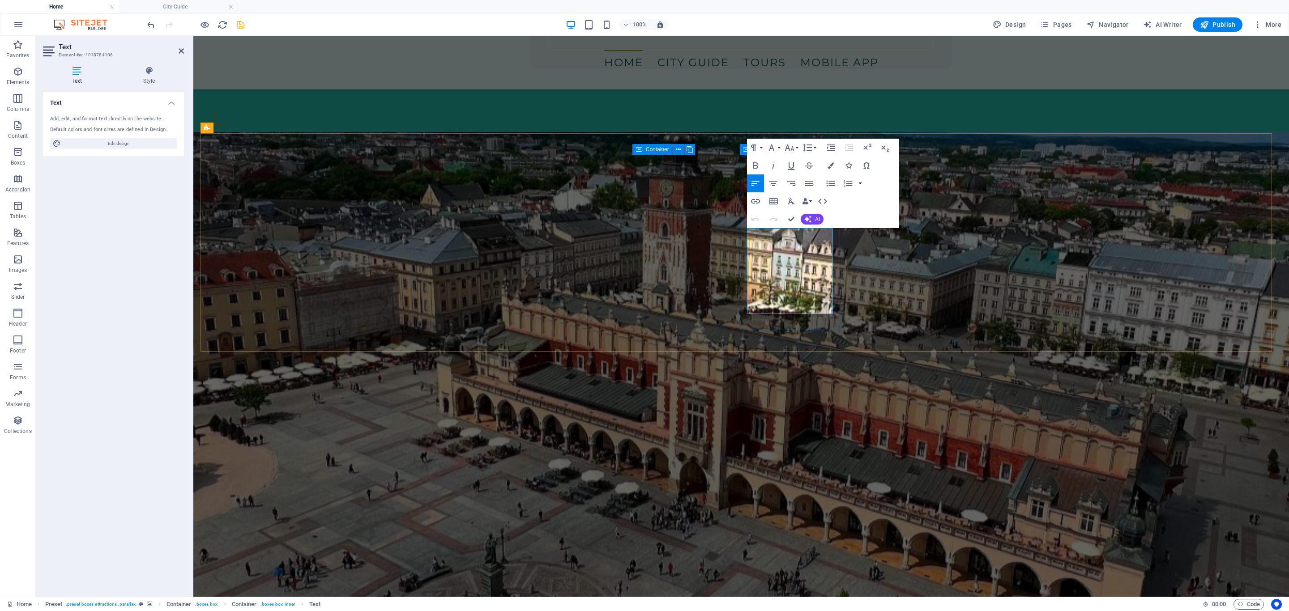
drag, startPoint x: 809, startPoint y: 310, endPoint x: 744, endPoint y: 232, distance: 101.4
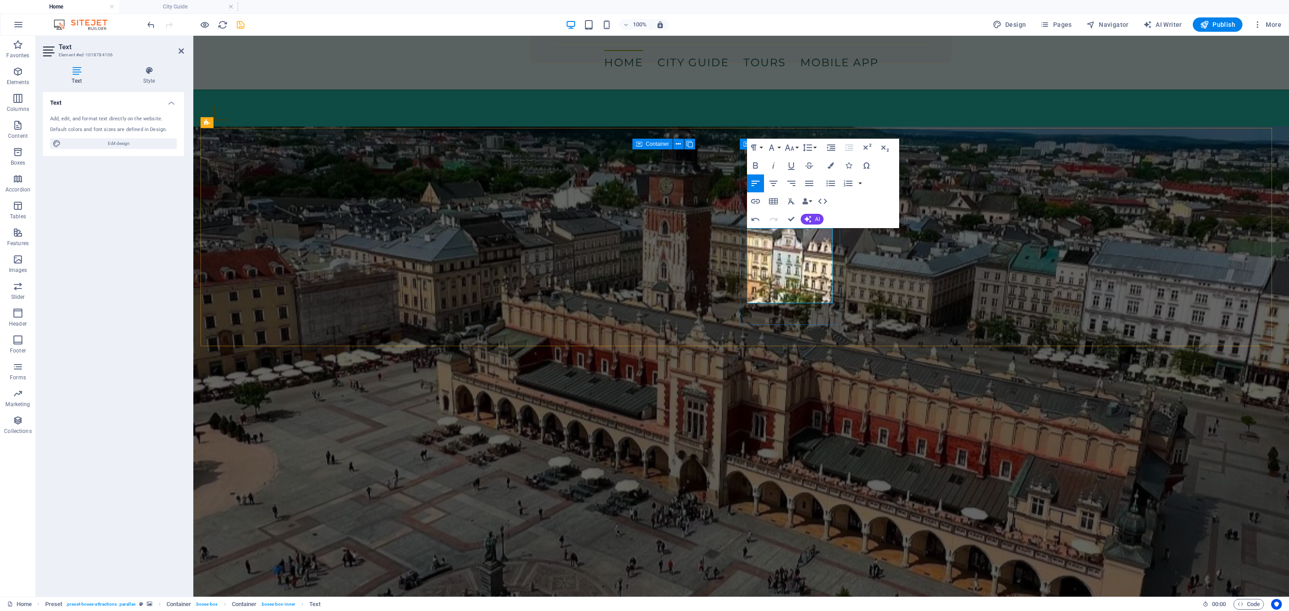
scroll to position [722, 0]
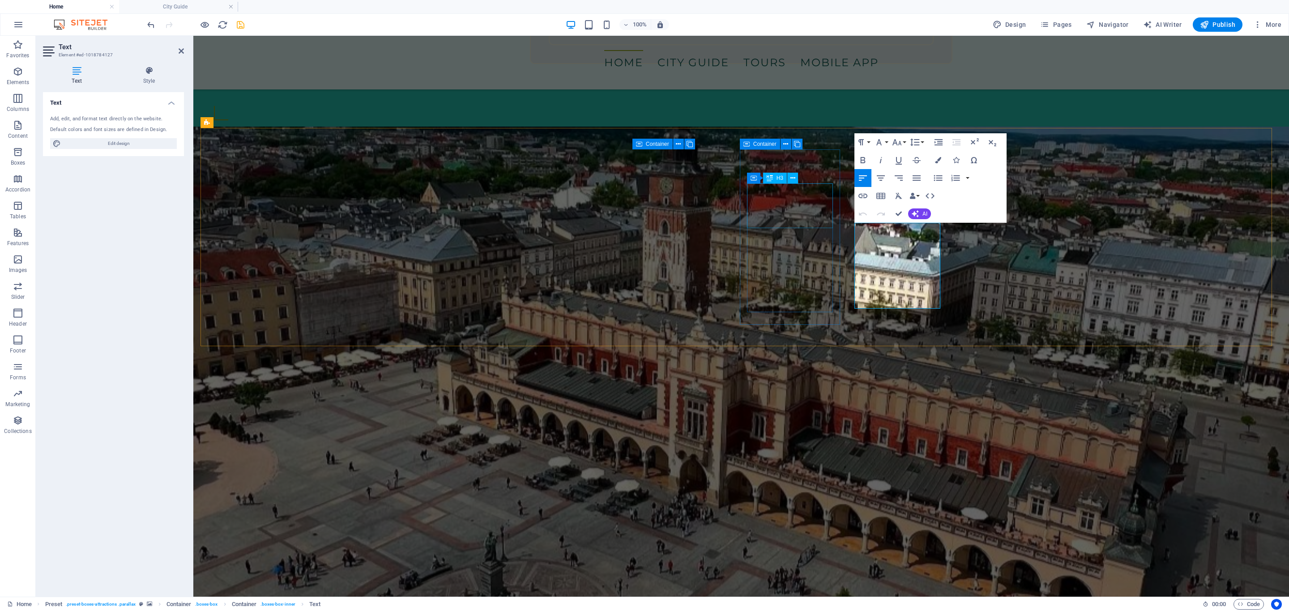
drag, startPoint x: 885, startPoint y: 298, endPoint x: 829, endPoint y: 227, distance: 90.8
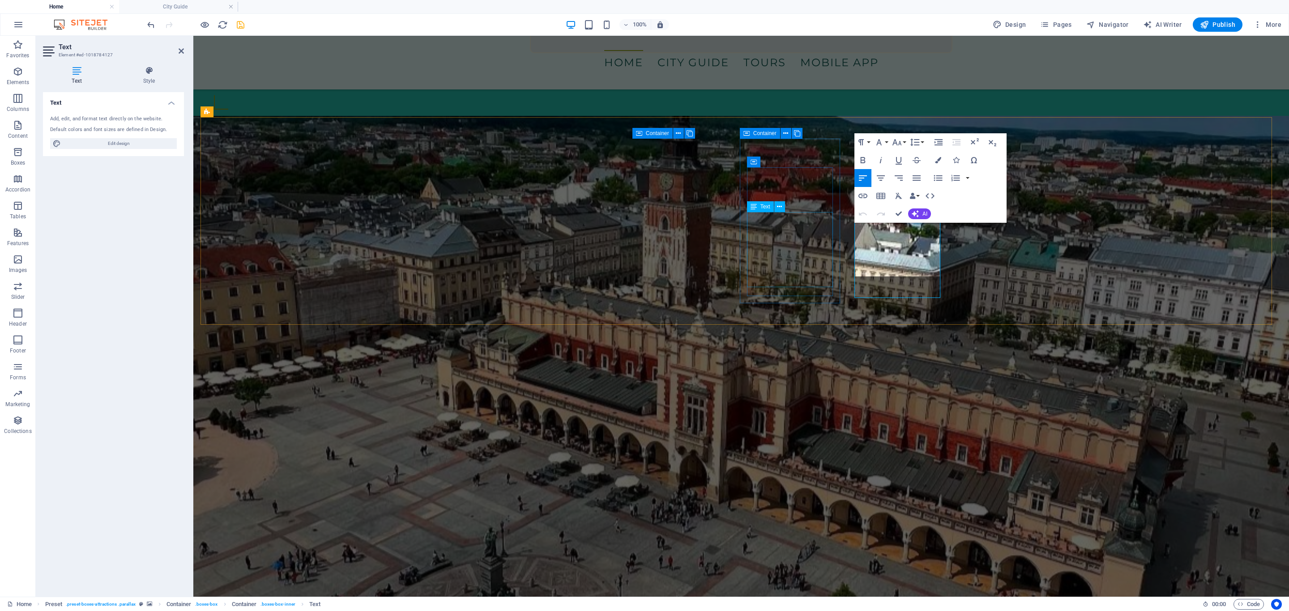
scroll to position [430, 0]
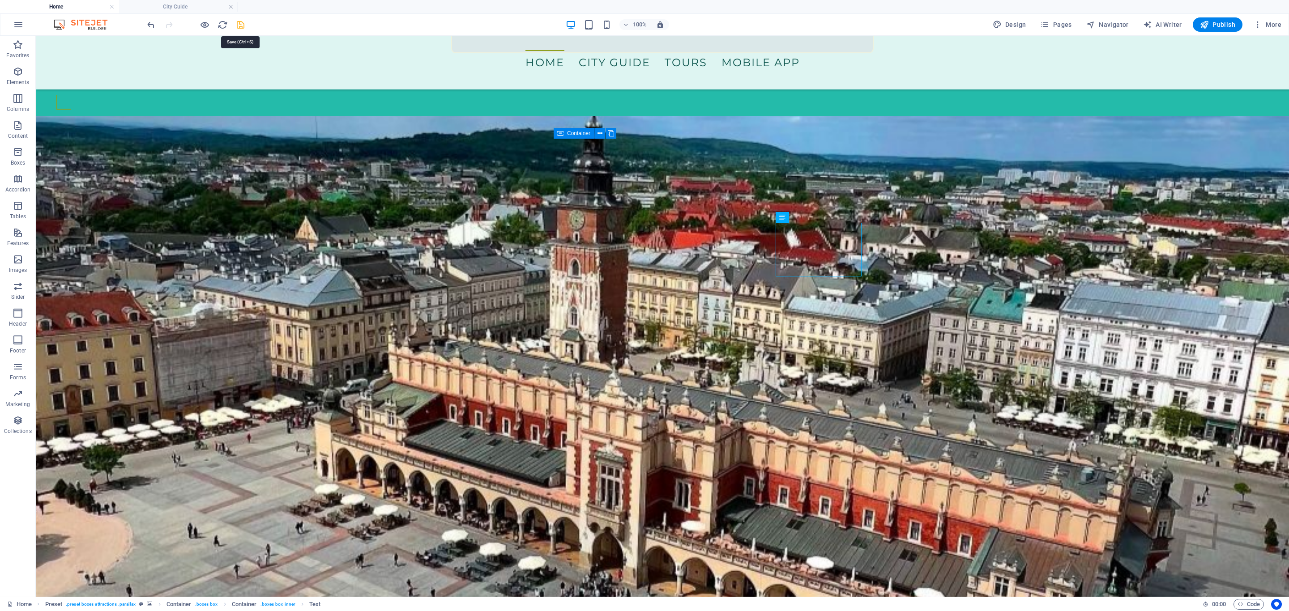
click at [235, 27] on icon "save" at bounding box center [240, 25] width 10 height 10
click at [1214, 31] on button "Publish" at bounding box center [1218, 24] width 50 height 14
click at [1207, 28] on icon "button" at bounding box center [1204, 24] width 9 height 9
